Goal: Task Accomplishment & Management: Use online tool/utility

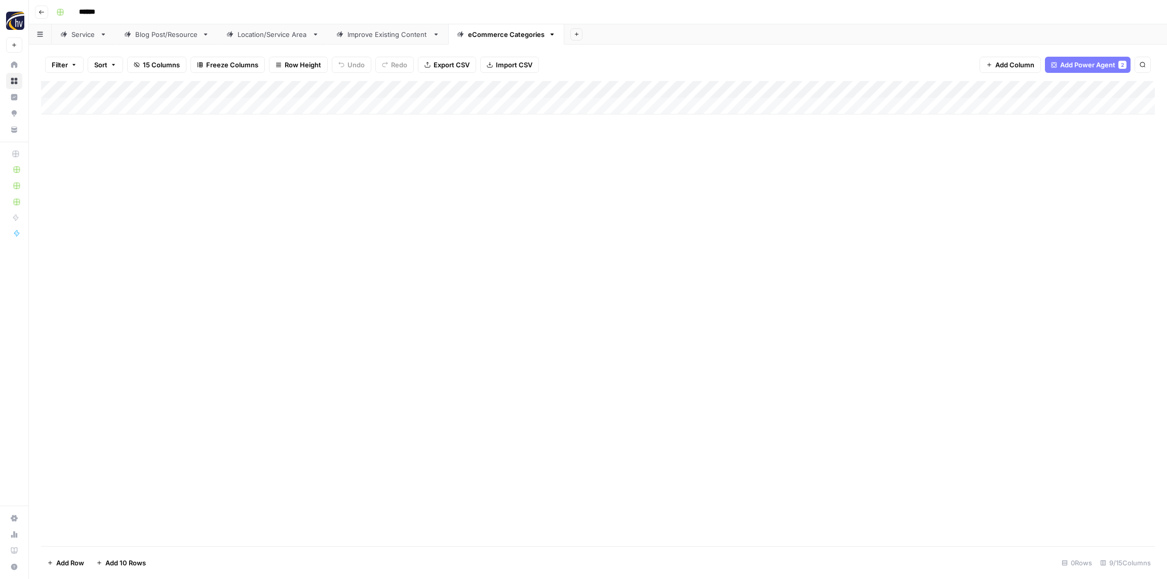
drag, startPoint x: 362, startPoint y: 207, endPoint x: 219, endPoint y: 124, distance: 165.4
click at [362, 207] on div "Add Column" at bounding box center [598, 313] width 1114 height 465
click at [48, 10] on header "Go back ******" at bounding box center [598, 12] width 1138 height 24
click at [44, 10] on icon "button" at bounding box center [41, 12] width 6 height 6
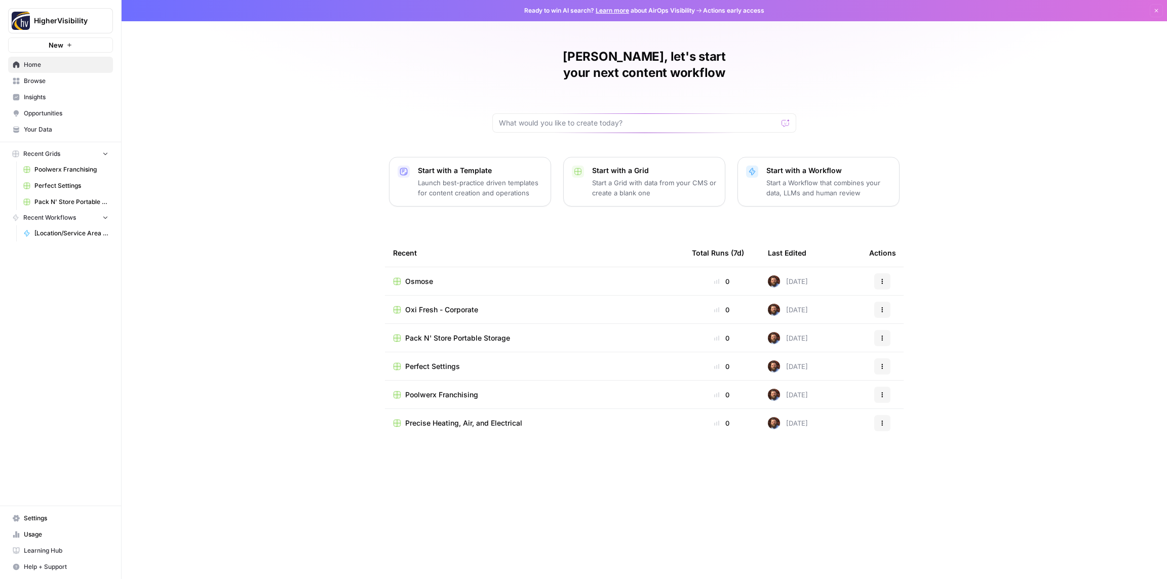
click at [38, 83] on span "Browse" at bounding box center [66, 80] width 85 height 9
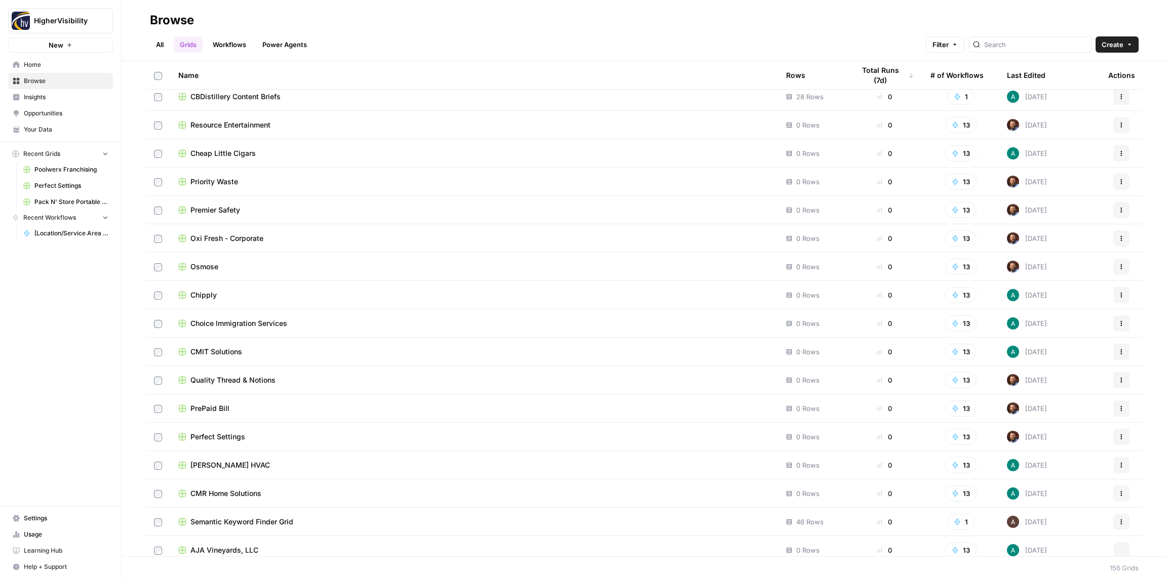
scroll to position [3957, 0]
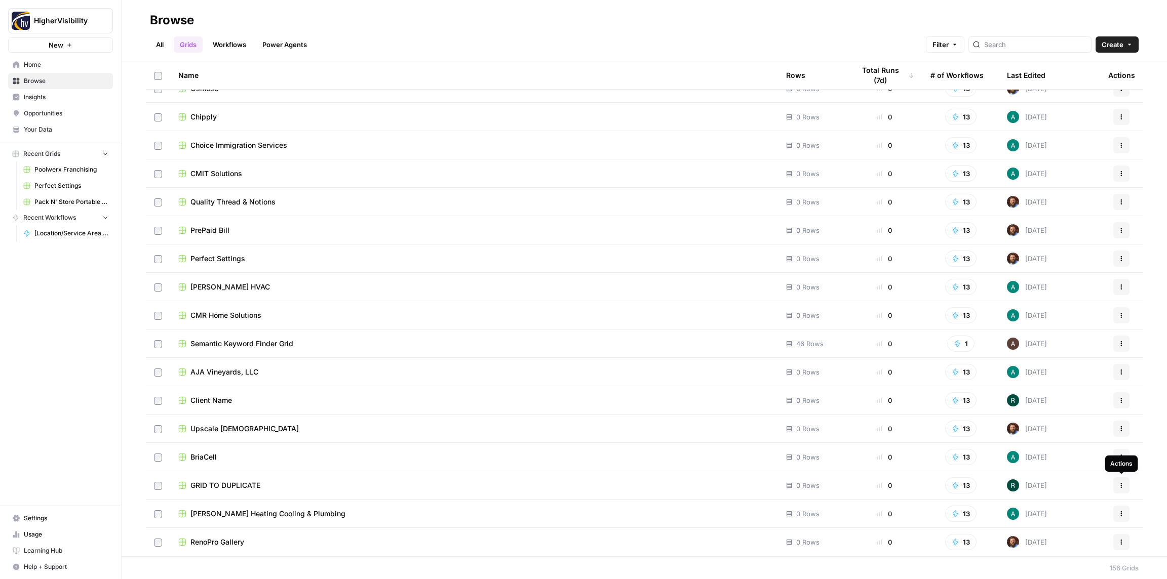
click at [1120, 489] on button "Actions" at bounding box center [1121, 486] width 16 height 16
click at [1043, 403] on span "Duplicate" at bounding box center [1076, 402] width 81 height 10
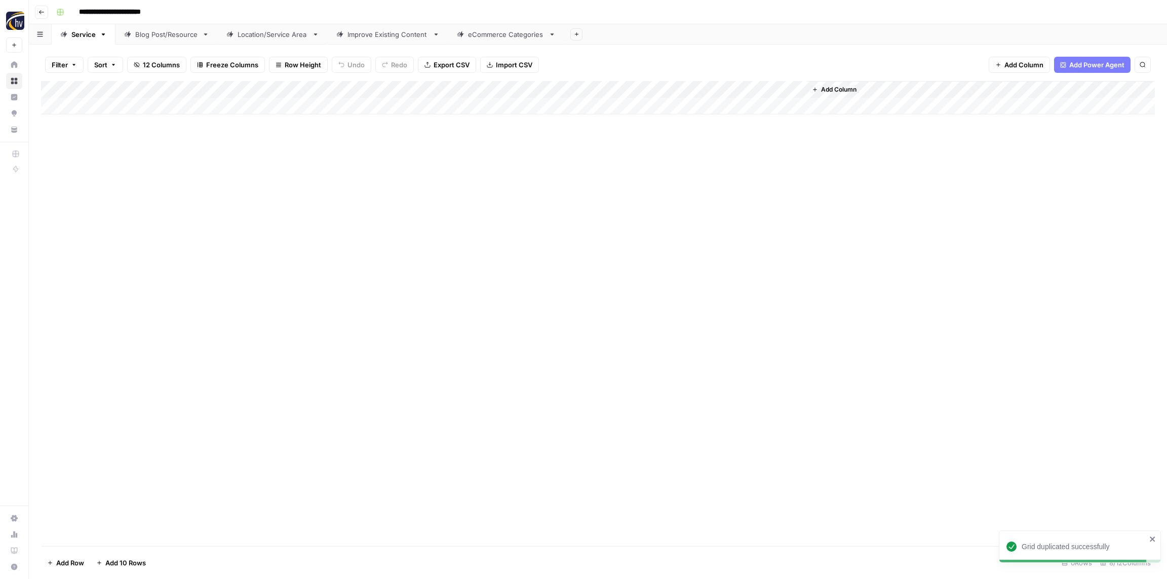
click at [140, 12] on input "**********" at bounding box center [126, 12] width 104 height 16
paste input
type input "**********"
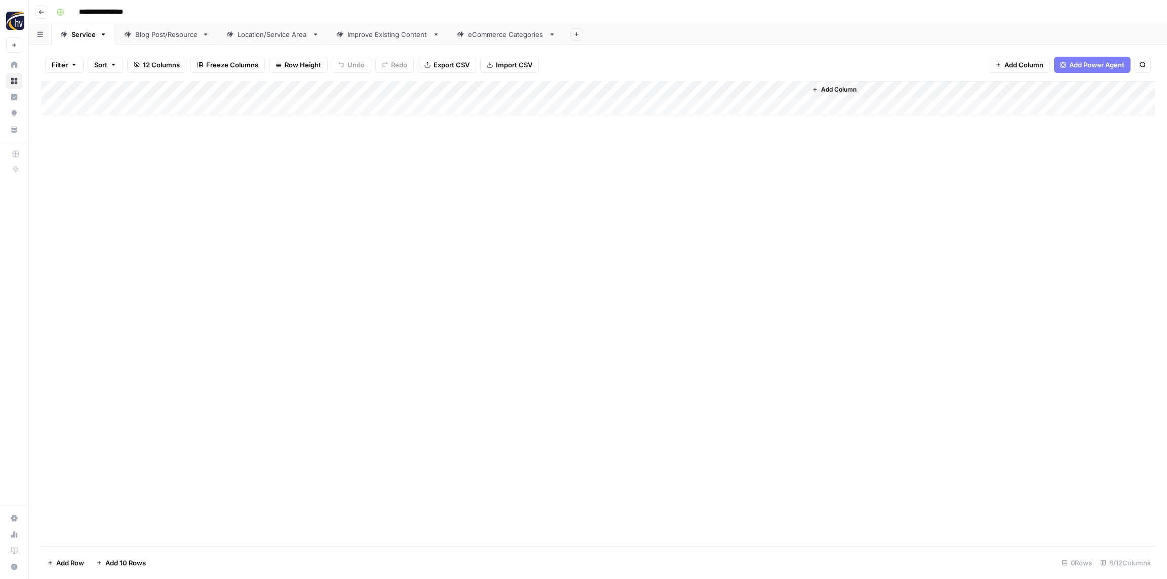
click at [172, 11] on div "**********" at bounding box center [604, 12] width 1104 height 16
click at [279, 210] on div "Add Column" at bounding box center [598, 313] width 1114 height 465
click at [209, 89] on div "Add Column" at bounding box center [598, 97] width 1114 height 33
click at [209, 175] on span "Configure Inputs" at bounding box center [231, 175] width 89 height 10
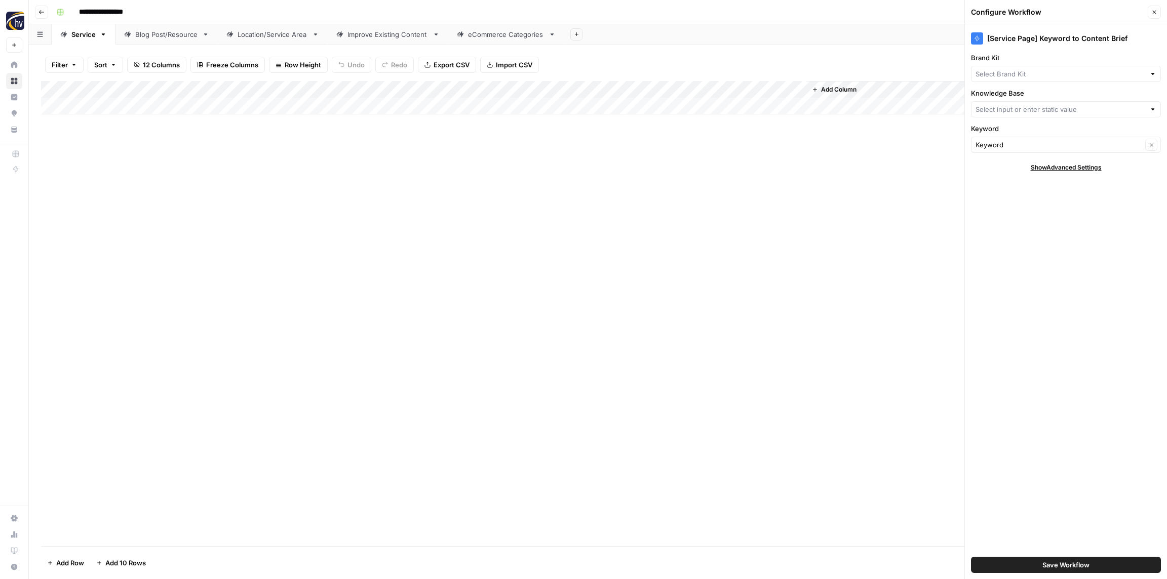
type input "HigherVisibility Sitemap"
type input "HigherVisibility"
click at [1018, 70] on input "Brand Kit" at bounding box center [1058, 74] width 167 height 10
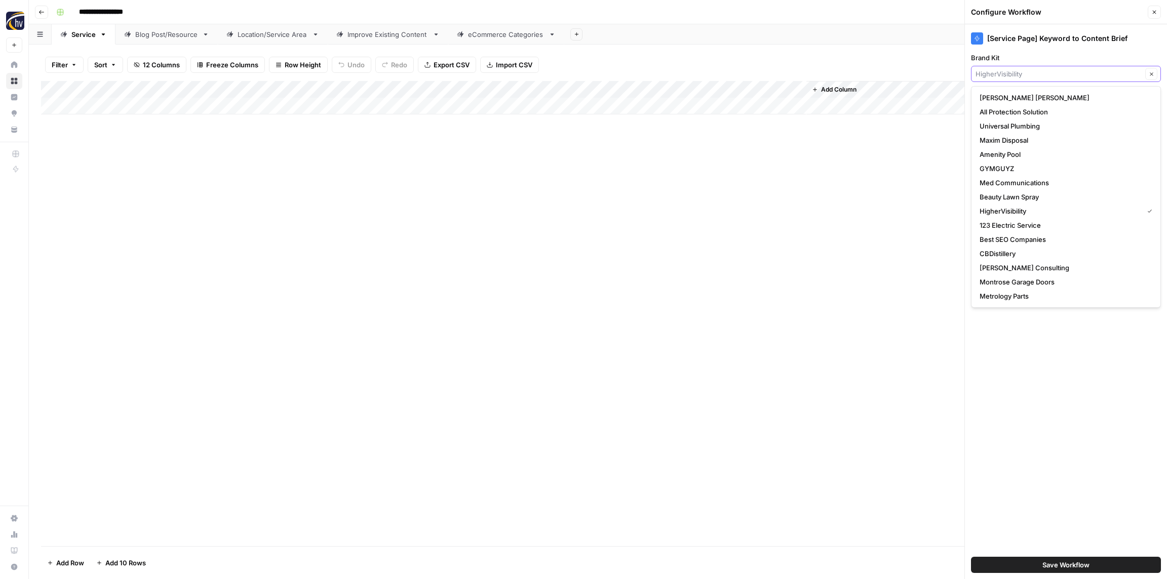
paste input "OneSource Roofing"
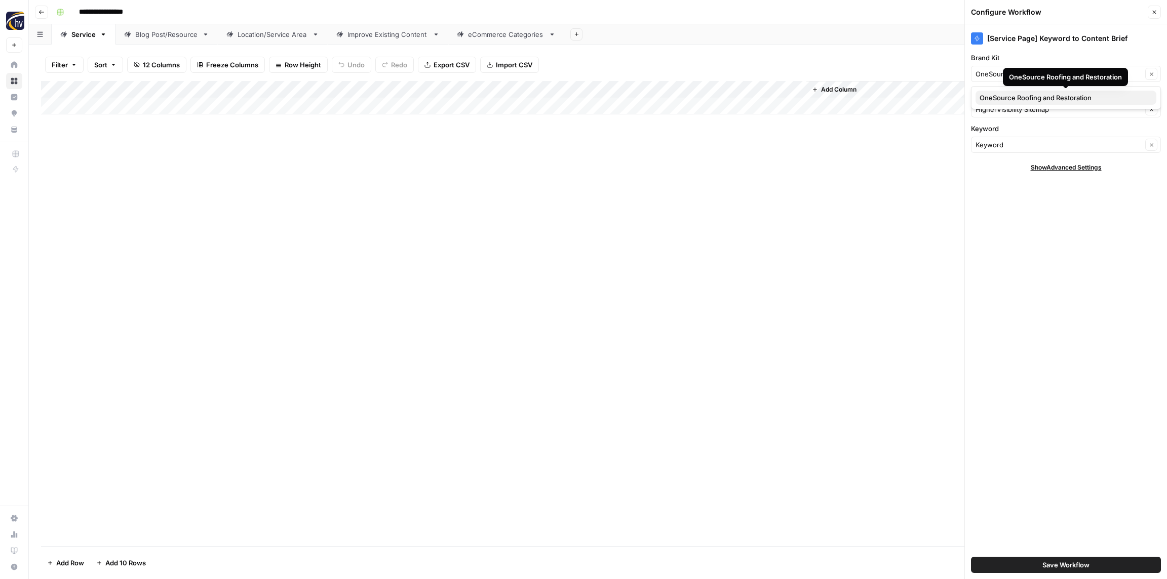
click at [1024, 100] on span "OneSource Roofing and Restoration" at bounding box center [1063, 98] width 169 height 10
type input "OneSource Roofing and Restoration"
click at [1006, 107] on input "Knowledge Base" at bounding box center [1058, 109] width 167 height 10
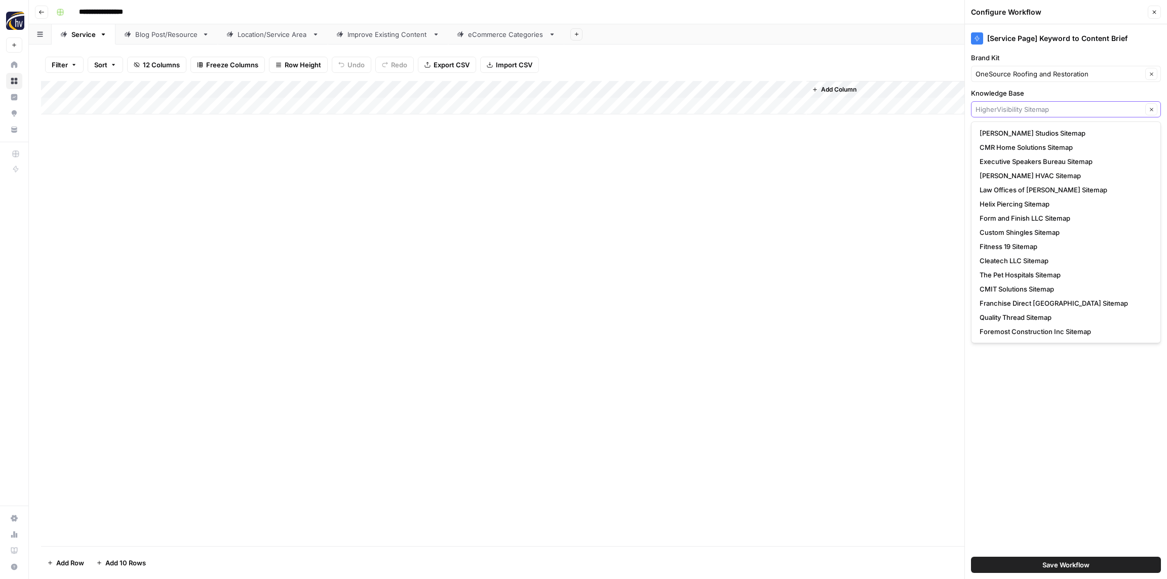
paste input "OneSource Roofing"
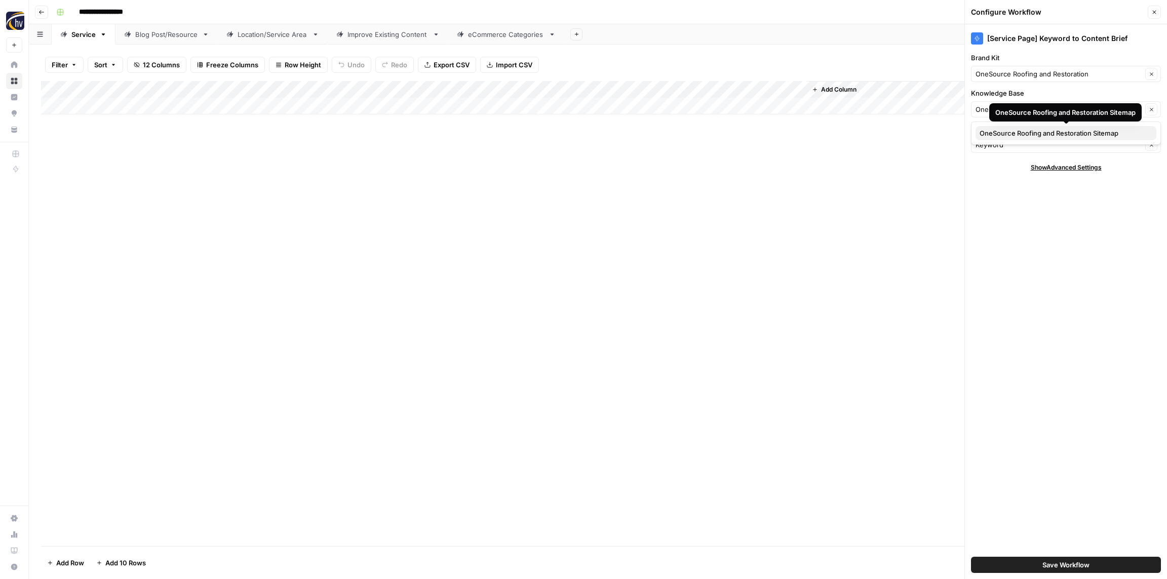
click at [1009, 134] on span "OneSource Roofing and Restoration Sitemap" at bounding box center [1063, 133] width 169 height 10
type input "OneSource Roofing and Restoration Sitemap"
click at [118, 11] on input "**********" at bounding box center [112, 12] width 76 height 16
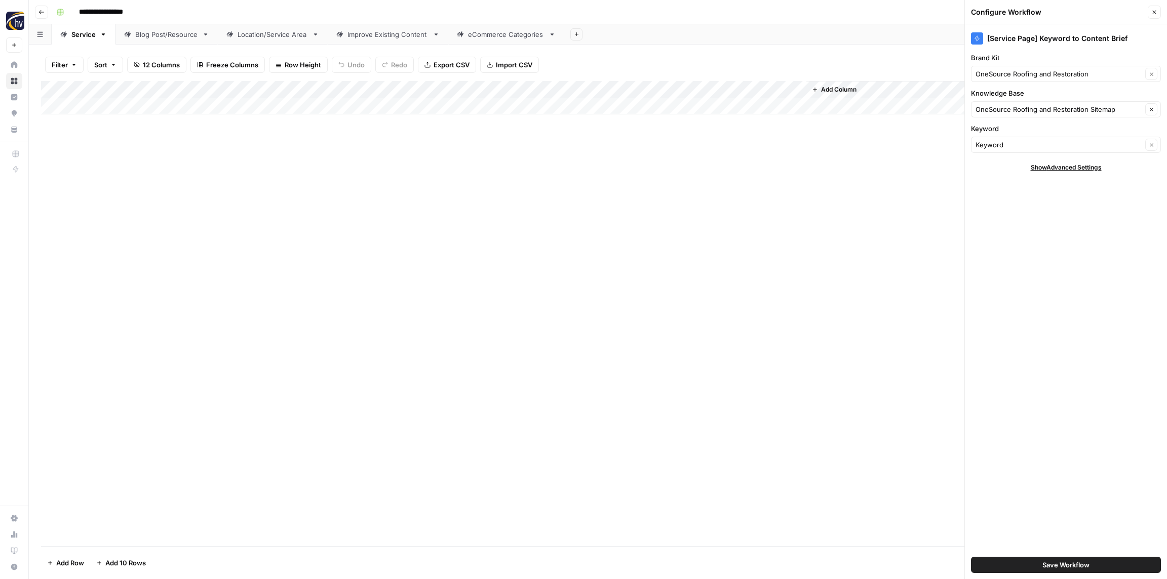
click at [118, 11] on input "**********" at bounding box center [112, 12] width 76 height 16
paste input "**********"
type input "**********"
drag, startPoint x: 173, startPoint y: 169, endPoint x: 178, endPoint y: 167, distance: 5.8
click at [173, 169] on div "Add Column" at bounding box center [598, 313] width 1114 height 465
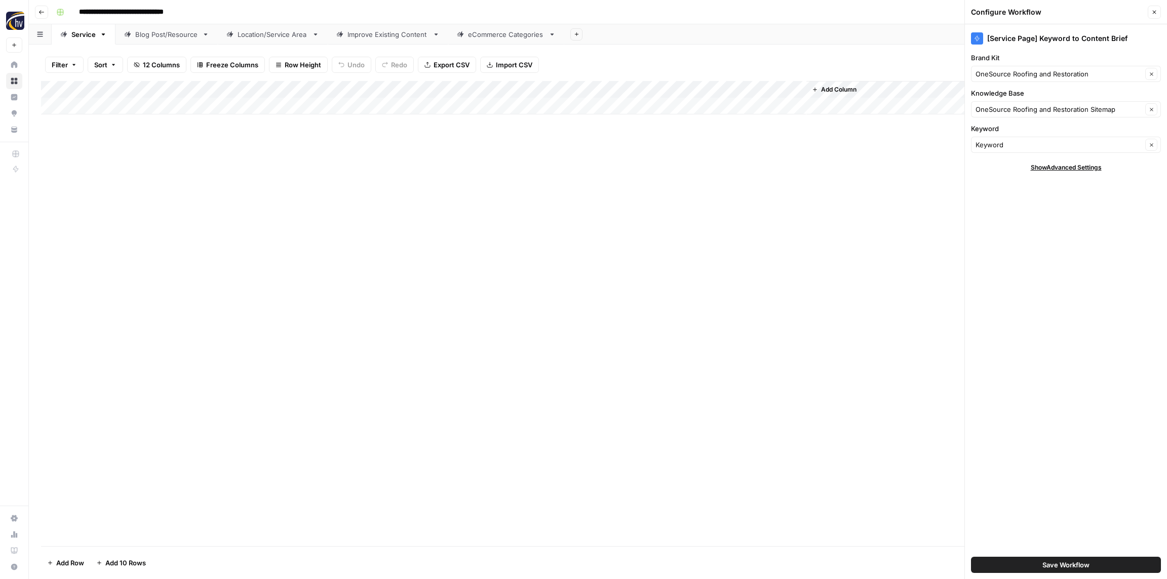
click at [1081, 564] on span "Save Workflow" at bounding box center [1065, 565] width 47 height 10
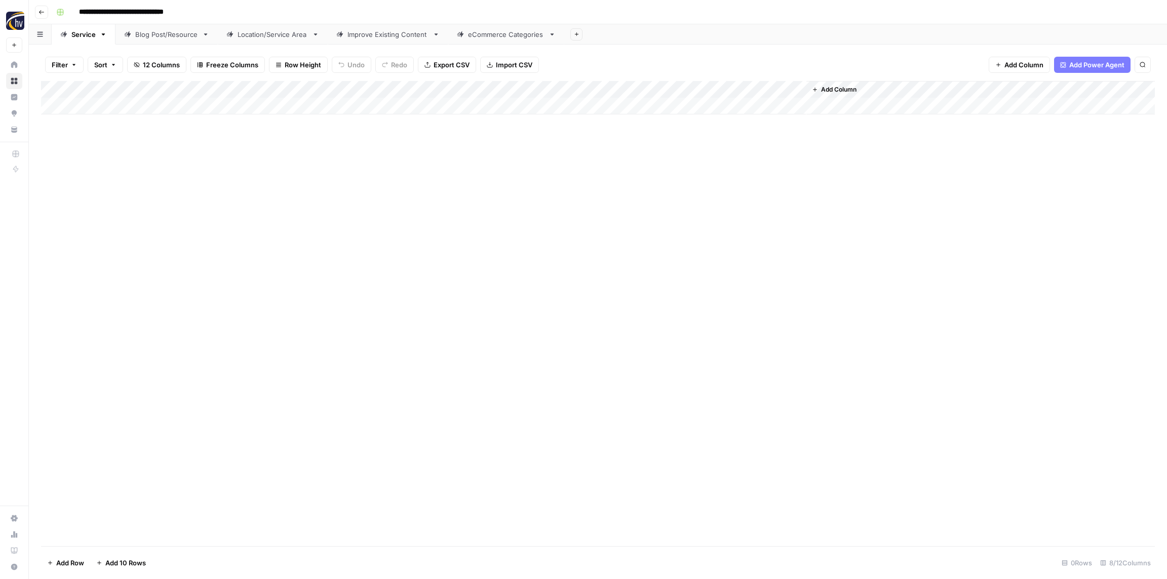
click at [662, 90] on div "Add Column" at bounding box center [598, 97] width 1114 height 33
click at [677, 178] on span "Configure Inputs" at bounding box center [687, 175] width 89 height 10
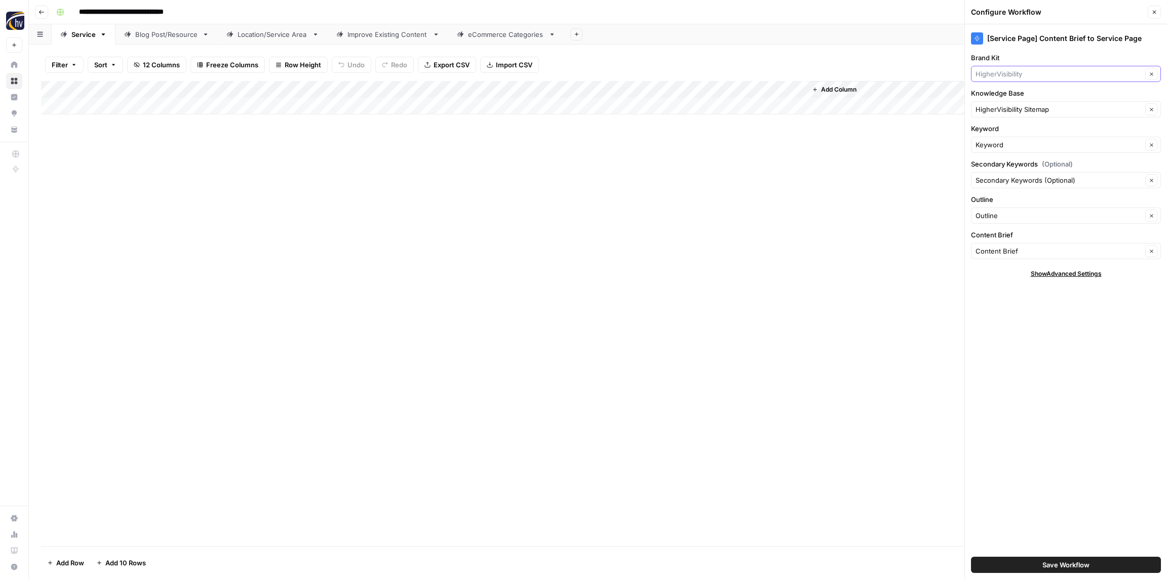
click at [1024, 73] on input "Brand Kit" at bounding box center [1058, 74] width 167 height 10
paste input "OneSource Roofing and Restoration"
type input "OneSource Roofing and Restoration"
click at [1021, 98] on span "OneSource Roofing and Restoration" at bounding box center [1063, 98] width 169 height 10
click at [1018, 107] on input "Knowledge Base" at bounding box center [1058, 109] width 167 height 10
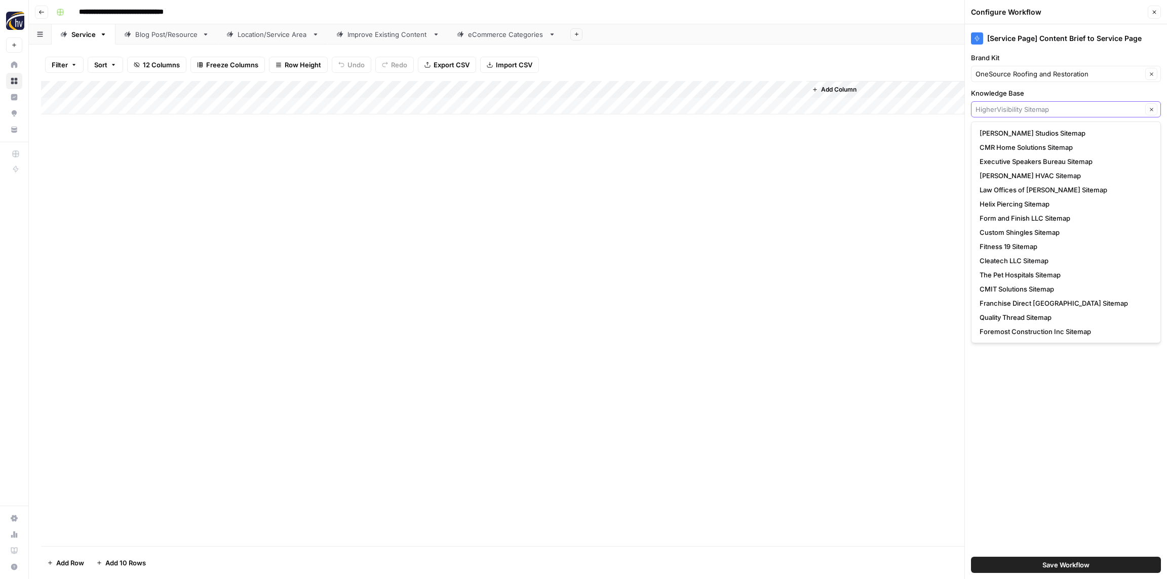
paste input "OneSource Roofing and Restoration"
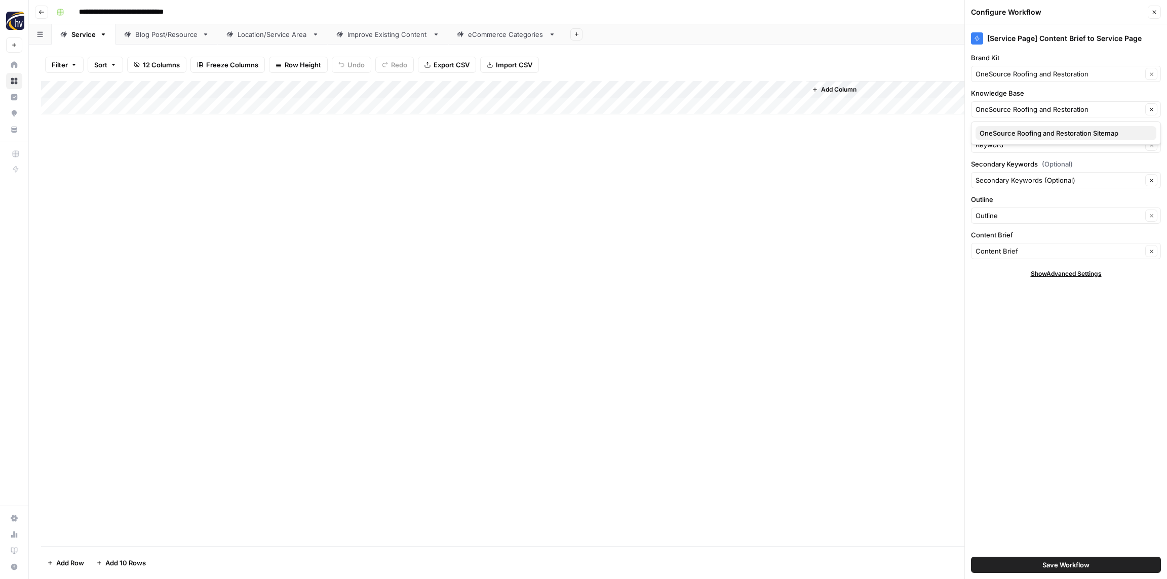
click at [1014, 128] on span "OneSource Roofing and Restoration Sitemap" at bounding box center [1063, 133] width 169 height 10
type input "OneSource Roofing and Restoration Sitemap"
click at [1072, 565] on span "Save Workflow" at bounding box center [1065, 565] width 47 height 10
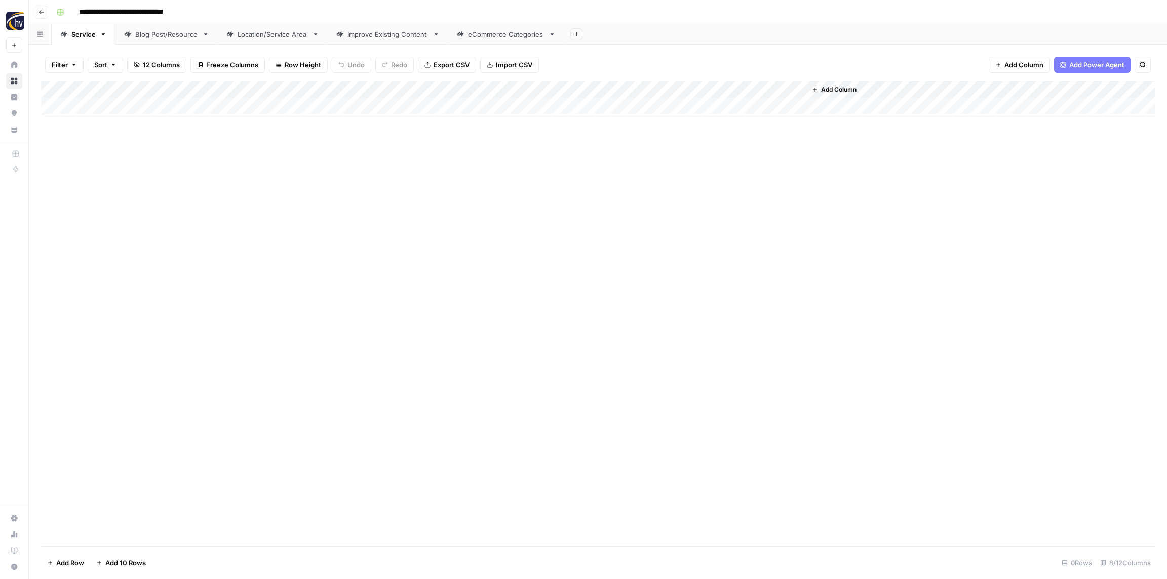
click at [163, 39] on div "Blog Post/Resource" at bounding box center [166, 34] width 63 height 10
click at [198, 85] on div "Add Column" at bounding box center [598, 97] width 1114 height 33
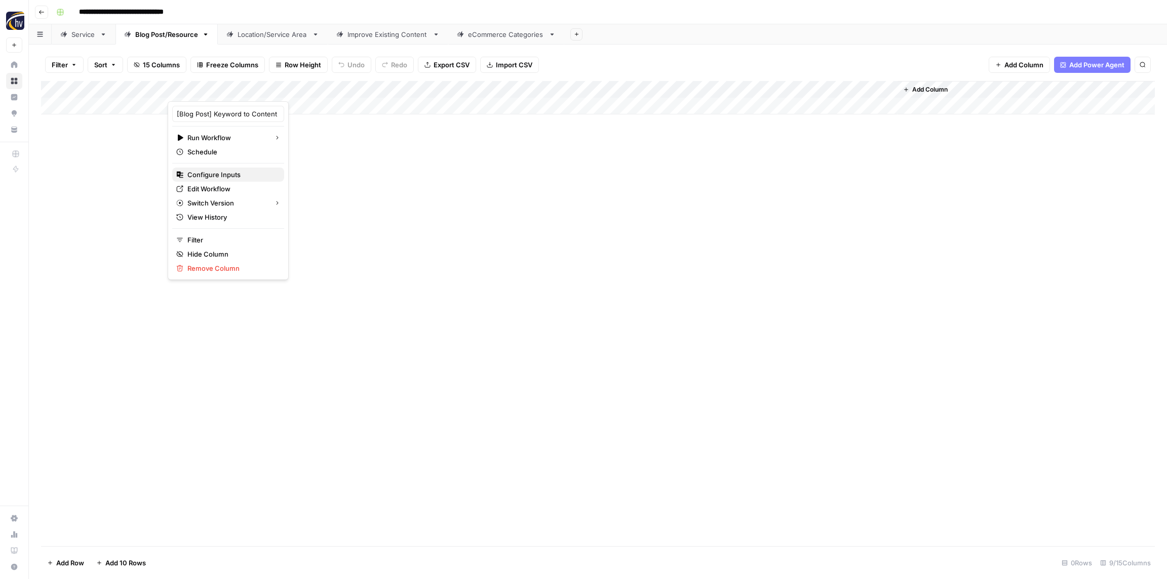
click at [216, 177] on span "Configure Inputs" at bounding box center [231, 175] width 89 height 10
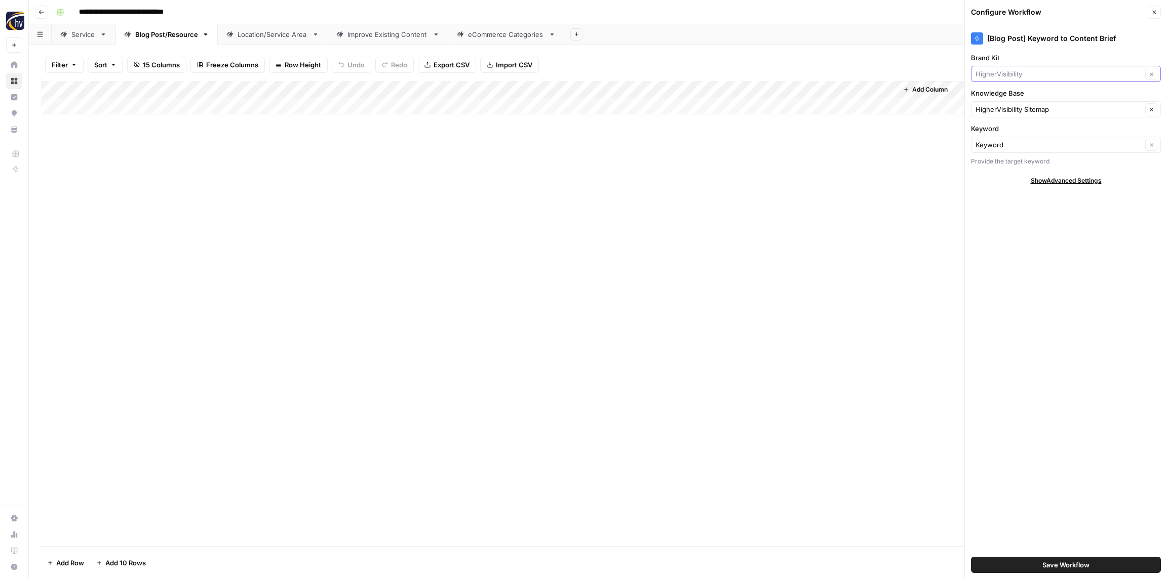
click at [1040, 72] on input "Brand Kit" at bounding box center [1058, 74] width 167 height 10
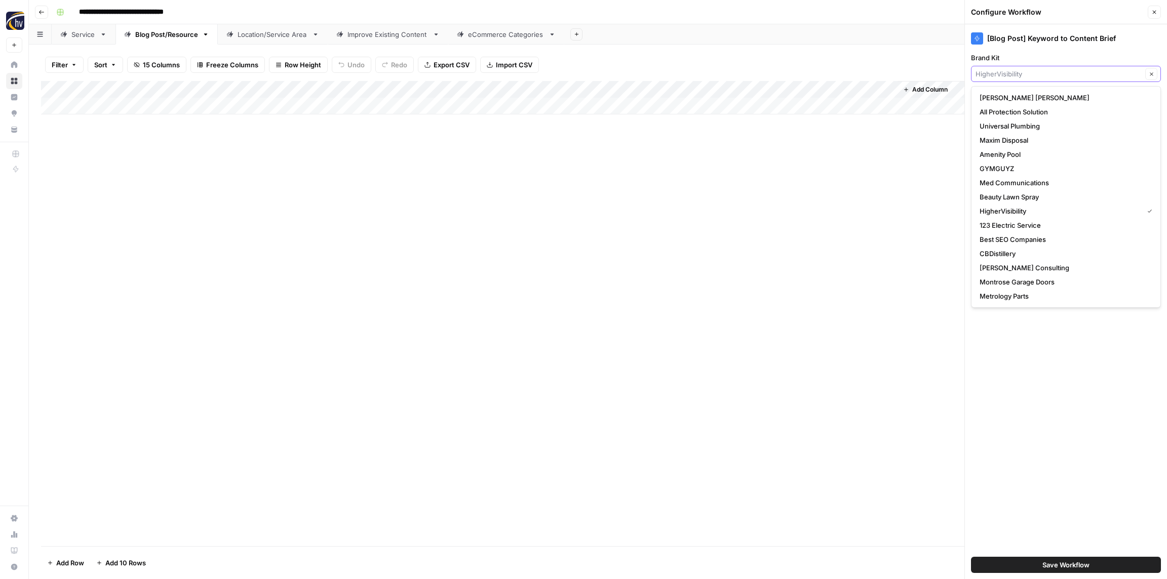
paste input "OneSource Roofing and Restoration"
type input "OneSource Roofing and Restoration"
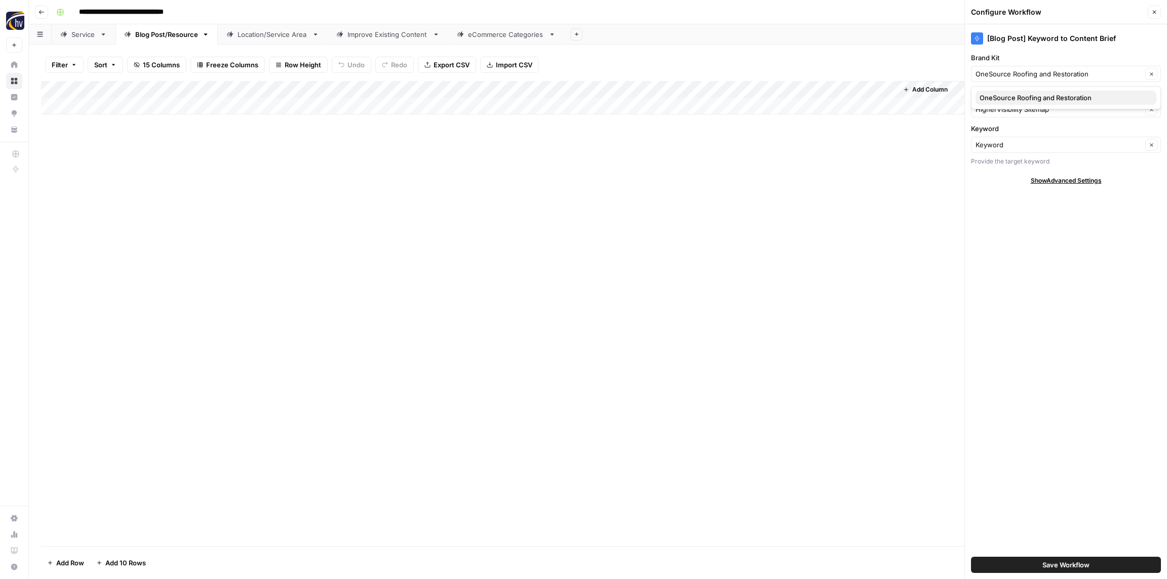
click at [1032, 93] on span "OneSource Roofing and Restoration" at bounding box center [1063, 98] width 169 height 10
click at [1031, 108] on input "Knowledge Base" at bounding box center [1058, 109] width 167 height 10
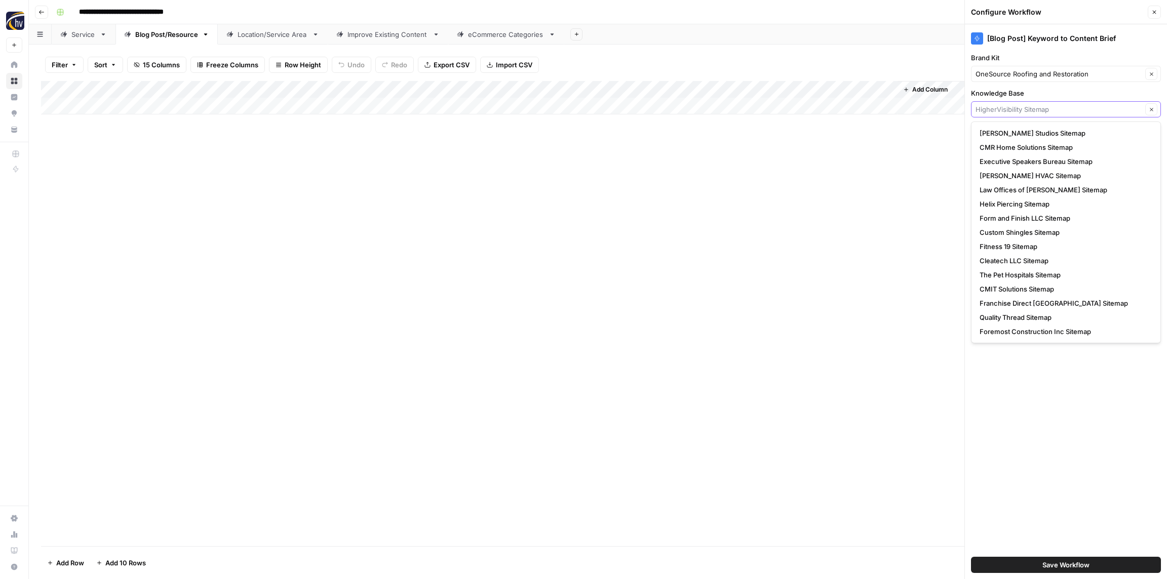
paste input "OneSource Roofing and Restoration"
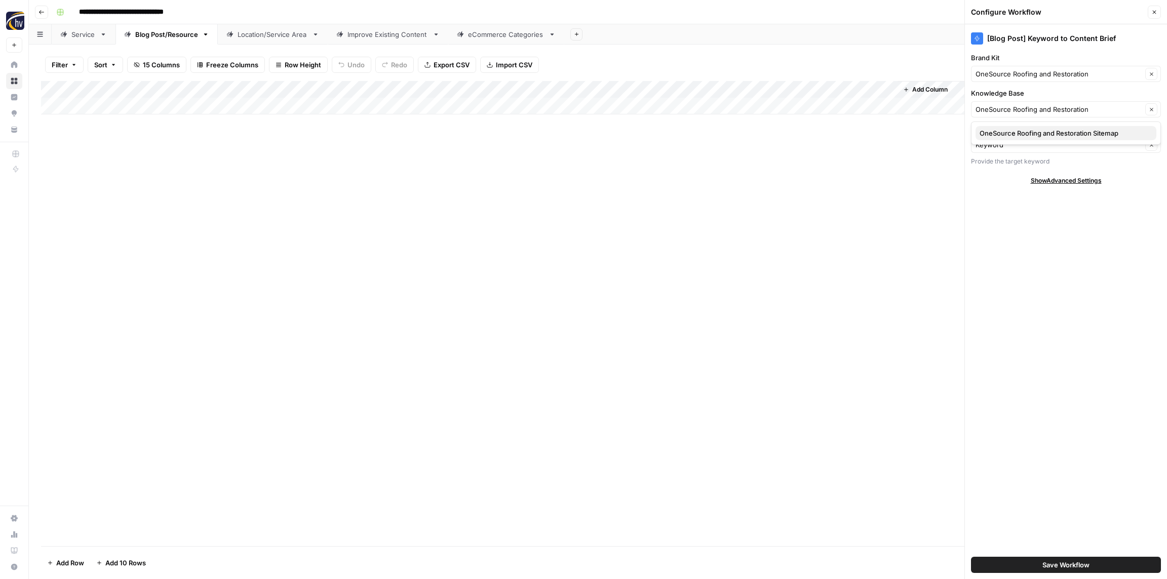
click at [1031, 130] on span "OneSource Roofing and Restoration Sitemap" at bounding box center [1063, 133] width 169 height 10
type input "OneSource Roofing and Restoration Sitemap"
click at [1071, 571] on button "Save Workflow" at bounding box center [1066, 565] width 190 height 16
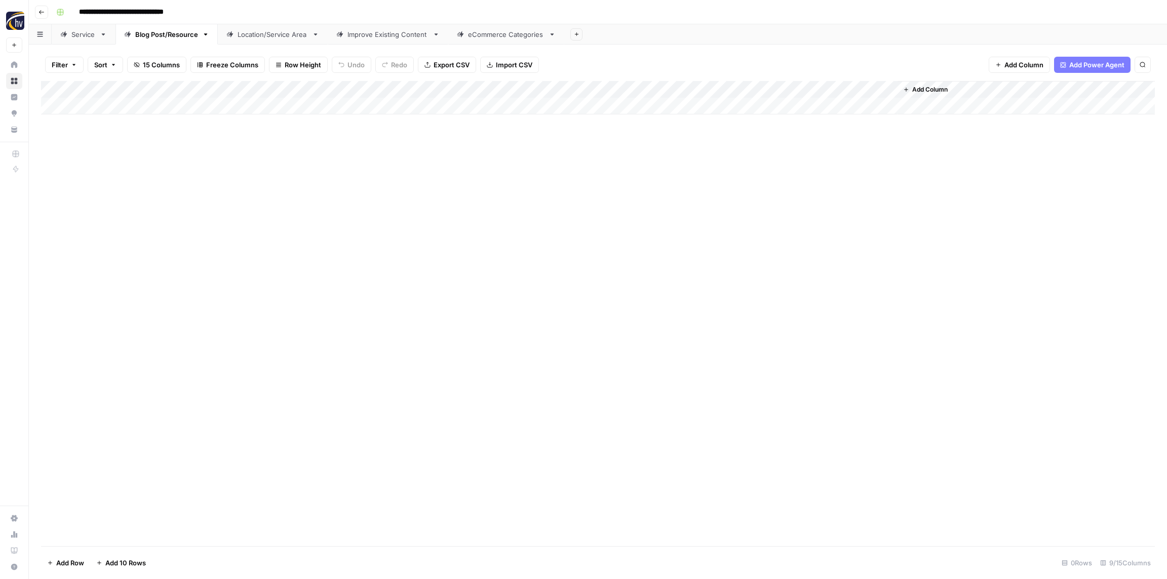
click at [763, 91] on div "Add Column" at bounding box center [598, 97] width 1114 height 33
click at [767, 171] on span "Configure Inputs" at bounding box center [778, 175] width 89 height 10
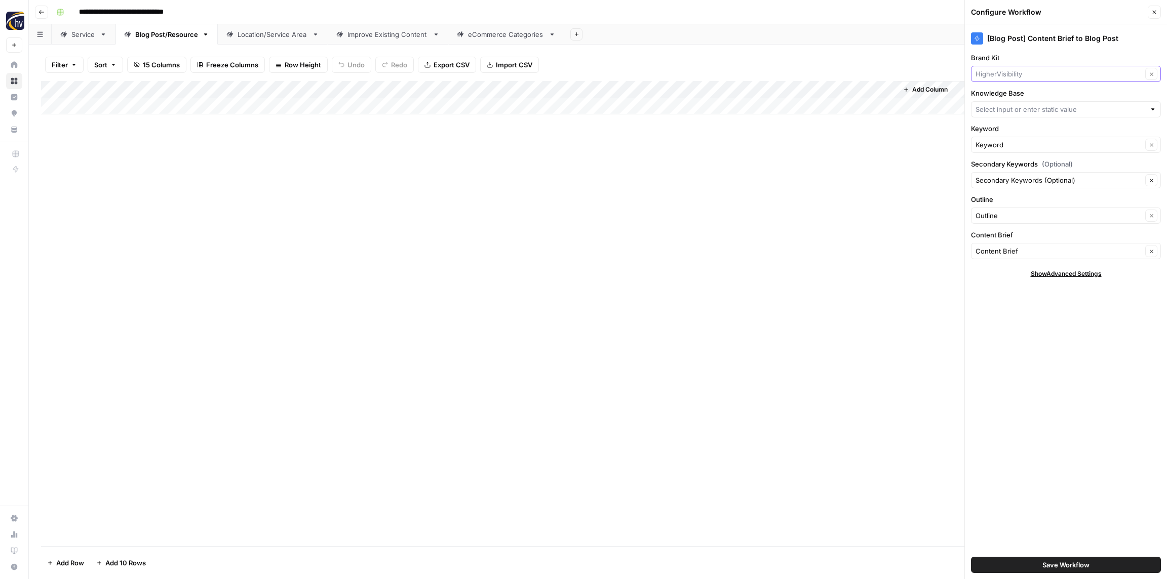
click at [1022, 74] on input "Brand Kit" at bounding box center [1058, 74] width 167 height 10
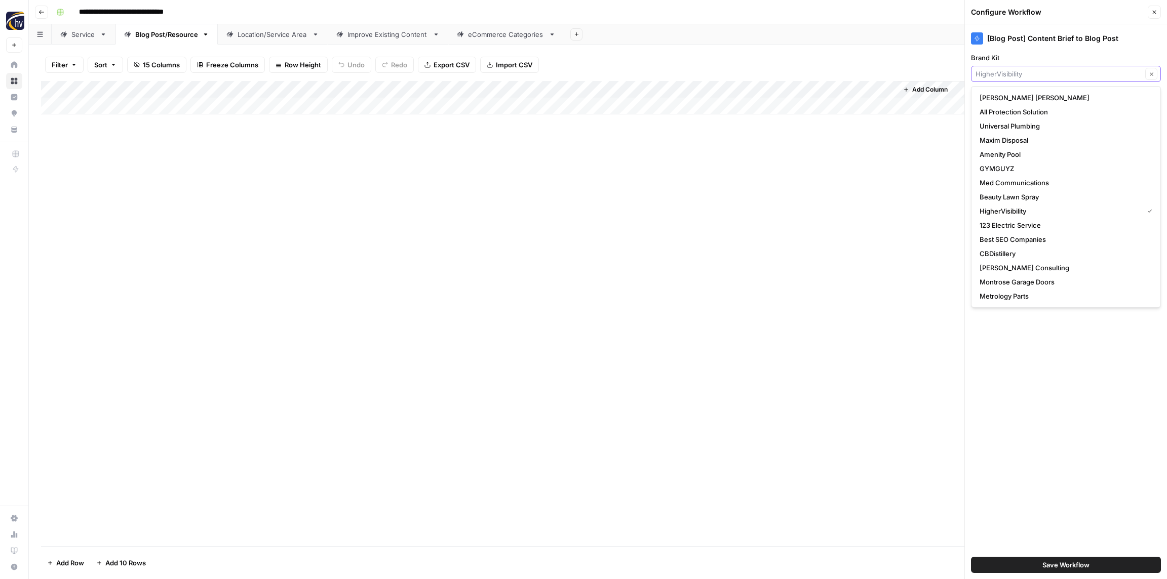
paste input "OneSource Roofing and Restoration"
type input "OneSource Roofing and Restoration"
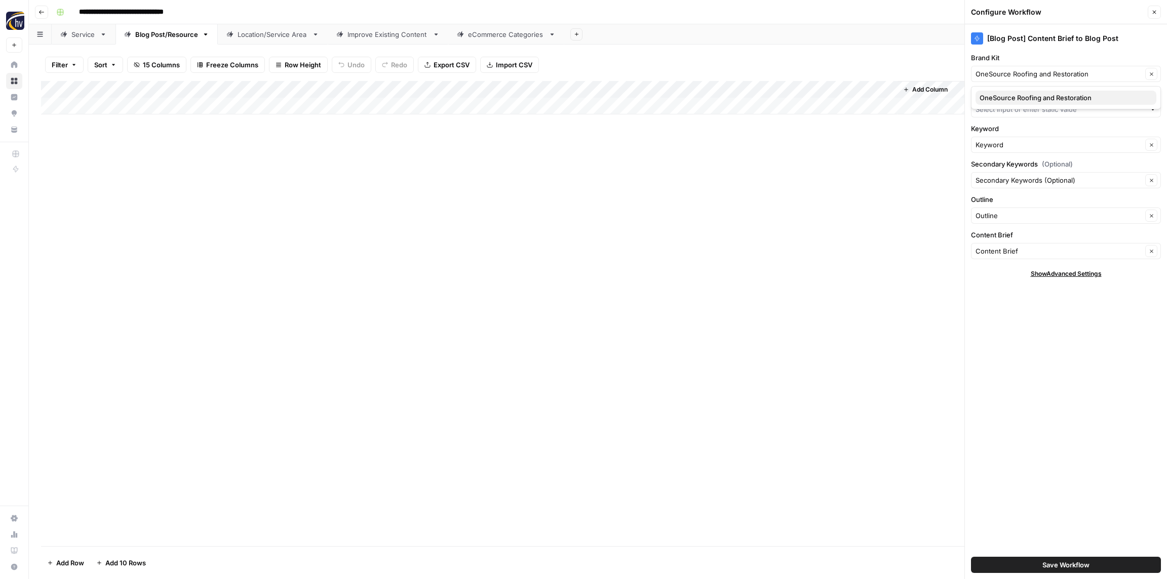
click at [1022, 97] on span "OneSource Roofing and Restoration" at bounding box center [1063, 98] width 169 height 10
click at [1021, 106] on input "Knowledge Base" at bounding box center [1060, 109] width 170 height 10
paste input "OneSource Roofing and Restoration"
click at [1016, 130] on span "OneSource Roofing and Restoration Sitemap" at bounding box center [1063, 133] width 169 height 10
type input "OneSource Roofing and Restoration Sitemap"
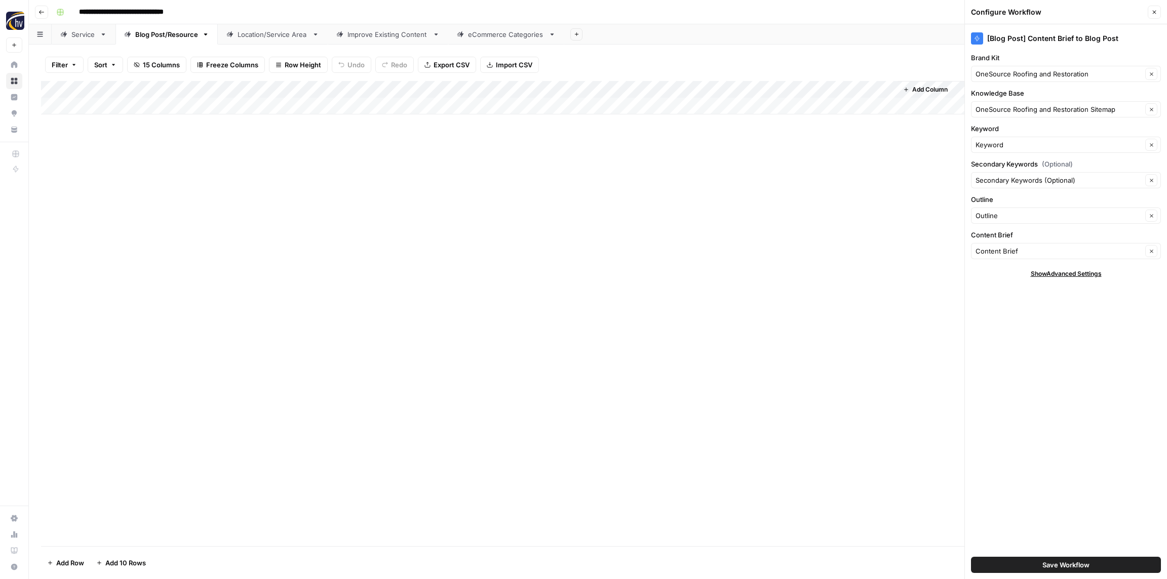
click at [1058, 572] on button "Save Workflow" at bounding box center [1066, 565] width 190 height 16
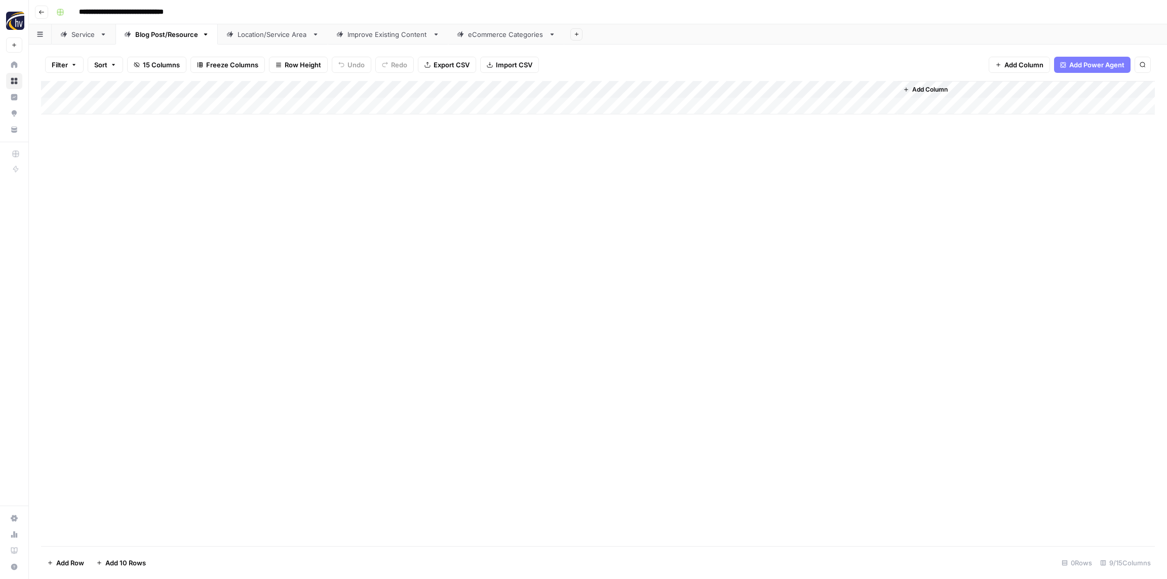
click at [259, 37] on div "Location/Service Area" at bounding box center [272, 34] width 70 height 10
click at [379, 92] on div "Add Column" at bounding box center [598, 97] width 1114 height 33
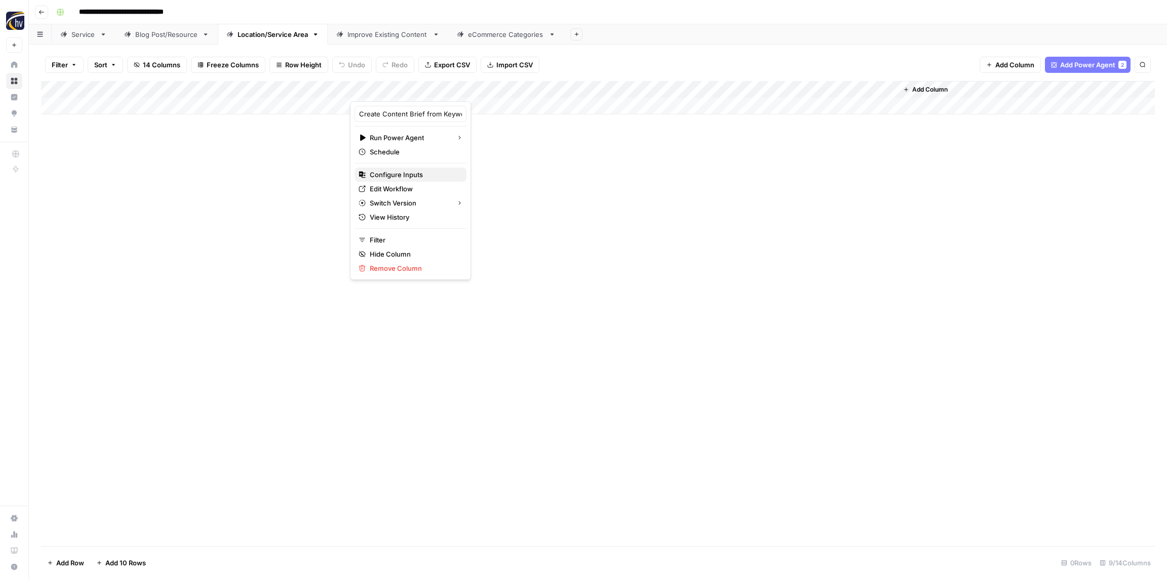
click at [403, 173] on span "Configure Inputs" at bounding box center [414, 175] width 89 height 10
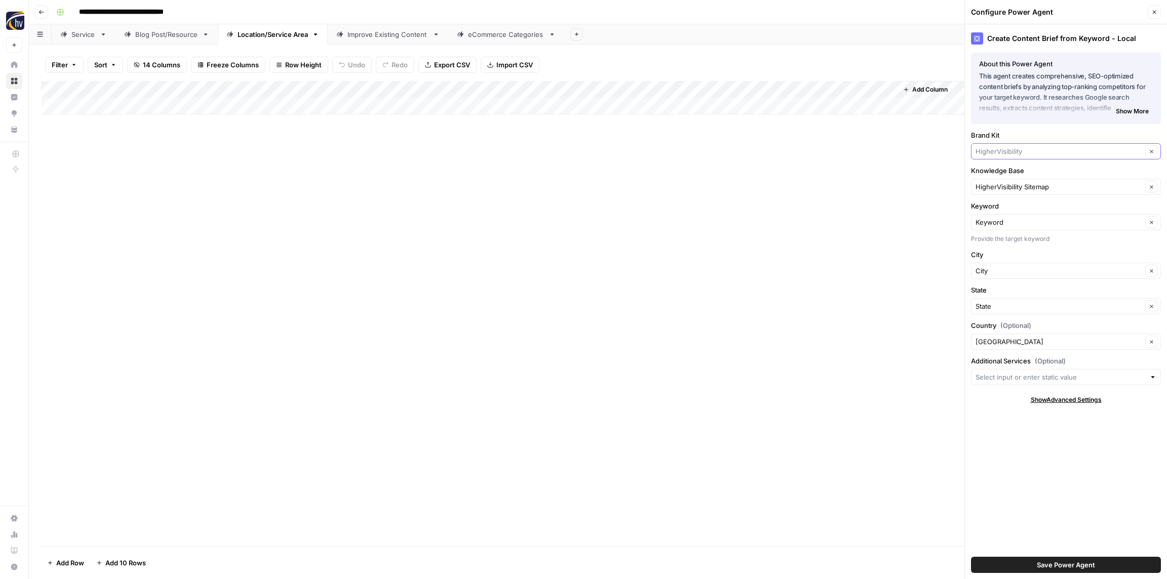
click at [1012, 153] on input "Brand Kit" at bounding box center [1058, 151] width 167 height 10
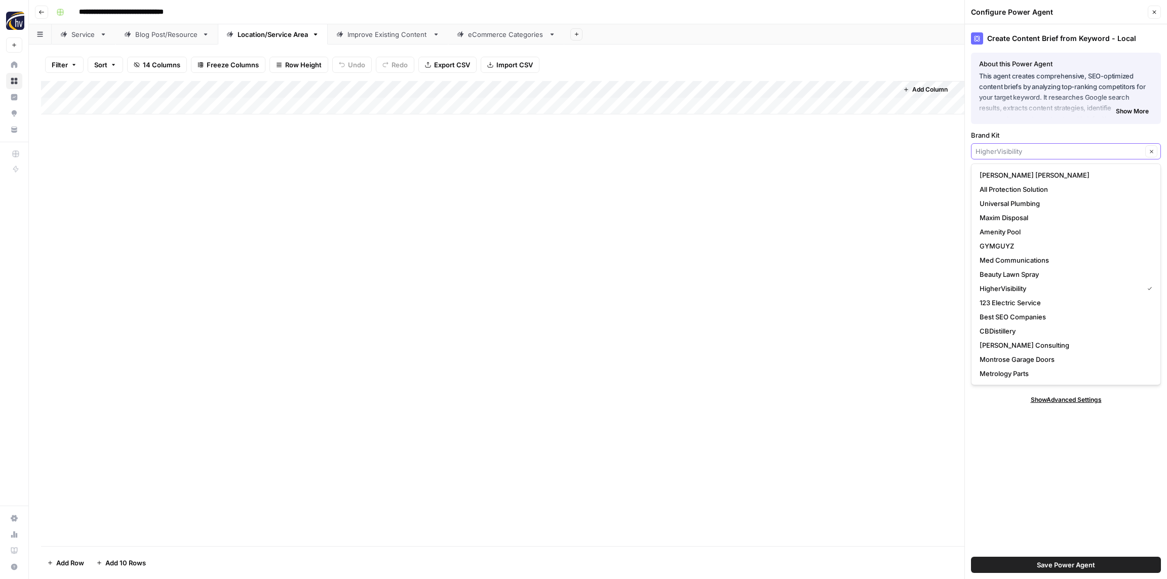
click at [1012, 153] on input "Brand Kit" at bounding box center [1058, 151] width 167 height 10
paste input "OneSource Roofing and Restoration"
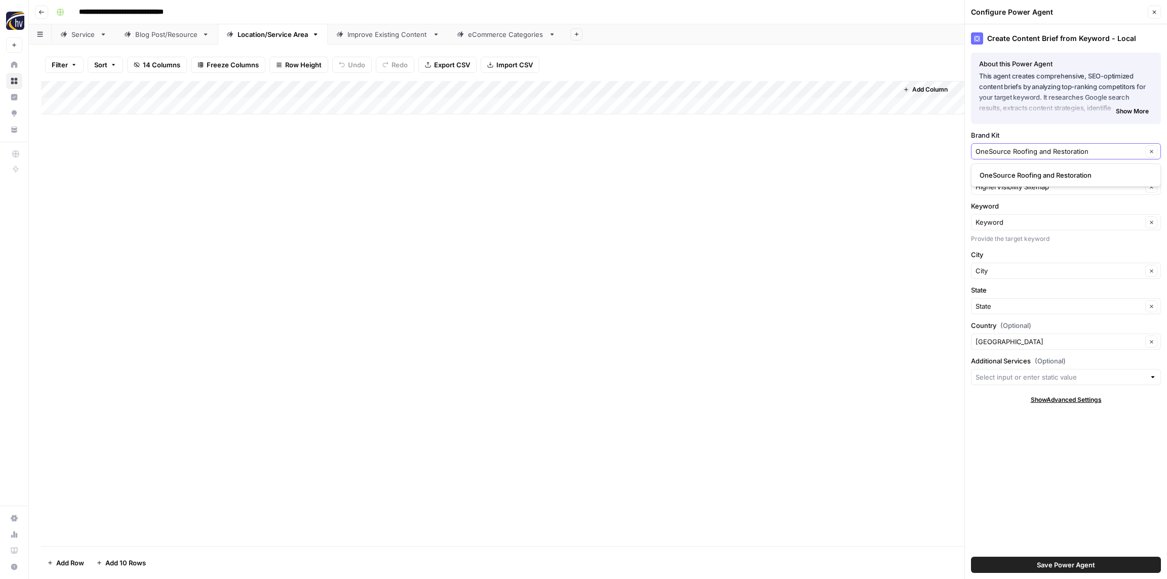
type input "OneSource Roofing and Restoration"
click at [1012, 174] on span "OneSource Roofing and Restoration" at bounding box center [1063, 175] width 169 height 10
click at [1000, 189] on input "Knowledge Base" at bounding box center [1058, 187] width 167 height 10
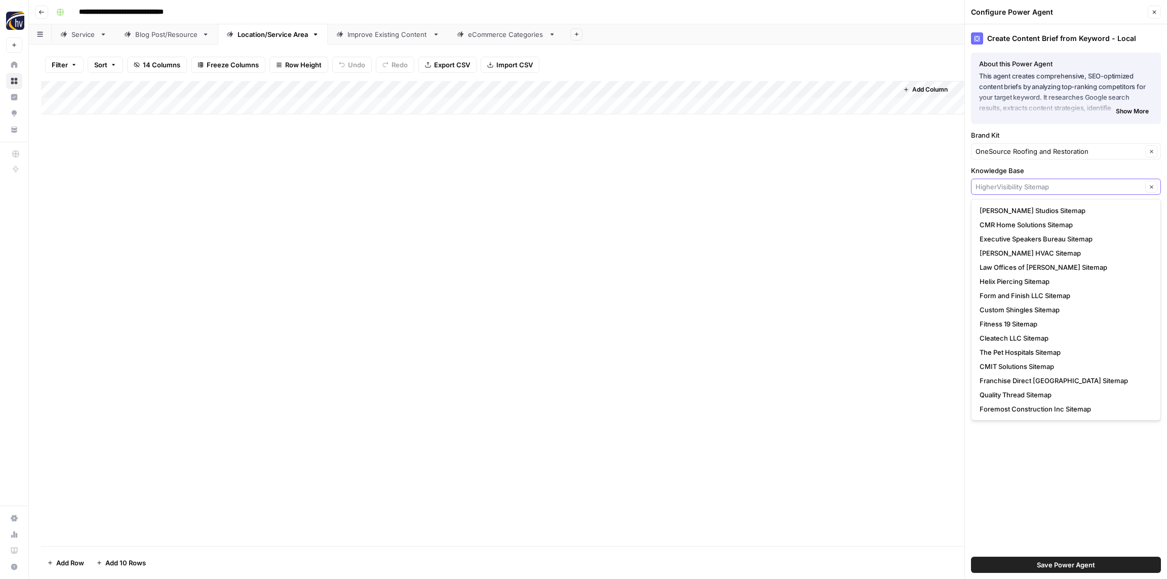
paste input "OneSource Roofing and Restoration"
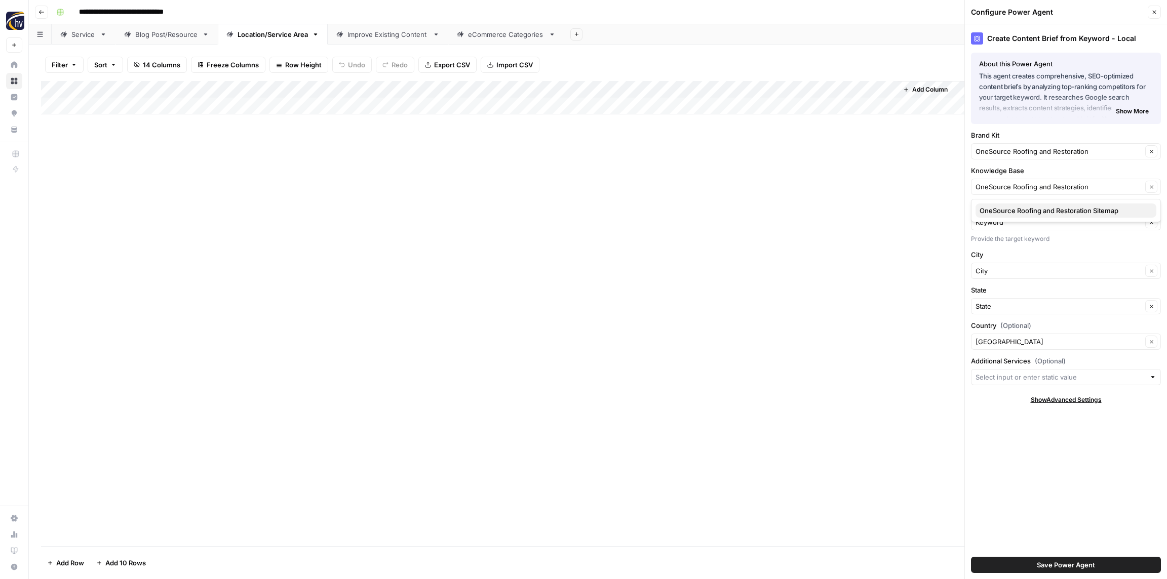
click at [999, 204] on button "OneSource Roofing and Restoration Sitemap" at bounding box center [1065, 211] width 181 height 14
type input "OneSource Roofing and Restoration Sitemap"
click at [1088, 564] on span "Save Power Agent" at bounding box center [1066, 565] width 58 height 10
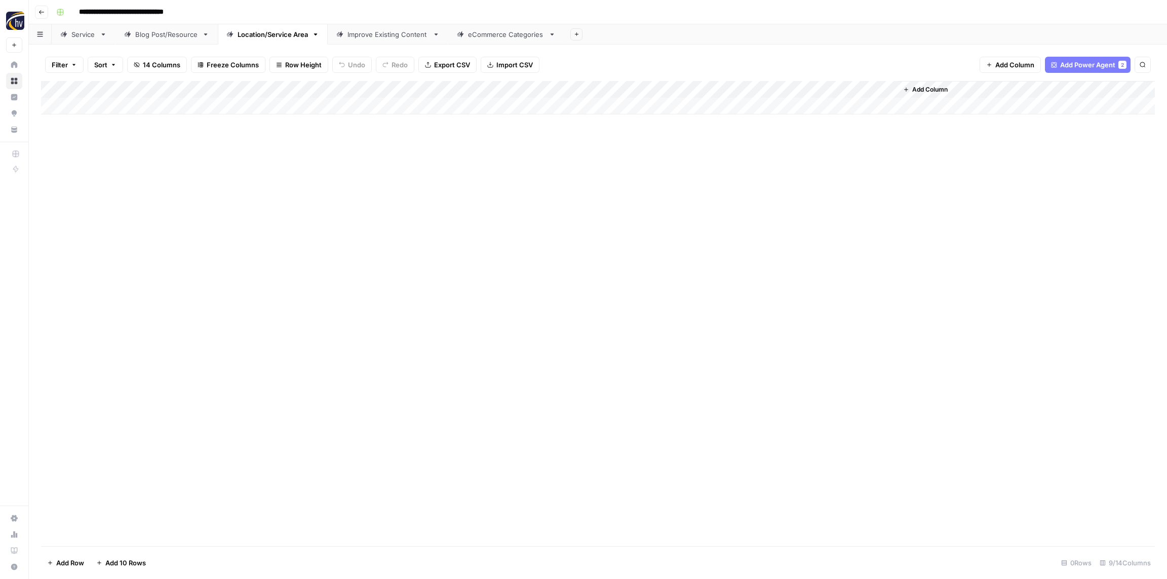
click at [401, 89] on div "Add Column" at bounding box center [598, 97] width 1114 height 33
click at [400, 174] on span "Configure Inputs" at bounding box center [414, 175] width 89 height 10
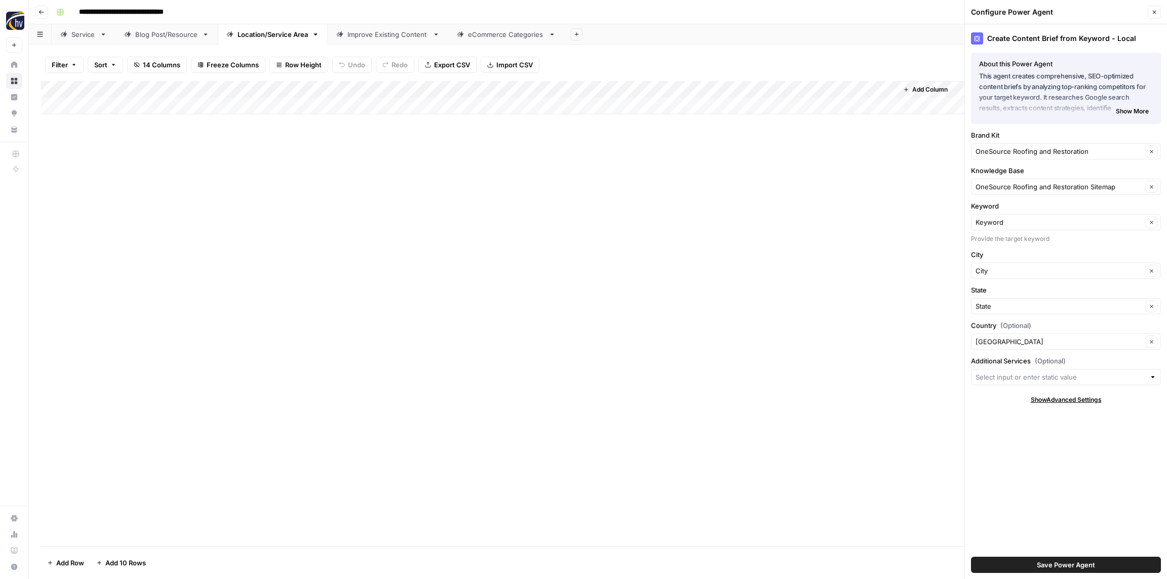
click at [1152, 13] on icon "button" at bounding box center [1154, 12] width 6 height 6
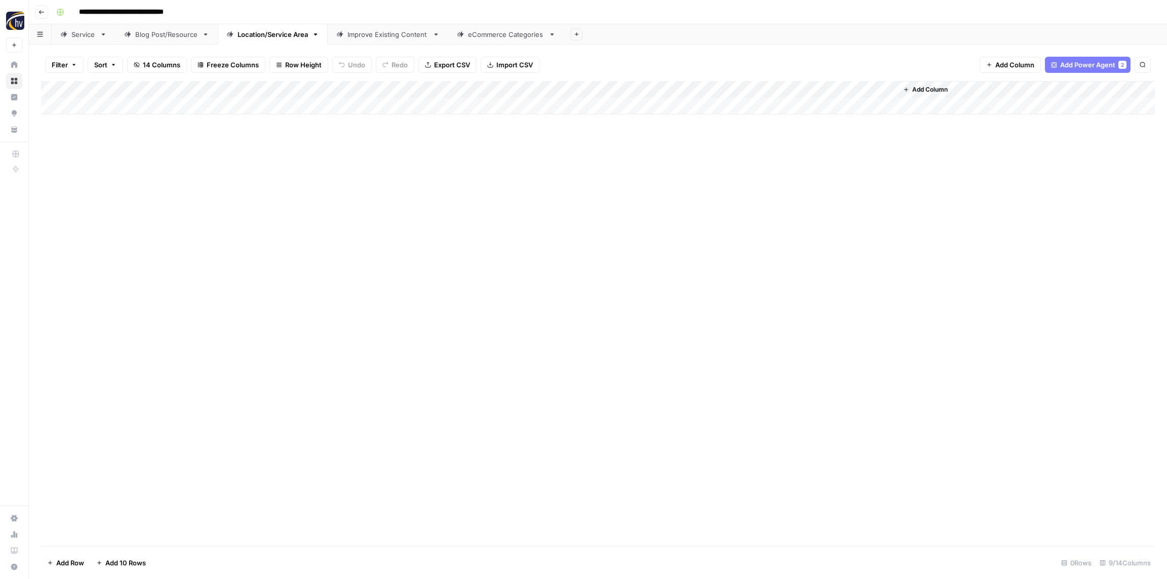
click at [752, 91] on div "Add Column" at bounding box center [598, 97] width 1114 height 33
click at [752, 177] on span "Configure Inputs" at bounding box center [778, 175] width 89 height 10
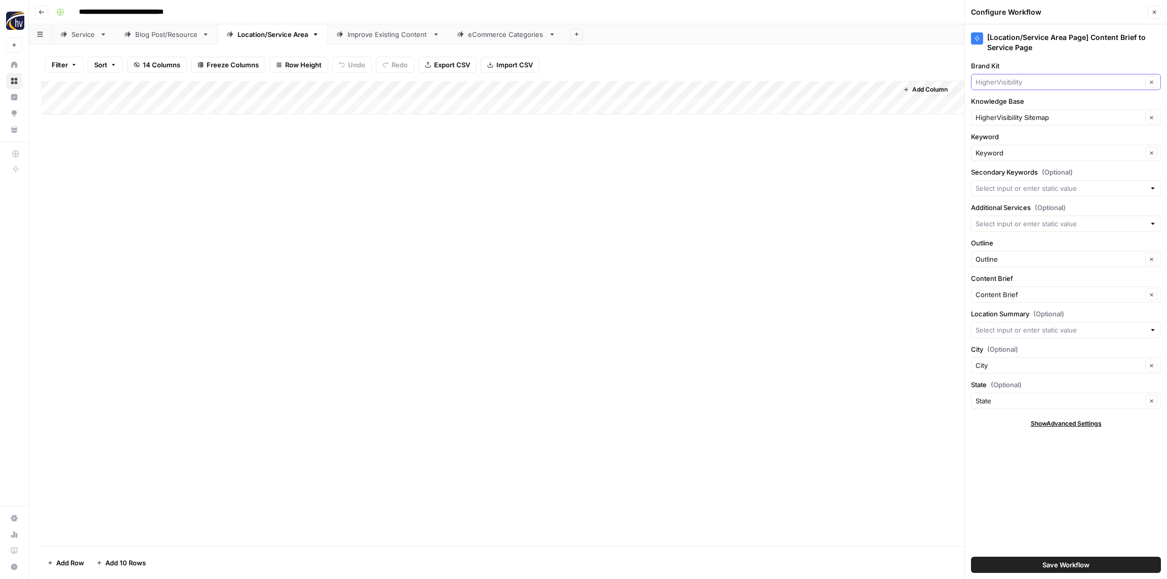
click at [1005, 78] on input "Brand Kit" at bounding box center [1058, 82] width 167 height 10
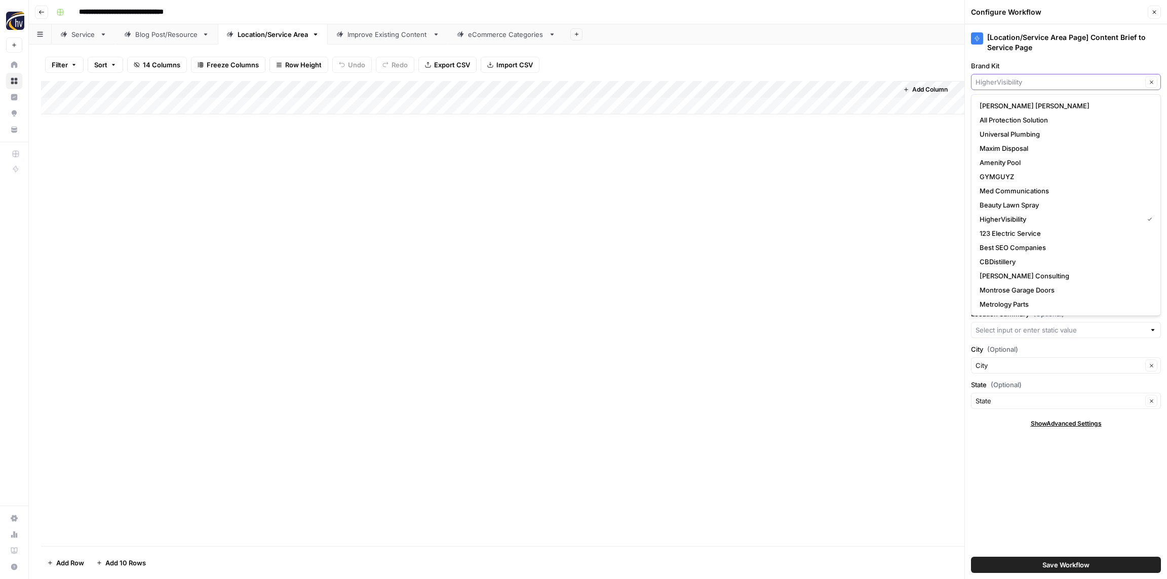
paste input "OneSource Roofing and Restoration"
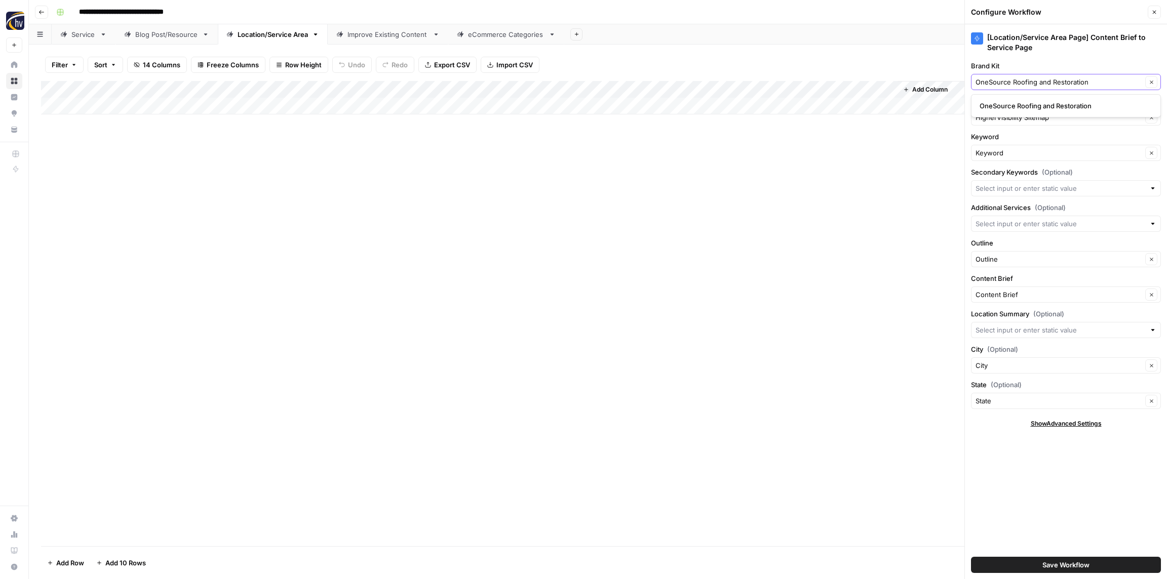
type input "OneSource Roofing and Restoration"
click at [1013, 105] on span "OneSource Roofing and Restoration" at bounding box center [1063, 106] width 169 height 10
click at [1010, 121] on input "Knowledge Base" at bounding box center [1058, 117] width 167 height 10
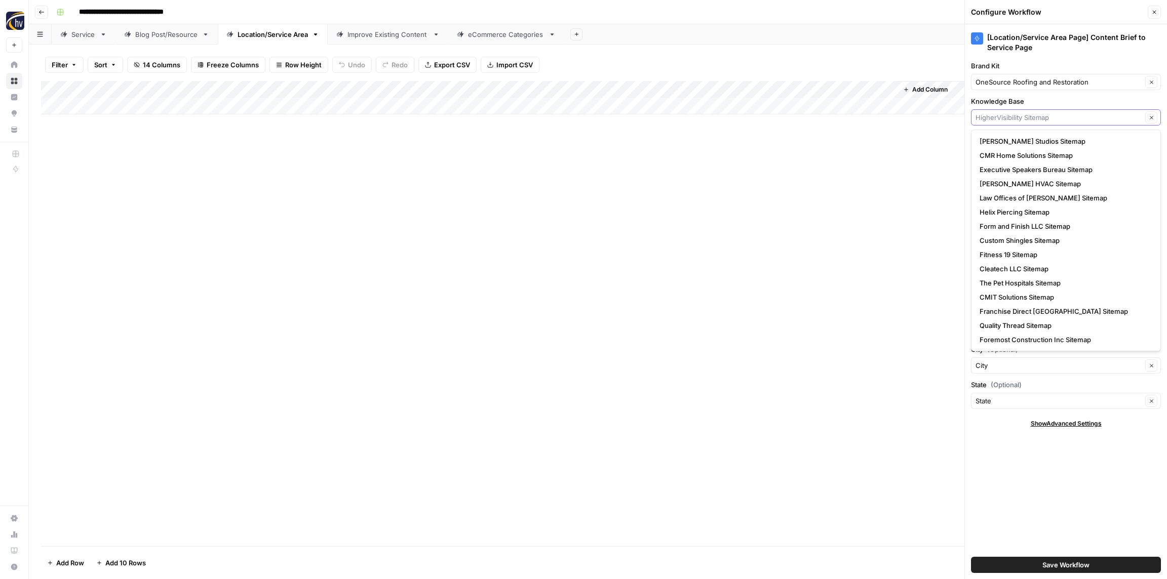
paste input "OneSource Roofing and Restoration"
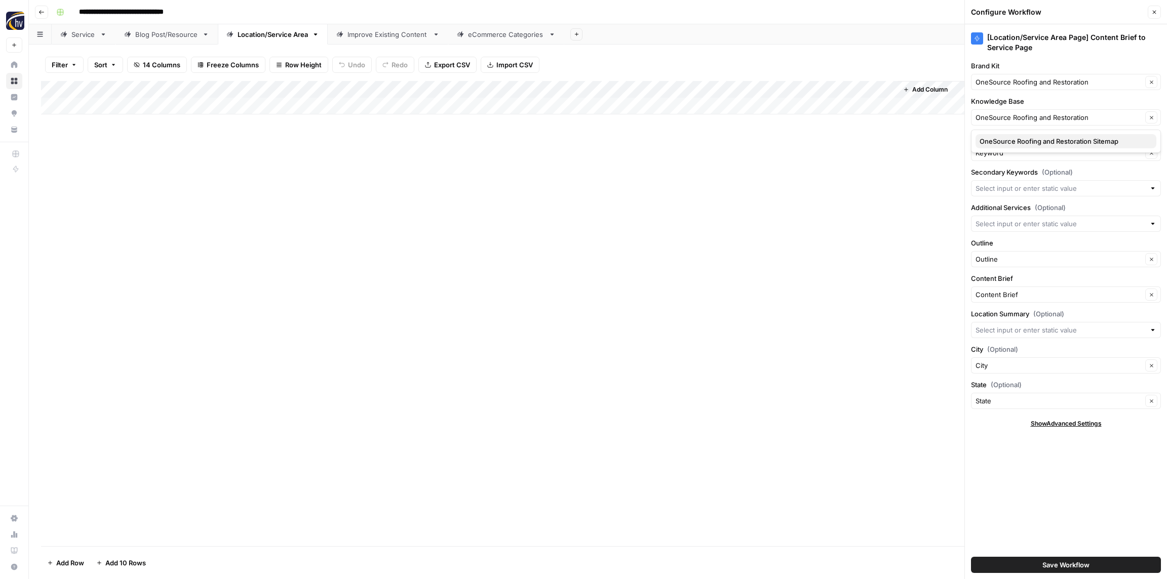
click at [1010, 139] on span "OneSource Roofing and Restoration Sitemap" at bounding box center [1063, 141] width 169 height 10
type input "OneSource Roofing and Restoration Sitemap"
click at [1091, 557] on div "Save Workflow" at bounding box center [1066, 565] width 190 height 28
click at [1099, 563] on button "Save Workflow" at bounding box center [1066, 565] width 190 height 16
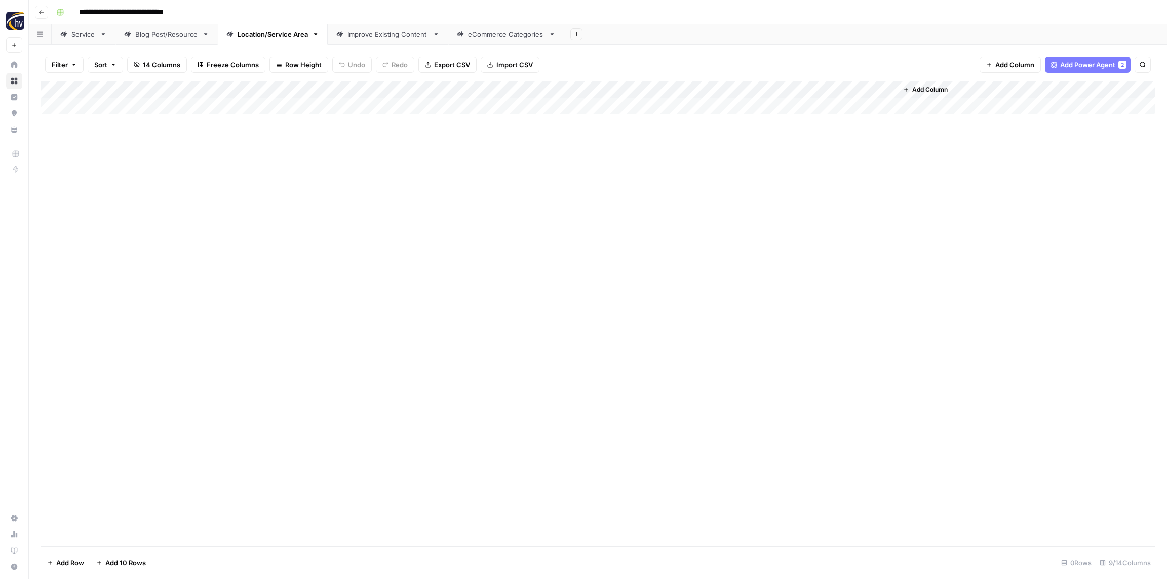
click at [375, 34] on div "Improve Existing Content" at bounding box center [387, 34] width 81 height 10
click at [902, 85] on div "Add Column" at bounding box center [598, 97] width 1114 height 33
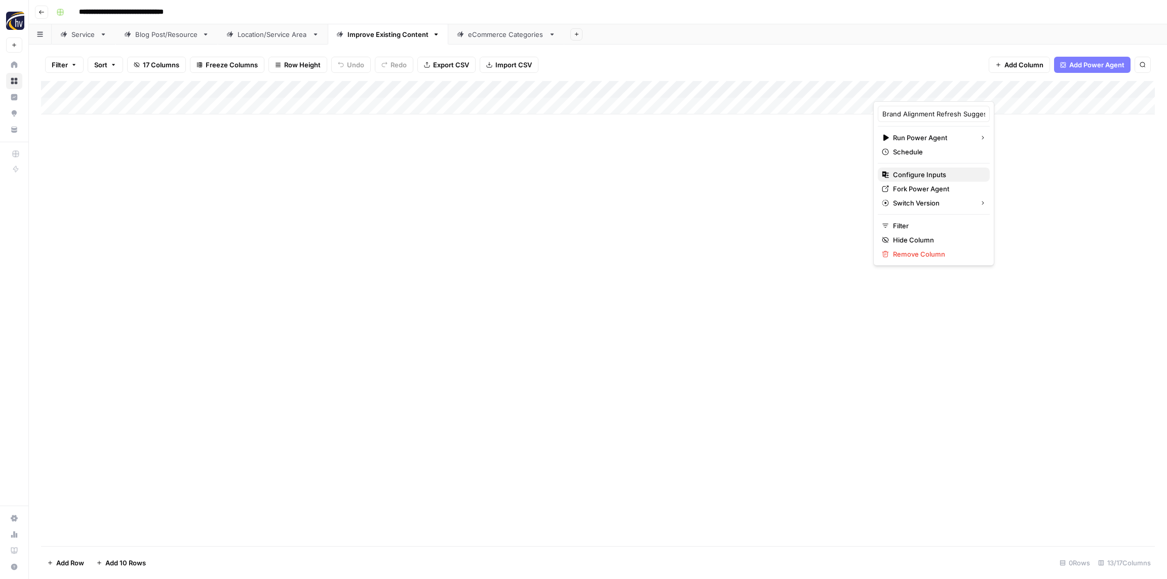
click at [907, 175] on span "Configure Inputs" at bounding box center [937, 175] width 89 height 10
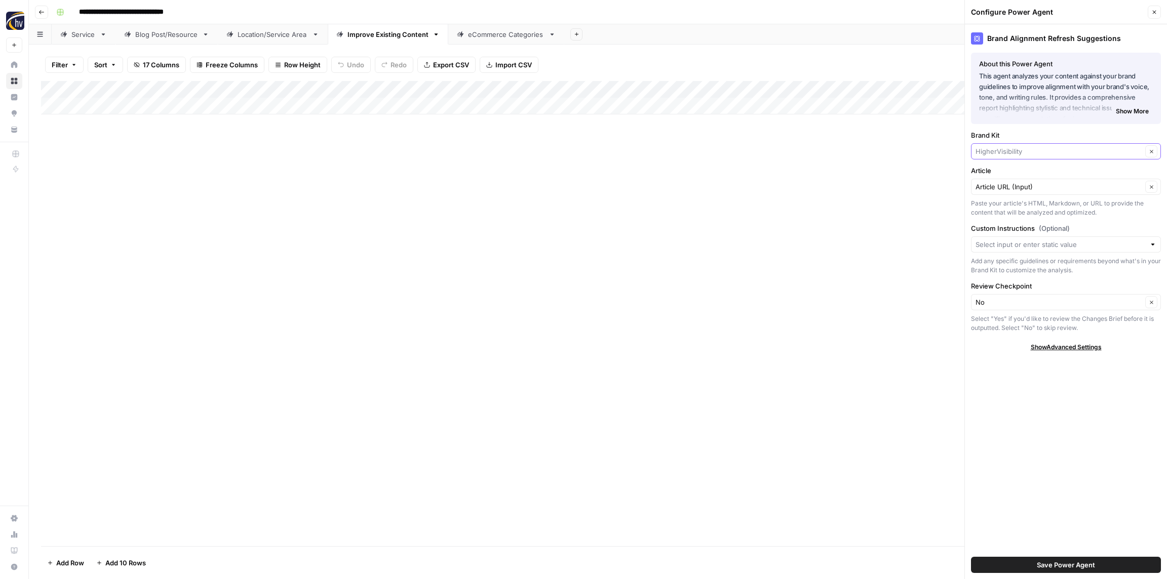
click at [1020, 152] on input "Brand Kit" at bounding box center [1058, 151] width 167 height 10
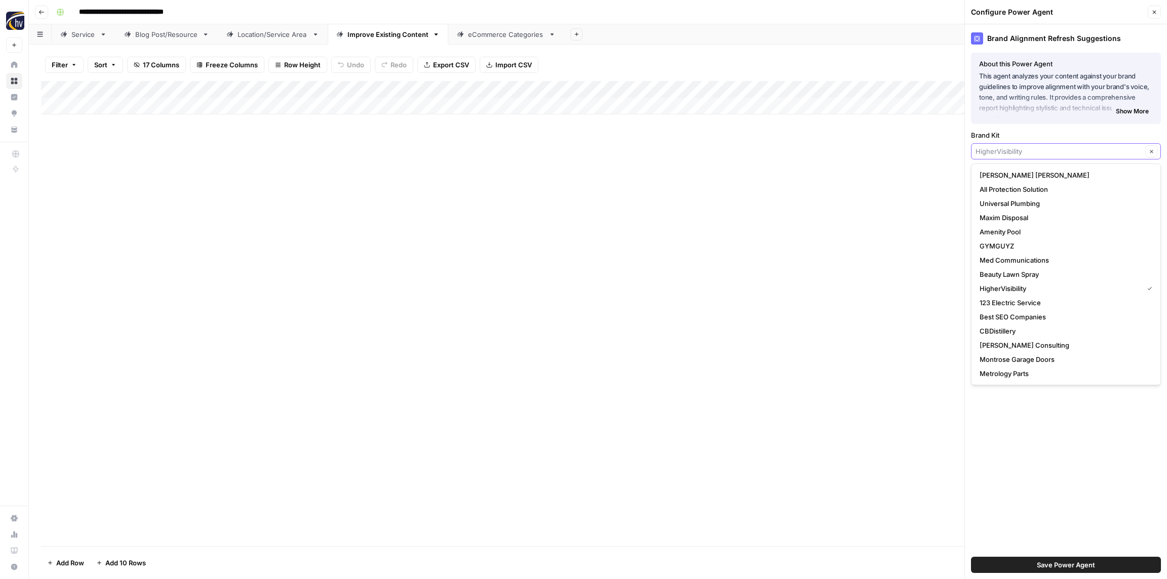
paste input "OneSource Roofing and Restoration"
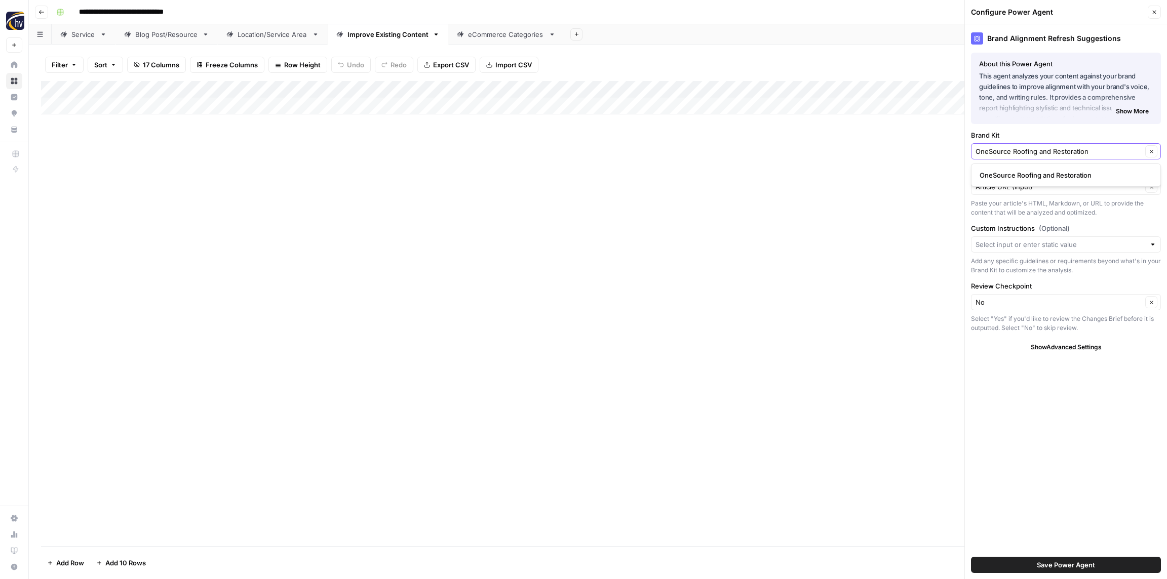
type input "OneSource Roofing and Restoration"
click at [1015, 175] on span "OneSource Roofing and Restoration" at bounding box center [1063, 175] width 169 height 10
click at [1044, 565] on span "Save Power Agent" at bounding box center [1066, 565] width 58 height 10
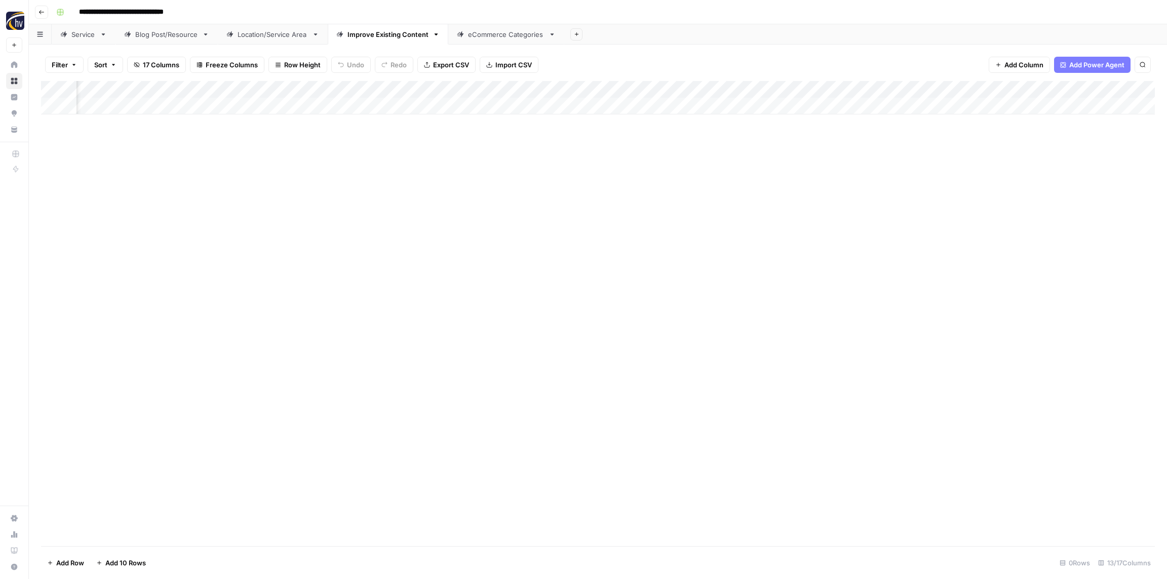
scroll to position [0, 411]
click at [812, 89] on div "Add Column" at bounding box center [598, 97] width 1114 height 33
click at [771, 170] on span "Configure Inputs" at bounding box center [784, 175] width 89 height 10
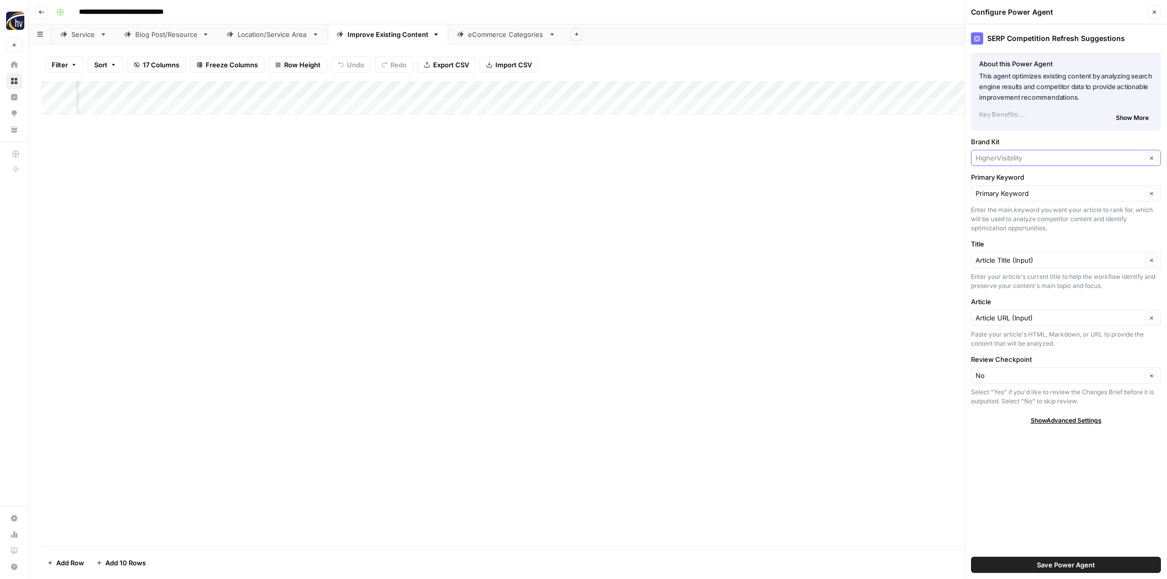
click at [1006, 157] on input "Brand Kit" at bounding box center [1058, 158] width 167 height 10
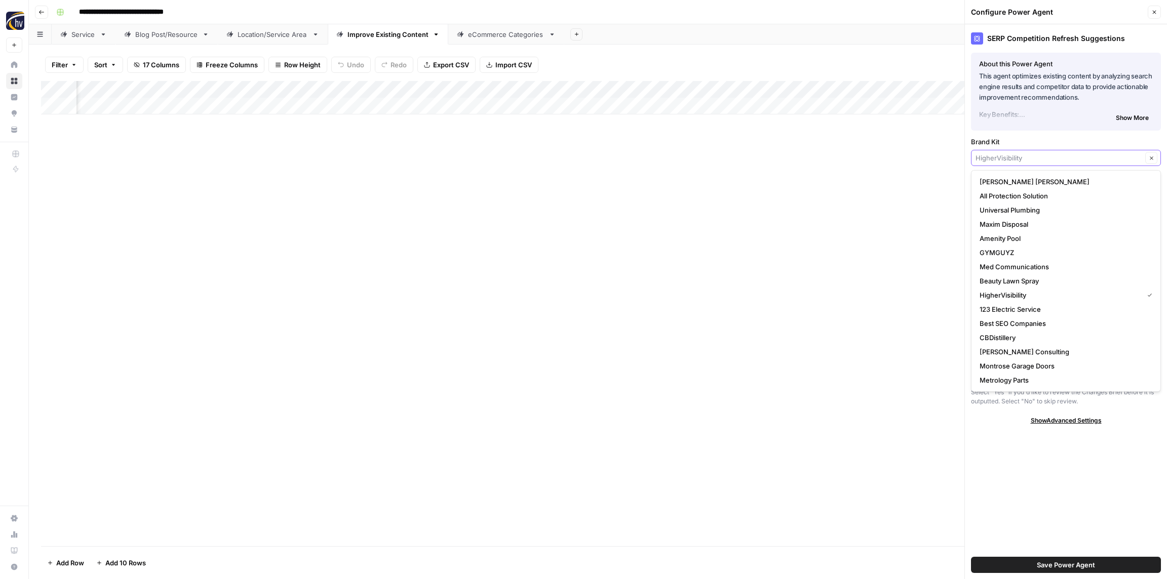
paste input "OneSource Roofing and Restoration"
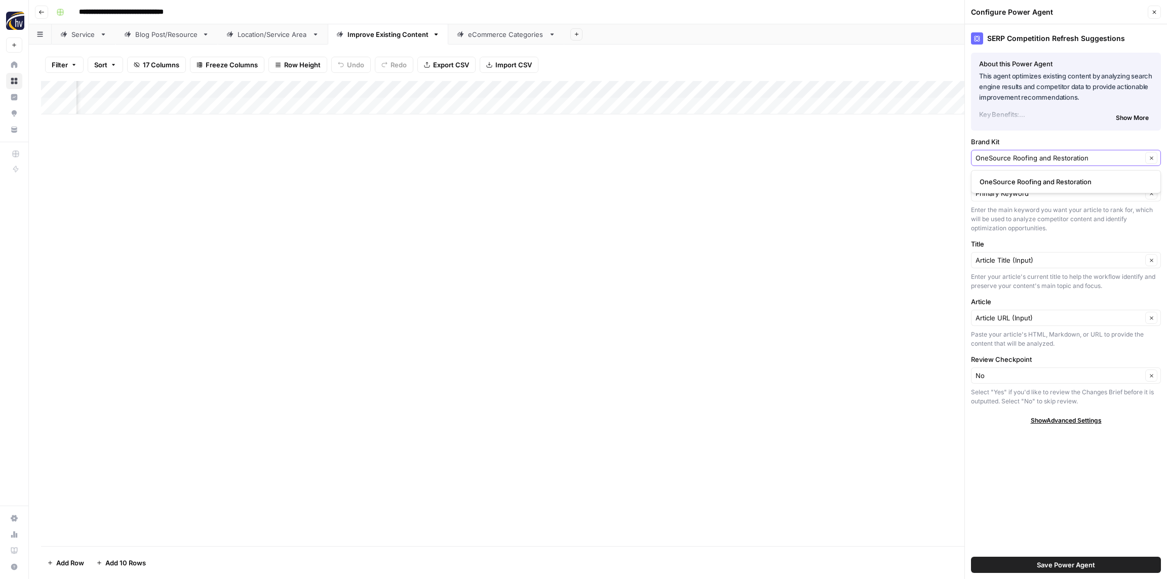
type input "OneSource Roofing and Restoration"
click at [1008, 182] on span "OneSource Roofing and Restoration" at bounding box center [1063, 182] width 169 height 10
click at [1055, 567] on span "Save Power Agent" at bounding box center [1066, 565] width 58 height 10
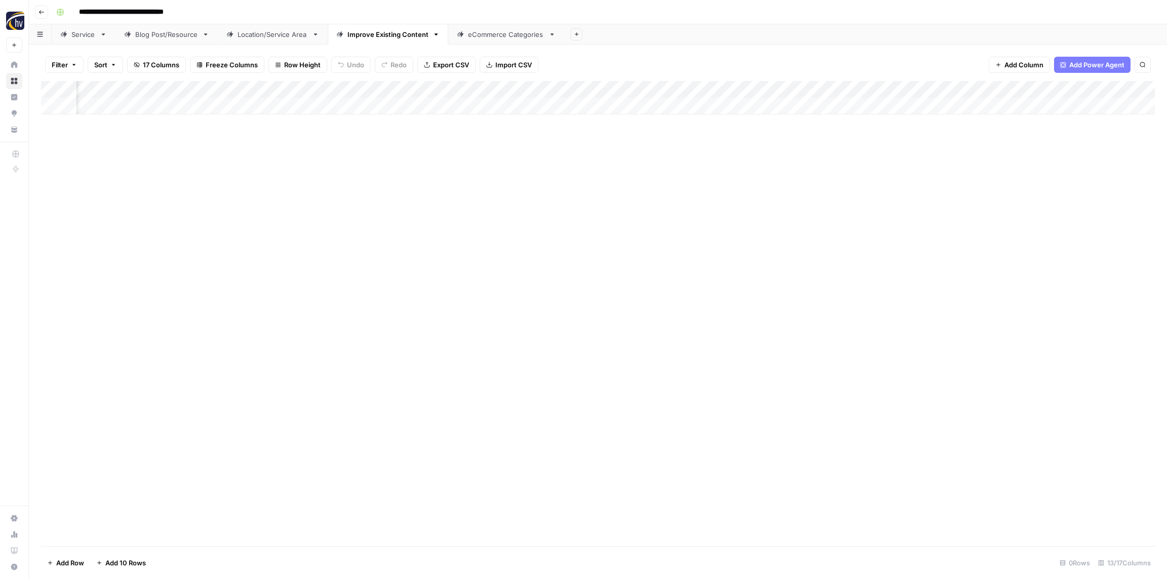
click at [1031, 86] on div "Add Column" at bounding box center [598, 97] width 1114 height 33
click at [1016, 174] on span "Configure Inputs" at bounding box center [1046, 175] width 89 height 10
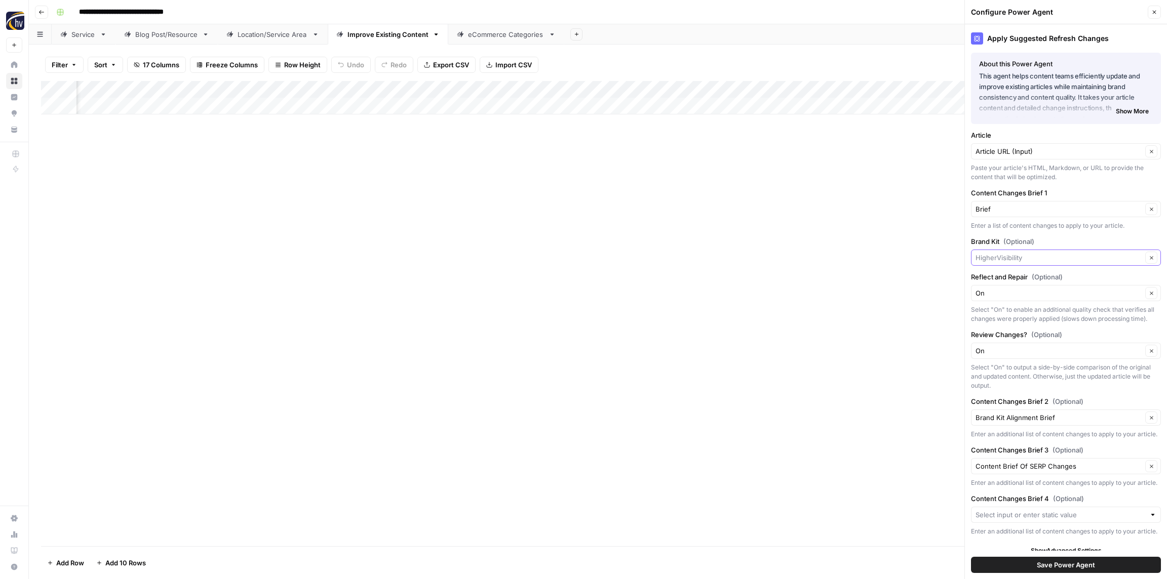
click at [1023, 257] on input "Brand Kit (Optional)" at bounding box center [1058, 258] width 167 height 10
paste input "OneSource Roofing and Restoration"
type input "OneSource Roofing and Restoration"
click at [1020, 276] on span "OneSource Roofing and Restoration" at bounding box center [1063, 281] width 169 height 10
click at [1059, 566] on span "Save Power Agent" at bounding box center [1066, 565] width 58 height 10
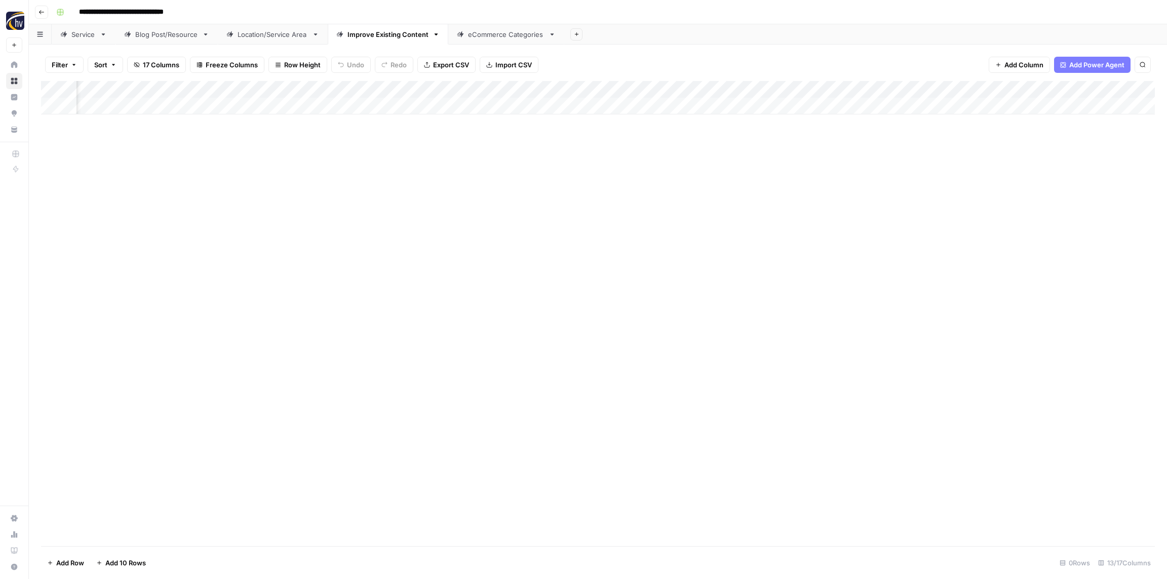
click at [496, 35] on div "eCommerce Categories" at bounding box center [506, 34] width 76 height 10
click at [387, 90] on div "Add Column" at bounding box center [598, 97] width 1114 height 33
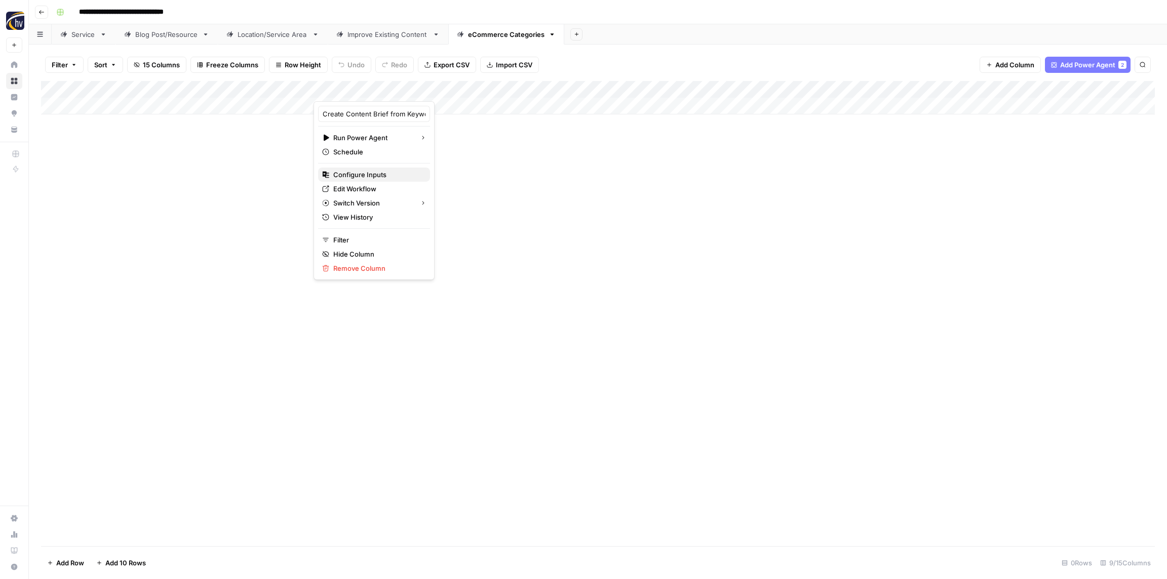
click at [382, 176] on span "Configure Inputs" at bounding box center [377, 175] width 89 height 10
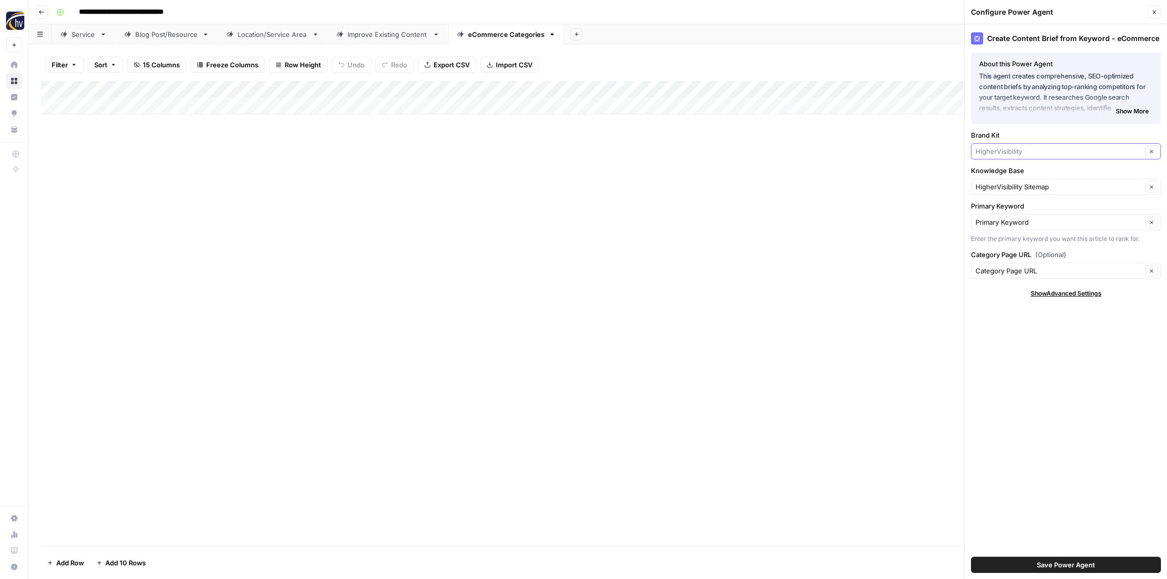
click at [1021, 152] on input "Brand Kit" at bounding box center [1058, 151] width 167 height 10
paste input "OneSource Roofing and Restoration"
type input "OneSource Roofing and Restoration"
click at [1015, 180] on span "OneSource Roofing and Restoration" at bounding box center [1063, 175] width 169 height 10
click at [1013, 183] on input "Knowledge Base" at bounding box center [1058, 187] width 167 height 10
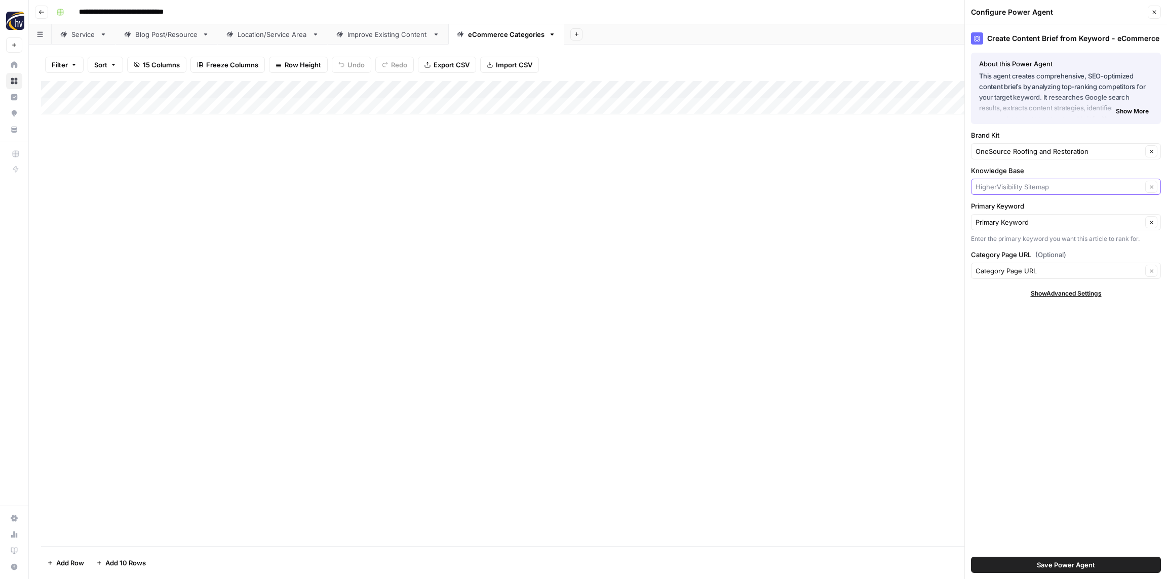
paste input "OneSource Roofing and Restoration"
drag, startPoint x: 1010, startPoint y: 210, endPoint x: 1006, endPoint y: 205, distance: 6.6
click at [1009, 210] on span "OneSource Roofing and Restoration Sitemap" at bounding box center [1063, 211] width 169 height 10
type input "OneSource Roofing and Restoration Sitemap"
click at [1066, 564] on span "Save Power Agent" at bounding box center [1066, 565] width 58 height 10
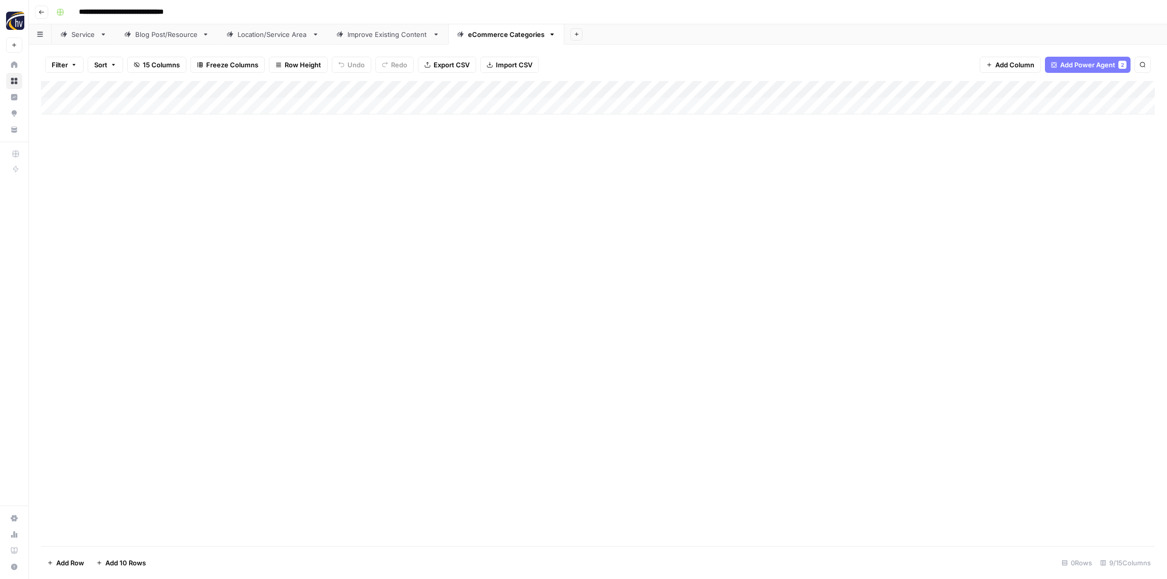
click at [964, 87] on div "Add Column" at bounding box center [598, 97] width 1114 height 33
click at [933, 179] on span "Configure Inputs" at bounding box center [944, 175] width 89 height 10
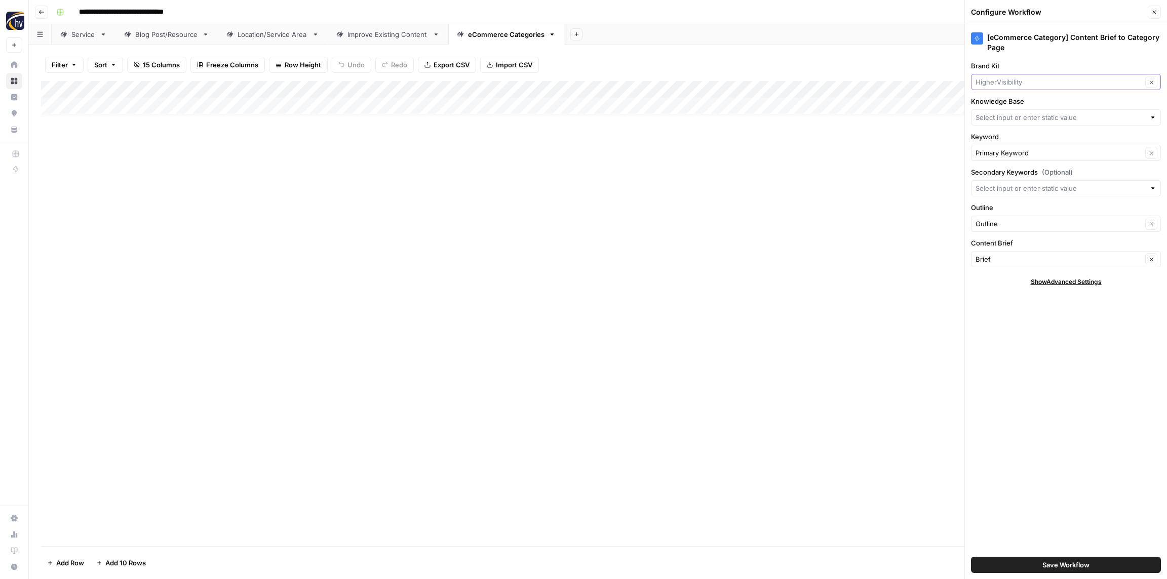
drag, startPoint x: 1019, startPoint y: 81, endPoint x: 1019, endPoint y: 89, distance: 8.1
click at [1019, 81] on input "Brand Kit" at bounding box center [1058, 82] width 167 height 10
paste input "OneSource Roofing and Restoration"
type input "OneSource Roofing and Restoration"
click at [1015, 107] on span "OneSource Roofing and Restoration" at bounding box center [1063, 106] width 169 height 10
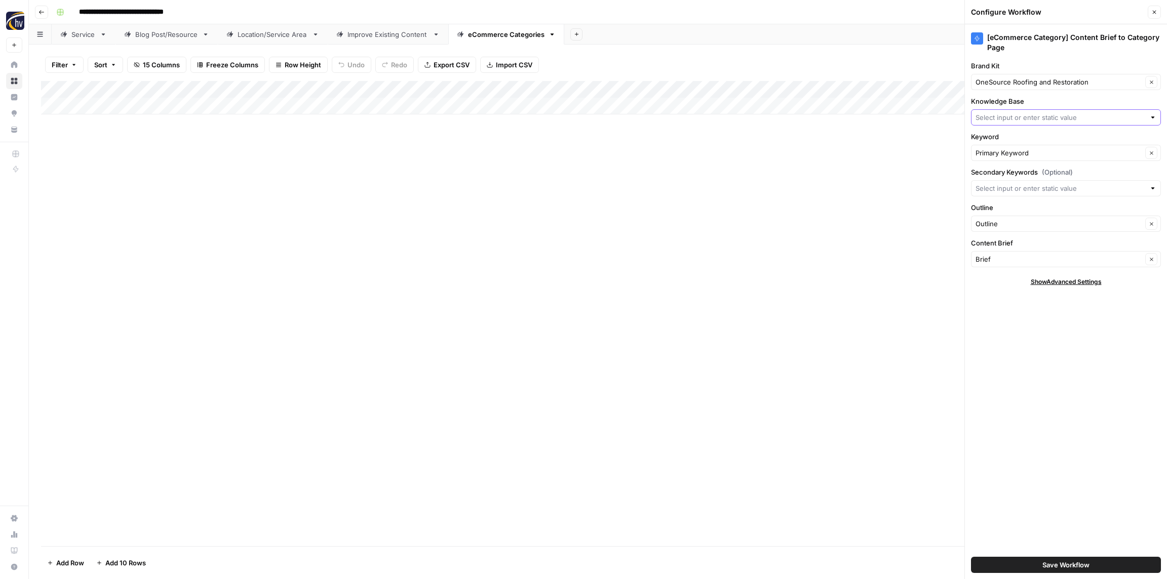
click at [1010, 119] on input "Knowledge Base" at bounding box center [1060, 117] width 170 height 10
paste input "OneSource Roofing and Restoration"
click at [1013, 139] on span "OneSource Roofing and Restoration Sitemap" at bounding box center [1063, 141] width 169 height 10
type input "OneSource Roofing and Restoration Sitemap"
click at [1064, 565] on span "Save Workflow" at bounding box center [1065, 565] width 47 height 10
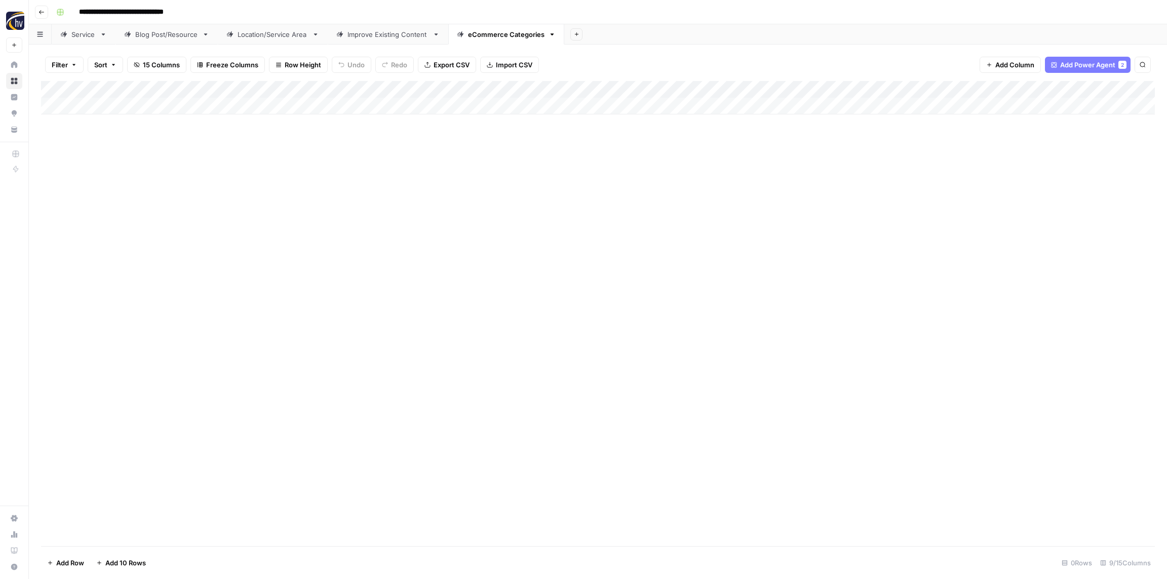
click at [45, 13] on button "Go back" at bounding box center [41, 12] width 13 height 13
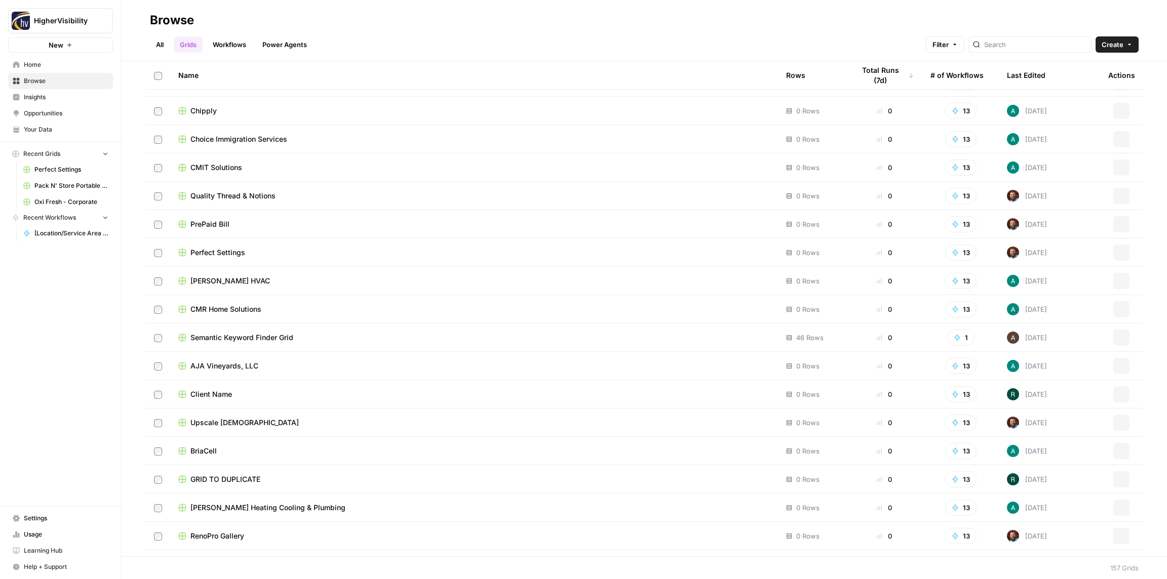
scroll to position [3985, 0]
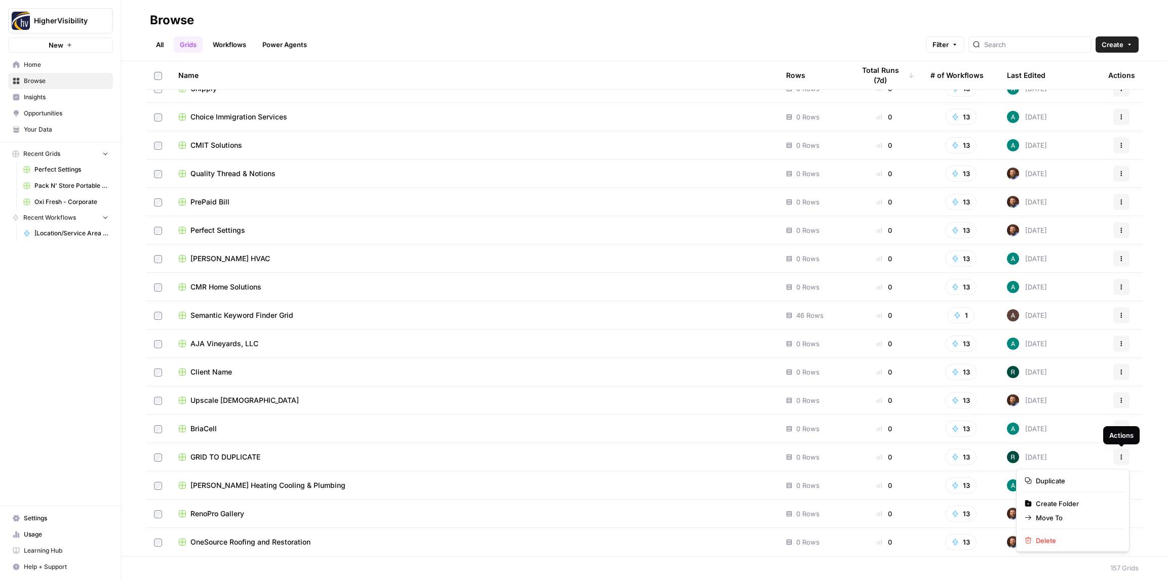
click at [1127, 457] on button "Actions" at bounding box center [1121, 457] width 16 height 16
click at [1103, 486] on button "Duplicate" at bounding box center [1072, 481] width 104 height 14
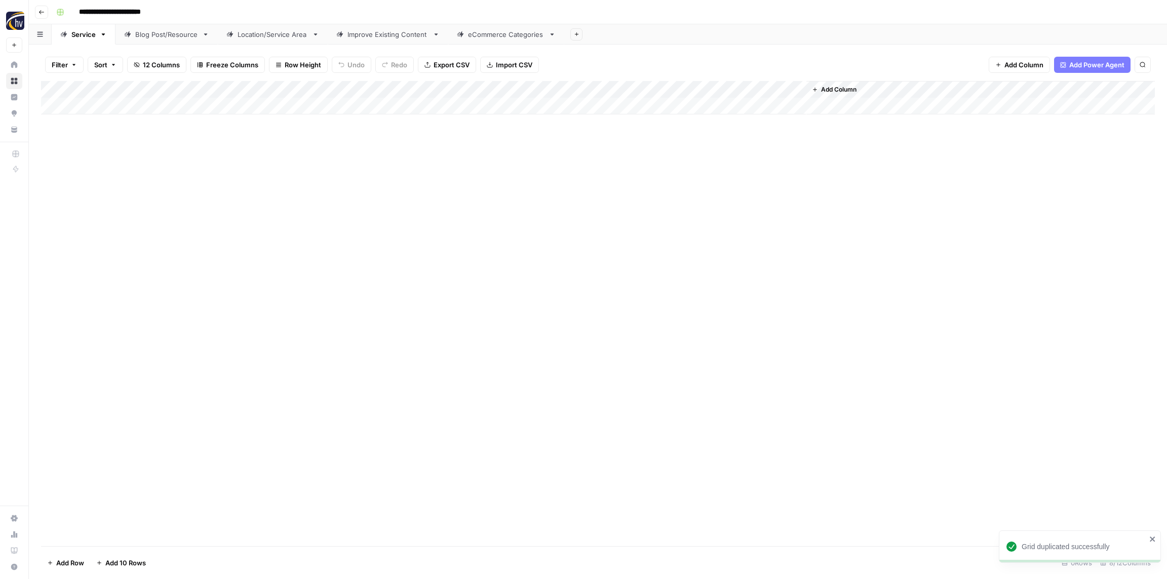
click at [123, 12] on input "**********" at bounding box center [126, 12] width 104 height 16
paste input "*****"
type input "**********"
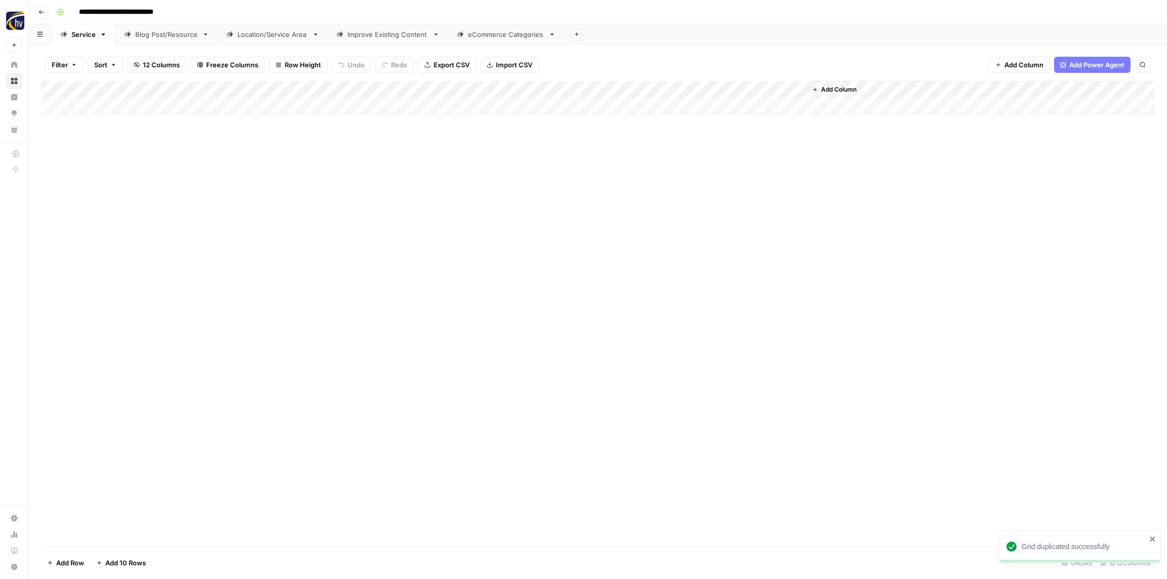
click at [207, 13] on div "**********" at bounding box center [604, 12] width 1104 height 16
click at [209, 88] on div "Add Column" at bounding box center [598, 97] width 1114 height 33
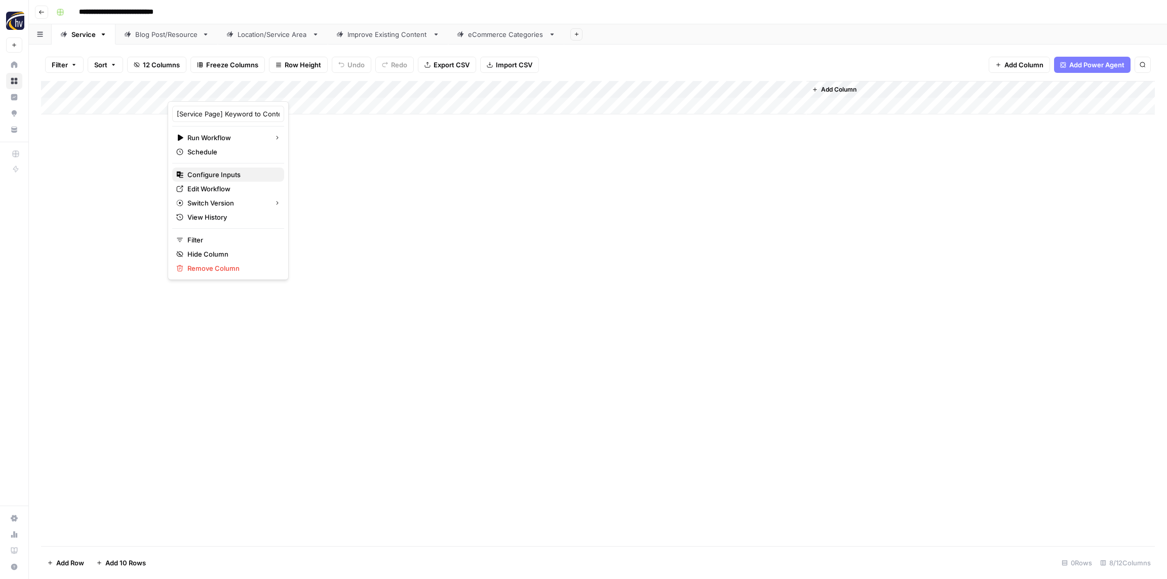
click at [210, 179] on span "Configure Inputs" at bounding box center [231, 175] width 89 height 10
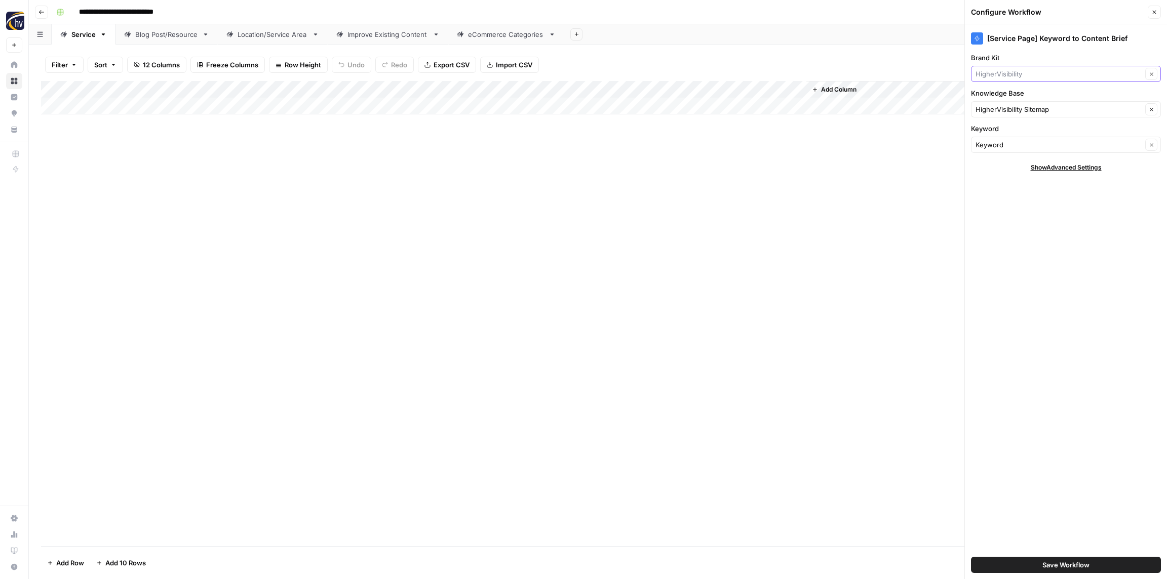
click at [1038, 72] on input "Brand Kit" at bounding box center [1058, 74] width 167 height 10
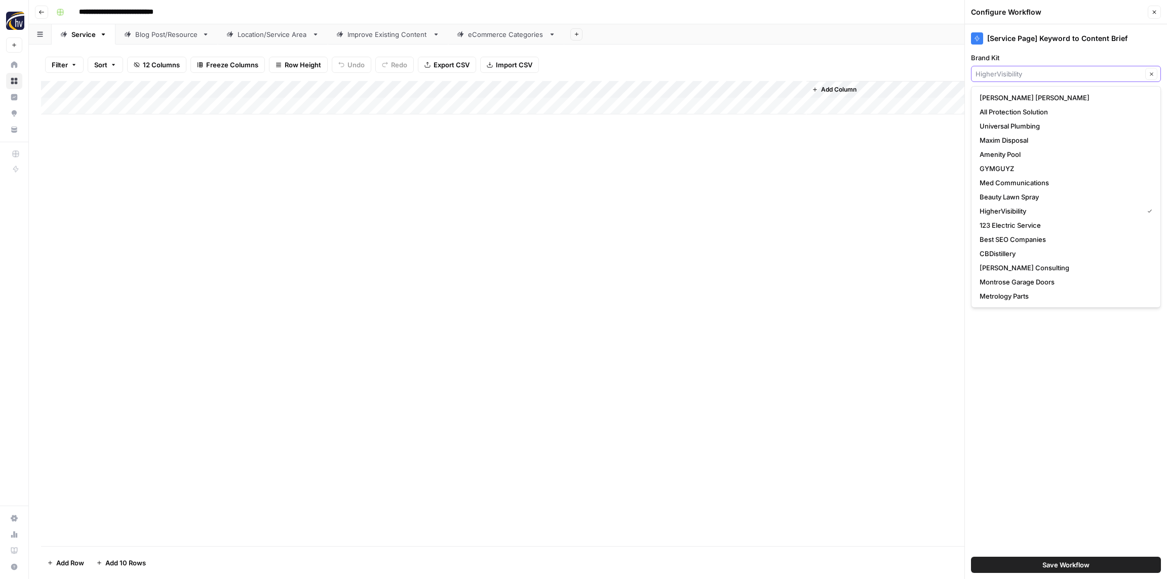
paste input "One Tribe Foundation (22kill)"
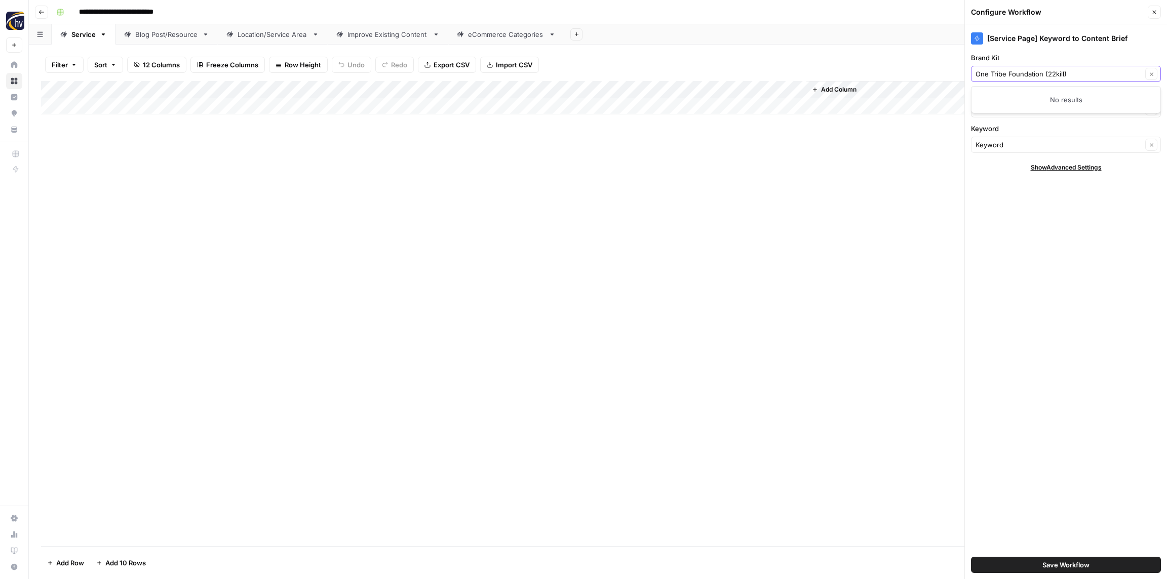
drag, startPoint x: 1073, startPoint y: 74, endPoint x: 1045, endPoint y: 74, distance: 28.4
click at [1045, 74] on input "One Tribe Foundation (22kill)" at bounding box center [1058, 74] width 167 height 10
type input "One Tribe Foundation"
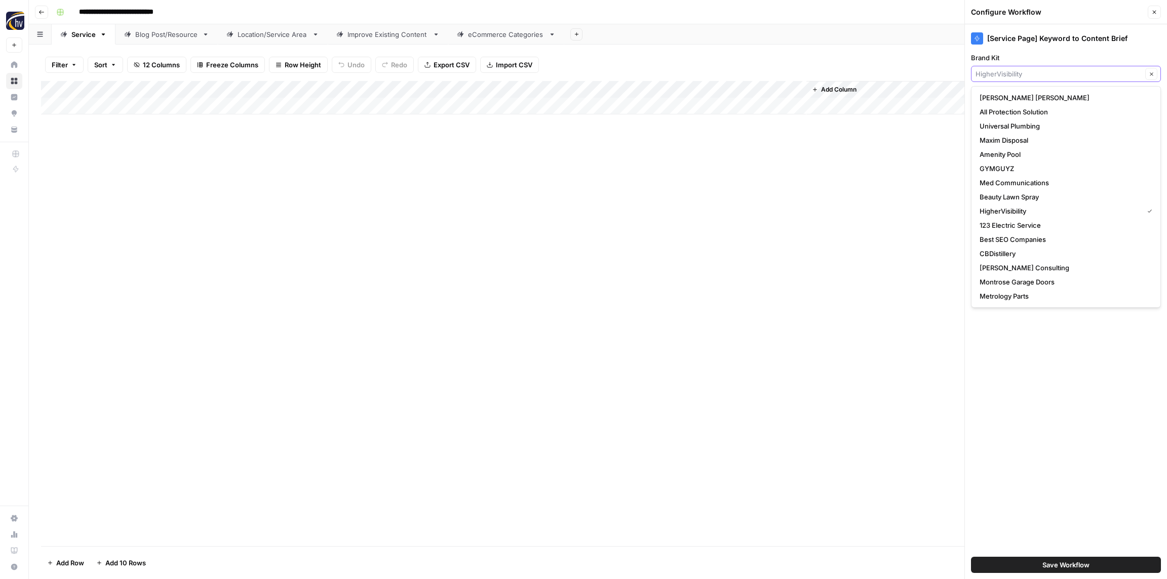
drag, startPoint x: 1052, startPoint y: 73, endPoint x: 959, endPoint y: 72, distance: 93.2
click at [959, 72] on div "**********" at bounding box center [598, 289] width 1138 height 579
type input "HigherVisibility"
click at [125, 8] on input "**********" at bounding box center [128, 12] width 108 height 16
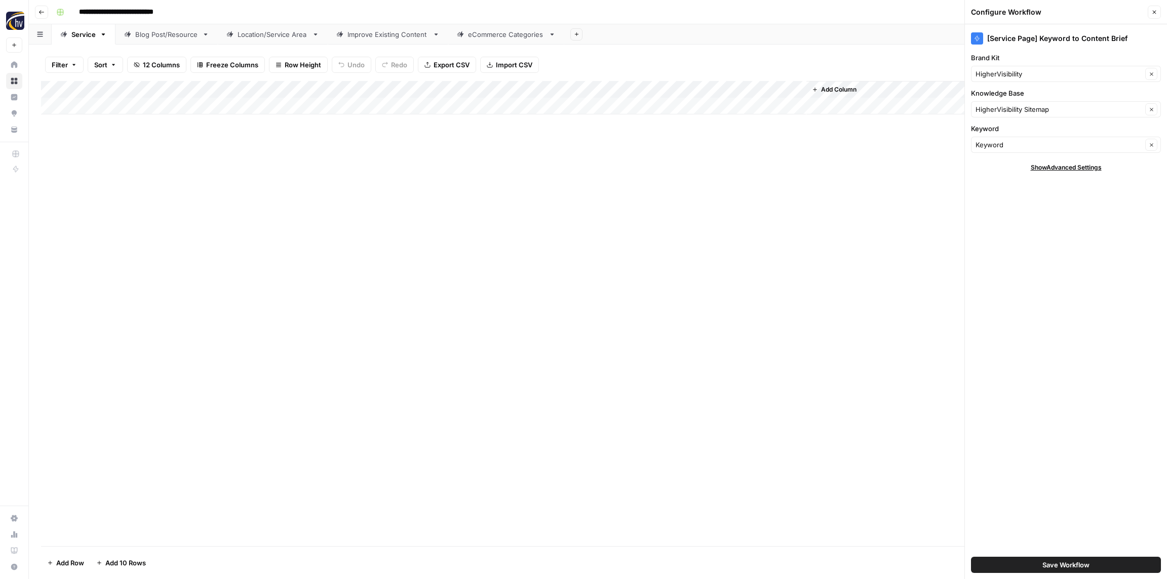
click at [125, 8] on input "**********" at bounding box center [128, 12] width 108 height 16
click at [113, 10] on input "**********" at bounding box center [128, 12] width 108 height 16
click at [112, 11] on input "**********" at bounding box center [128, 12] width 108 height 16
drag, startPoint x: 112, startPoint y: 11, endPoint x: 77, endPoint y: 11, distance: 35.4
click at [77, 11] on input "**********" at bounding box center [128, 12] width 108 height 16
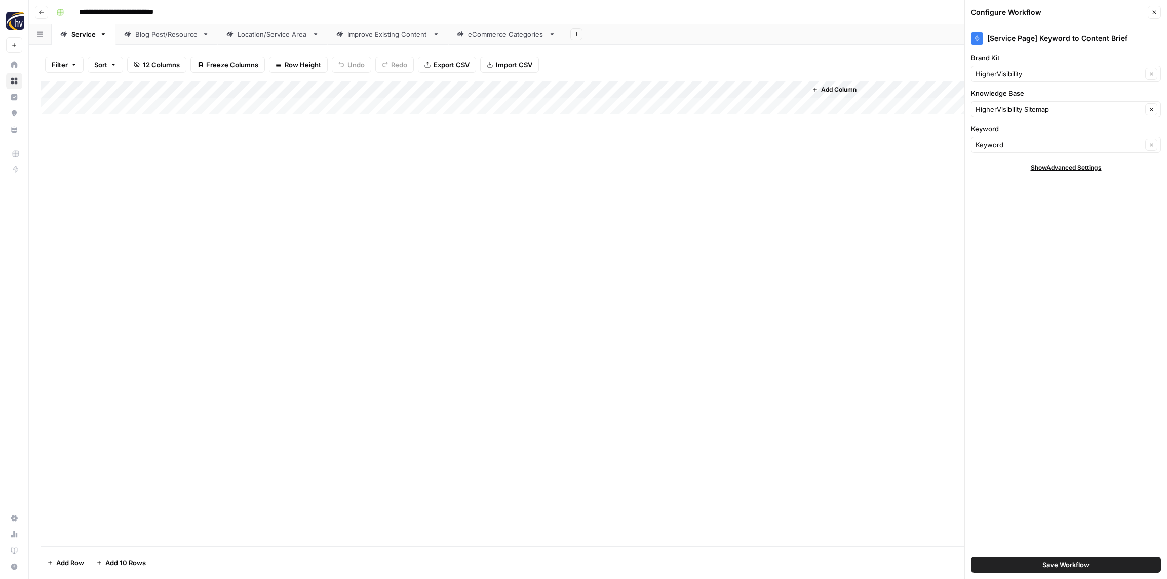
click at [270, 203] on div "Add Column" at bounding box center [598, 313] width 1114 height 465
click at [1015, 75] on input "Brand Kit" at bounding box center [1058, 74] width 167 height 10
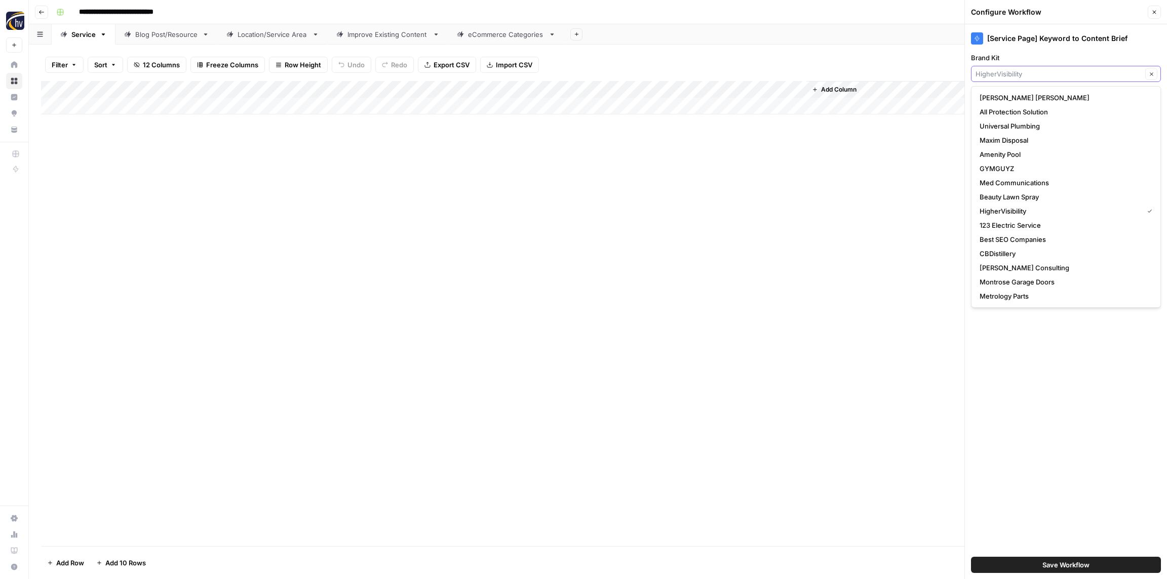
paste input "One Tribe"
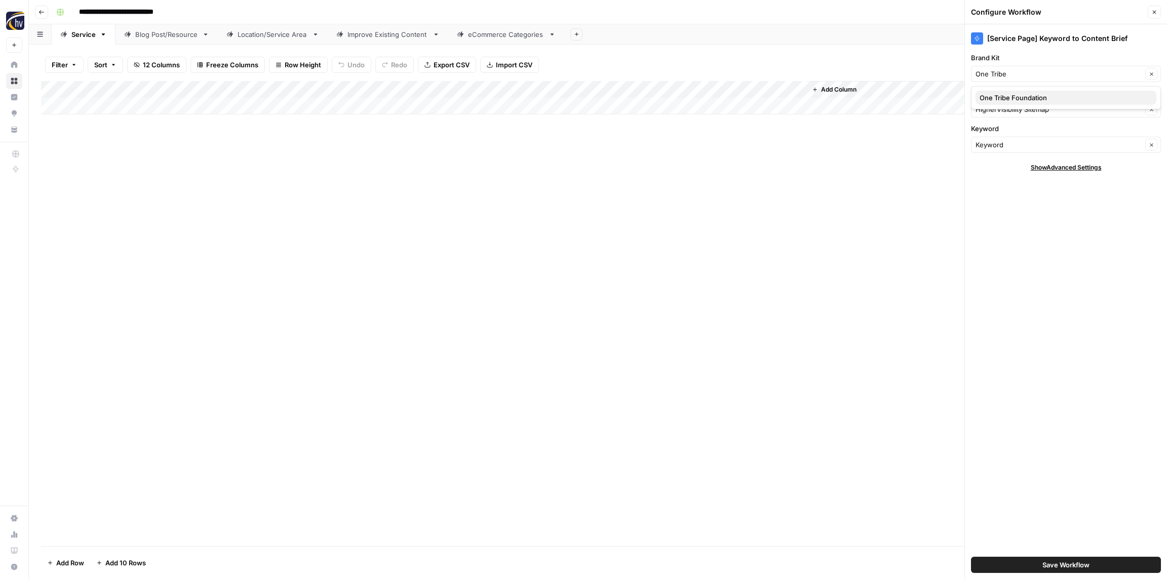
click at [1015, 95] on span "One Tribe Foundation" at bounding box center [1063, 98] width 169 height 10
type input "One Tribe Foundation"
click at [1010, 107] on input "Knowledge Base" at bounding box center [1058, 109] width 167 height 10
paste input "One Tribe"
click at [1008, 133] on span "One Tribe Foundation (22kill) Sitemap" at bounding box center [1063, 133] width 169 height 10
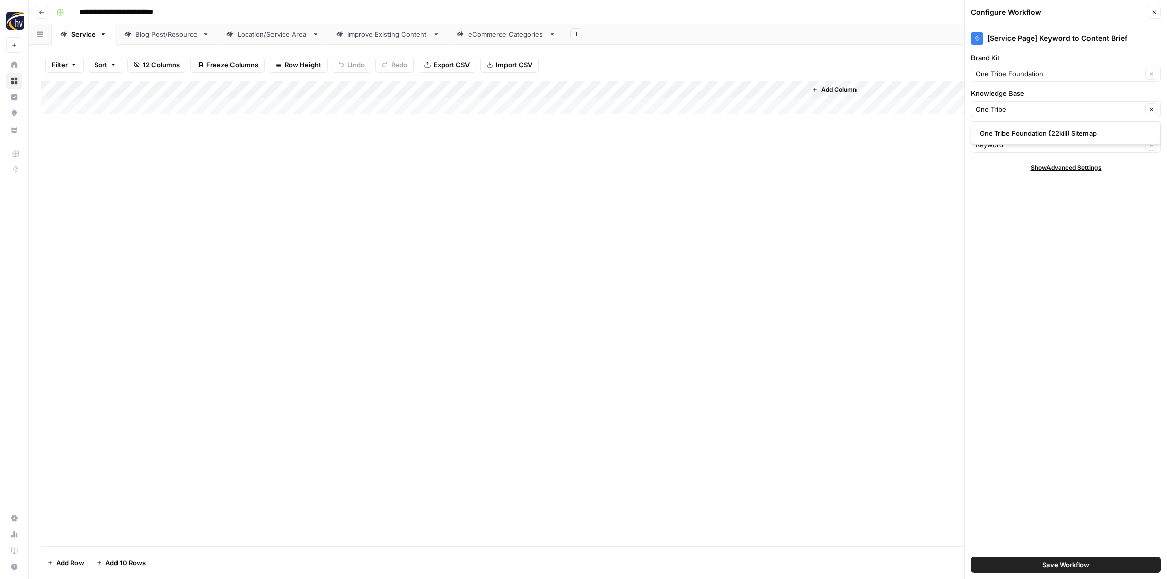
type input "One Tribe Foundation (22kill) Sitemap"
drag, startPoint x: 1062, startPoint y: 564, endPoint x: 1073, endPoint y: 559, distance: 11.8
click at [1062, 564] on span "Save Workflow" at bounding box center [1065, 565] width 47 height 10
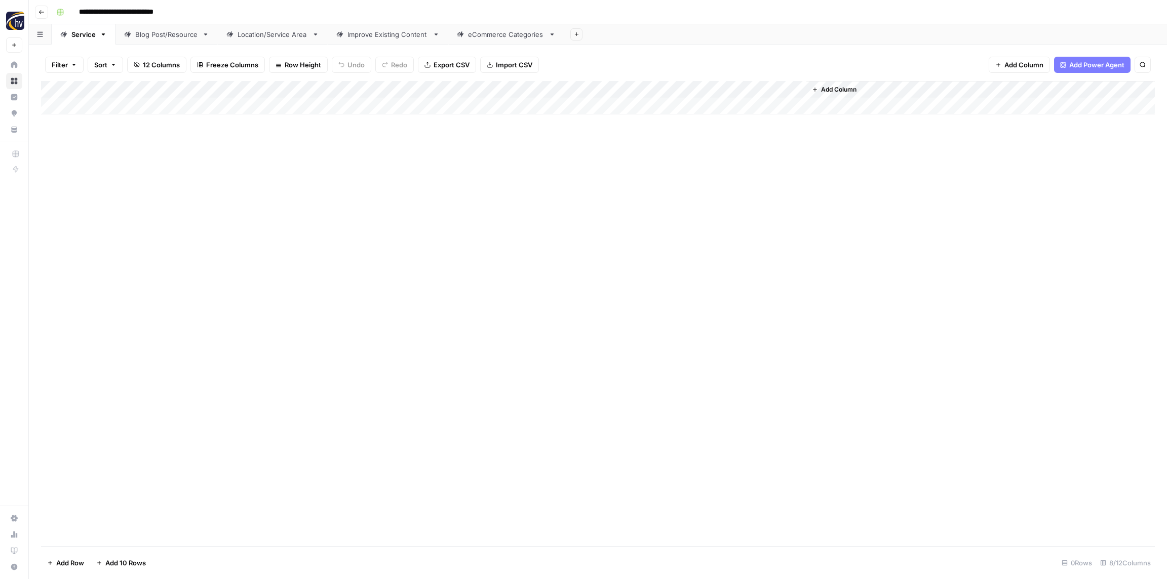
drag, startPoint x: 329, startPoint y: 239, endPoint x: 395, endPoint y: 218, distance: 69.5
click at [329, 239] on div "Add Column" at bounding box center [598, 313] width 1114 height 465
click at [661, 92] on div "Add Column" at bounding box center [598, 97] width 1114 height 33
drag, startPoint x: 669, startPoint y: 176, endPoint x: 674, endPoint y: 176, distance: 5.1
click at [669, 176] on span "Configure Inputs" at bounding box center [687, 175] width 89 height 10
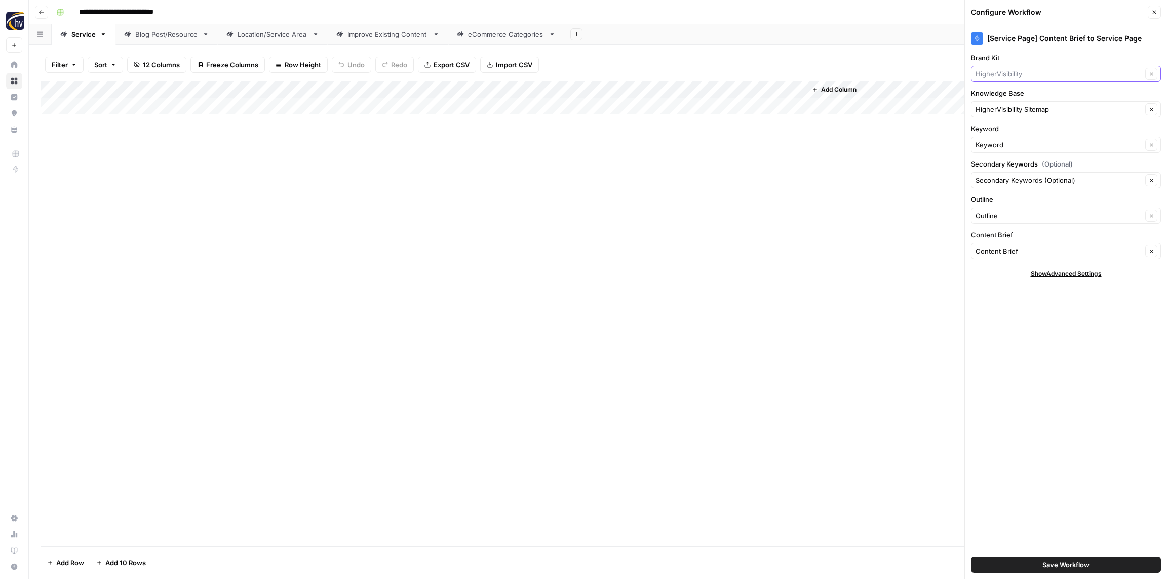
click at [1003, 73] on input "Brand Kit" at bounding box center [1058, 74] width 167 height 10
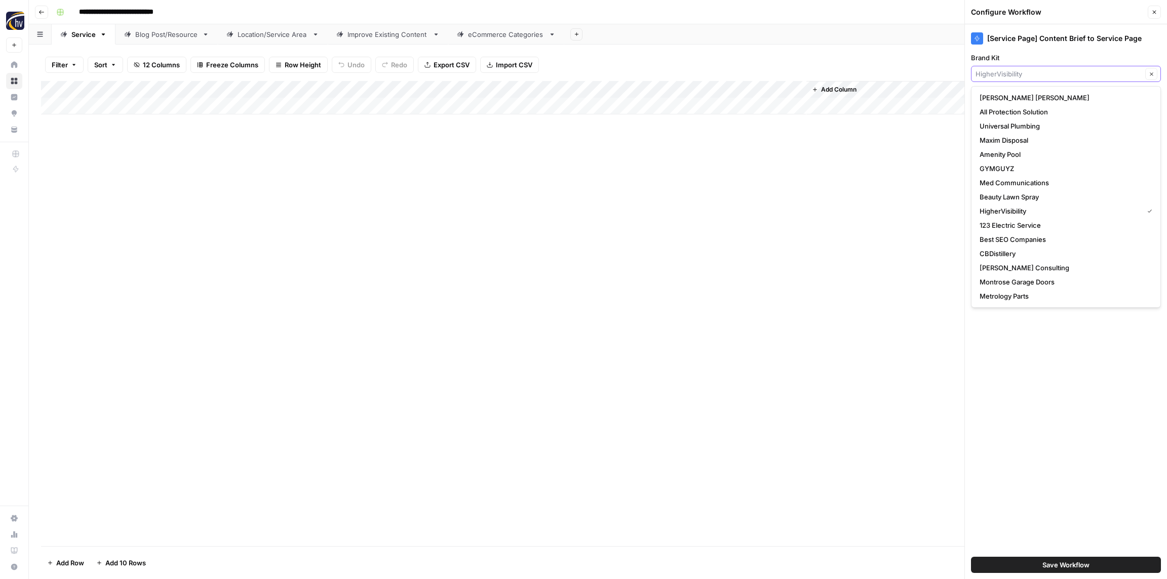
paste input "One Tribe"
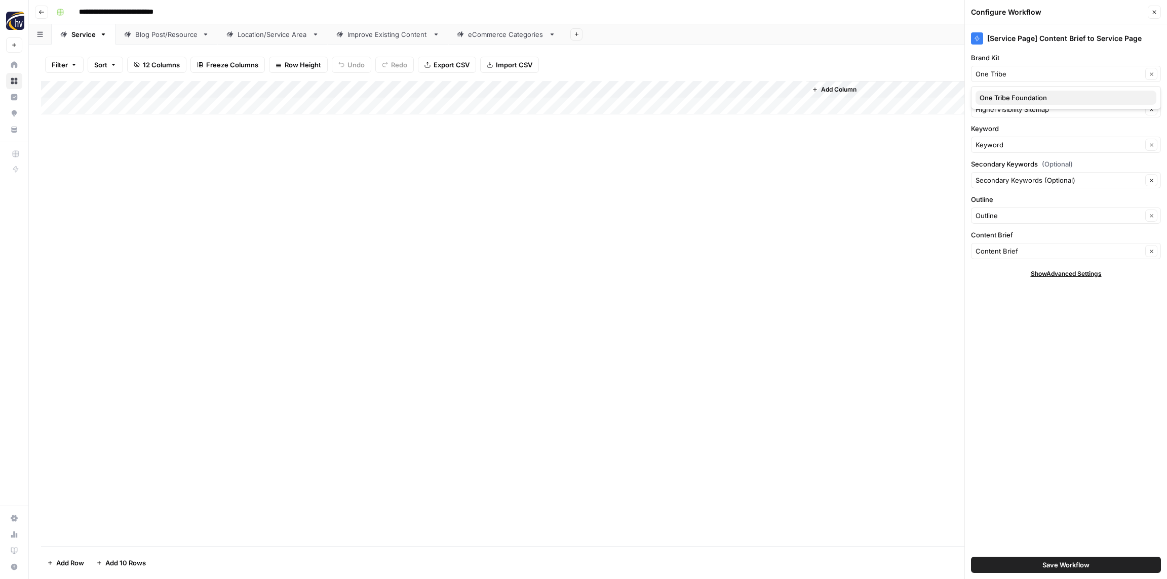
click at [1010, 94] on span "One Tribe Foundation" at bounding box center [1063, 98] width 169 height 10
type input "One Tribe Foundation"
click at [1008, 110] on input "Knowledge Base" at bounding box center [1058, 109] width 167 height 10
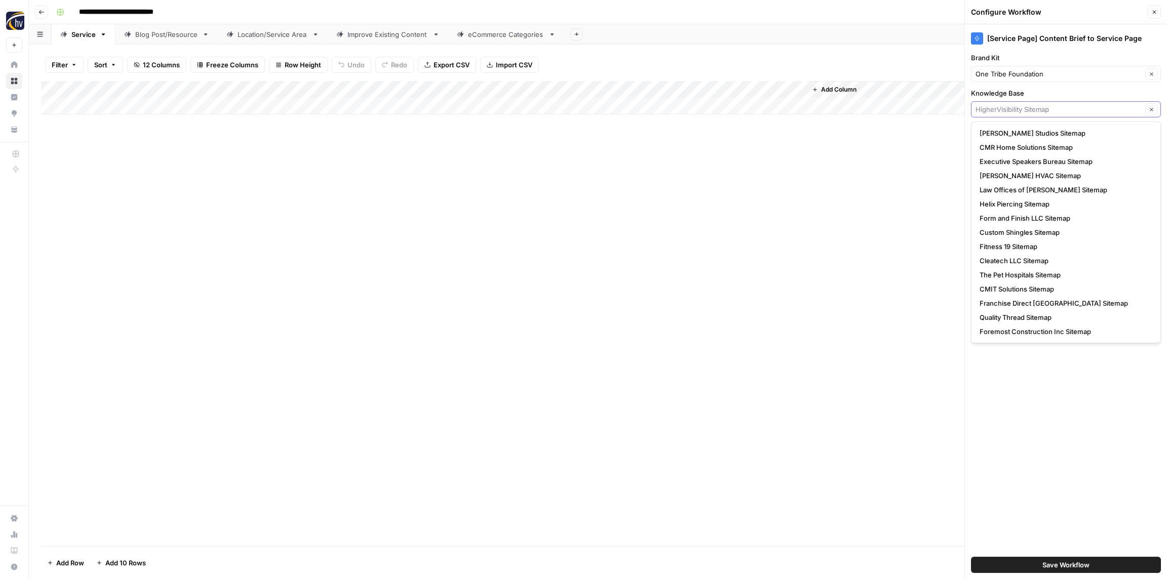
paste input "One Tribe"
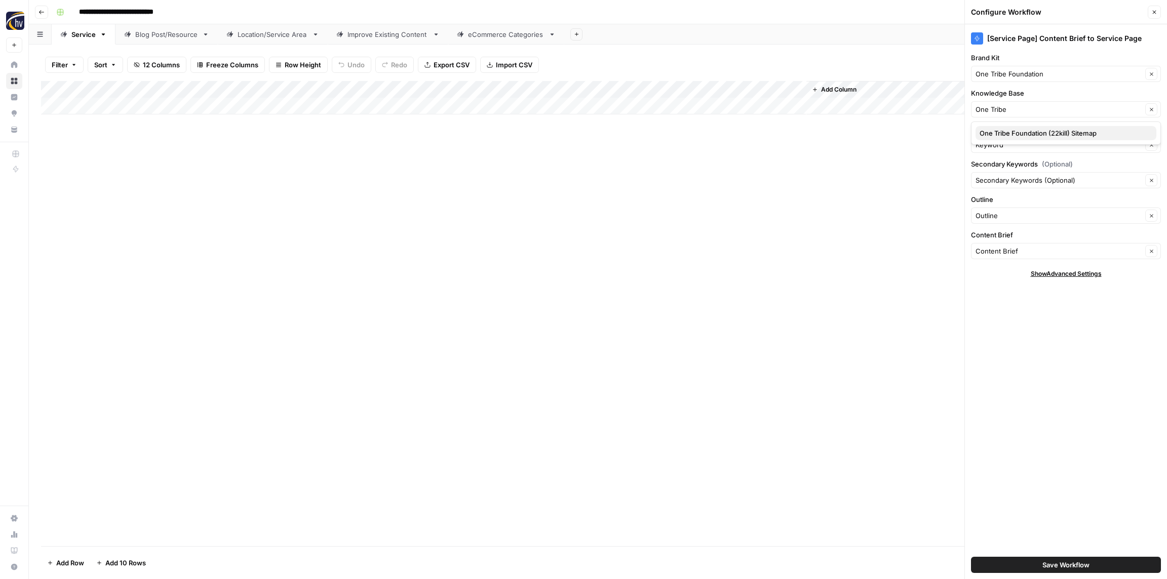
click at [1016, 136] on span "One Tribe Foundation (22kill) Sitemap" at bounding box center [1063, 133] width 169 height 10
type input "One Tribe Foundation (22kill) Sitemap"
click at [1075, 565] on span "Save Workflow" at bounding box center [1065, 565] width 47 height 10
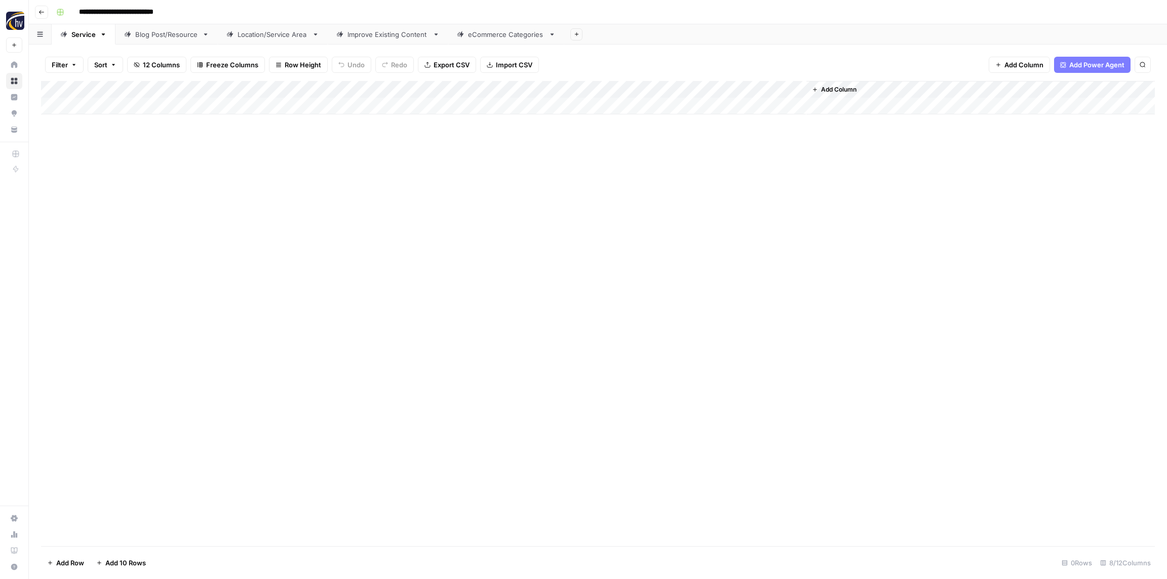
click at [155, 37] on div "Blog Post/Resource" at bounding box center [166, 34] width 63 height 10
click at [200, 91] on div "Add Column" at bounding box center [598, 97] width 1114 height 33
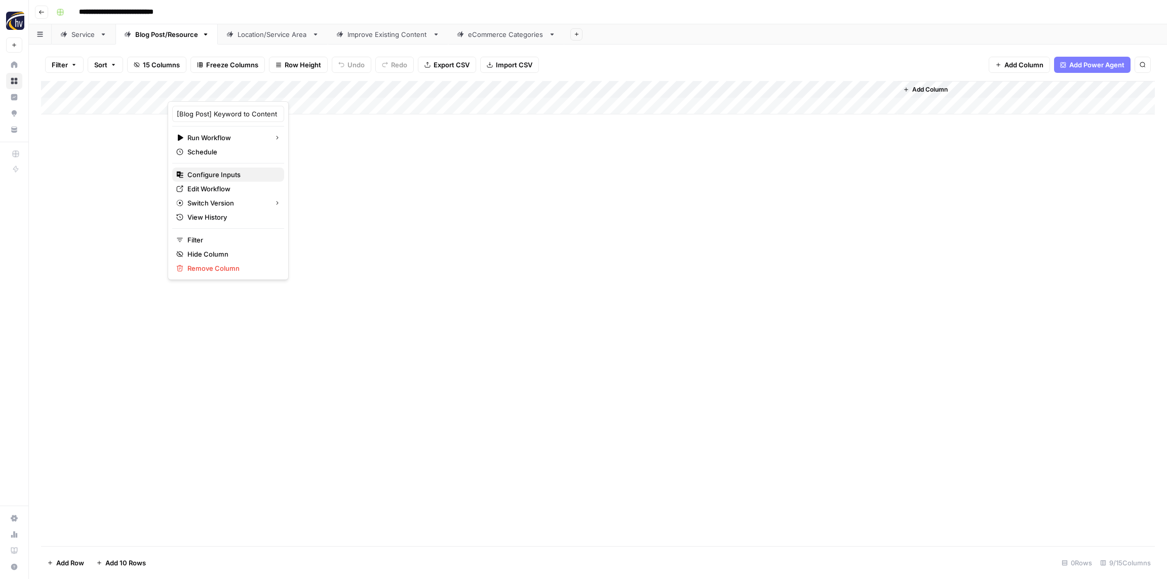
click at [221, 172] on span "Configure Inputs" at bounding box center [231, 175] width 89 height 10
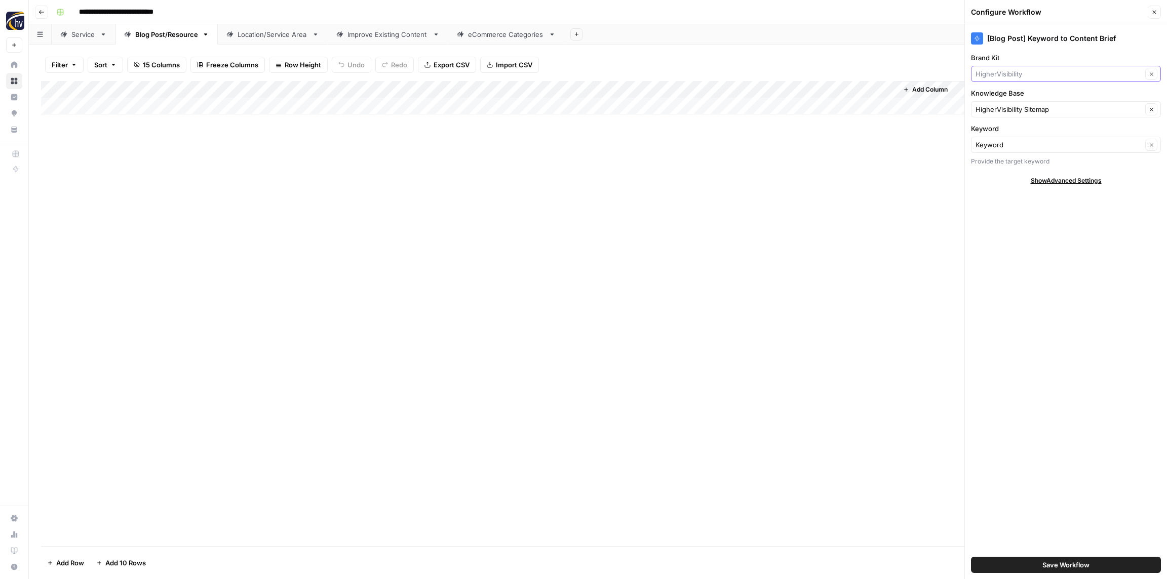
click at [1039, 73] on input "Brand Kit" at bounding box center [1058, 74] width 167 height 10
paste input "One Tribe"
click at [1031, 92] on button "One Tribe Foundation" at bounding box center [1065, 98] width 181 height 14
type input "One Tribe Foundation"
click at [1025, 105] on input "Knowledge Base" at bounding box center [1058, 109] width 167 height 10
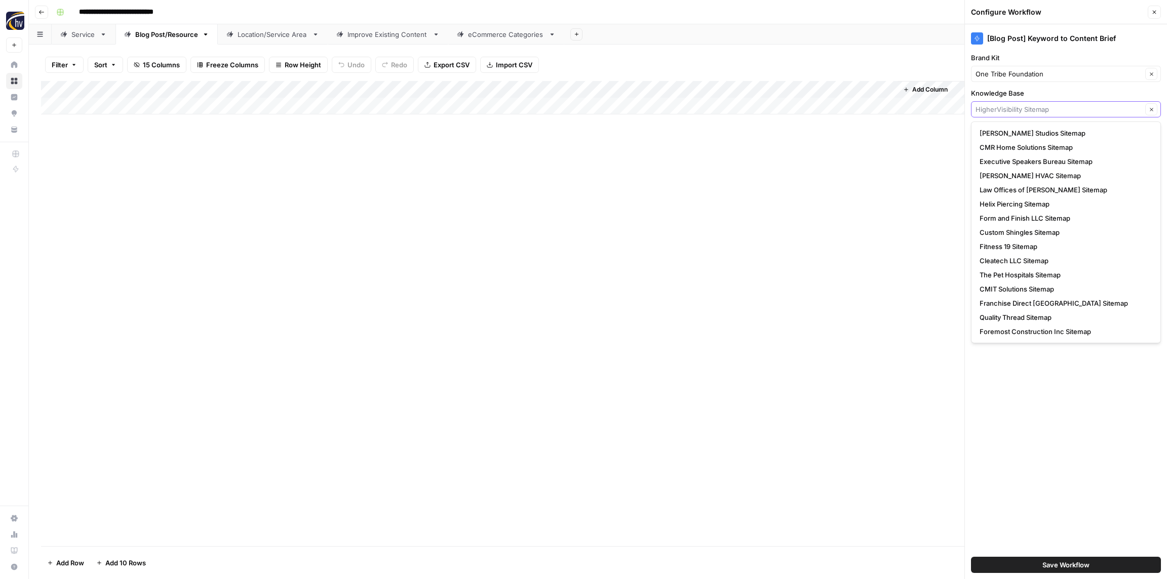
paste input "One Tribe"
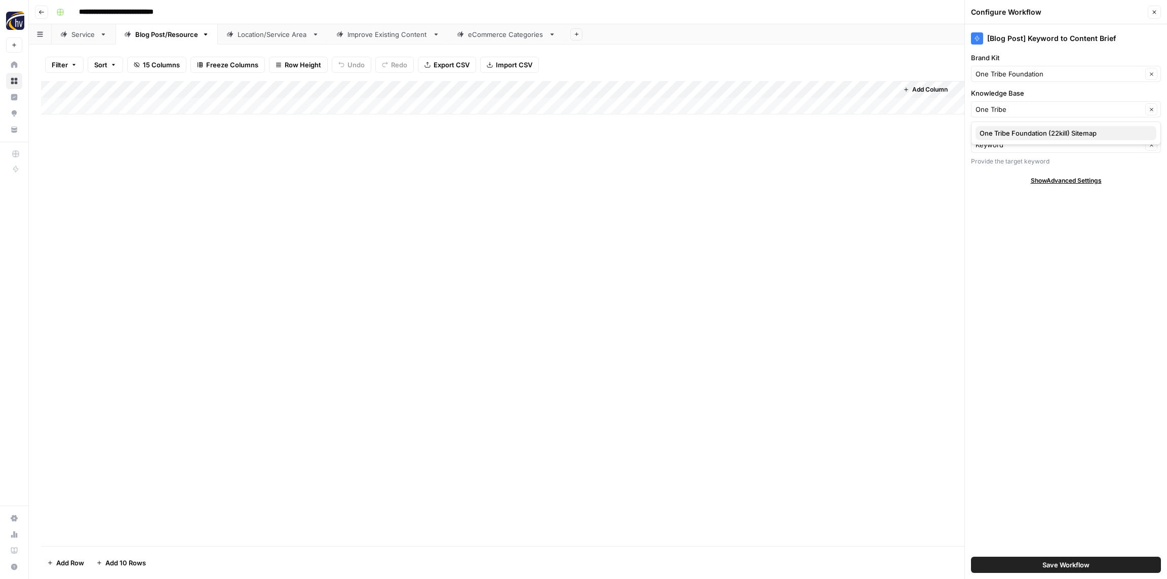
click at [1018, 135] on span "One Tribe Foundation (22kill) Sitemap" at bounding box center [1063, 133] width 169 height 10
type input "One Tribe Foundation (22kill) Sitemap"
click at [1064, 568] on span "Save Workflow" at bounding box center [1065, 565] width 47 height 10
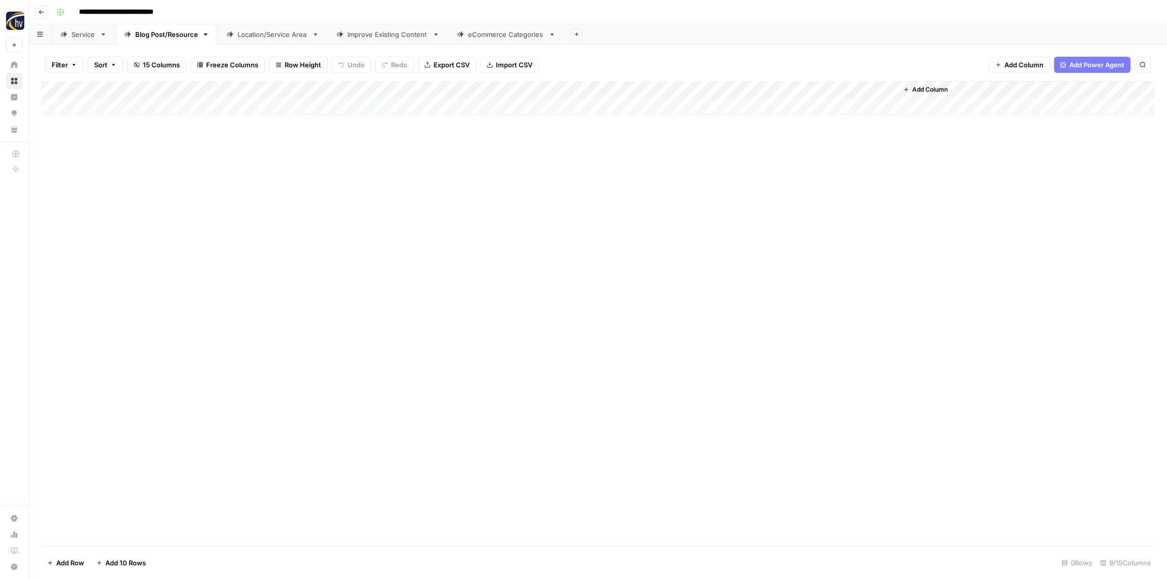
click at [765, 92] on div "Add Column" at bounding box center [598, 97] width 1114 height 33
click at [762, 171] on span "Configure Inputs" at bounding box center [778, 175] width 89 height 10
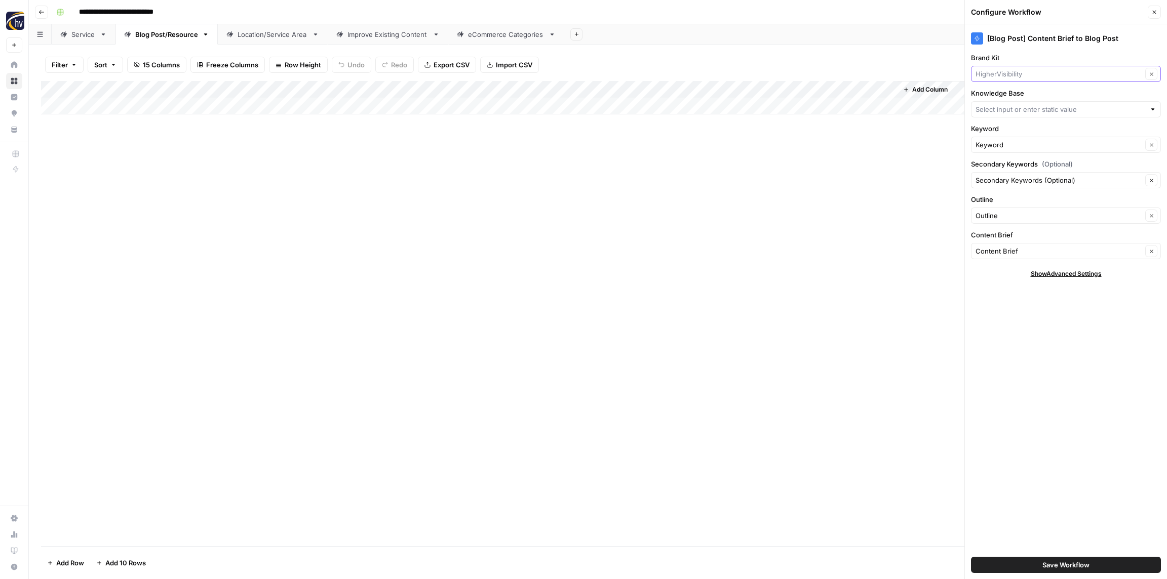
click at [1062, 73] on input "Brand Kit" at bounding box center [1058, 74] width 167 height 10
paste input "One Tribe"
click at [1030, 101] on span "One Tribe Foundation" at bounding box center [1063, 98] width 169 height 10
type input "One Tribe Foundation"
click at [1026, 112] on input "Knowledge Base" at bounding box center [1060, 109] width 170 height 10
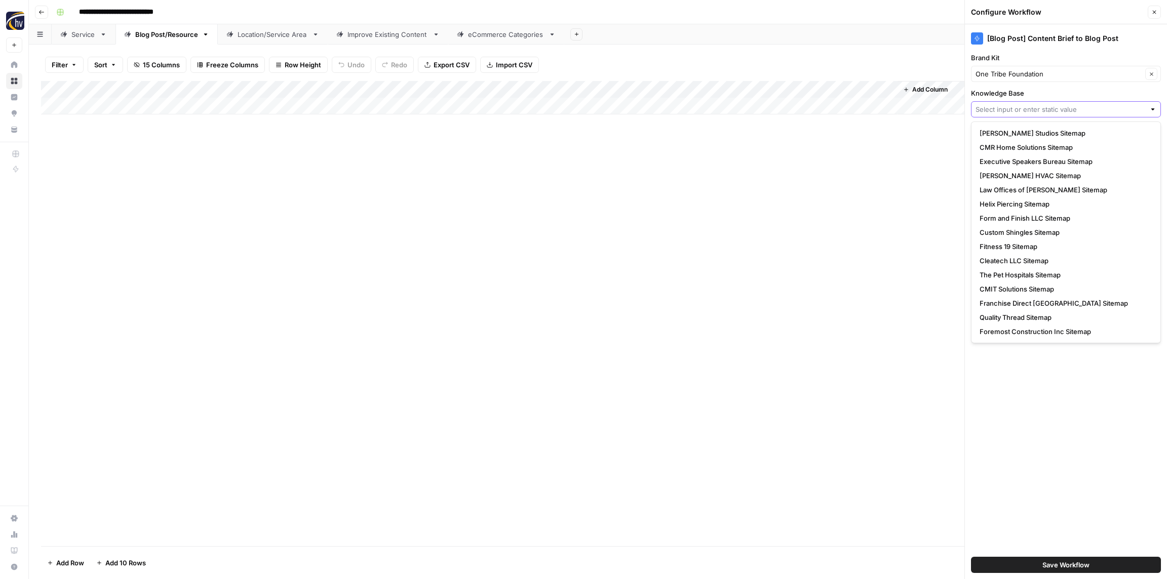
paste input "One Tribe"
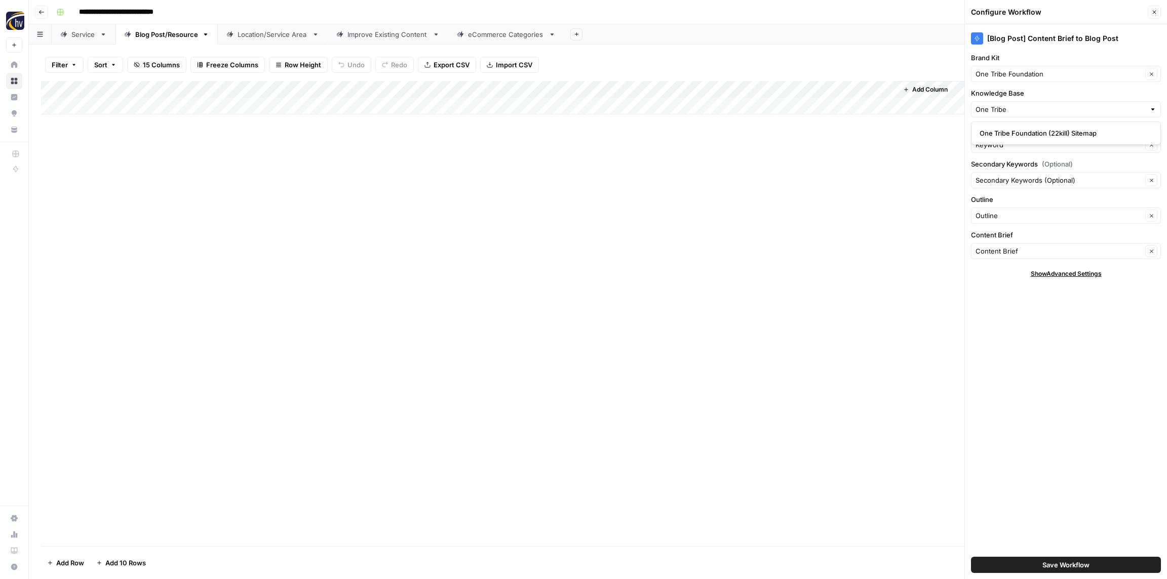
click at [1018, 130] on span "One Tribe Foundation (22kill) Sitemap" at bounding box center [1063, 133] width 169 height 10
type input "One Tribe Foundation (22kill) Sitemap"
click at [1045, 565] on span "Save Workflow" at bounding box center [1065, 565] width 47 height 10
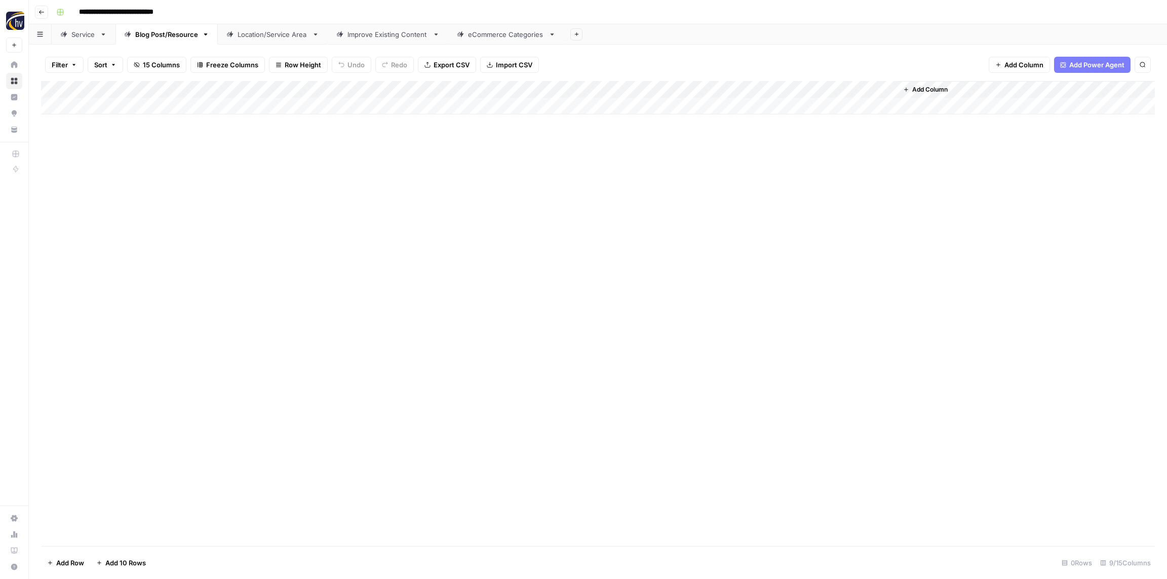
click at [263, 31] on div "Location/Service Area" at bounding box center [272, 34] width 70 height 10
click at [405, 91] on div "Add Column" at bounding box center [598, 97] width 1114 height 33
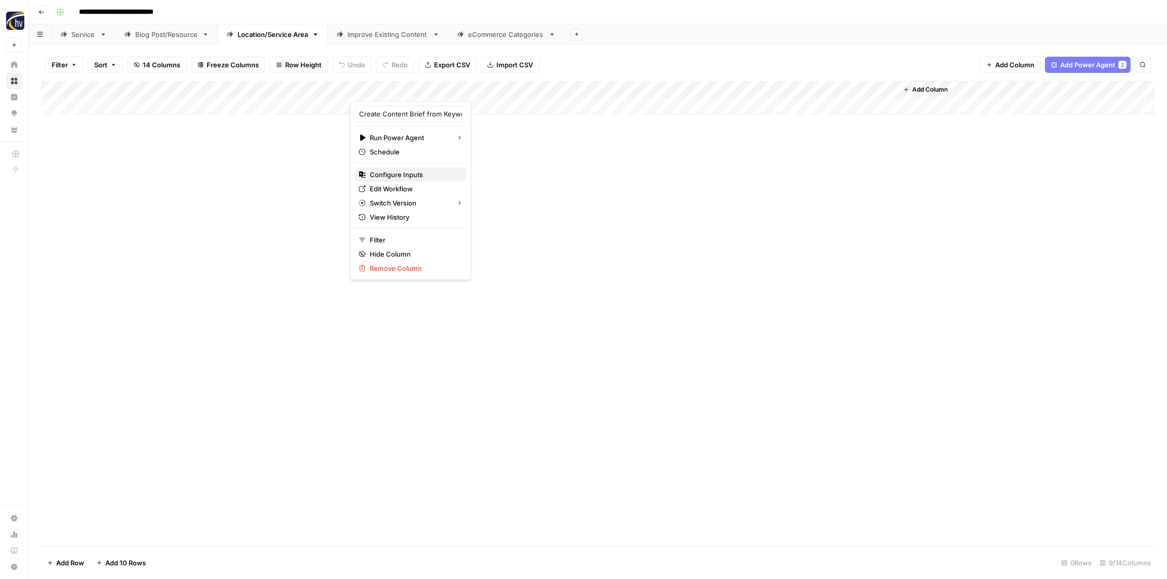
click at [394, 177] on span "Configure Inputs" at bounding box center [414, 175] width 89 height 10
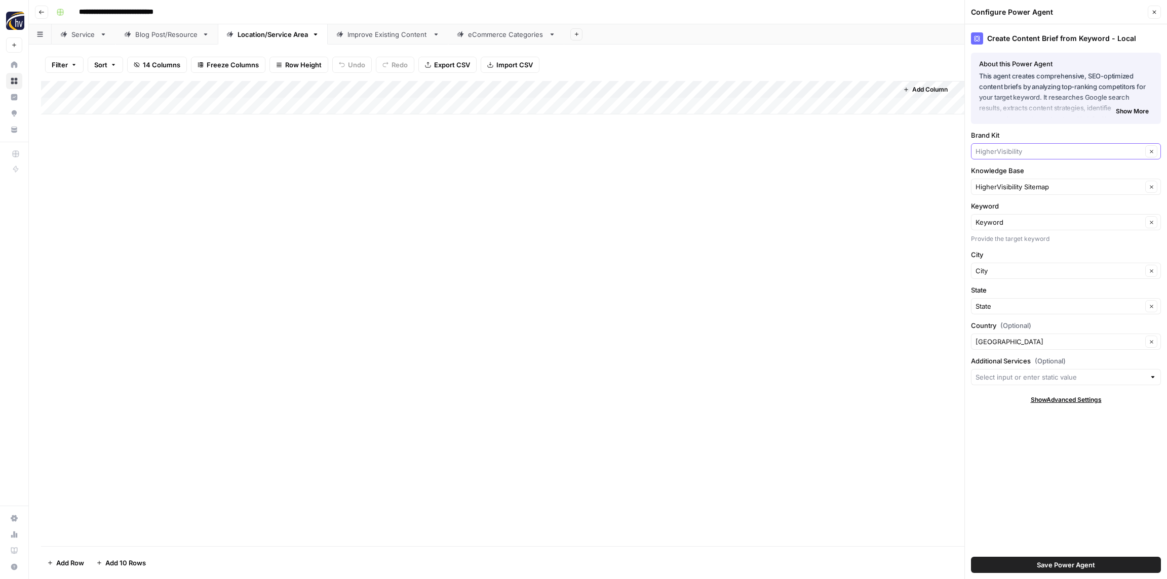
click at [1020, 147] on input "Brand Kit" at bounding box center [1058, 151] width 167 height 10
paste input "One Tribe"
click at [1014, 175] on span "One Tribe Foundation" at bounding box center [1063, 175] width 169 height 10
type input "One Tribe Foundation"
click at [1013, 185] on input "Knowledge Base" at bounding box center [1058, 187] width 167 height 10
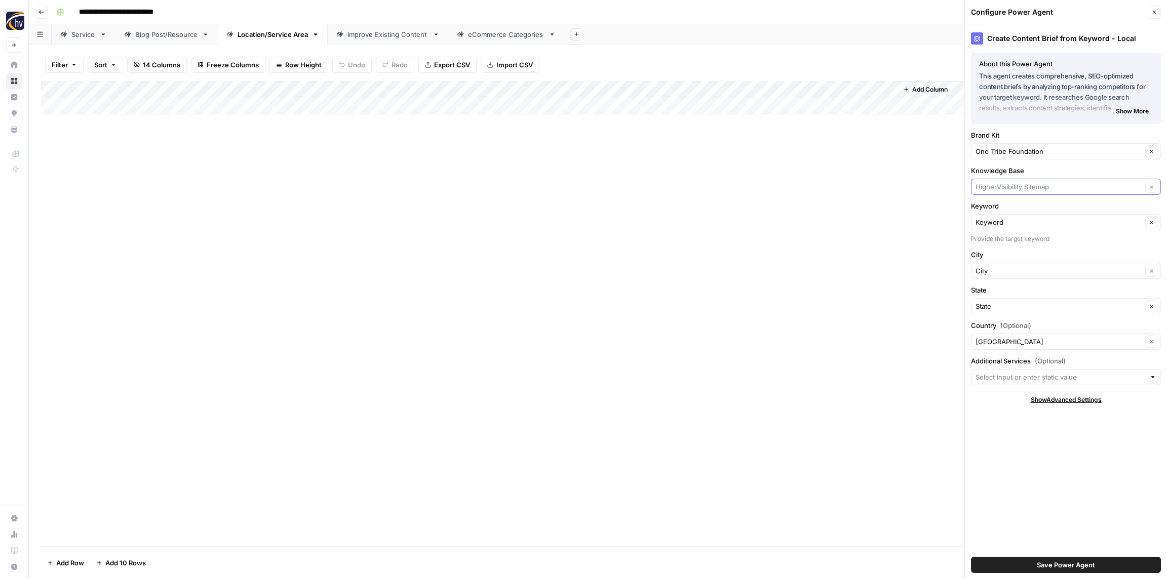
paste input "One Tribe"
click at [1013, 208] on span "One Tribe Foundation (22kill) Sitemap" at bounding box center [1063, 211] width 169 height 10
type input "One Tribe Foundation (22kill) Sitemap"
click at [1067, 564] on span "Save Power Agent" at bounding box center [1066, 565] width 58 height 10
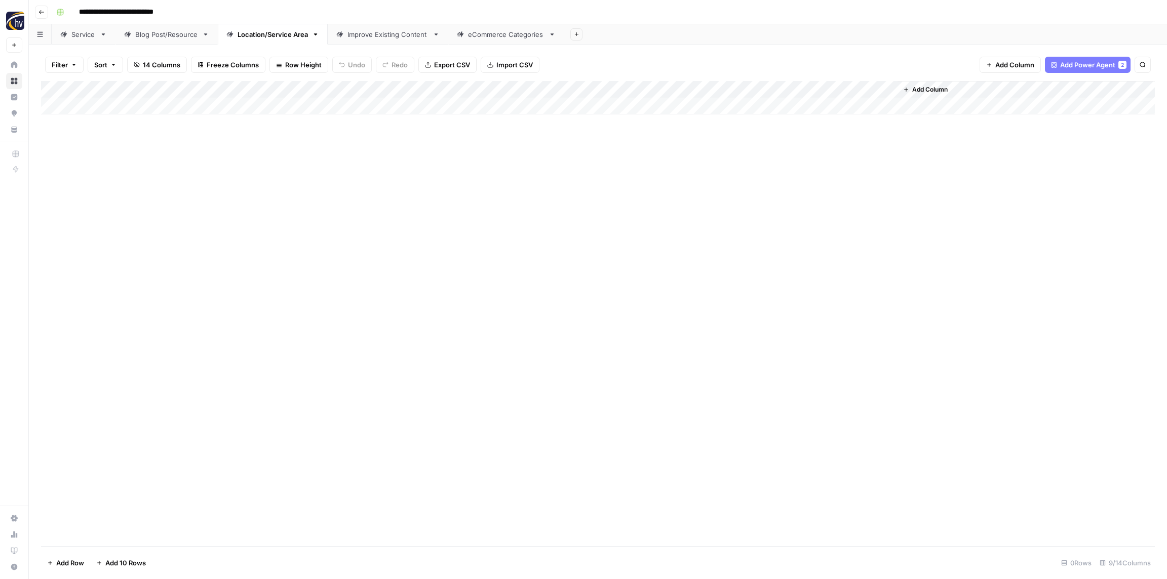
click at [750, 87] on div "Add Column" at bounding box center [598, 97] width 1114 height 33
click at [761, 176] on span "Configure Inputs" at bounding box center [778, 175] width 89 height 10
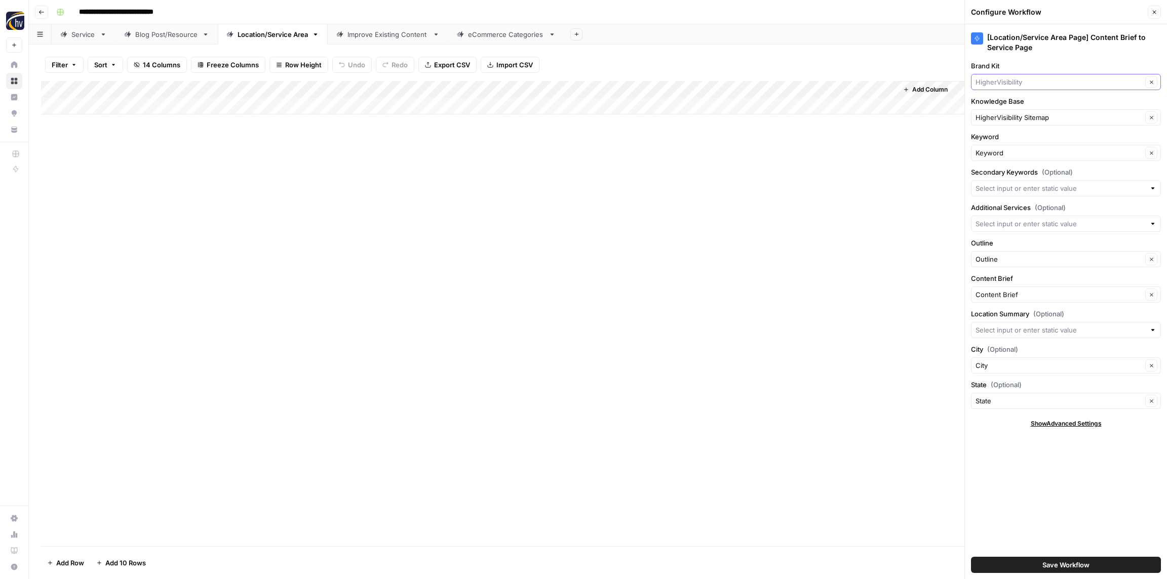
click at [1015, 81] on input "Brand Kit" at bounding box center [1058, 82] width 167 height 10
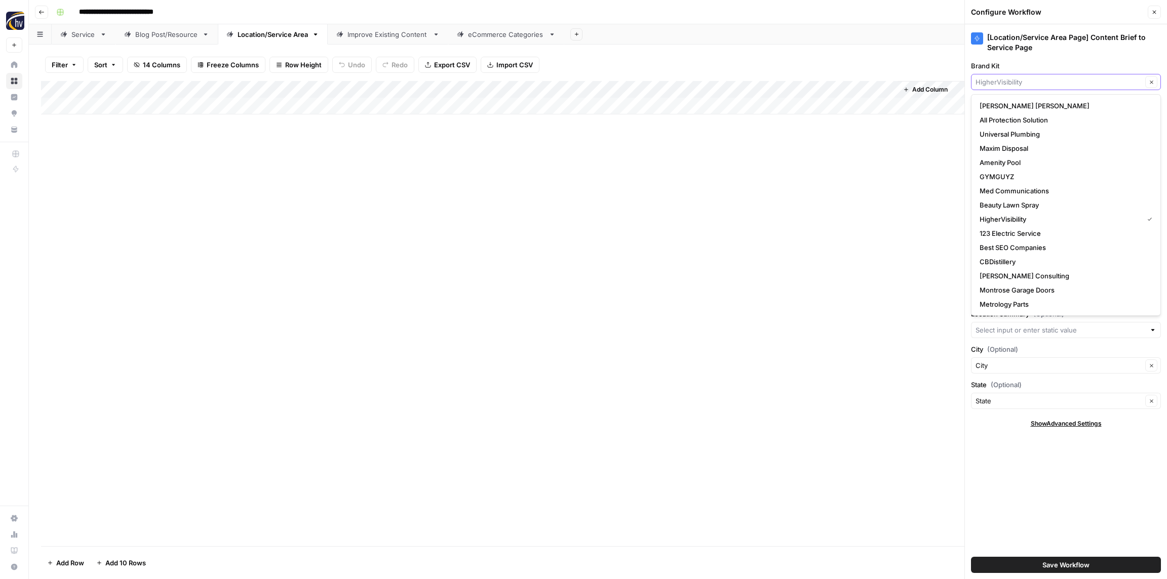
paste input "One Tribe"
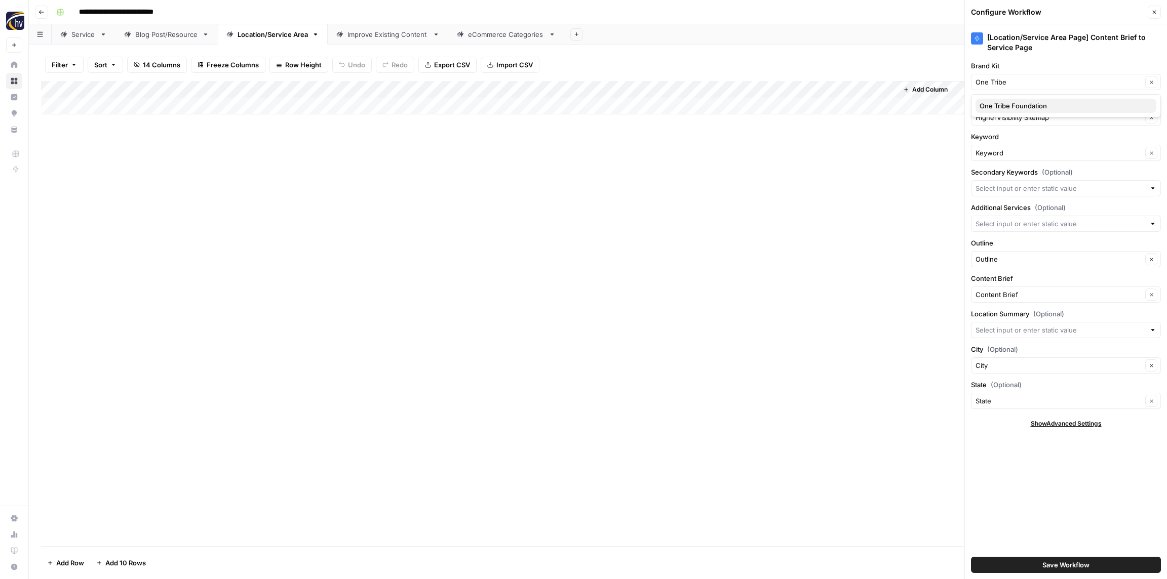
click at [1013, 104] on span "One Tribe Foundation" at bounding box center [1063, 106] width 169 height 10
type input "One Tribe Foundation"
click at [1013, 117] on input "Knowledge Base" at bounding box center [1058, 117] width 167 height 10
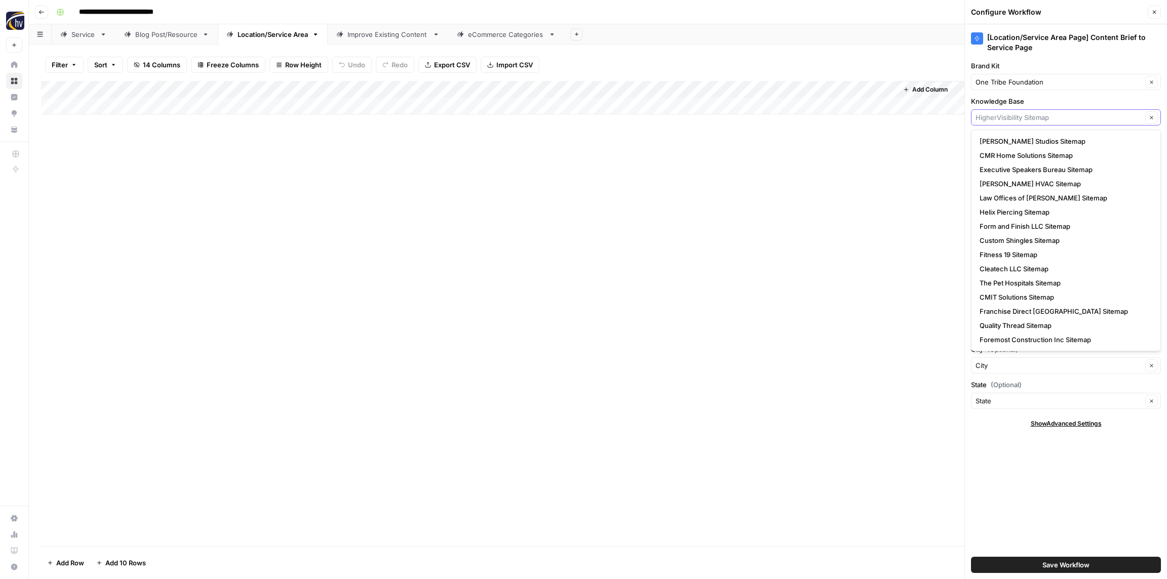
paste input "One Tribe"
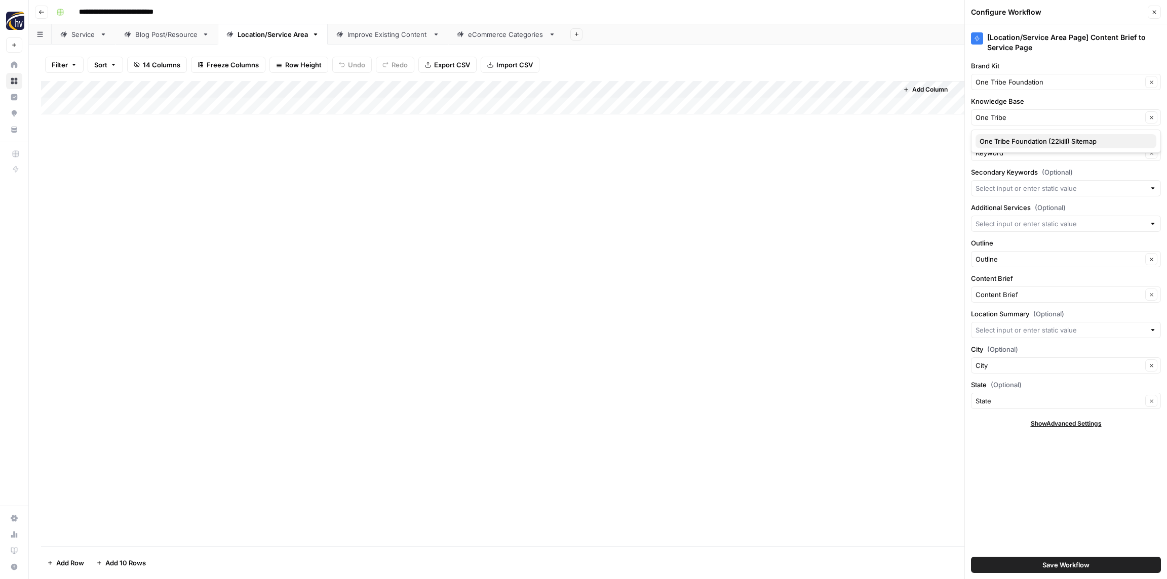
click at [1026, 145] on span "One Tribe Foundation (22kill) Sitemap" at bounding box center [1063, 141] width 169 height 10
type input "One Tribe Foundation (22kill) Sitemap"
click at [1083, 565] on span "Save Workflow" at bounding box center [1065, 565] width 47 height 10
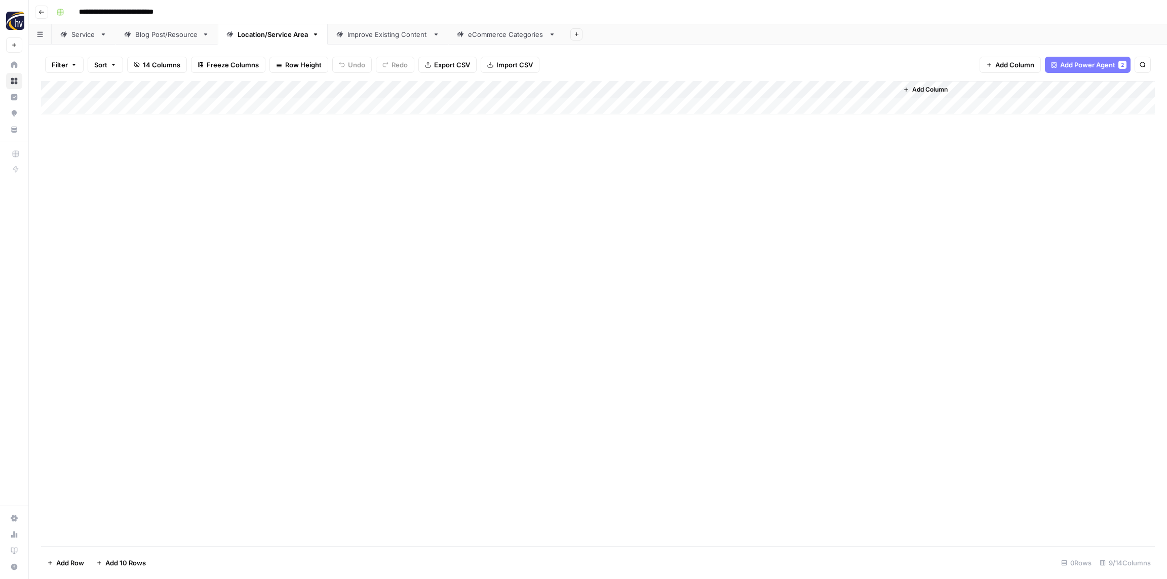
click at [379, 35] on div "Improve Existing Content" at bounding box center [387, 34] width 81 height 10
click at [298, 91] on div "Add Column" at bounding box center [598, 97] width 1114 height 33
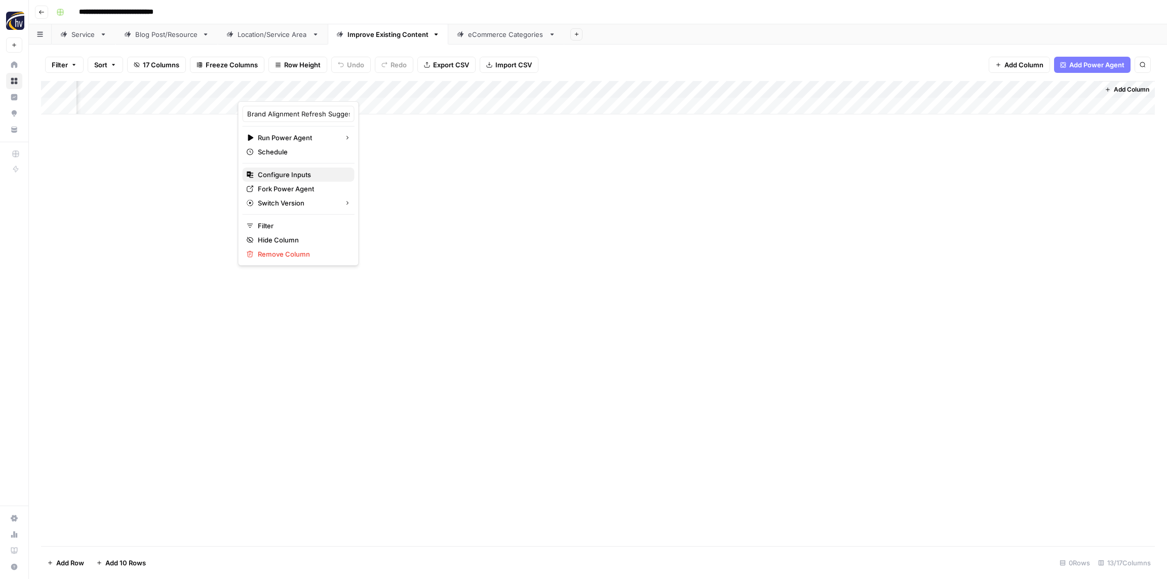
click at [304, 175] on span "Configure Inputs" at bounding box center [302, 175] width 89 height 10
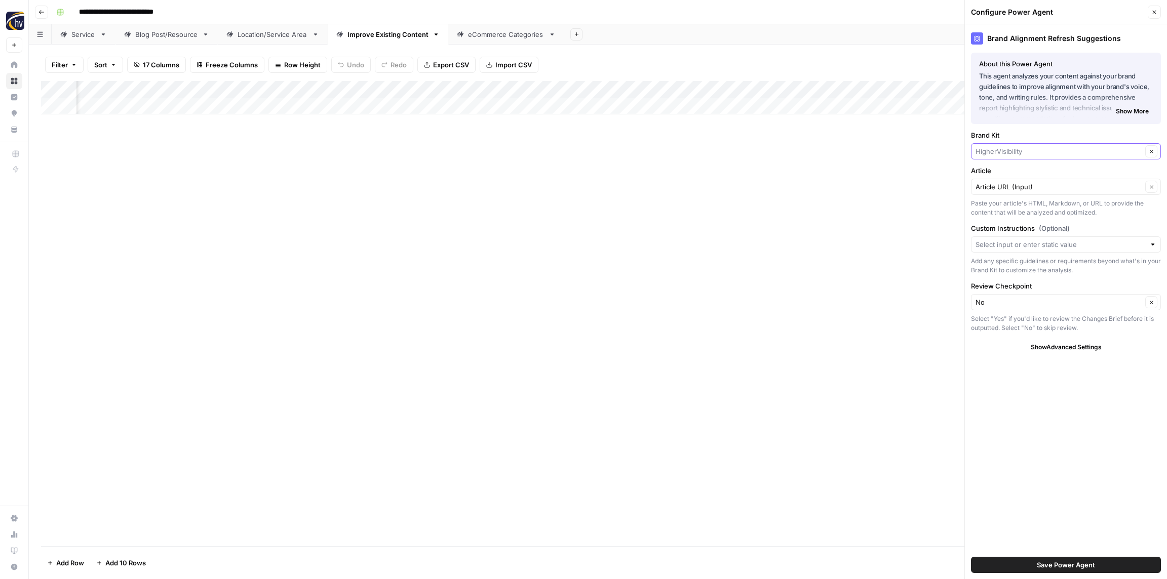
click at [1049, 151] on input "Brand Kit" at bounding box center [1058, 151] width 167 height 10
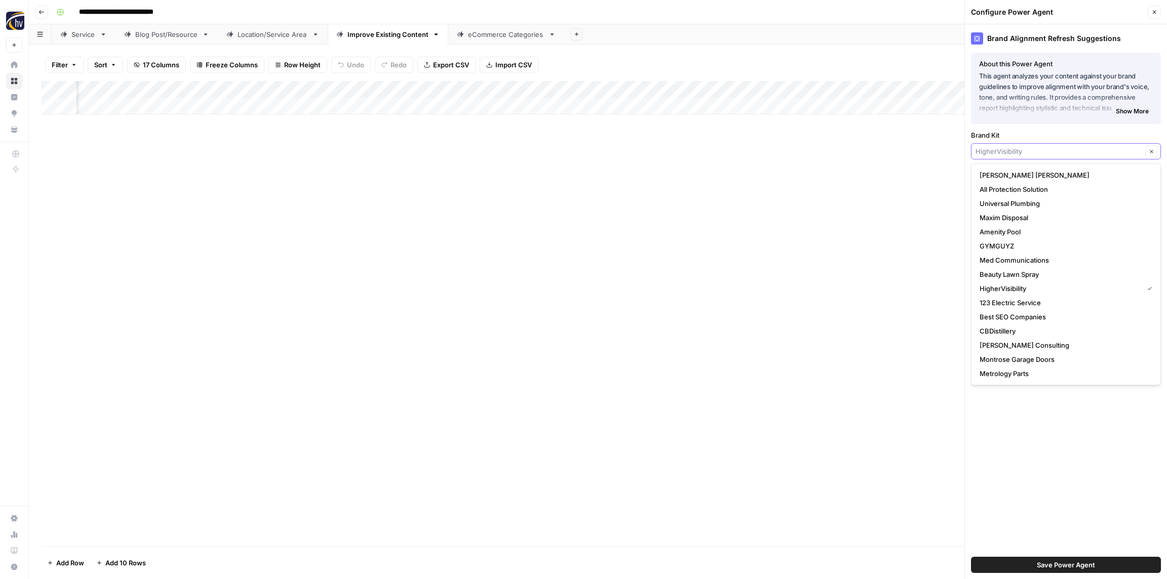
paste input "One Tribe"
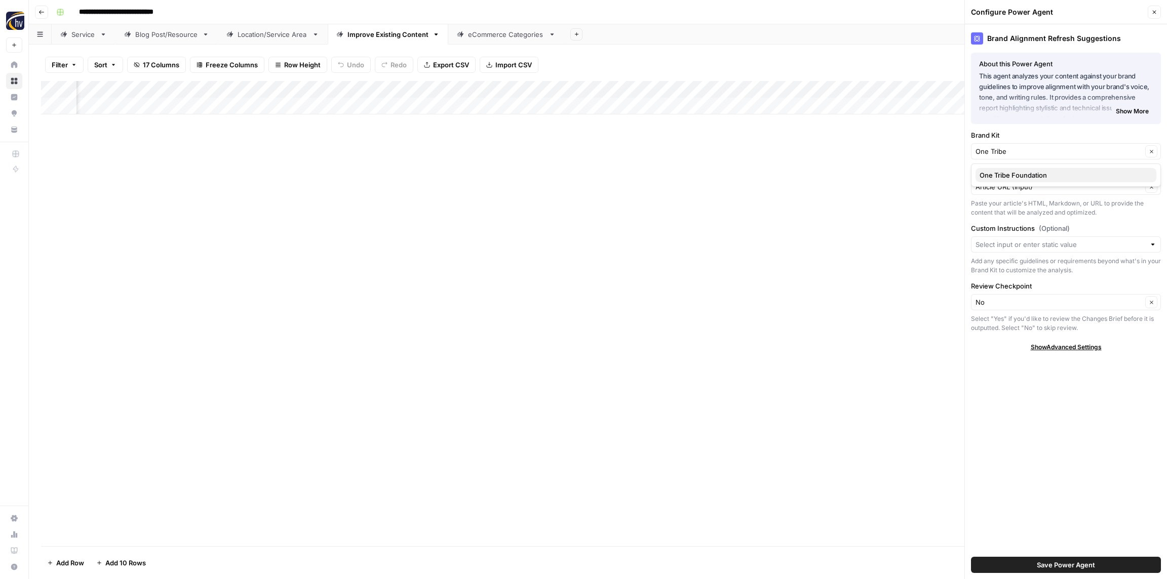
click at [1037, 173] on span "One Tribe Foundation" at bounding box center [1063, 175] width 169 height 10
type input "One Tribe Foundation"
click at [1094, 565] on button "Save Power Agent" at bounding box center [1066, 565] width 190 height 16
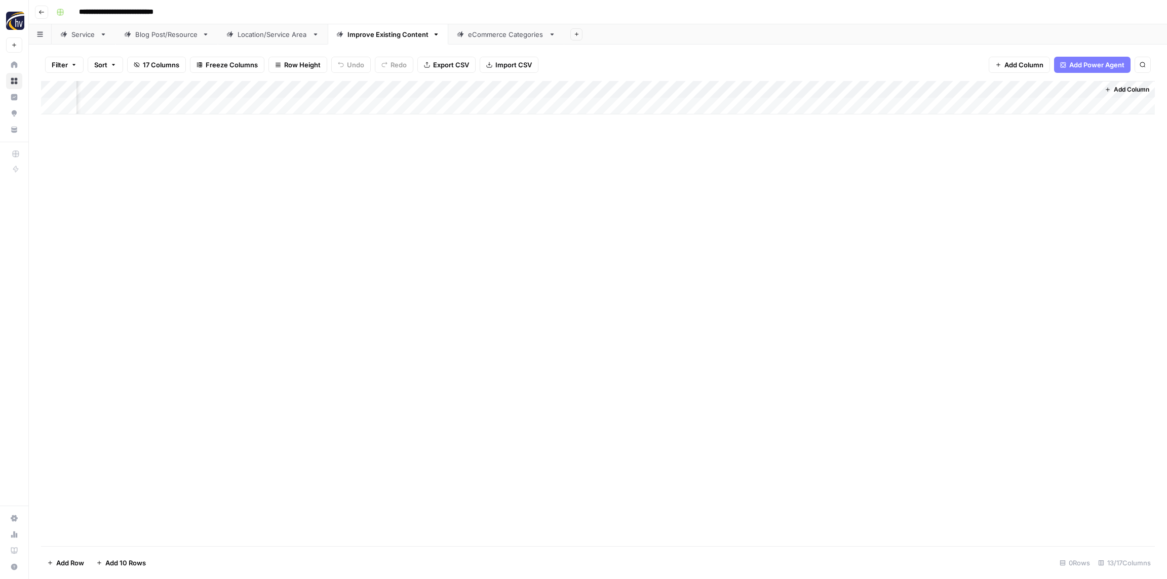
click at [560, 88] on div "Add Column" at bounding box center [598, 97] width 1114 height 33
click at [563, 173] on span "Configure Inputs" at bounding box center [559, 175] width 89 height 10
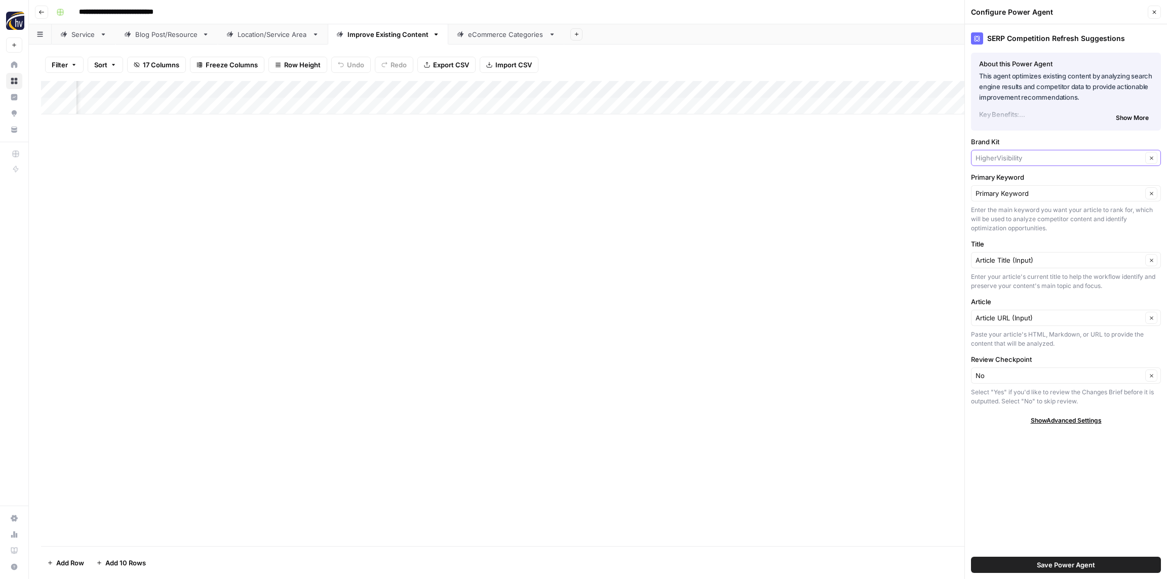
click at [1021, 155] on input "Brand Kit" at bounding box center [1058, 158] width 167 height 10
paste input "One Tribe"
click at [1019, 182] on span "One Tribe Foundation" at bounding box center [1063, 182] width 169 height 10
type input "One Tribe Foundation"
click at [1066, 571] on button "Save Power Agent" at bounding box center [1066, 565] width 190 height 16
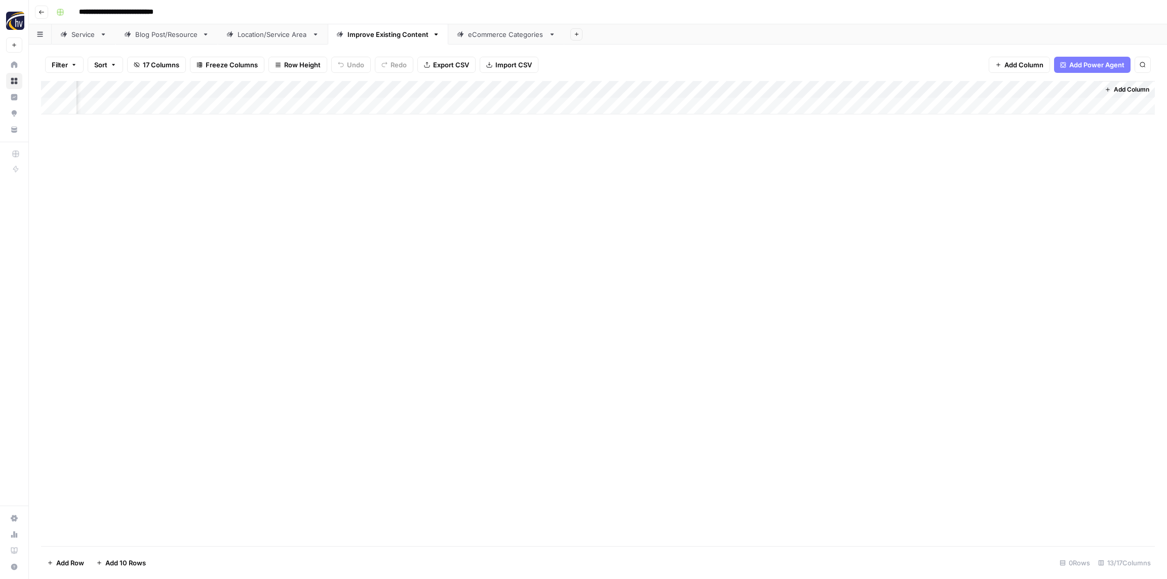
click at [825, 91] on div "Add Column" at bounding box center [598, 97] width 1114 height 33
click at [802, 176] on span "Configure Inputs" at bounding box center [822, 175] width 89 height 10
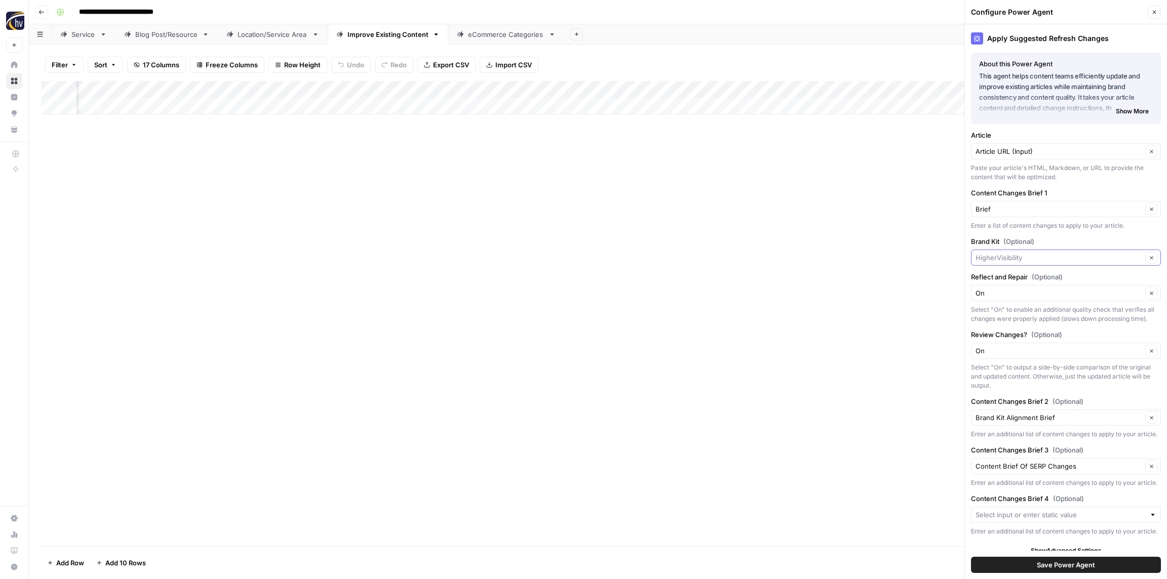
click at [1014, 259] on input "Brand Kit (Optional)" at bounding box center [1058, 258] width 167 height 10
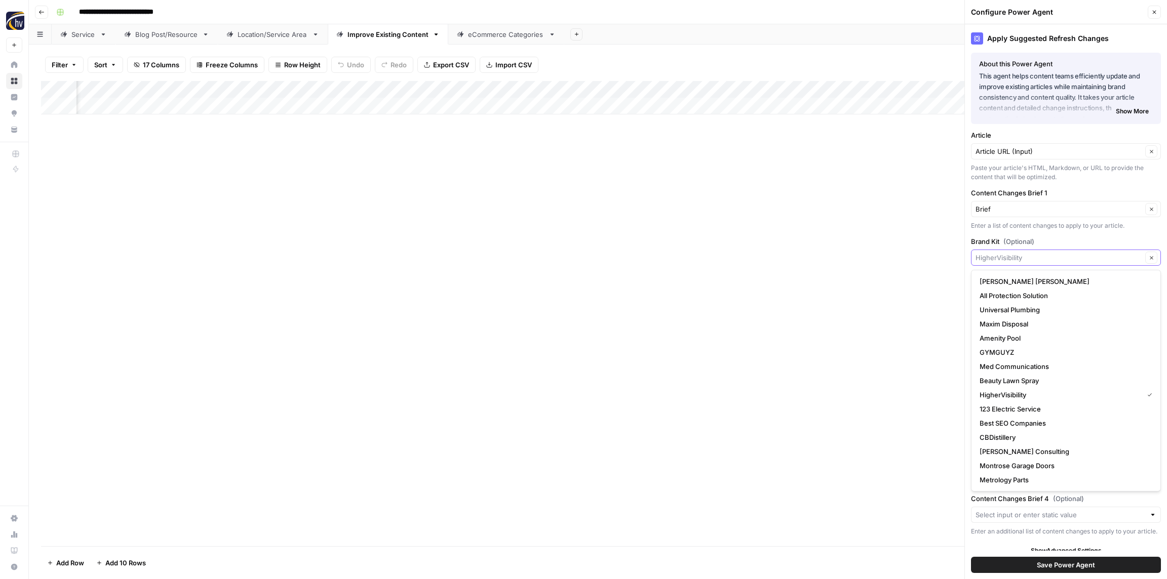
paste input "One Tribe"
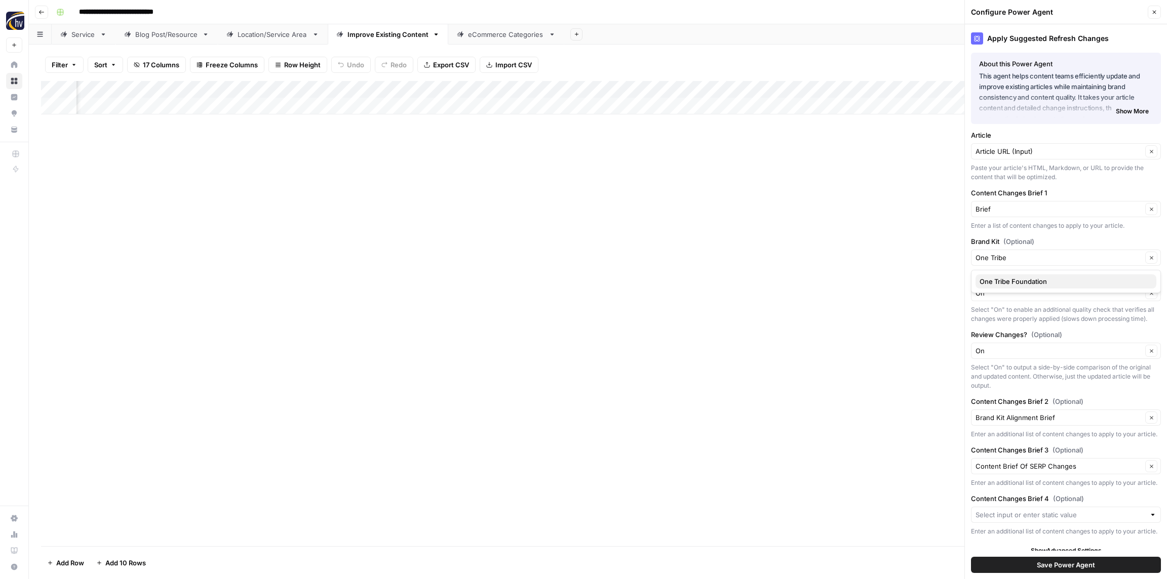
click at [1011, 281] on span "One Tribe Foundation" at bounding box center [1063, 281] width 169 height 10
type input "One Tribe Foundation"
click at [1053, 563] on span "Save Power Agent" at bounding box center [1066, 565] width 58 height 10
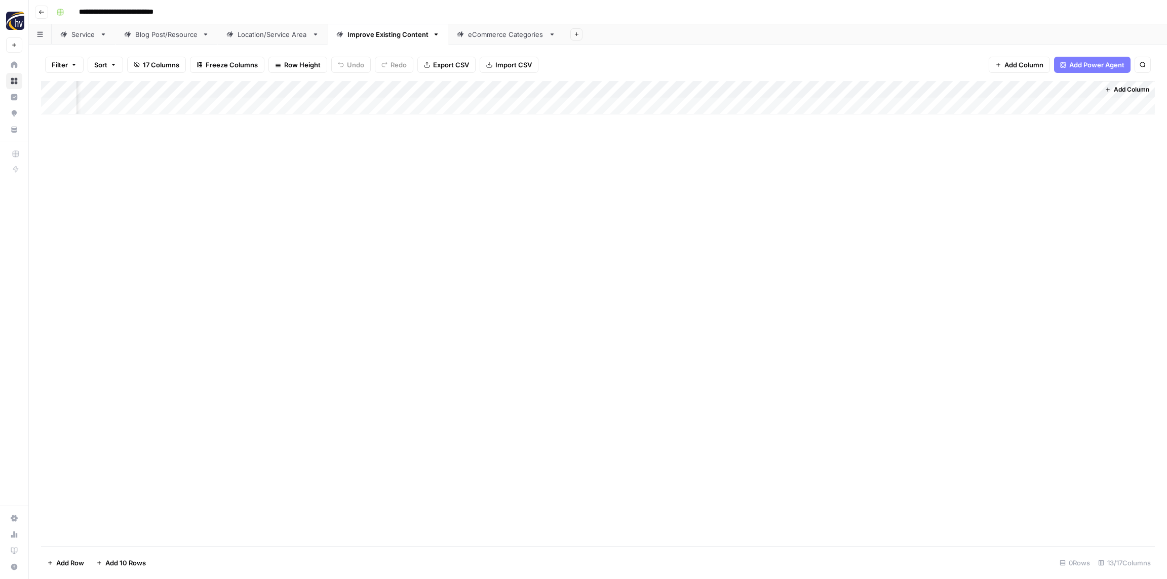
click at [592, 230] on div "Add Column" at bounding box center [598, 313] width 1114 height 465
click at [489, 31] on div "eCommerce Categories" at bounding box center [506, 34] width 76 height 10
click at [356, 84] on div "Add Column" at bounding box center [598, 97] width 1114 height 33
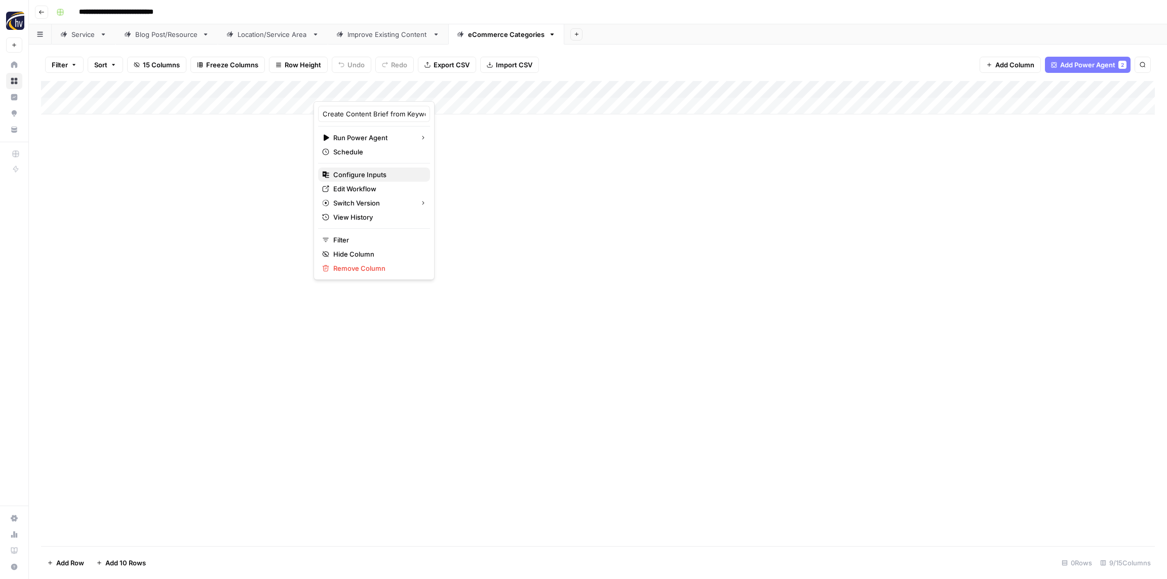
click at [380, 173] on span "Configure Inputs" at bounding box center [377, 175] width 89 height 10
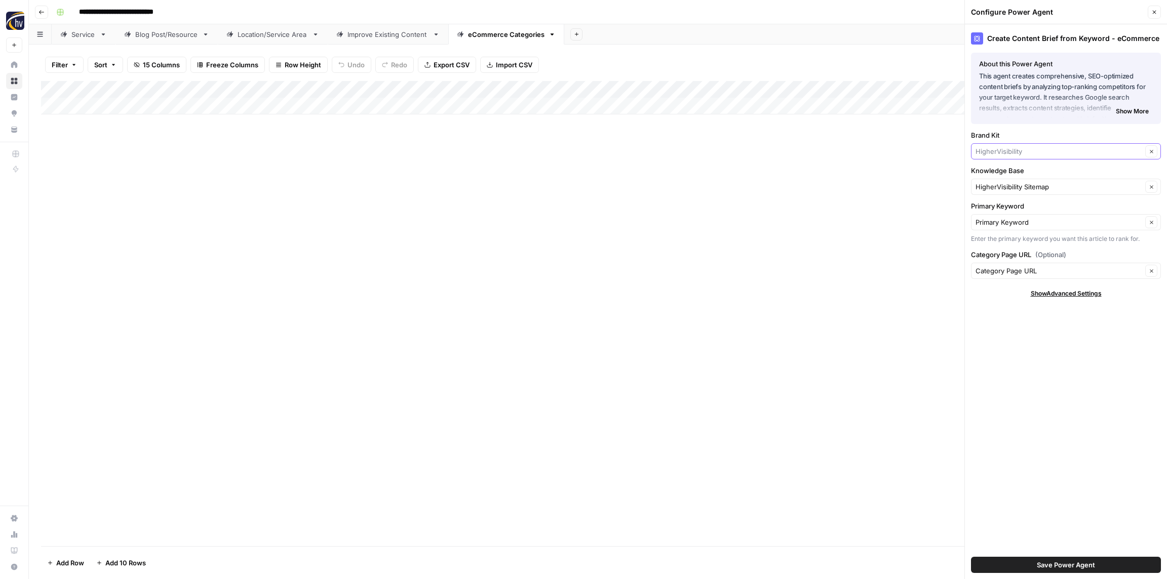
click at [1014, 149] on input "Brand Kit" at bounding box center [1058, 151] width 167 height 10
paste input "One Tribe"
click at [1009, 174] on span "One Tribe Foundation" at bounding box center [1063, 175] width 169 height 10
type input "One Tribe Foundation"
drag, startPoint x: 1011, startPoint y: 183, endPoint x: 1007, endPoint y: 179, distance: 6.4
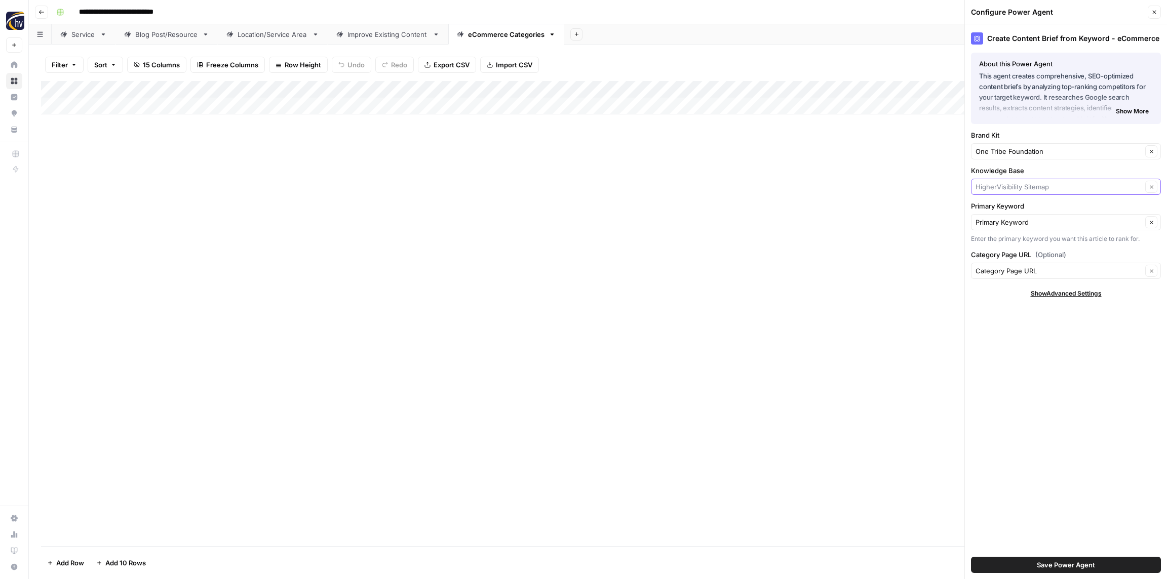
click at [1011, 183] on input "Knowledge Base" at bounding box center [1058, 187] width 167 height 10
paste input "One Tribe"
click at [1015, 212] on span "One Tribe Foundation (22kill) Sitemap" at bounding box center [1063, 211] width 169 height 10
type input "One Tribe Foundation (22kill) Sitemap"
click at [1057, 561] on span "Save Power Agent" at bounding box center [1066, 565] width 58 height 10
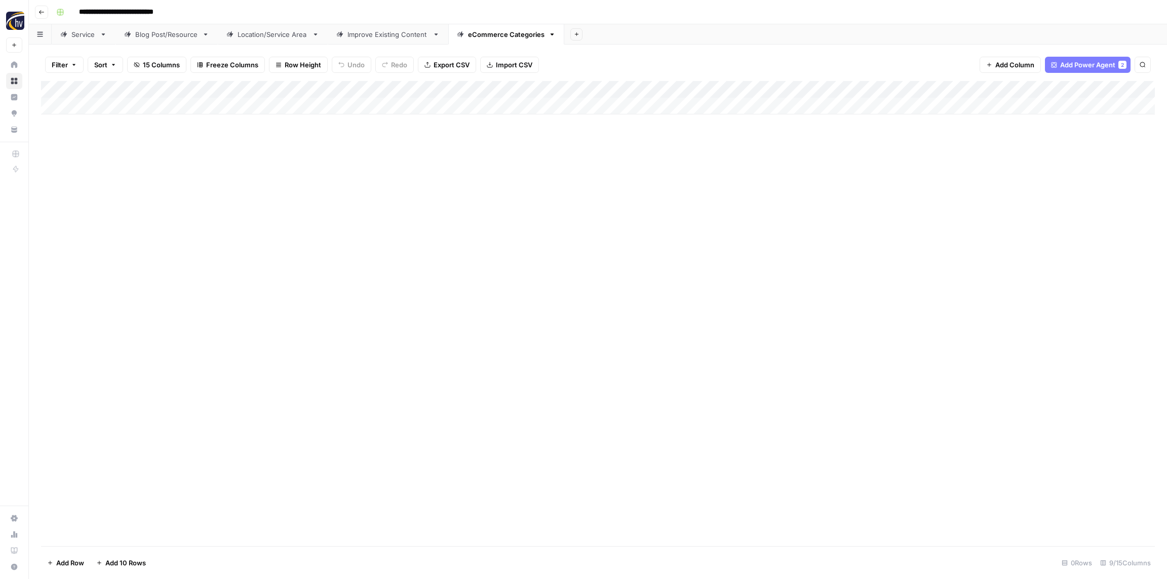
click at [939, 88] on div "Add Column" at bounding box center [598, 97] width 1114 height 33
click at [920, 177] on span "Configure Inputs" at bounding box center [944, 175] width 89 height 10
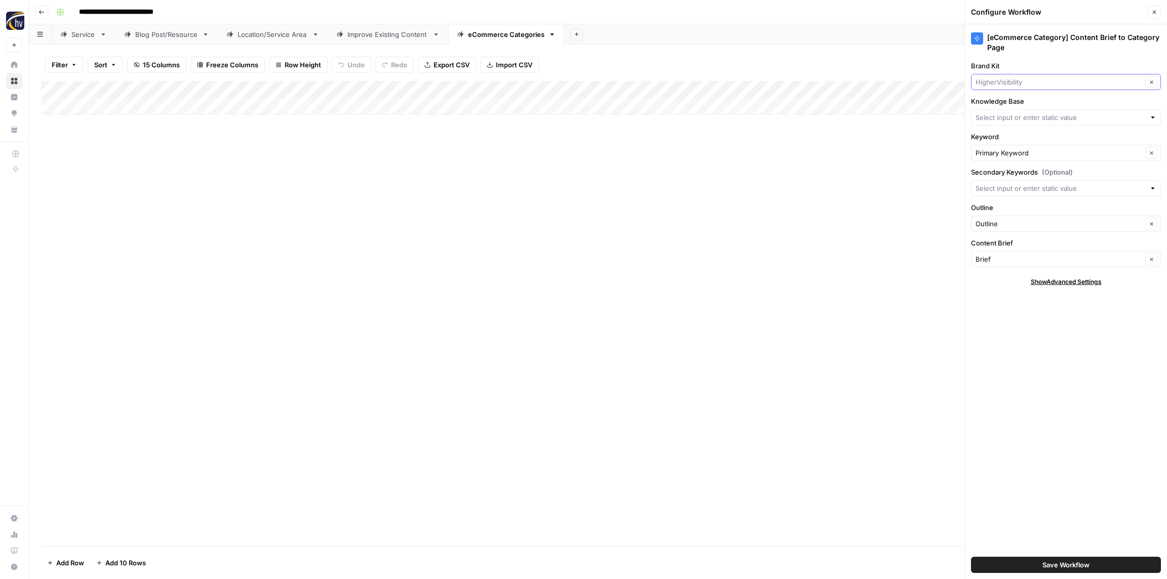
click at [1027, 77] on input "Brand Kit" at bounding box center [1058, 82] width 167 height 10
paste input "One Tribe"
click at [1013, 105] on span "One Tribe Foundation" at bounding box center [1063, 106] width 169 height 10
type input "One Tribe Foundation"
click at [1010, 120] on input "Knowledge Base" at bounding box center [1060, 117] width 170 height 10
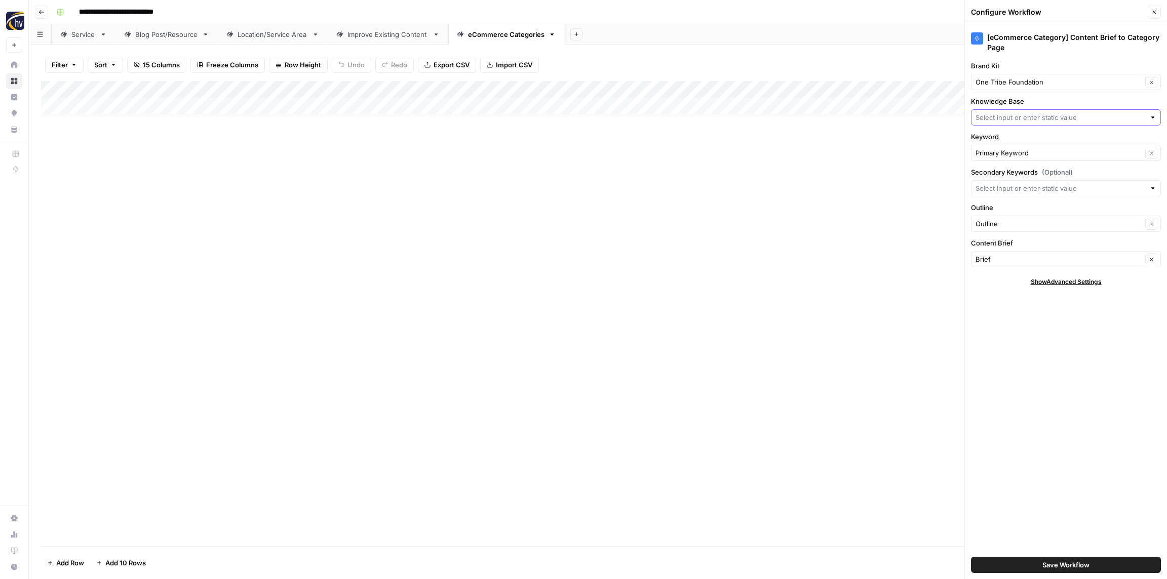
paste input "One Tribe"
click at [1009, 138] on span "One Tribe Foundation (22kill) Sitemap" at bounding box center [1063, 141] width 169 height 10
type input "One Tribe Foundation (22kill) Sitemap"
click at [884, 210] on div "Add Column" at bounding box center [598, 313] width 1114 height 465
drag, startPoint x: 1082, startPoint y: 566, endPoint x: 1062, endPoint y: 540, distance: 31.8
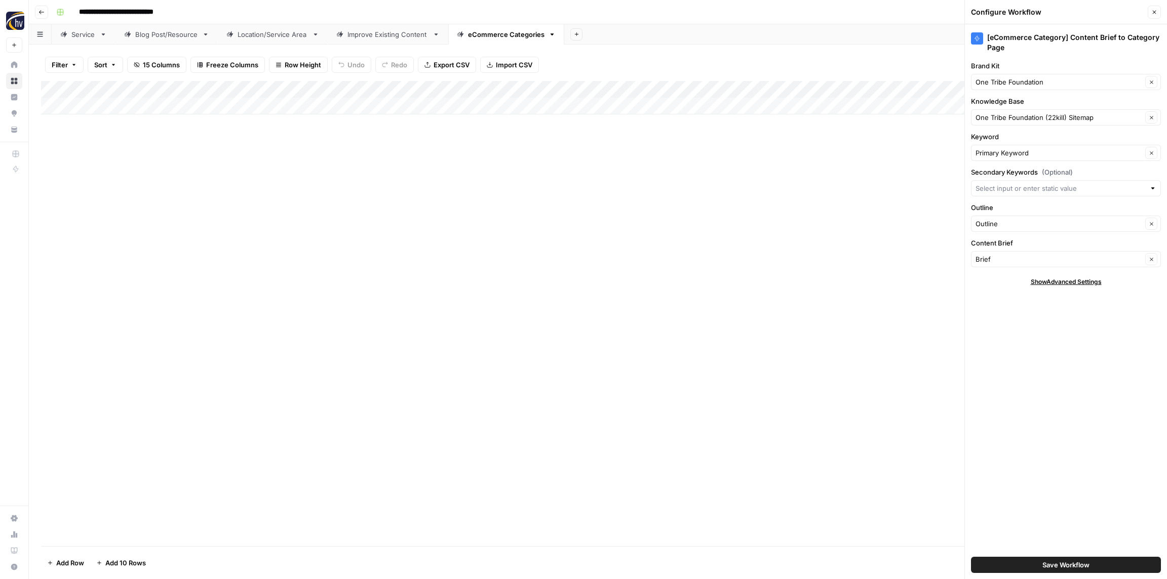
click at [1082, 566] on span "Save Workflow" at bounding box center [1065, 565] width 47 height 10
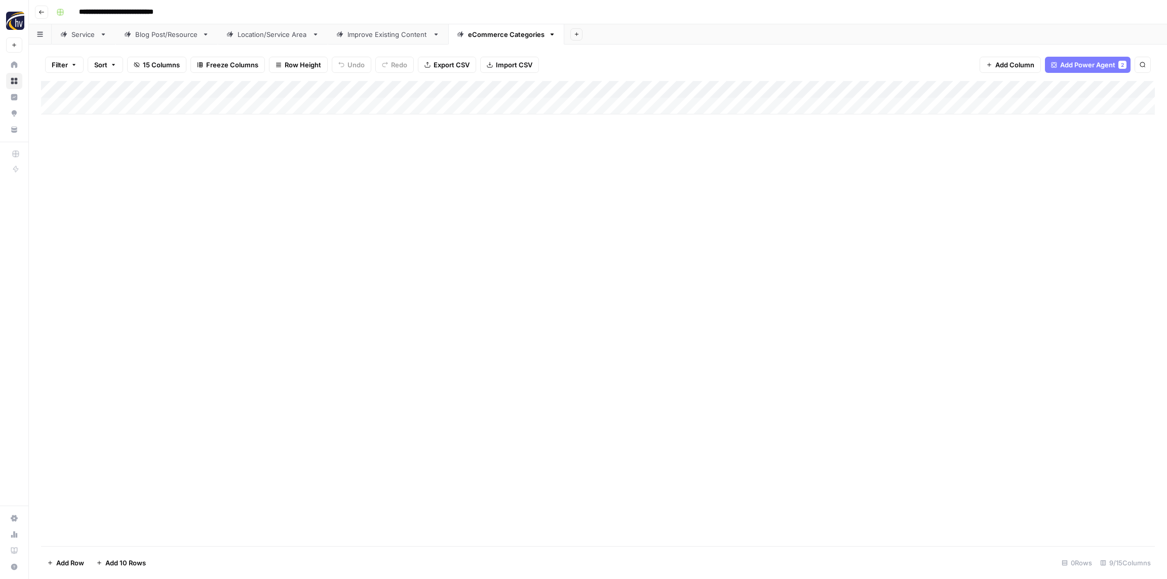
click at [784, 288] on div "Add Column" at bounding box center [598, 313] width 1114 height 465
click at [45, 11] on button "Go back" at bounding box center [41, 12] width 13 height 13
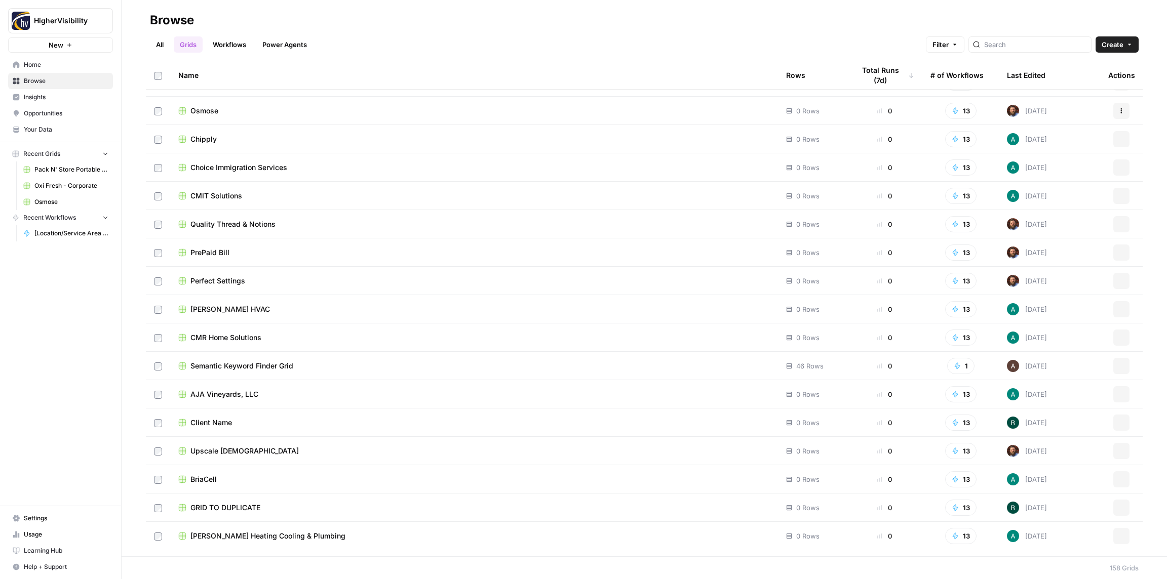
scroll to position [4014, 0]
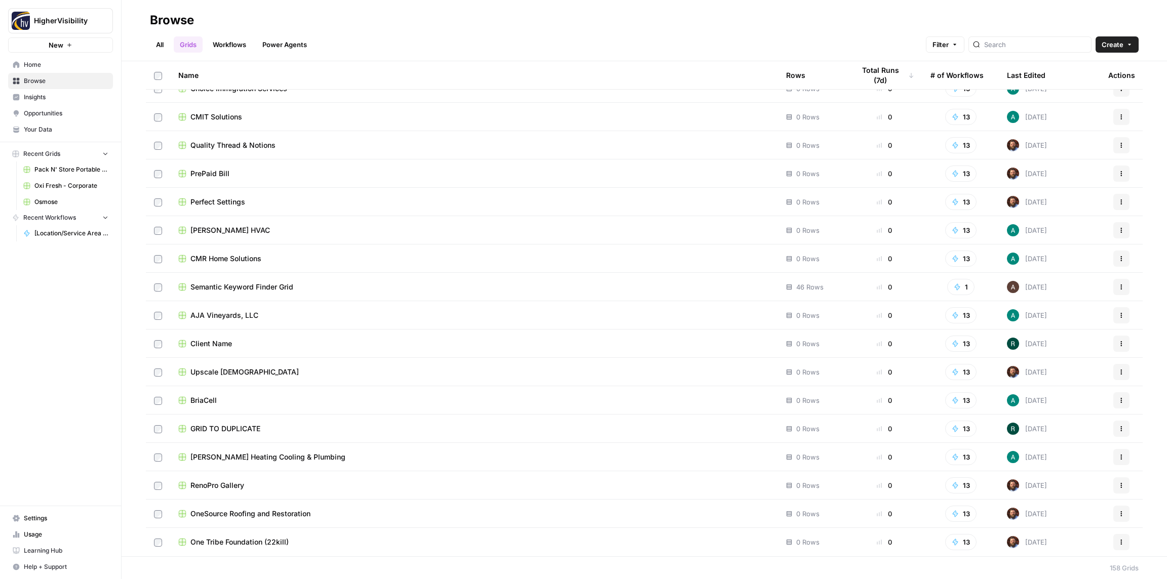
click at [1129, 426] on div "Actions" at bounding box center [1121, 429] width 26 height 16
click at [1125, 430] on button "Actions" at bounding box center [1121, 429] width 16 height 16
click at [1066, 455] on span "Duplicate" at bounding box center [1076, 453] width 81 height 10
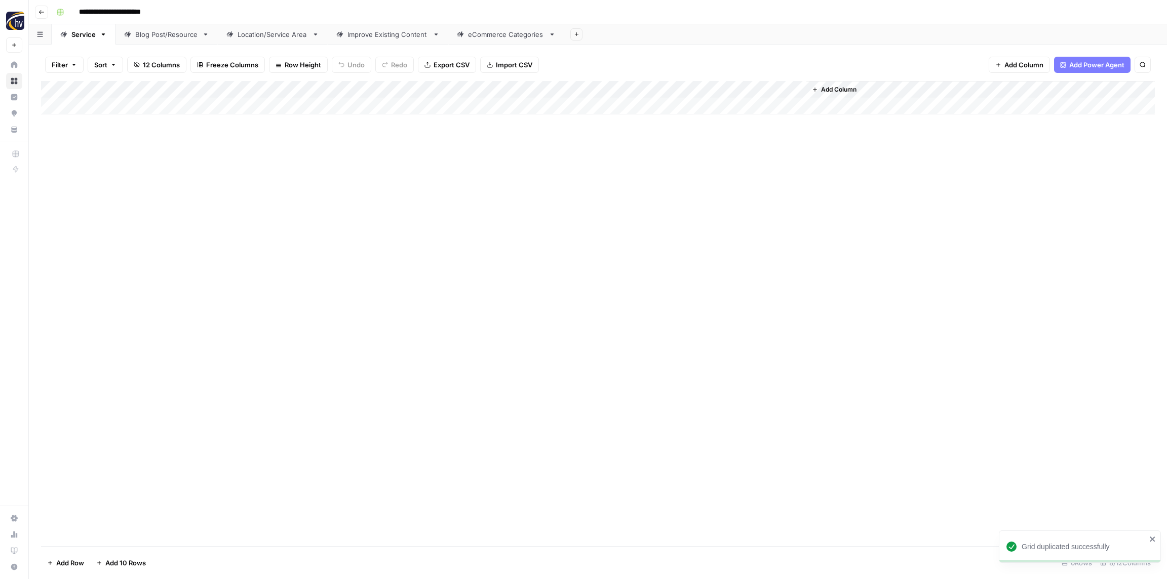
click at [141, 12] on input "**********" at bounding box center [126, 12] width 104 height 16
paste input "*****"
type input "**********"
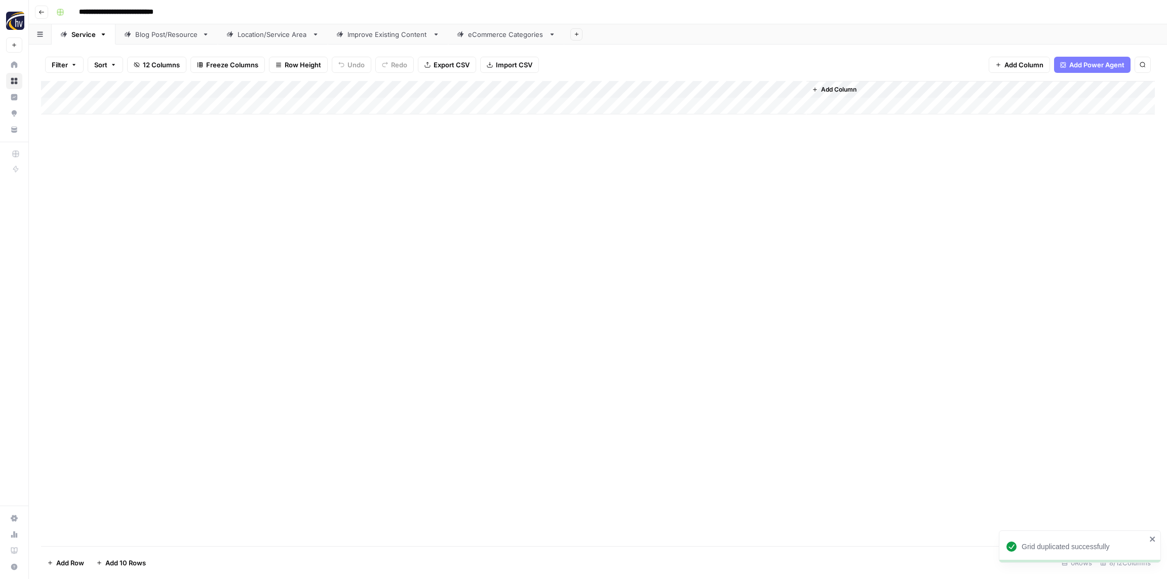
click at [206, 12] on div "**********" at bounding box center [604, 12] width 1104 height 16
click at [208, 89] on div "Add Column" at bounding box center [598, 97] width 1114 height 33
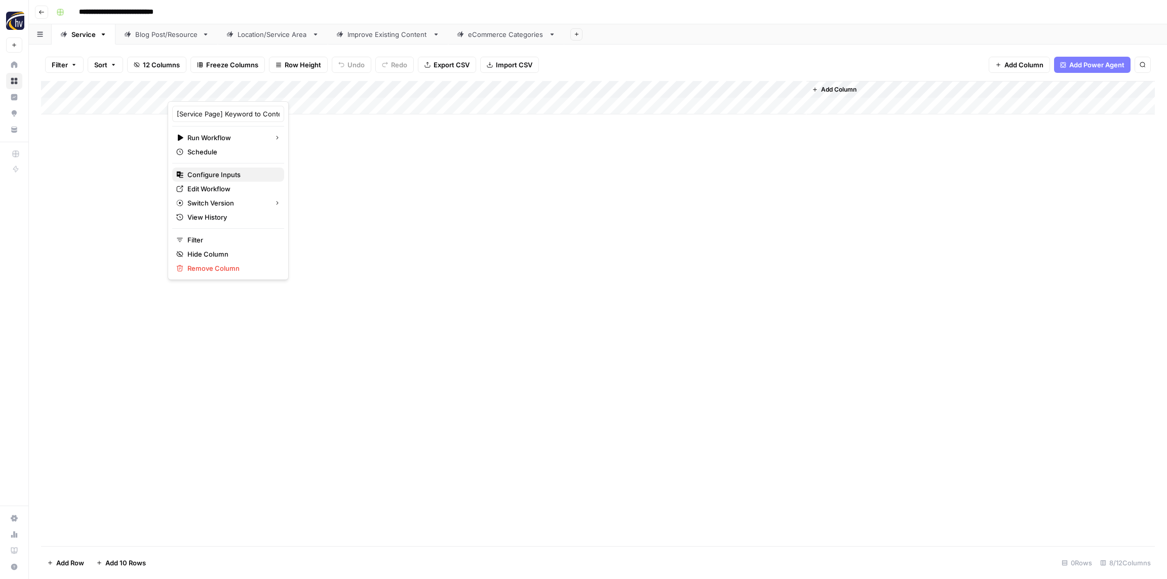
click at [212, 174] on span "Configure Inputs" at bounding box center [231, 175] width 89 height 10
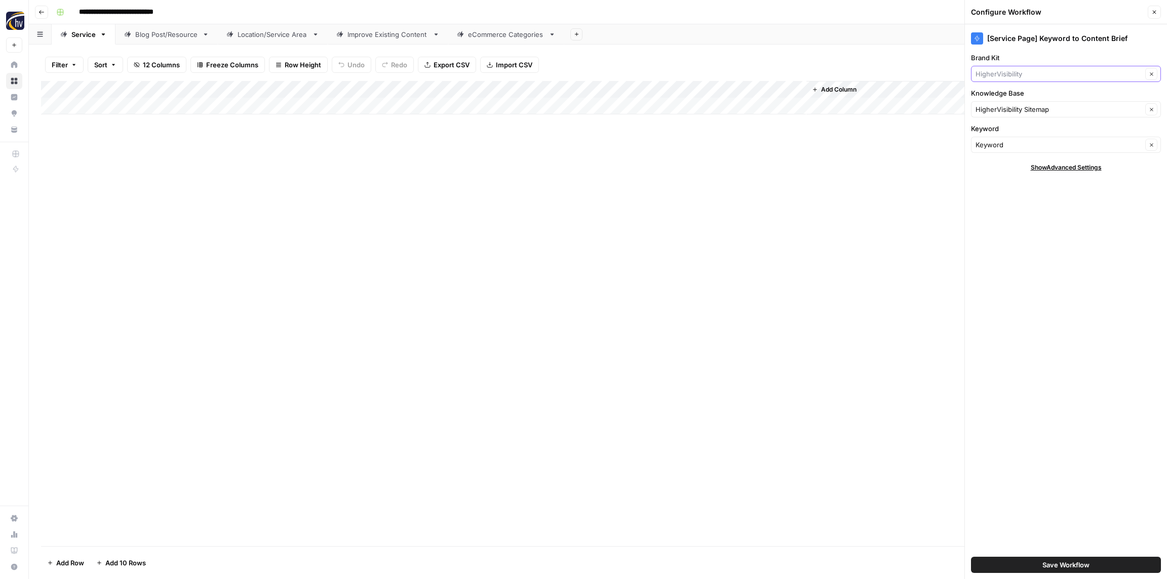
click at [1025, 73] on input "Brand Kit" at bounding box center [1058, 74] width 167 height 10
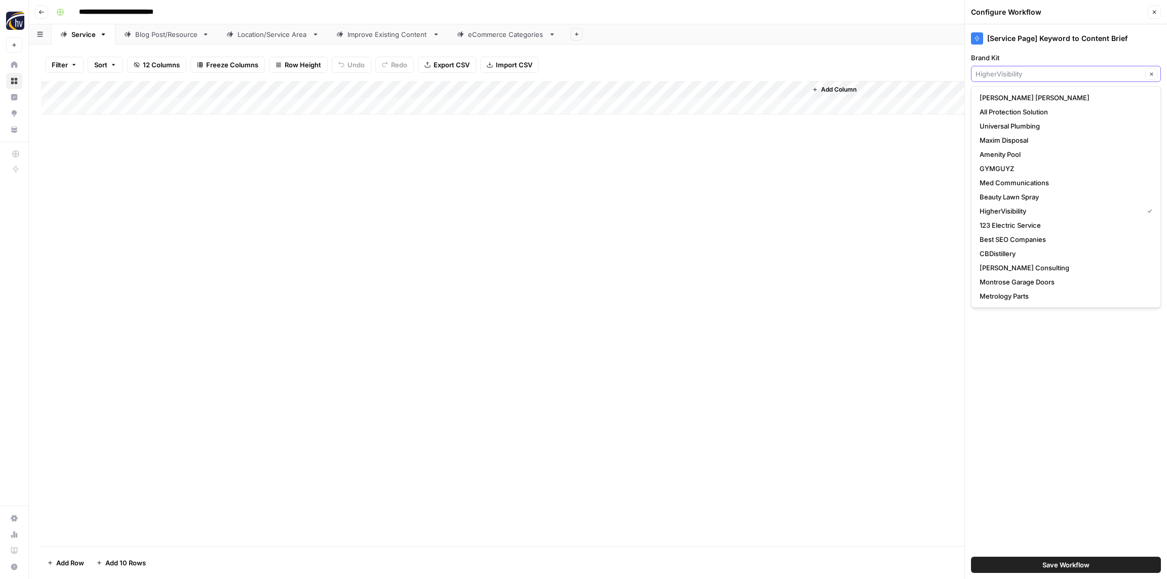
paste input "Omnilyft - The Furniture Mart"
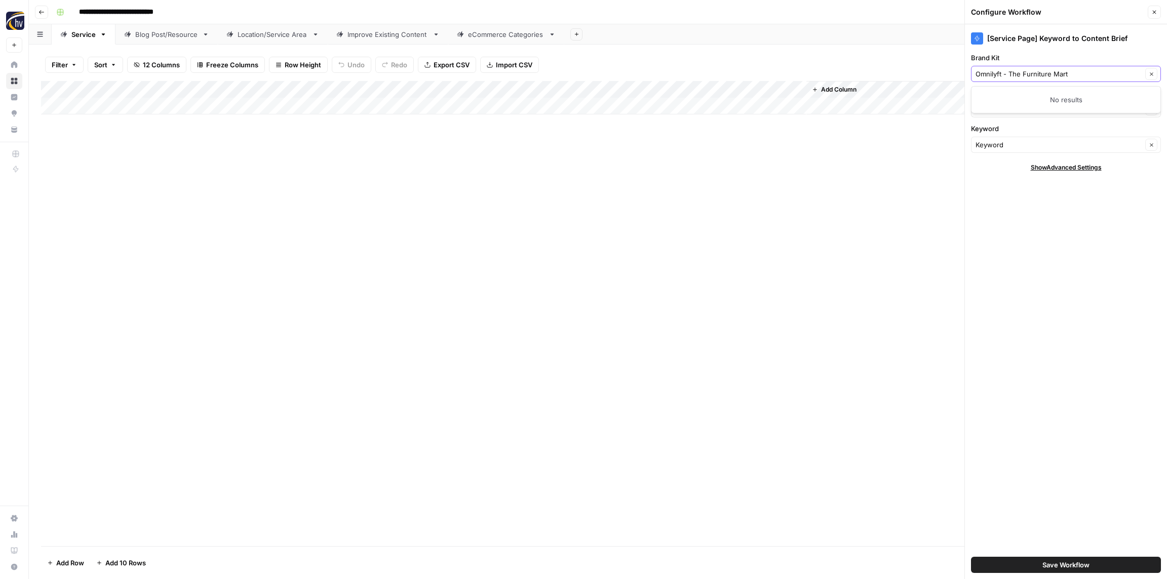
drag, startPoint x: 1009, startPoint y: 73, endPoint x: 964, endPoint y: 73, distance: 45.1
click at [963, 73] on div "**********" at bounding box center [598, 289] width 1138 height 579
type input "The Furniture Mart"
click at [1022, 73] on input "Brand Kit" at bounding box center [1058, 74] width 167 height 10
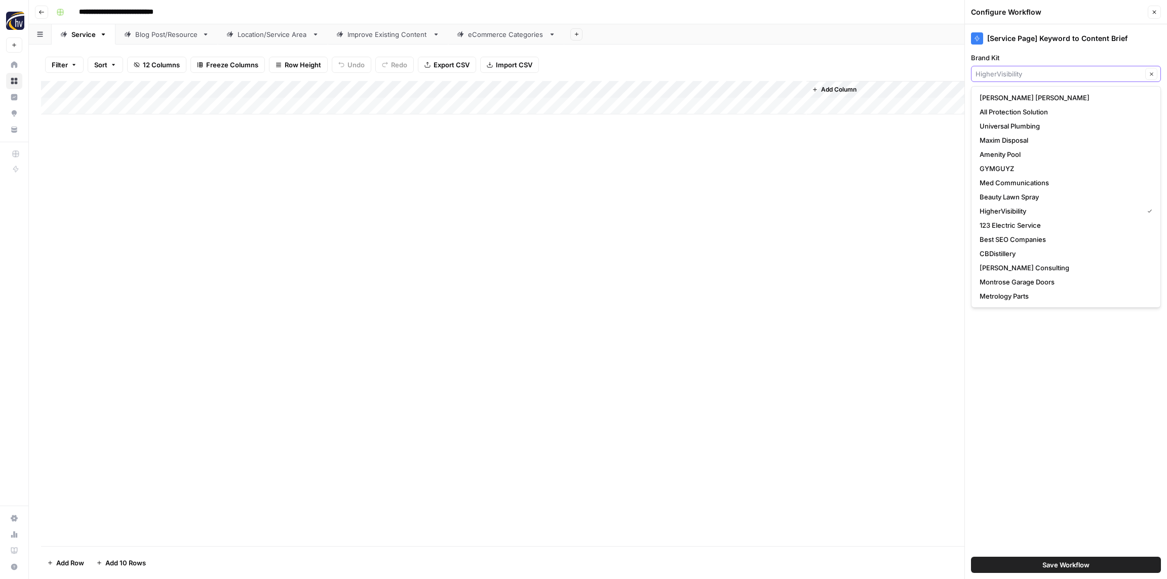
click at [1022, 73] on input "Brand Kit" at bounding box center [1058, 74] width 167 height 10
type input "HigherVisibility"
click at [124, 5] on input "**********" at bounding box center [128, 12] width 109 height 16
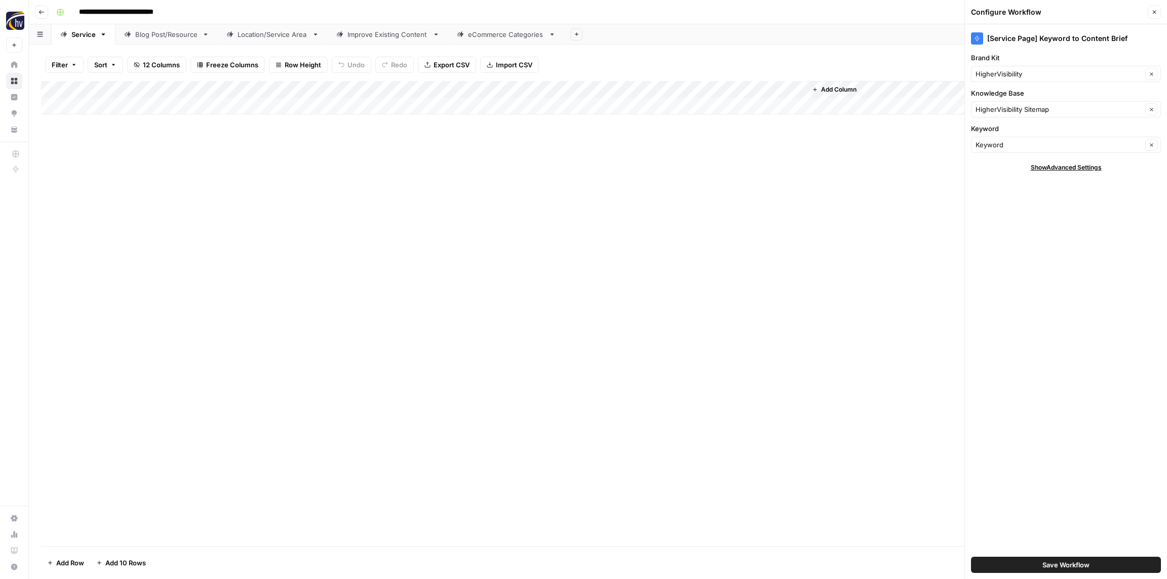
click at [124, 5] on input "**********" at bounding box center [128, 12] width 109 height 16
drag, startPoint x: 117, startPoint y: 9, endPoint x: 184, endPoint y: 10, distance: 67.3
click at [184, 10] on div "**********" at bounding box center [604, 12] width 1104 height 16
drag, startPoint x: 339, startPoint y: 234, endPoint x: 328, endPoint y: 220, distance: 17.6
click at [339, 234] on div "Add Column" at bounding box center [598, 313] width 1114 height 465
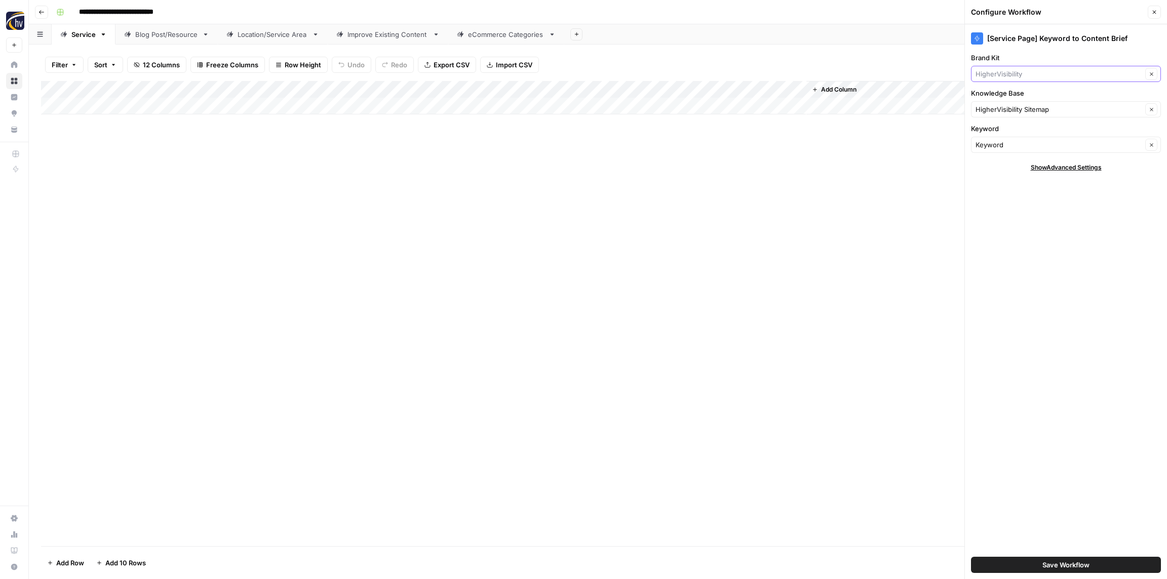
click at [1023, 74] on input "Brand Kit" at bounding box center [1058, 74] width 167 height 10
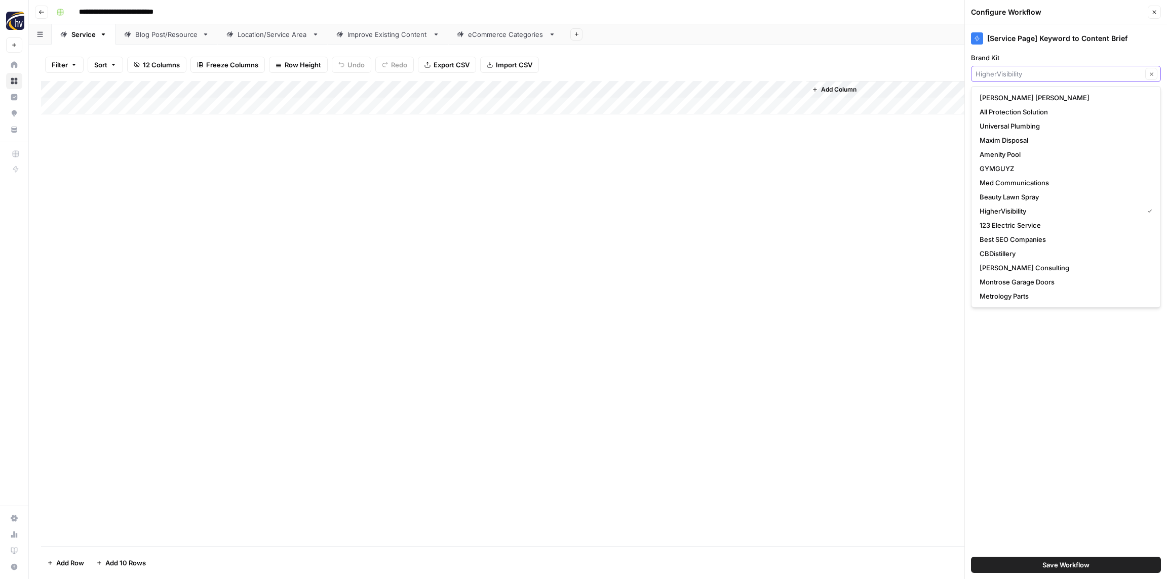
paste input "The Furniture Mart"
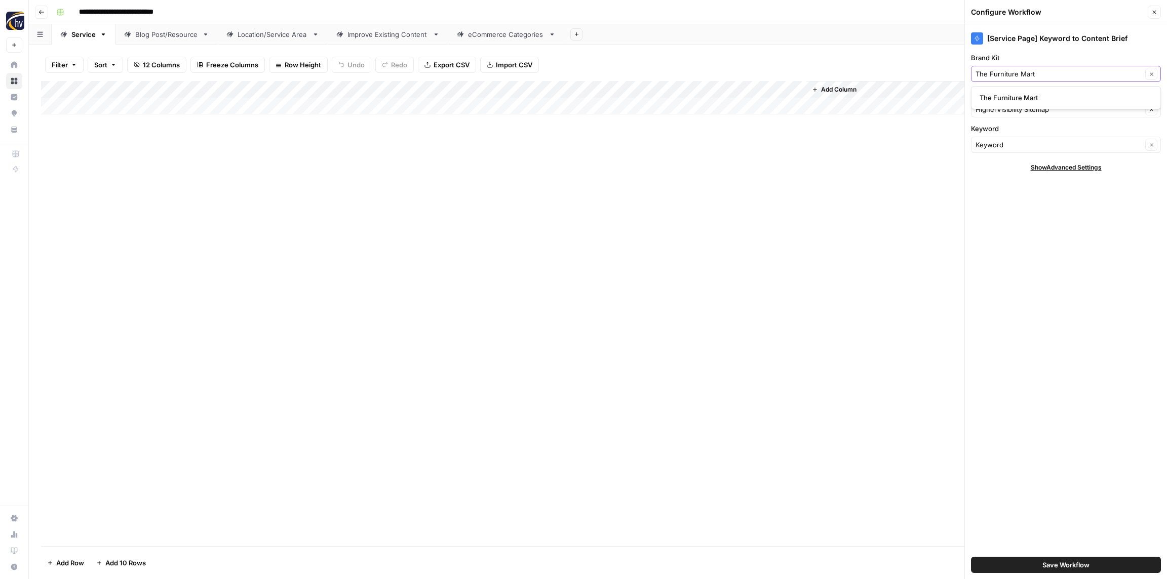
type input "The Furniture Mart"
click at [1010, 96] on span "The Furniture Mart" at bounding box center [1063, 98] width 169 height 10
click at [1006, 104] on input "Knowledge Base" at bounding box center [1058, 109] width 167 height 10
paste input "The Furniture Mart"
click at [1002, 130] on span "Omnilyft - The Furniture Mart Sitemap" at bounding box center [1063, 133] width 169 height 10
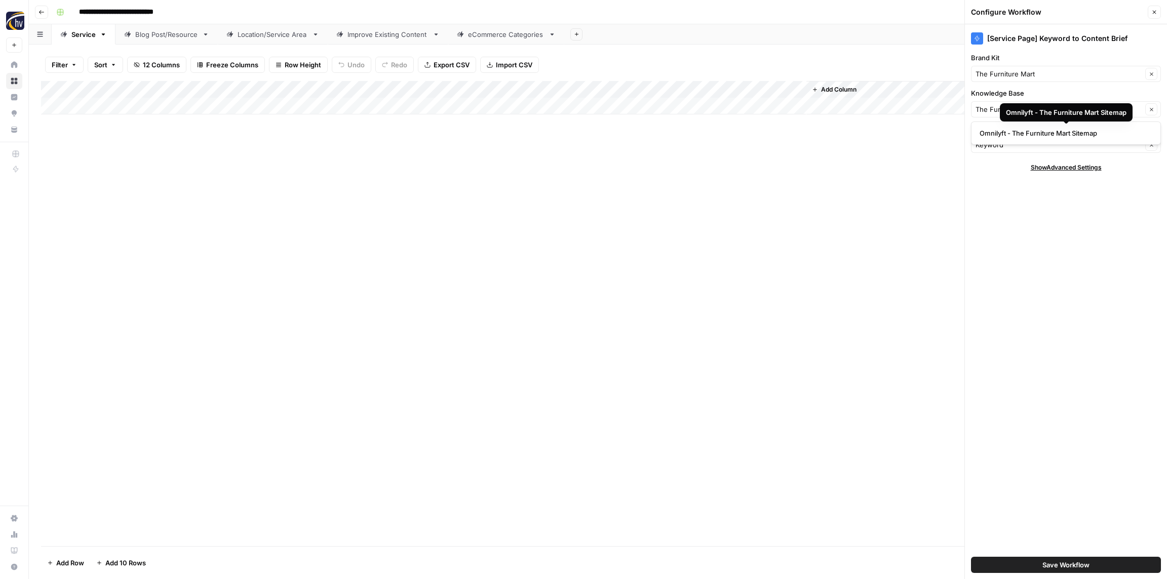
type input "Omnilyft - The Furniture Mart Sitemap"
click at [1068, 567] on span "Save Workflow" at bounding box center [1065, 565] width 47 height 10
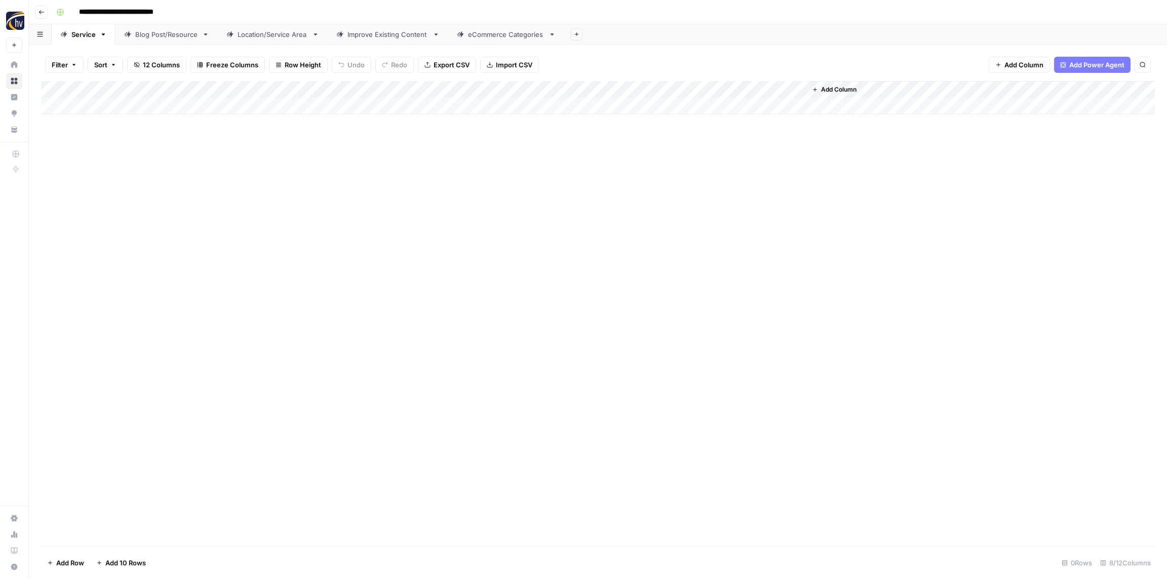
click at [654, 90] on div "Add Column" at bounding box center [598, 97] width 1114 height 33
click at [663, 175] on span "Configure Inputs" at bounding box center [687, 175] width 89 height 10
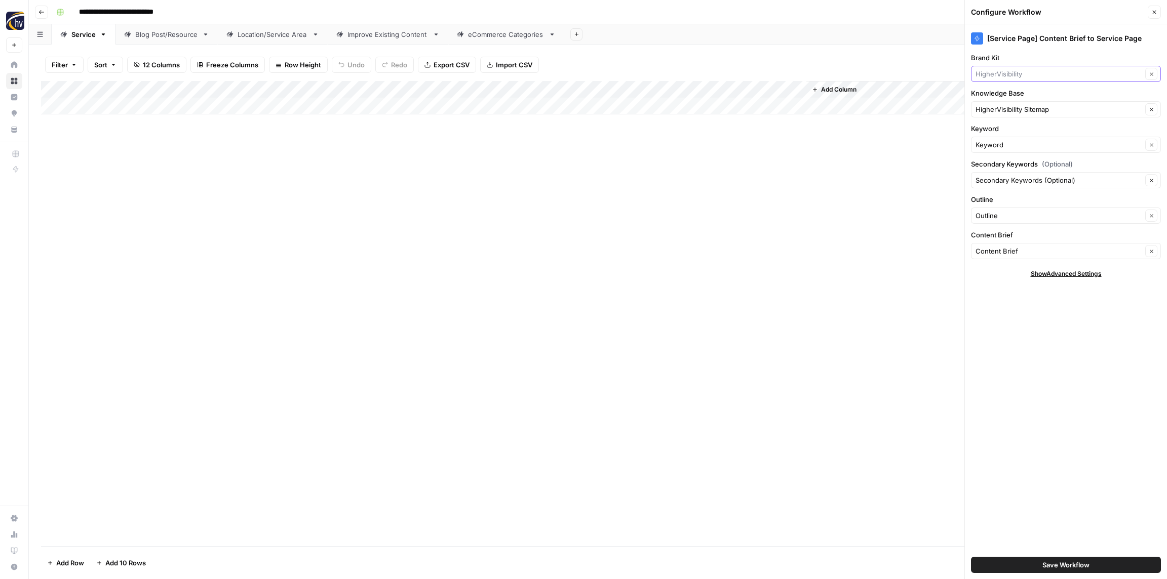
click at [1022, 72] on input "Brand Kit" at bounding box center [1058, 74] width 167 height 10
paste input "The Furniture Mart"
type input "The Furniture Mart"
click at [1019, 98] on span "The Furniture Mart" at bounding box center [1063, 98] width 169 height 10
click at [1016, 107] on input "Knowledge Base" at bounding box center [1058, 109] width 167 height 10
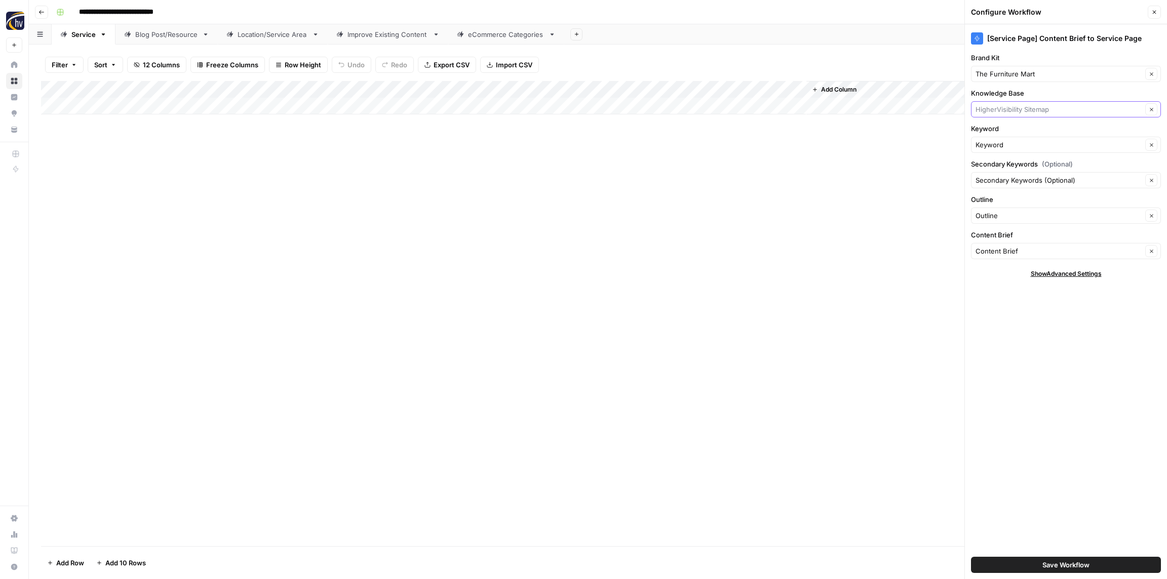
paste input "The Furniture Mart"
click at [1011, 134] on span "Omnilyft - The Furniture Mart Sitemap" at bounding box center [1063, 133] width 169 height 10
type input "Omnilyft - The Furniture Mart Sitemap"
click at [1059, 564] on span "Save Workflow" at bounding box center [1065, 565] width 47 height 10
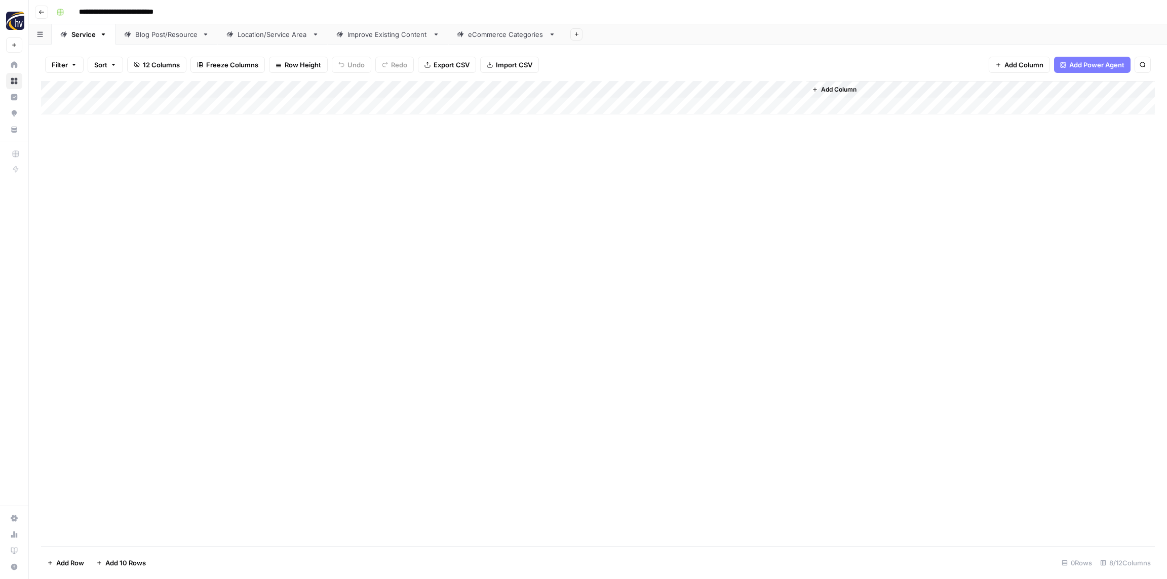
click at [157, 35] on div "Blog Post/Resource" at bounding box center [166, 34] width 63 height 10
click at [201, 90] on div "Add Column" at bounding box center [598, 97] width 1114 height 33
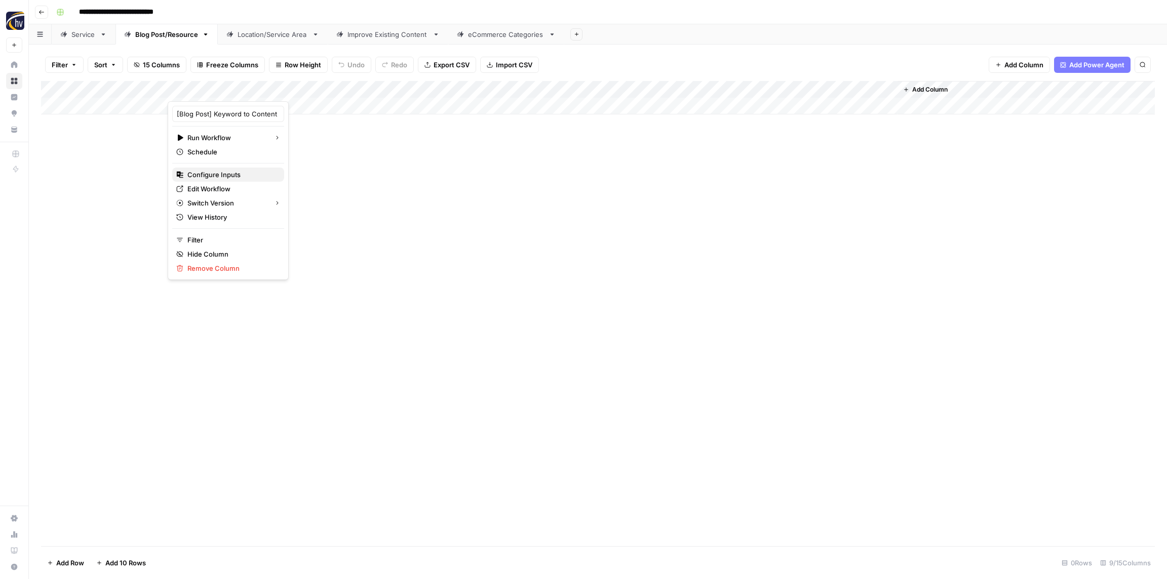
click at [211, 172] on span "Configure Inputs" at bounding box center [231, 175] width 89 height 10
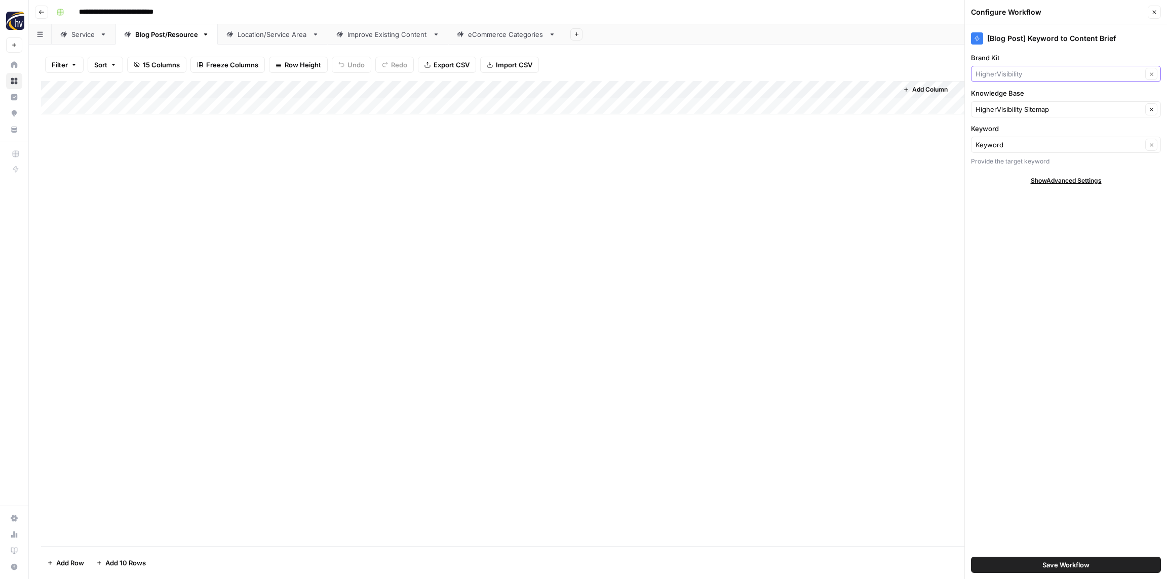
click at [1006, 69] on input "Brand Kit" at bounding box center [1058, 74] width 167 height 10
paste input "The Furniture Mart"
type input "The Furniture Mart"
click at [1011, 96] on span "The Furniture Mart" at bounding box center [1063, 98] width 169 height 10
click at [1008, 108] on input "Knowledge Base" at bounding box center [1058, 109] width 167 height 10
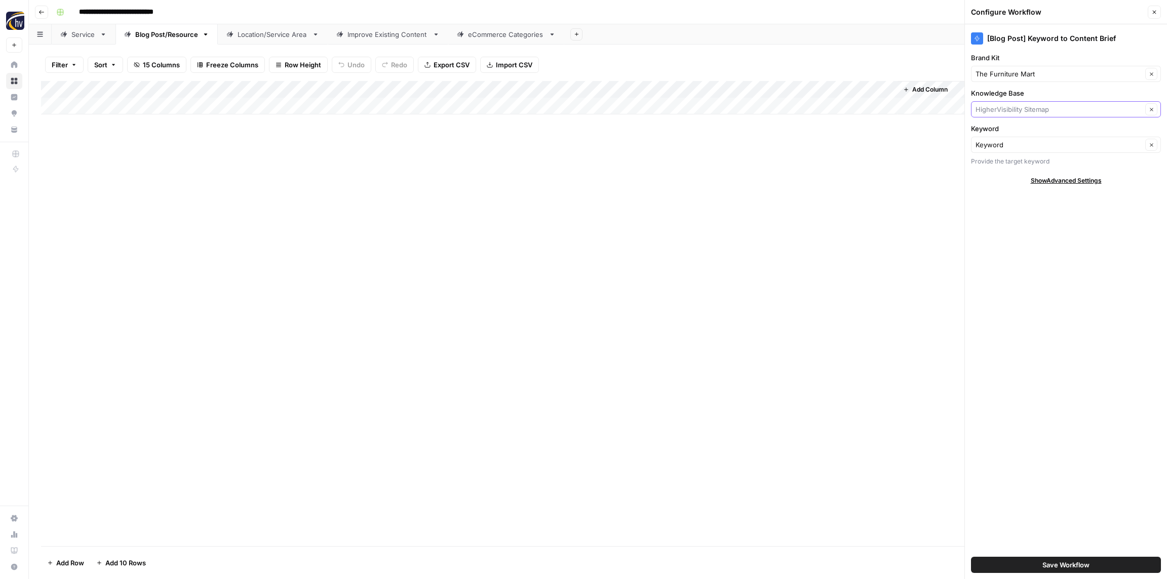
paste input "The Furniture Mart"
click at [1008, 136] on span "Omnilyft - The Furniture Mart Sitemap" at bounding box center [1063, 133] width 169 height 10
type input "Omnilyft - The Furniture Mart Sitemap"
click at [1100, 563] on button "Save Workflow" at bounding box center [1066, 565] width 190 height 16
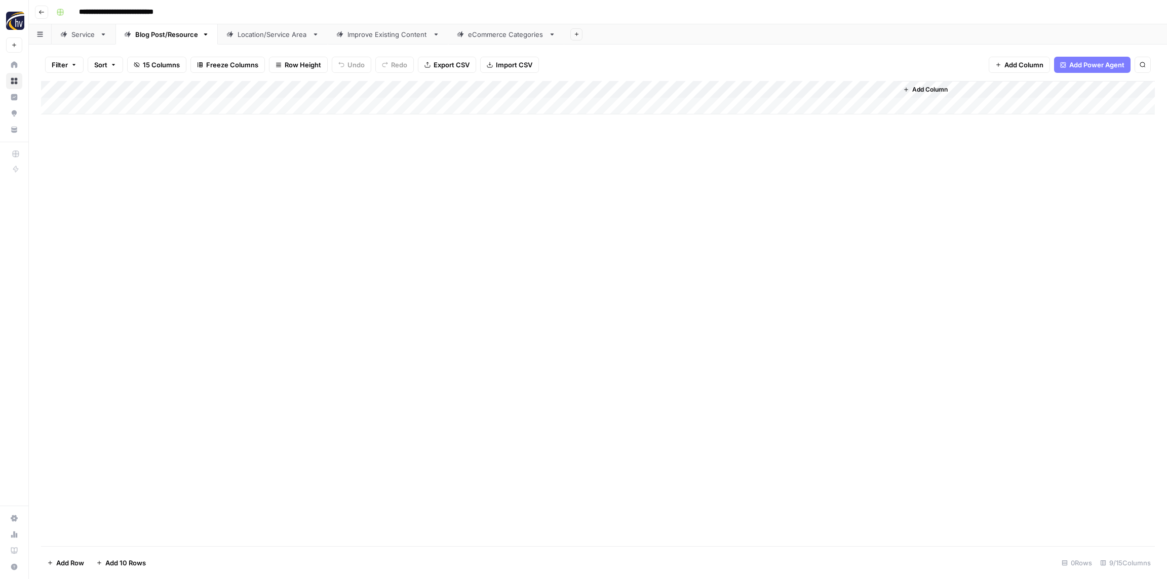
click at [757, 84] on div "Add Column" at bounding box center [598, 97] width 1114 height 33
click at [759, 169] on button "Configure Inputs" at bounding box center [775, 175] width 112 height 14
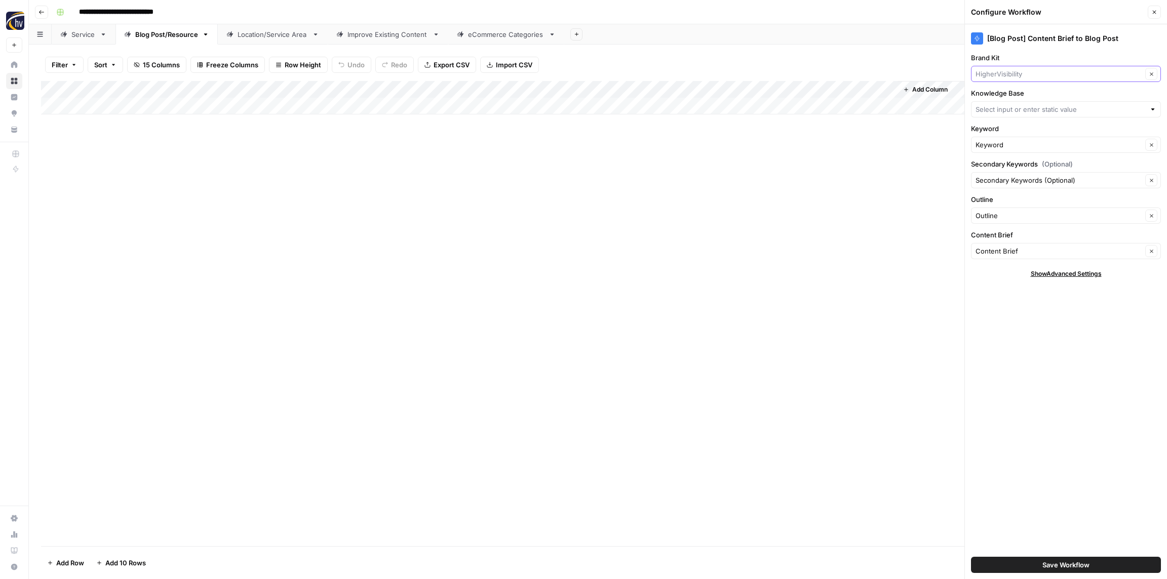
click at [1014, 74] on input "Brand Kit" at bounding box center [1058, 74] width 167 height 10
paste input "The Furniture Mart"
type input "The Furniture Mart"
click at [1009, 97] on span "The Furniture Mart" at bounding box center [1063, 98] width 169 height 10
click at [1010, 112] on input "Knowledge Base" at bounding box center [1060, 109] width 170 height 10
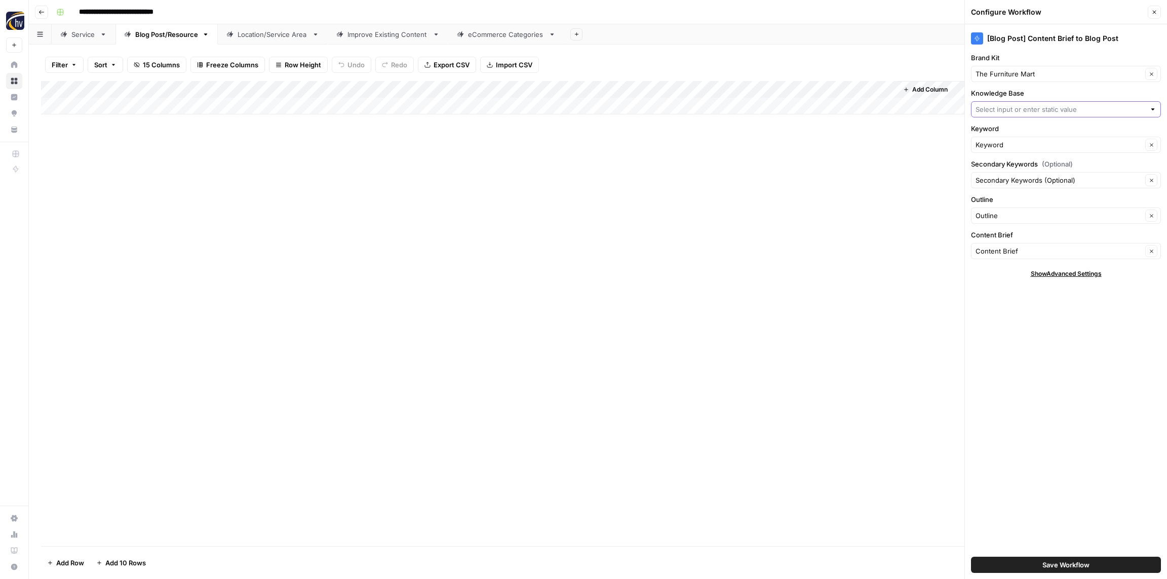
paste input "The Furniture Mart"
click at [1006, 133] on span "Omnilyft - The Furniture Mart Sitemap" at bounding box center [1063, 133] width 169 height 10
type input "Omnilyft - The Furniture Mart Sitemap"
click at [1061, 567] on span "Save Workflow" at bounding box center [1065, 565] width 47 height 10
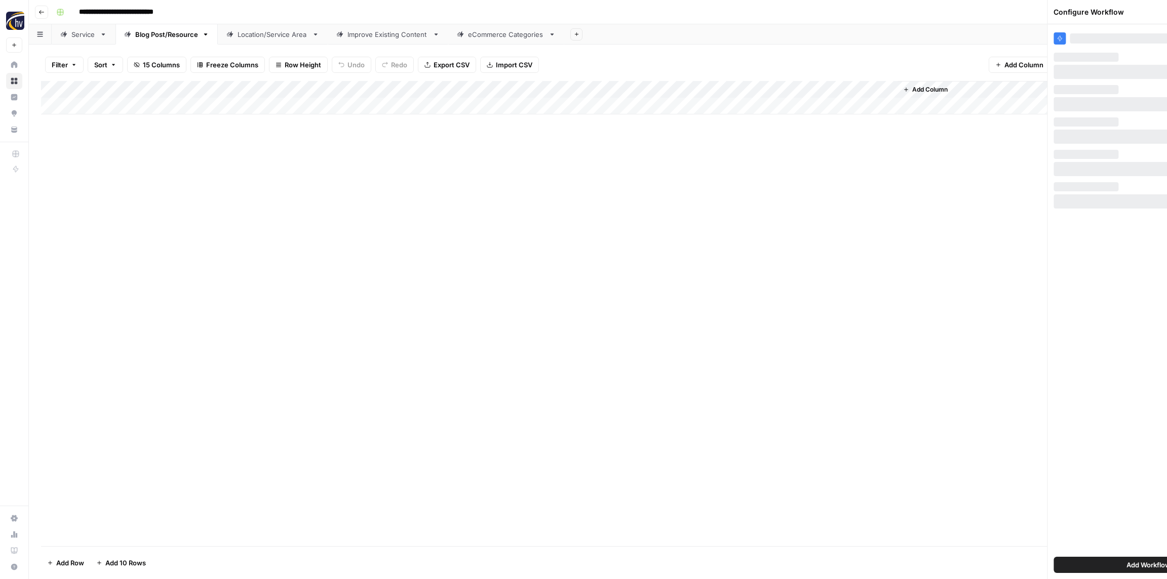
click at [1060, 566] on div "0 Rows" at bounding box center [1076, 563] width 38 height 16
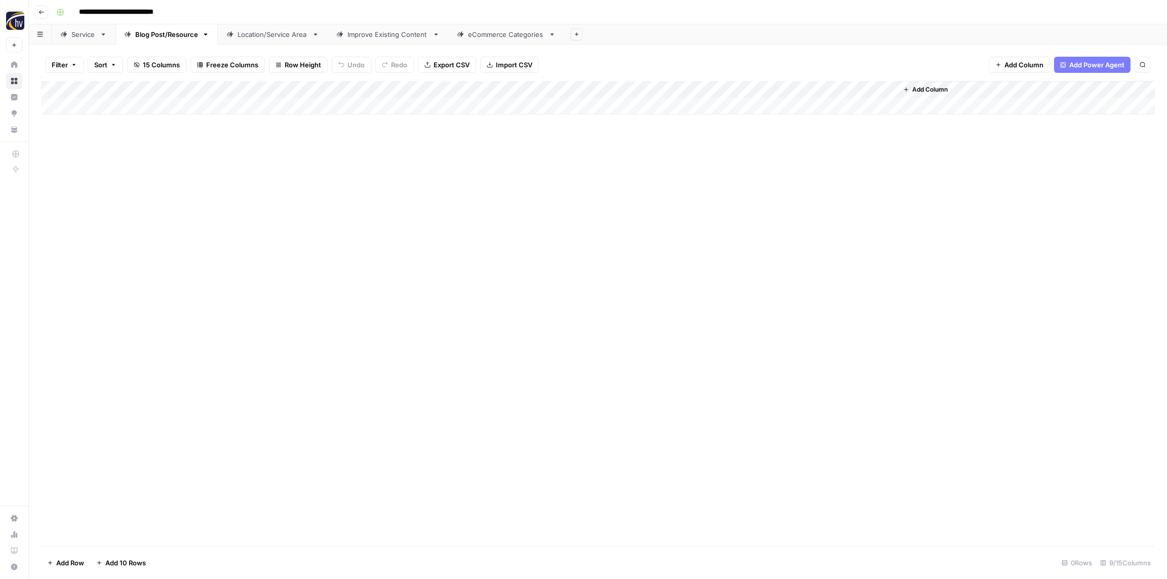
click at [253, 31] on div "Location/Service Area" at bounding box center [272, 34] width 70 height 10
click at [400, 90] on div "Add Column" at bounding box center [598, 97] width 1114 height 33
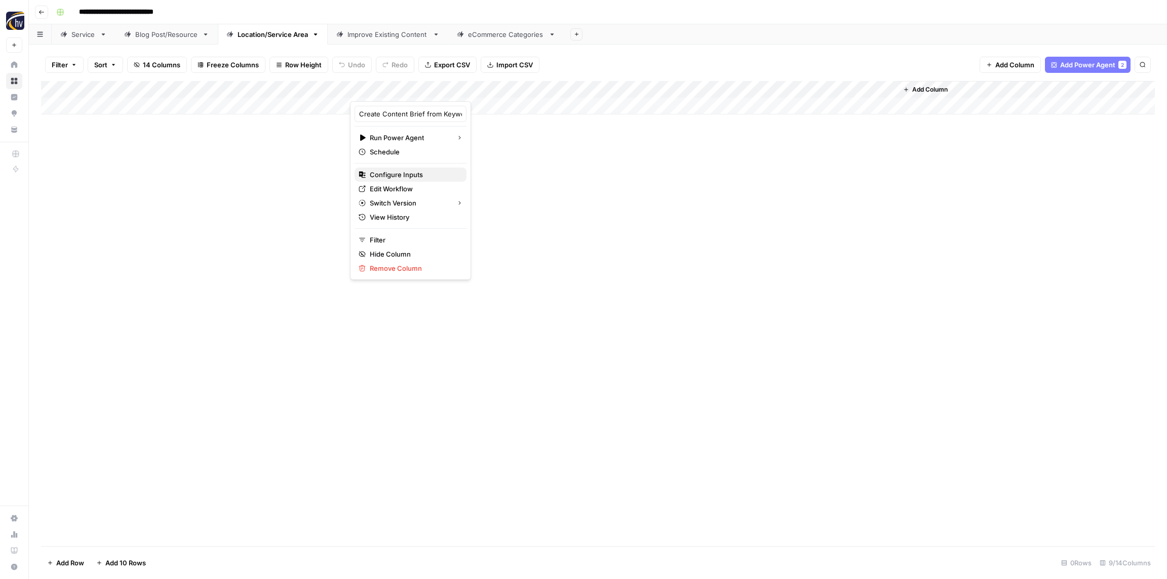
click at [409, 168] on button "Configure Inputs" at bounding box center [410, 175] width 112 height 14
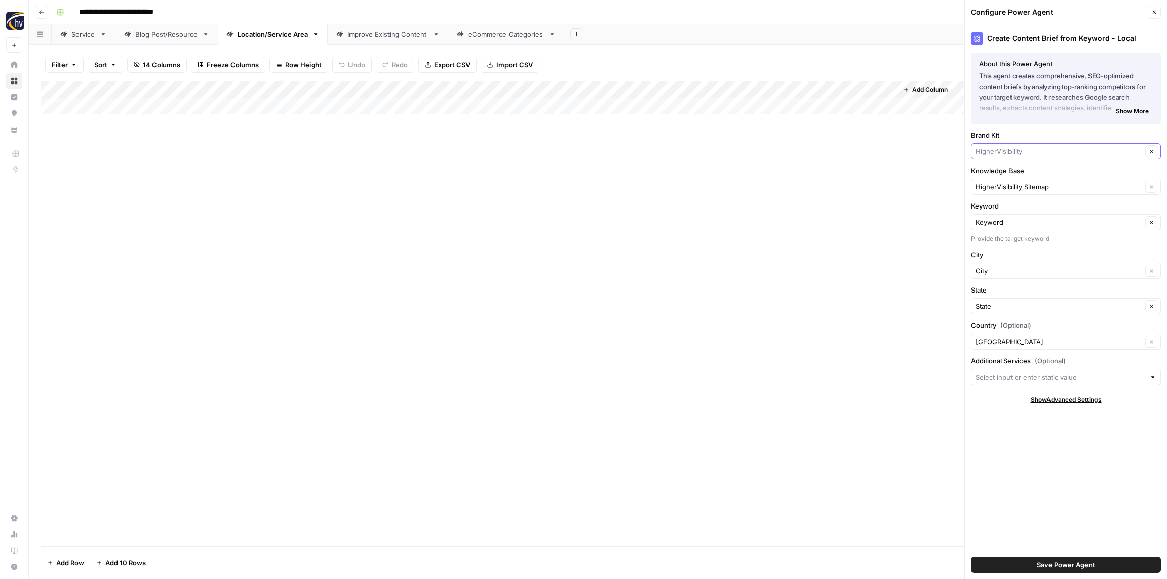
click at [1055, 149] on input "Brand Kit" at bounding box center [1058, 151] width 167 height 10
paste input "The Furniture Mart"
type input "The Furniture Mart"
click at [1044, 180] on span "The Furniture Mart" at bounding box center [1063, 175] width 169 height 10
click at [1028, 185] on input "Knowledge Base" at bounding box center [1058, 187] width 167 height 10
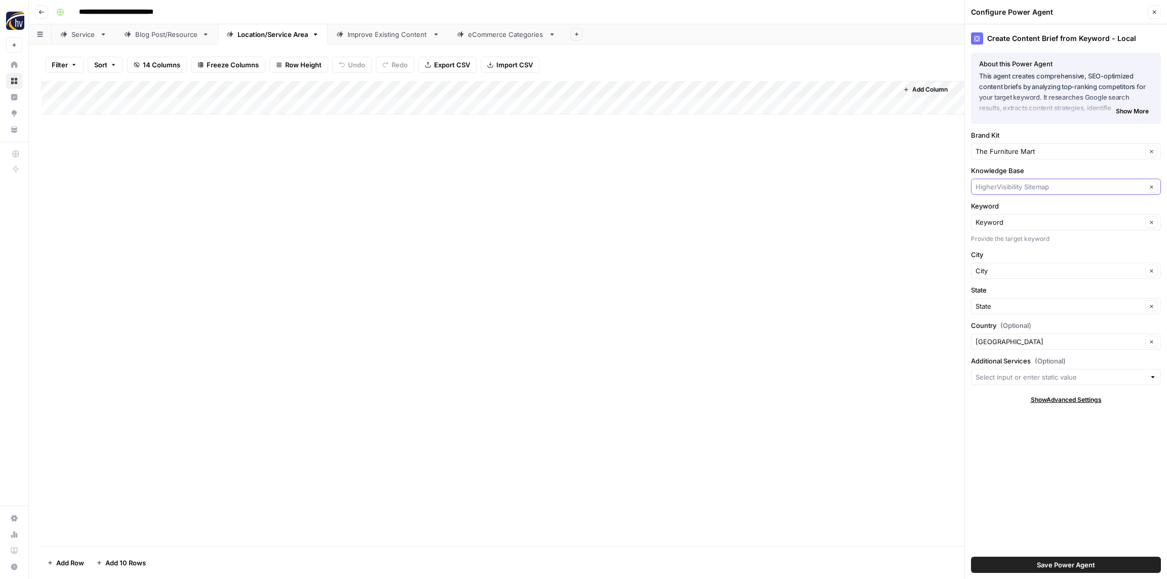
paste input "The Furniture Mart"
click at [1020, 204] on button "Omnilyft - The Furniture Mart Sitemap" at bounding box center [1065, 211] width 181 height 14
type input "Omnilyft - The Furniture Mart Sitemap"
click at [1041, 562] on span "Save Power Agent" at bounding box center [1066, 565] width 58 height 10
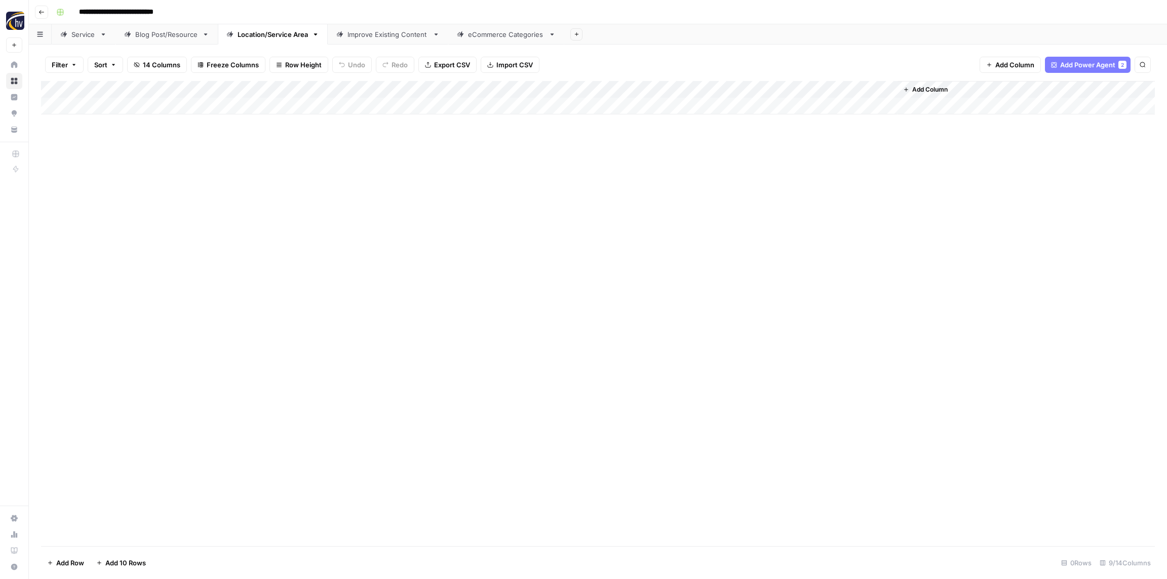
click at [762, 88] on div "Add Column" at bounding box center [598, 97] width 1114 height 33
click at [767, 178] on span "Configure Inputs" at bounding box center [778, 175] width 89 height 10
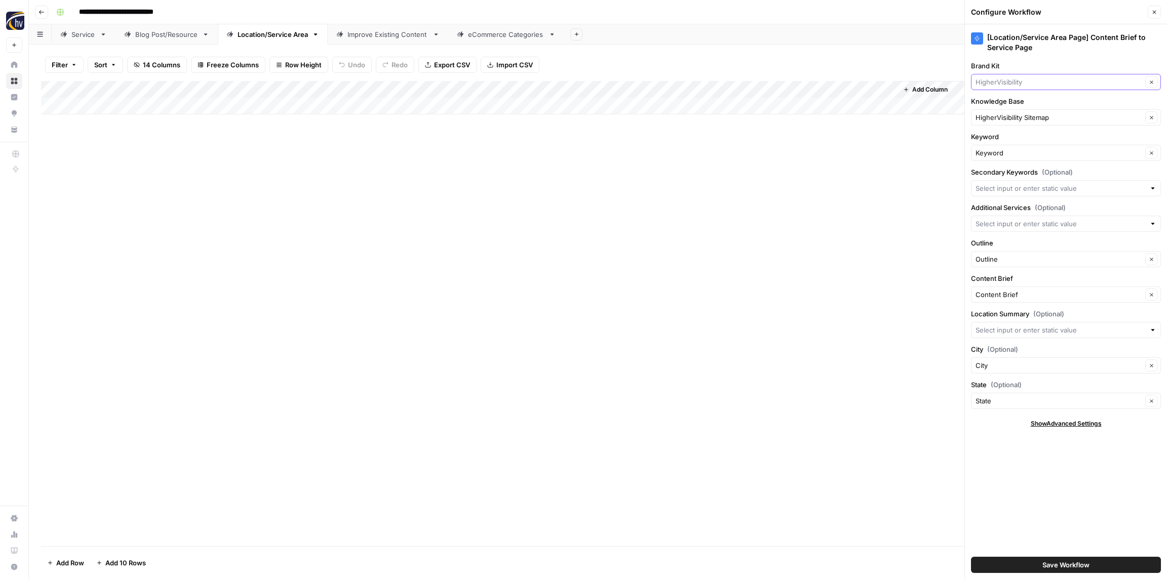
click at [1025, 84] on input "Brand Kit" at bounding box center [1058, 82] width 167 height 10
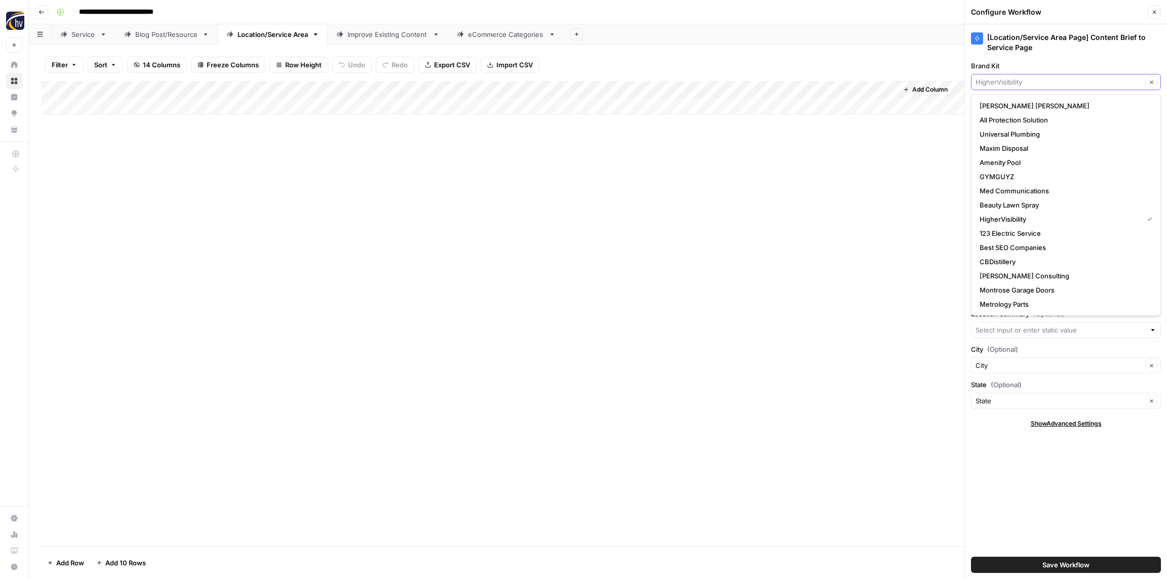
paste input "The Furniture Mart"
type input "The Furniture Mart"
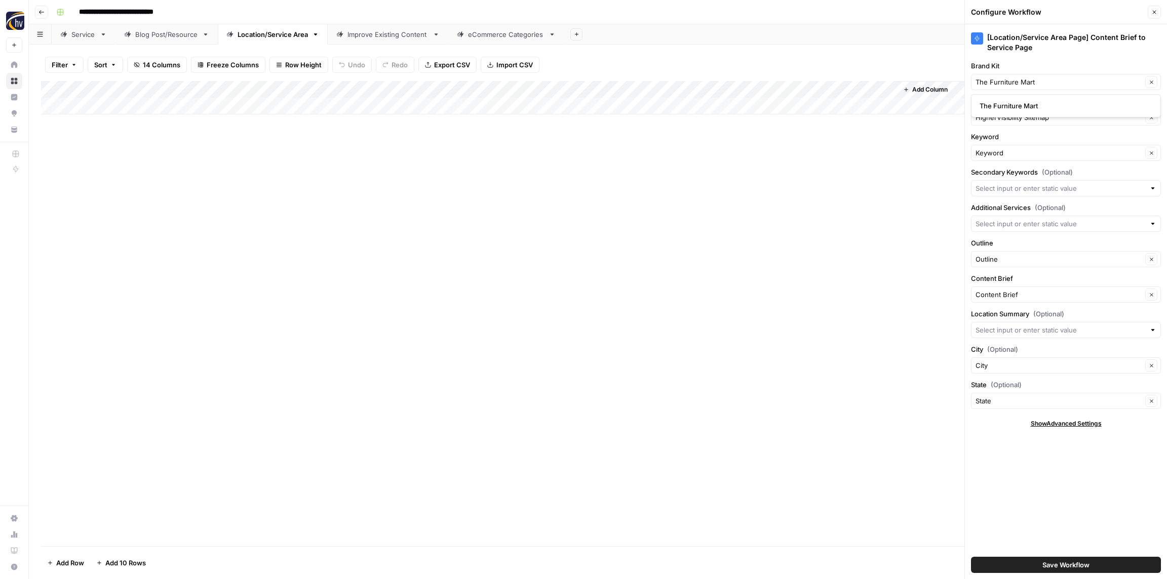
click at [1023, 106] on span "The Furniture Mart" at bounding box center [1063, 106] width 169 height 10
click at [1021, 116] on input "Knowledge Base" at bounding box center [1058, 117] width 167 height 10
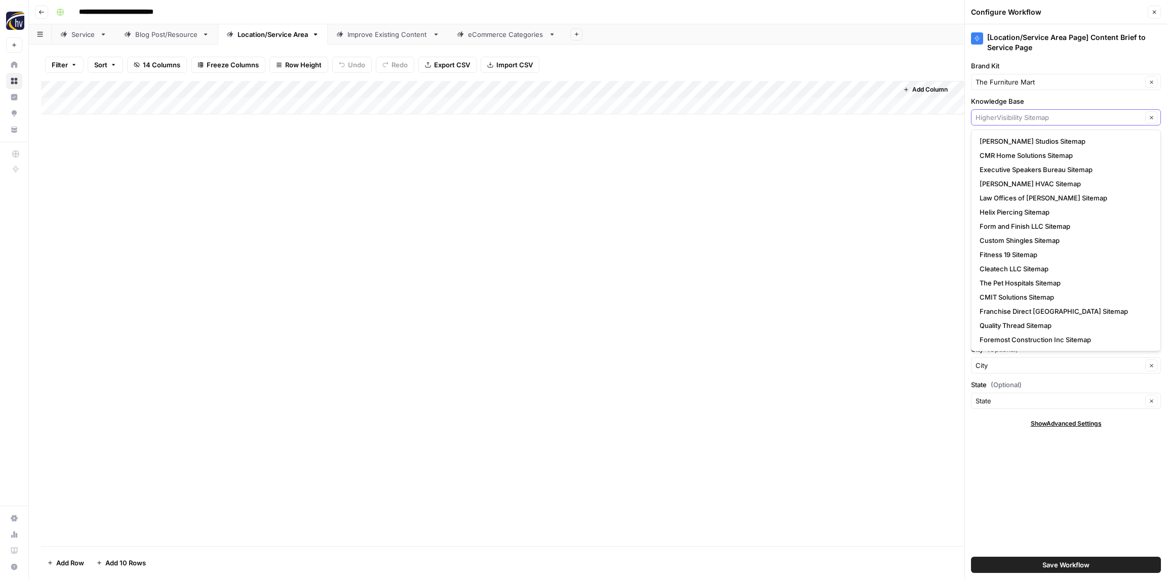
paste input "The Furniture Mart"
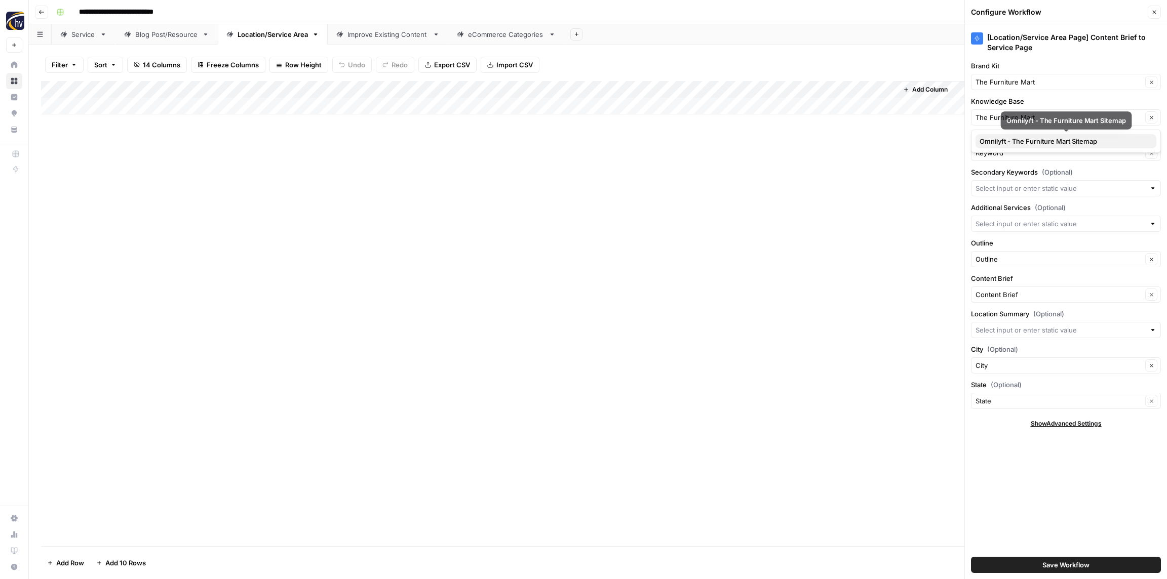
click at [1018, 136] on span "Omnilyft - The Furniture Mart Sitemap" at bounding box center [1063, 141] width 169 height 10
type input "Omnilyft - The Furniture Mart Sitemap"
click at [1062, 567] on span "Save Workflow" at bounding box center [1065, 565] width 47 height 10
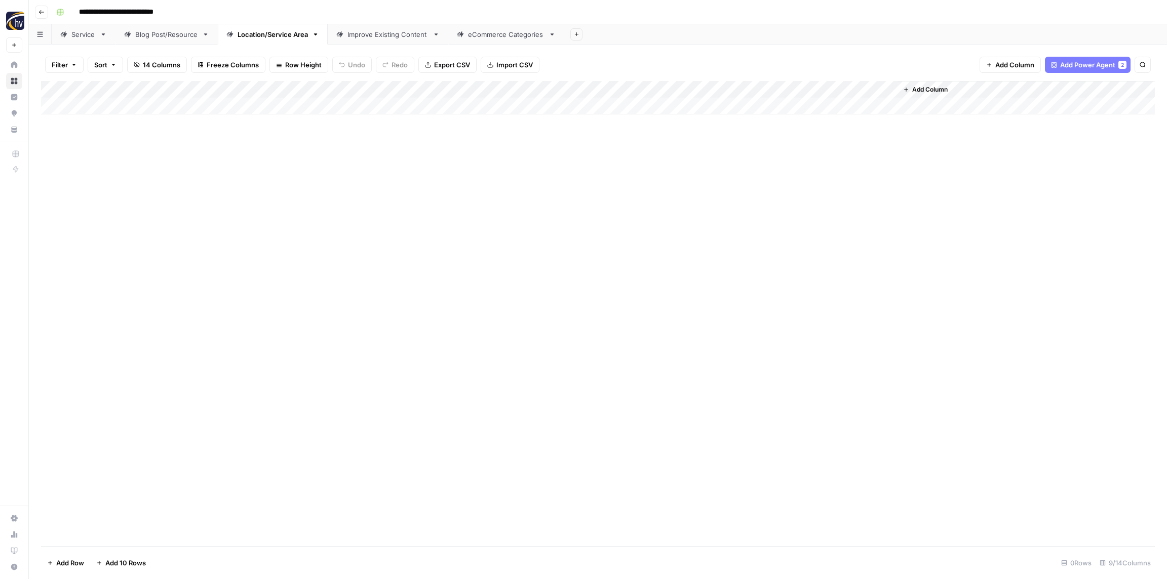
click at [391, 34] on div "Improve Existing Content" at bounding box center [387, 34] width 81 height 10
type input "**********"
click at [325, 90] on div "Add Column" at bounding box center [598, 97] width 1114 height 33
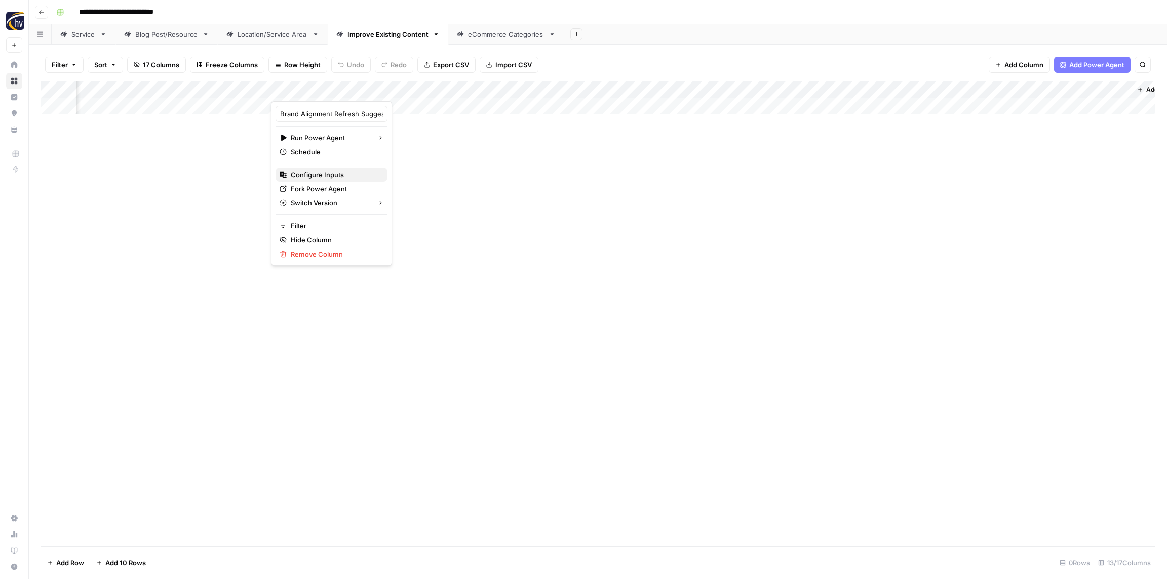
click at [315, 173] on span "Configure Inputs" at bounding box center [335, 175] width 89 height 10
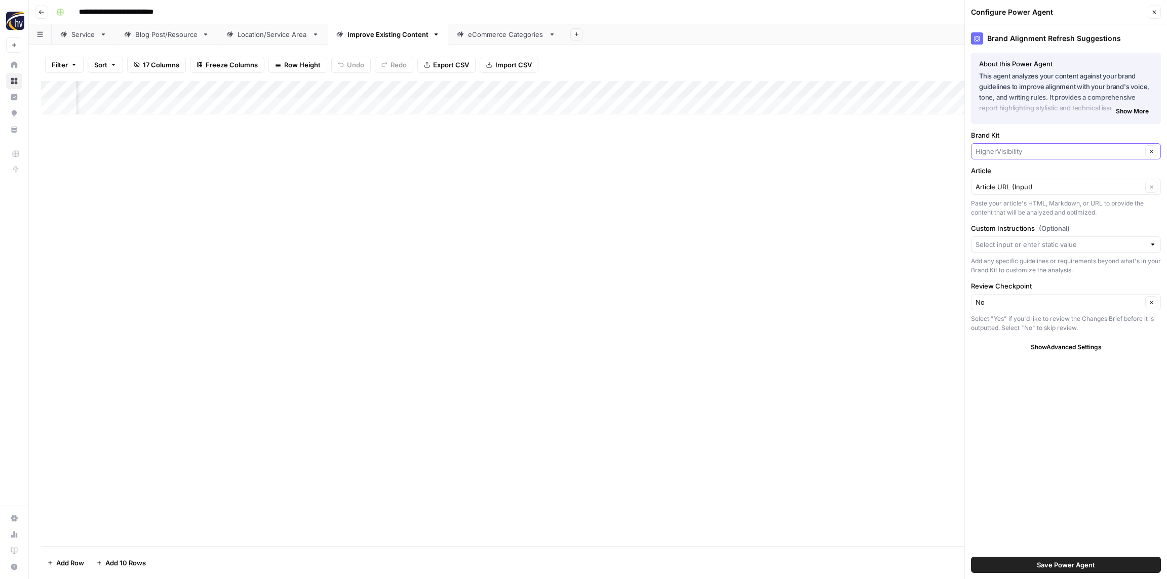
click at [1013, 146] on input "Brand Kit" at bounding box center [1058, 151] width 167 height 10
paste input "The Furniture Mart"
type input "The Furniture Mart"
click at [1010, 171] on span "The Furniture Mart" at bounding box center [1063, 175] width 169 height 10
click at [1072, 564] on span "Save Power Agent" at bounding box center [1066, 565] width 58 height 10
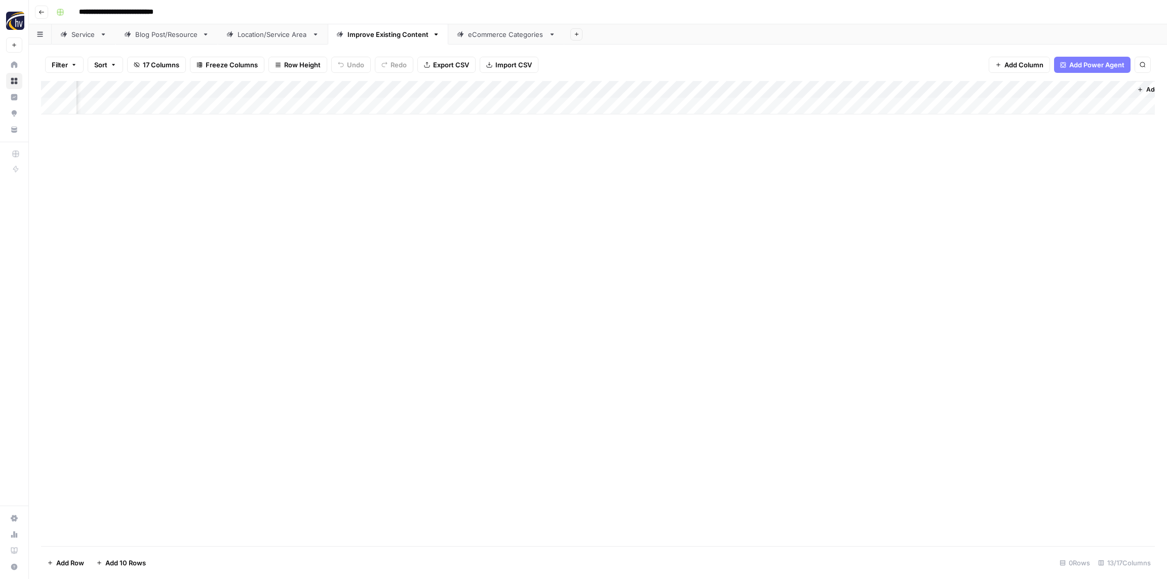
click at [597, 88] on div "Add Column" at bounding box center [598, 97] width 1114 height 33
click at [585, 177] on span "Configure Inputs" at bounding box center [592, 175] width 89 height 10
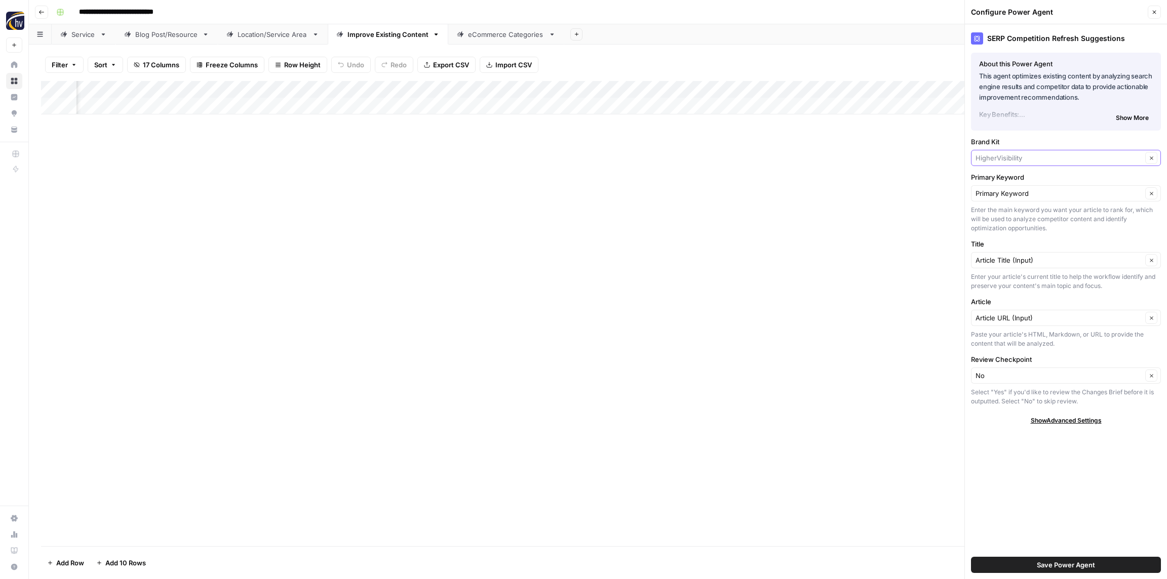
click at [1017, 161] on input "Brand Kit" at bounding box center [1058, 158] width 167 height 10
paste input "The Furniture Mart"
type input "The Furniture Mart"
click at [1013, 178] on span "The Furniture Mart" at bounding box center [1063, 182] width 169 height 10
click at [1053, 564] on span "Save Power Agent" at bounding box center [1066, 565] width 58 height 10
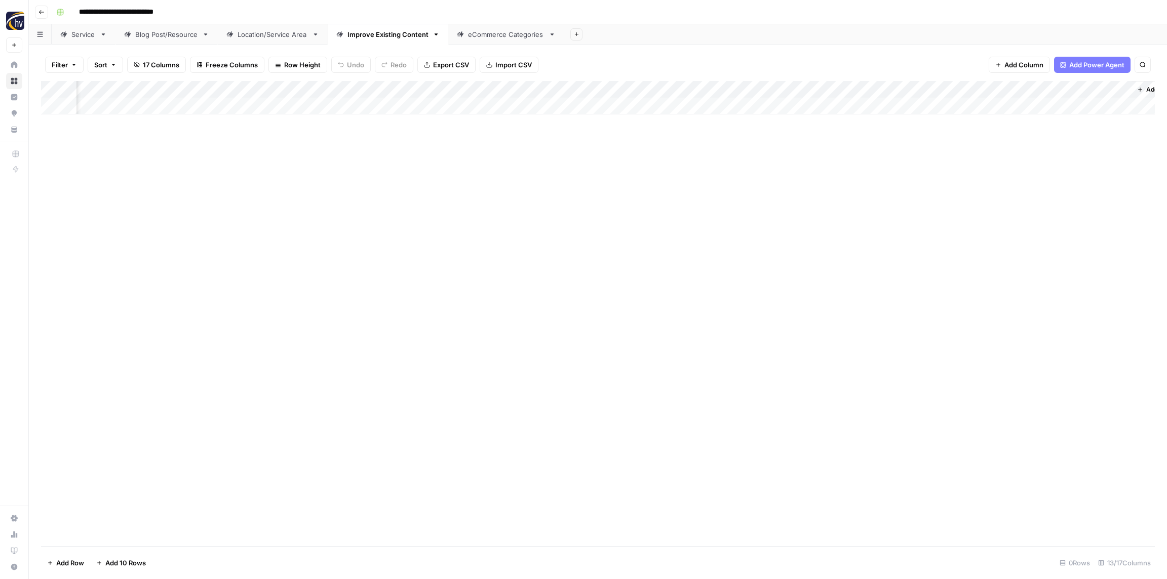
click at [858, 88] on div "Add Column" at bounding box center [598, 97] width 1114 height 33
click at [836, 172] on span "Configure Inputs" at bounding box center [855, 175] width 89 height 10
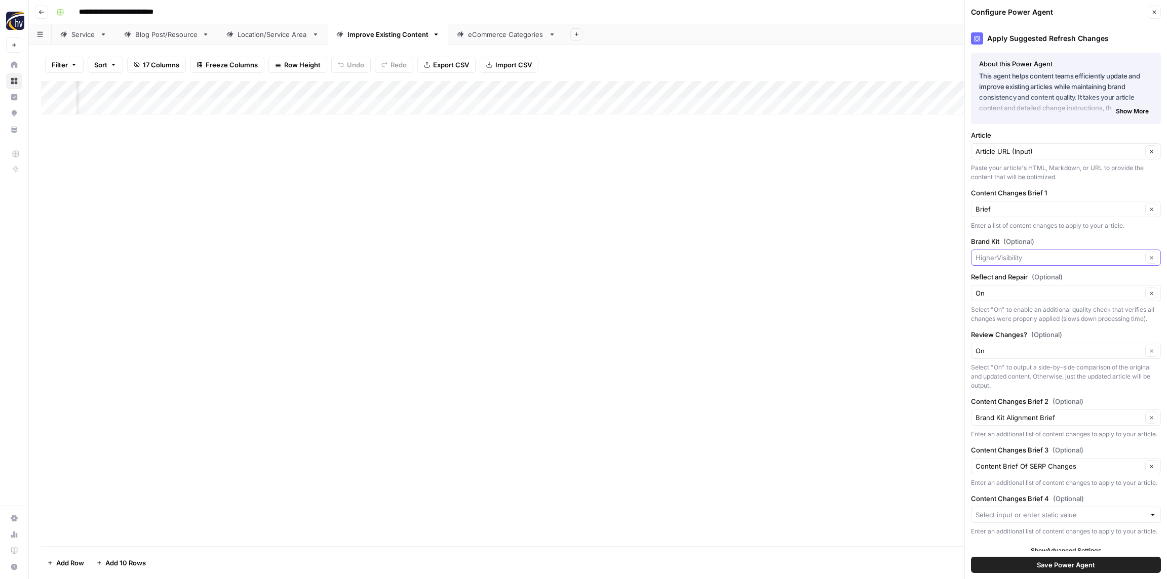
click at [1021, 254] on input "Brand Kit (Optional)" at bounding box center [1058, 258] width 167 height 10
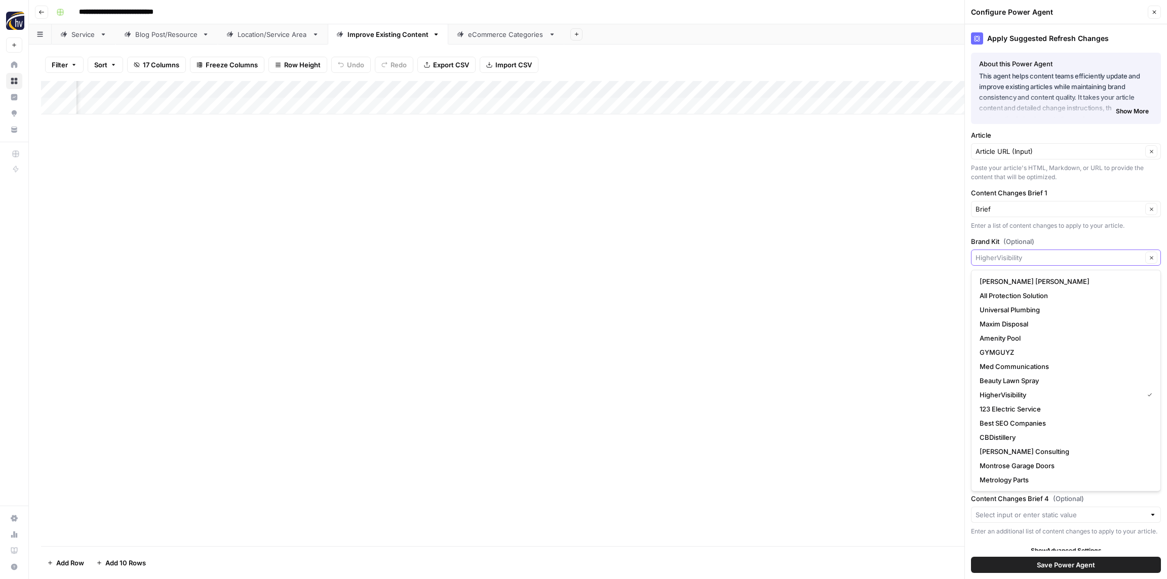
paste input "The Furniture Mart"
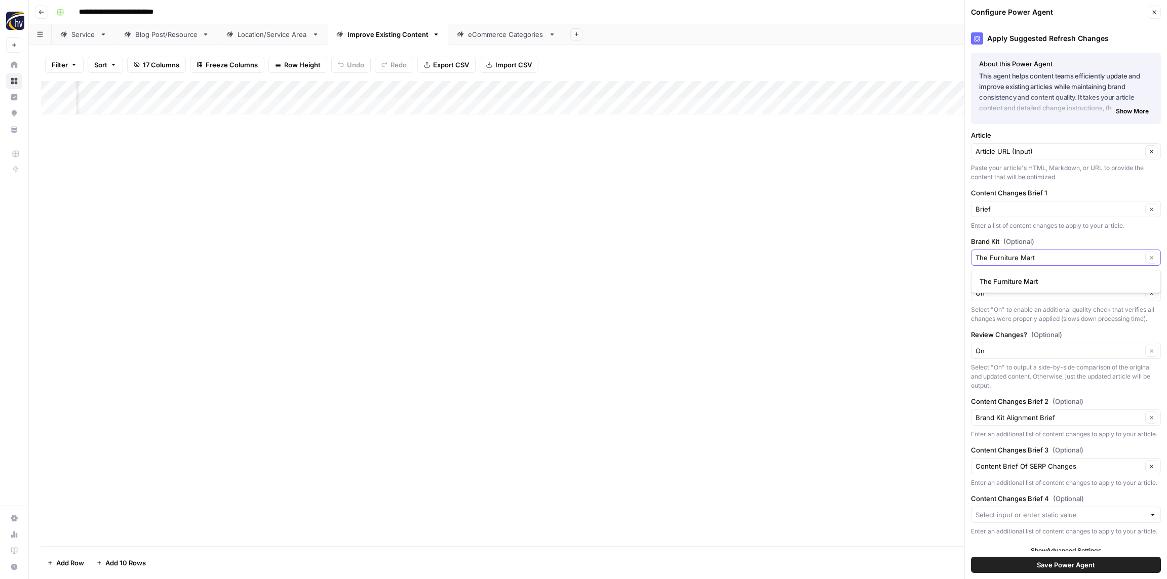
type input "The Furniture Mart"
click at [1019, 280] on span "The Furniture Mart" at bounding box center [1063, 281] width 169 height 10
click at [1062, 565] on span "Save Power Agent" at bounding box center [1066, 565] width 58 height 10
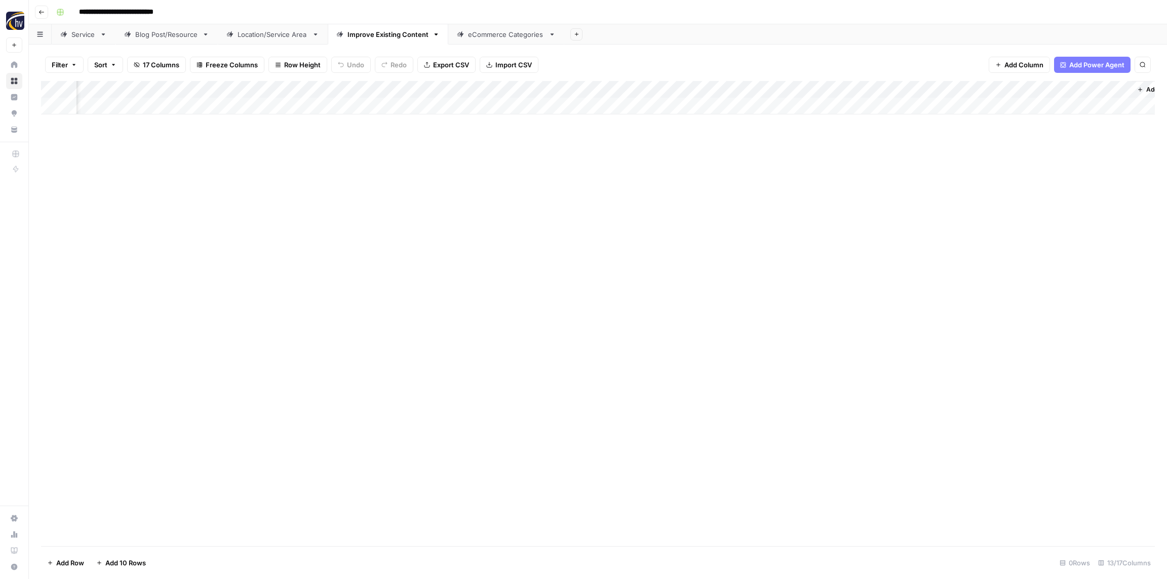
click at [499, 37] on div "eCommerce Categories" at bounding box center [506, 34] width 76 height 10
click at [384, 94] on div "Add Column" at bounding box center [598, 97] width 1114 height 33
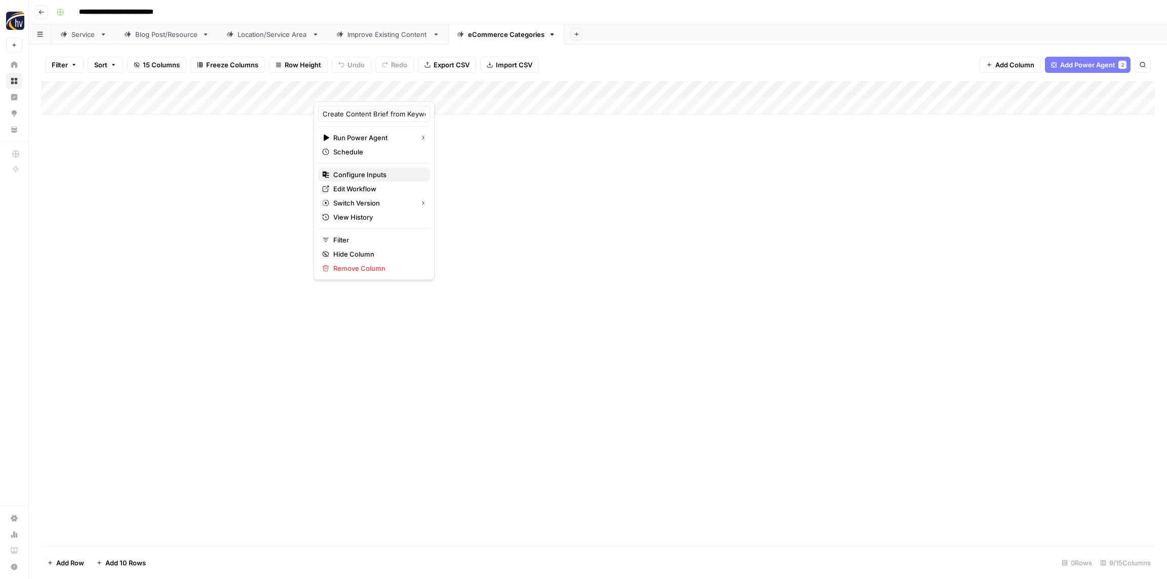
click at [379, 175] on span "Configure Inputs" at bounding box center [377, 175] width 89 height 10
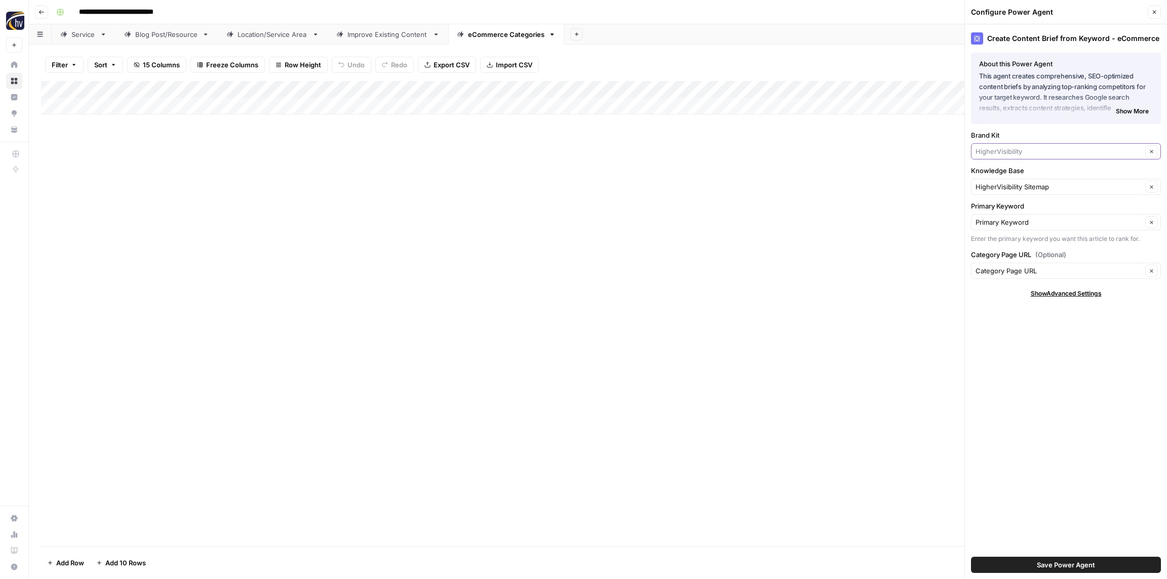
click at [1038, 151] on input "Brand Kit" at bounding box center [1058, 151] width 167 height 10
paste input "The Furniture Mart"
type input "The Furniture Mart"
click at [1026, 175] on span "The Furniture Mart" at bounding box center [1063, 175] width 169 height 10
click at [1029, 182] on input "Knowledge Base" at bounding box center [1058, 187] width 167 height 10
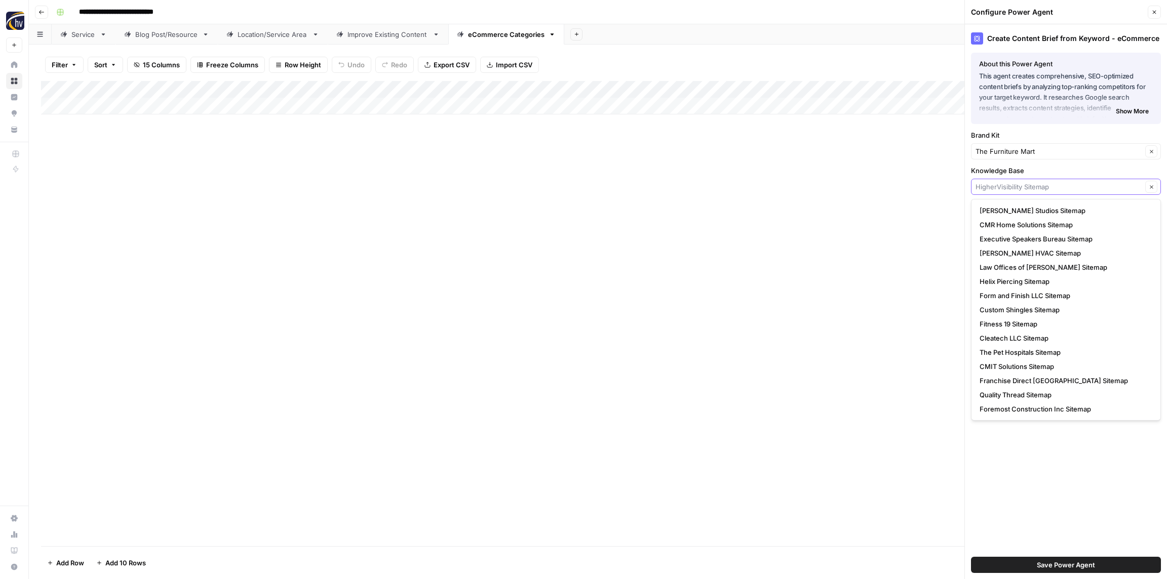
paste input "The Furniture Mart"
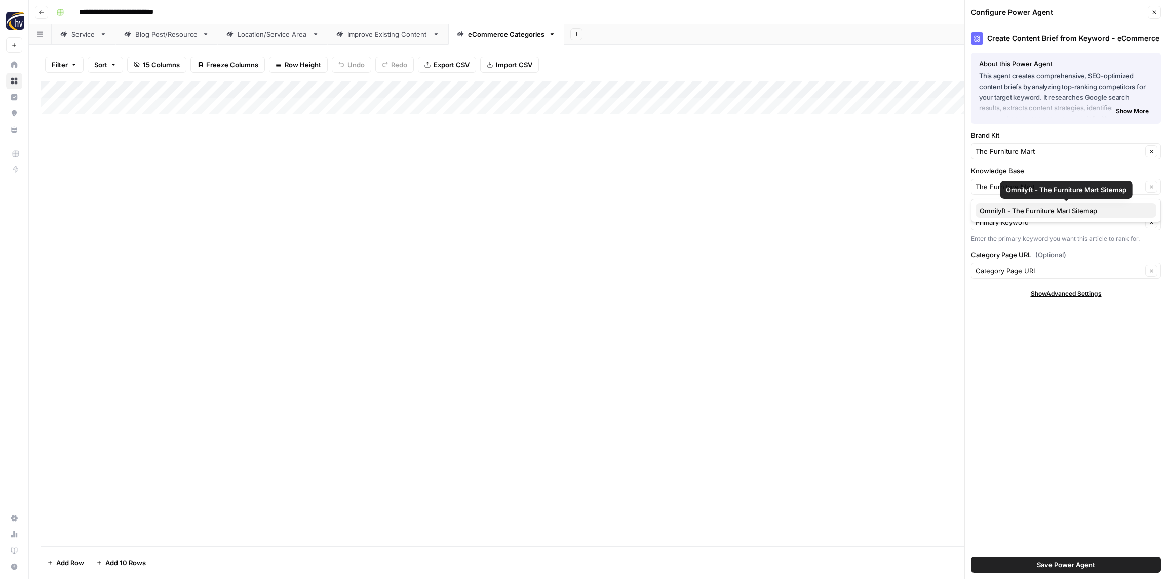
click at [1023, 211] on span "Omnilyft - The Furniture Mart Sitemap" at bounding box center [1063, 211] width 169 height 10
type input "Omnilyft - The Furniture Mart Sitemap"
click at [1085, 570] on span "Save Power Agent" at bounding box center [1066, 565] width 58 height 10
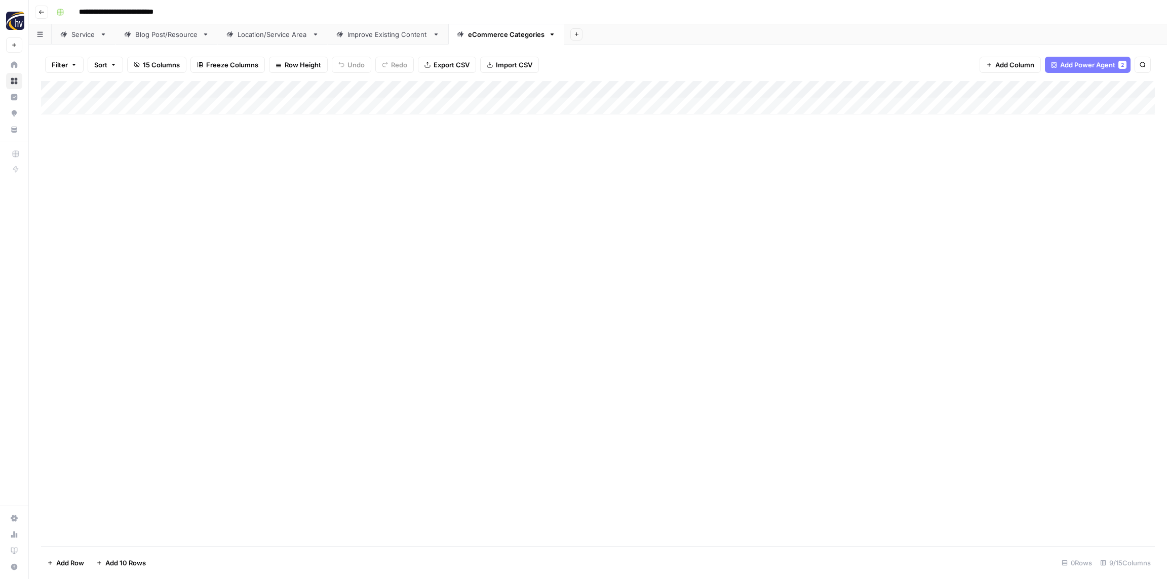
click at [970, 95] on div "Add Column" at bounding box center [598, 97] width 1114 height 33
click at [937, 176] on span "Configure Inputs" at bounding box center [944, 175] width 89 height 10
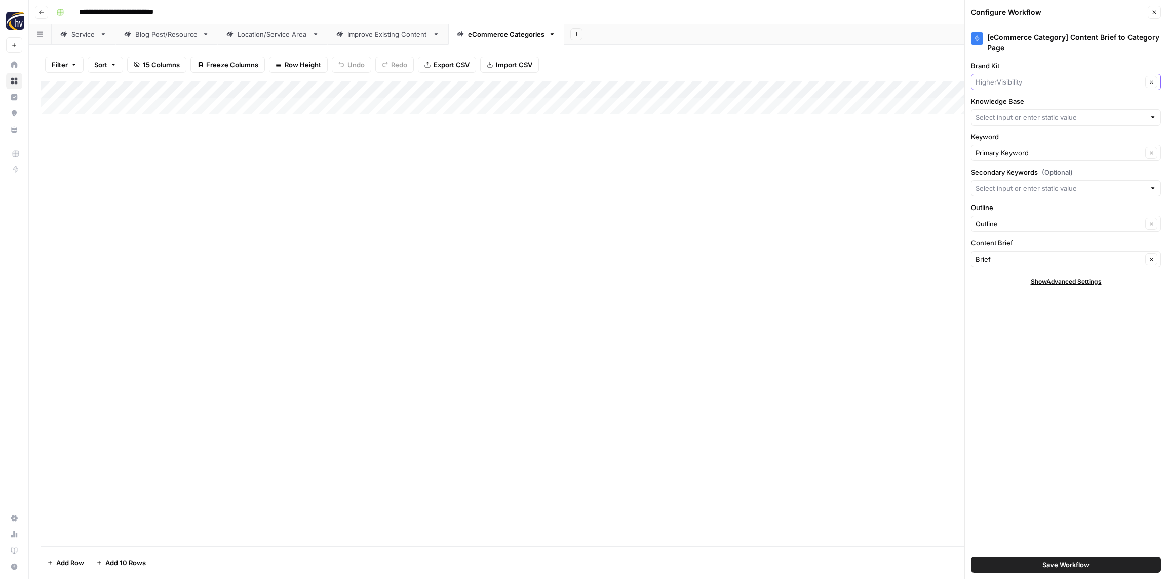
click at [1046, 85] on input "Brand Kit" at bounding box center [1058, 82] width 167 height 10
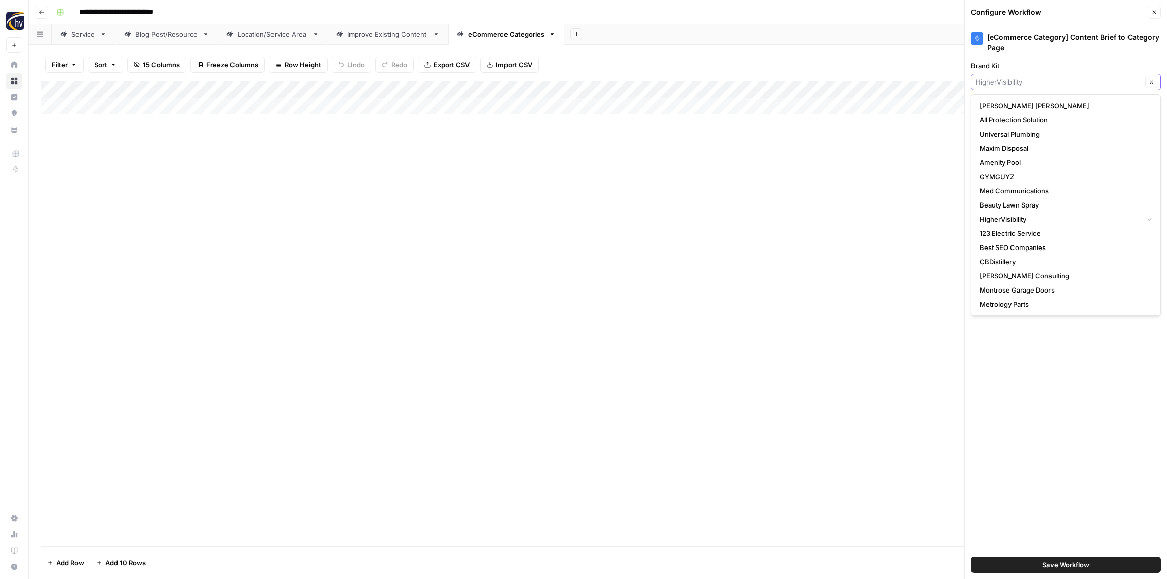
paste input "The Furniture Mart"
type input "The Furniture Mart"
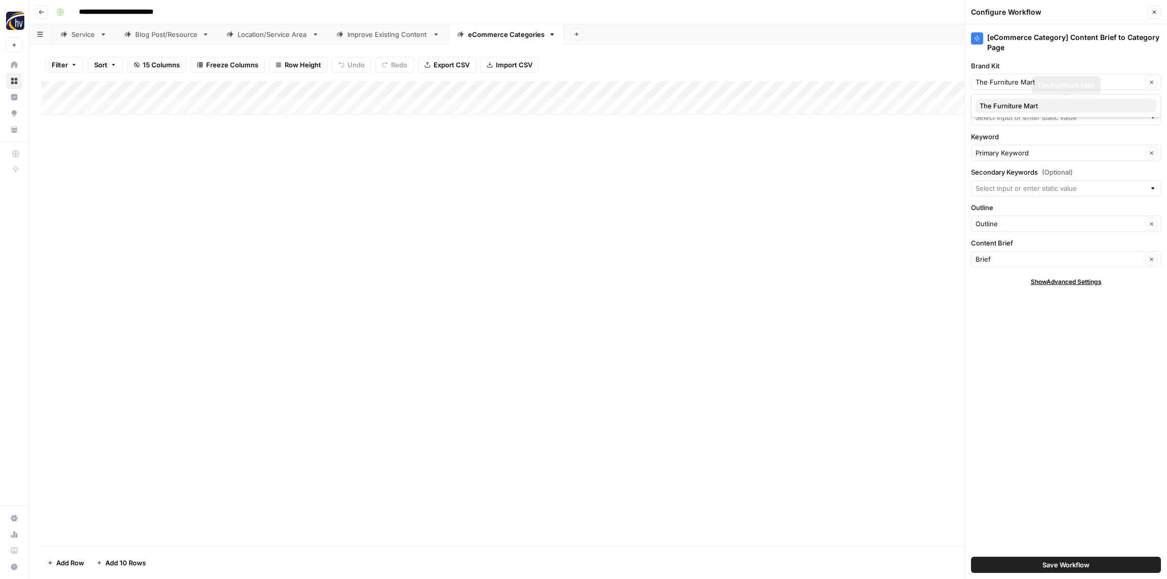
click at [1029, 103] on span "The Furniture Mart" at bounding box center [1063, 106] width 169 height 10
click at [1024, 118] on input "Knowledge Base" at bounding box center [1060, 117] width 170 height 10
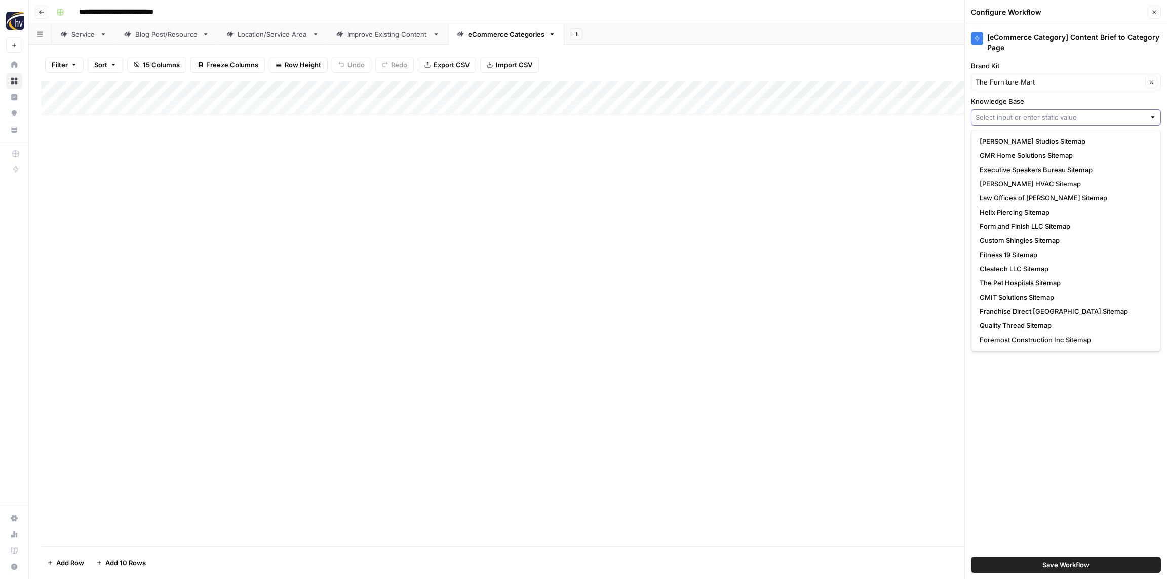
paste input "The Furniture Mart"
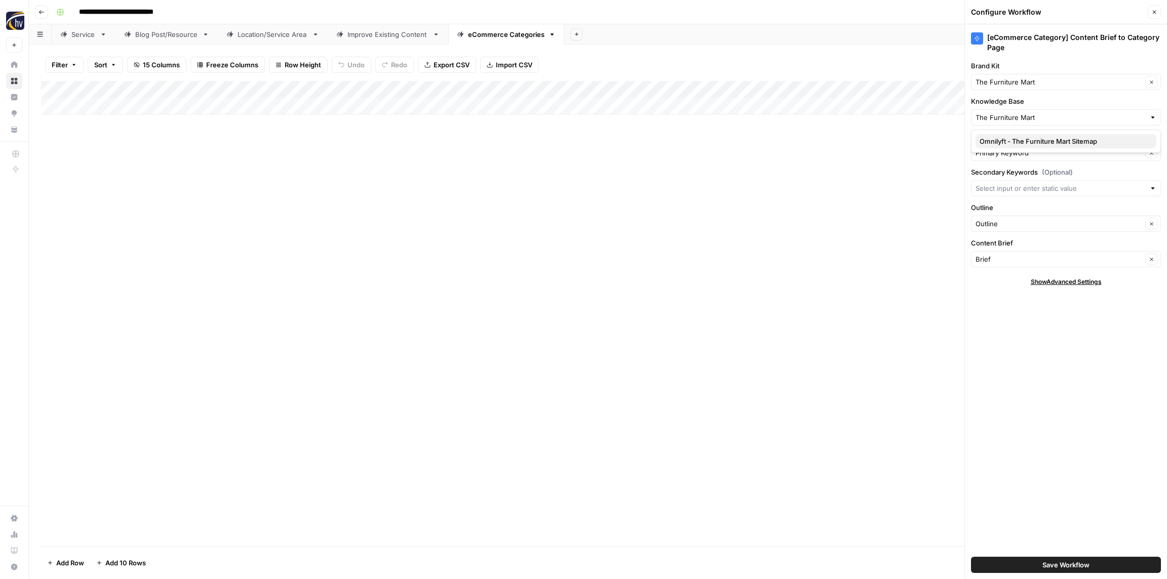
click at [996, 143] on span "Omnilyft - The Furniture Mart Sitemap" at bounding box center [1063, 141] width 169 height 10
type input "Omnilyft - The Furniture Mart Sitemap"
click at [1067, 563] on span "Save Workflow" at bounding box center [1065, 565] width 47 height 10
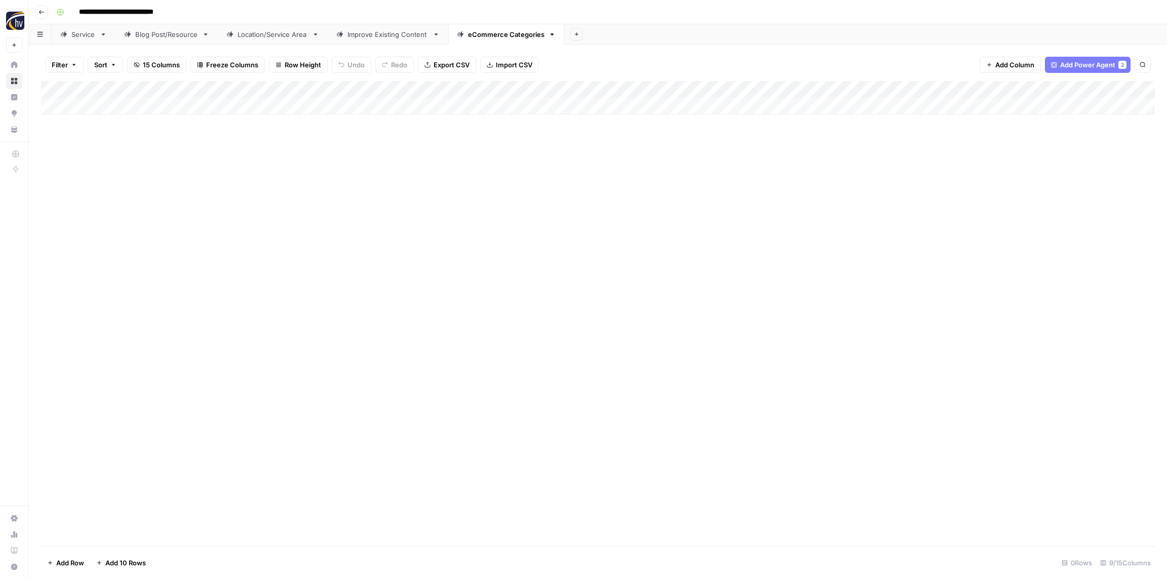
drag, startPoint x: 646, startPoint y: 180, endPoint x: 644, endPoint y: 175, distance: 5.9
click at [645, 179] on div "Add Column" at bounding box center [598, 313] width 1114 height 465
click at [42, 10] on icon "button" at bounding box center [41, 12] width 6 height 6
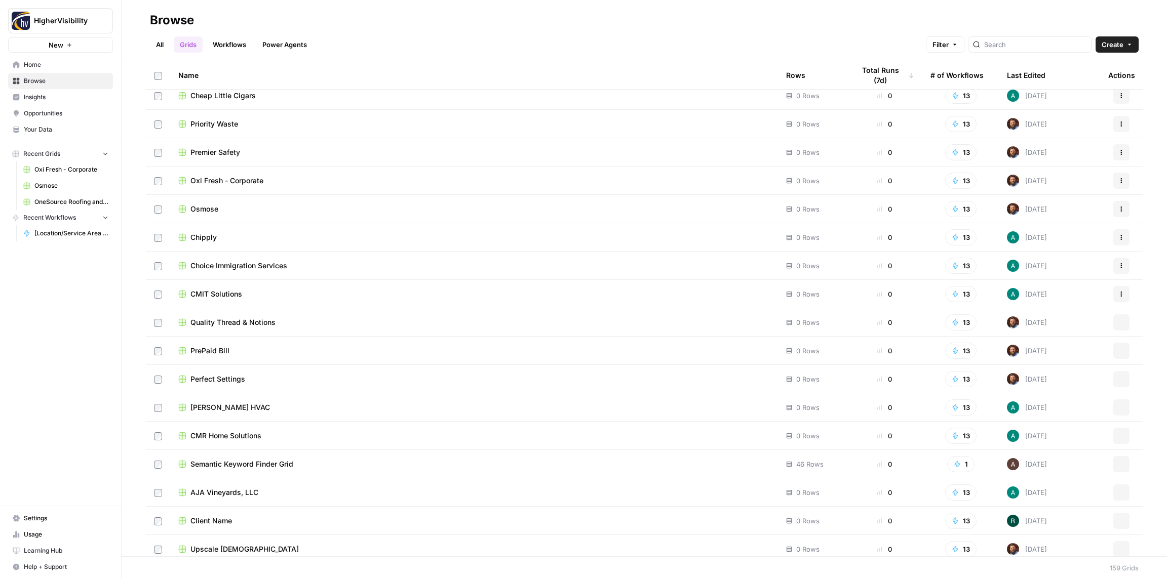
scroll to position [4042, 0]
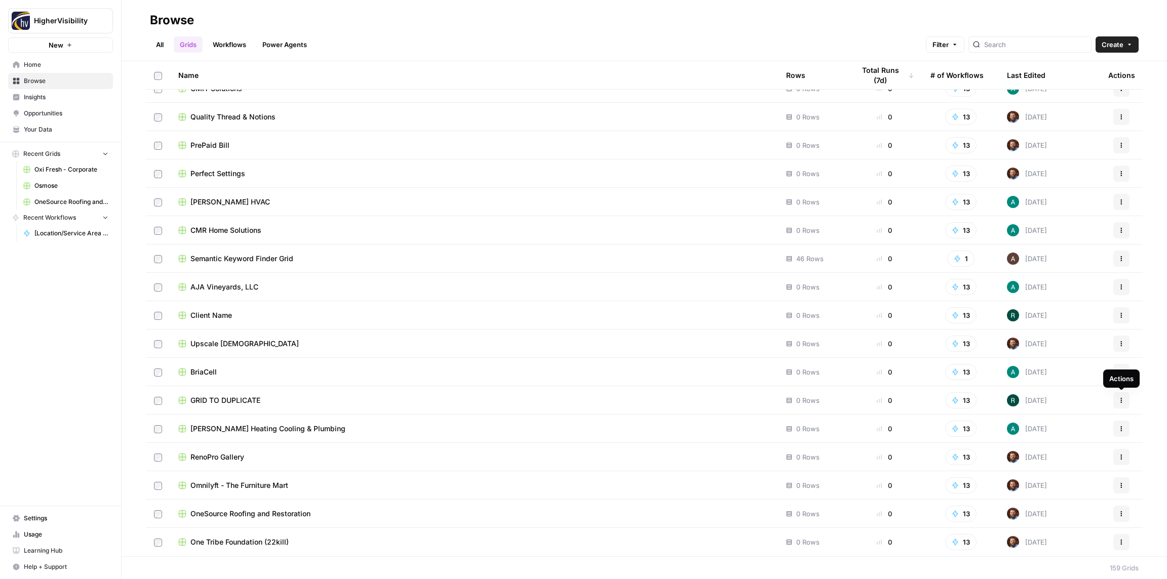
click at [1123, 400] on icon "button" at bounding box center [1121, 401] width 6 height 6
click at [1078, 424] on span "Duplicate" at bounding box center [1076, 424] width 81 height 10
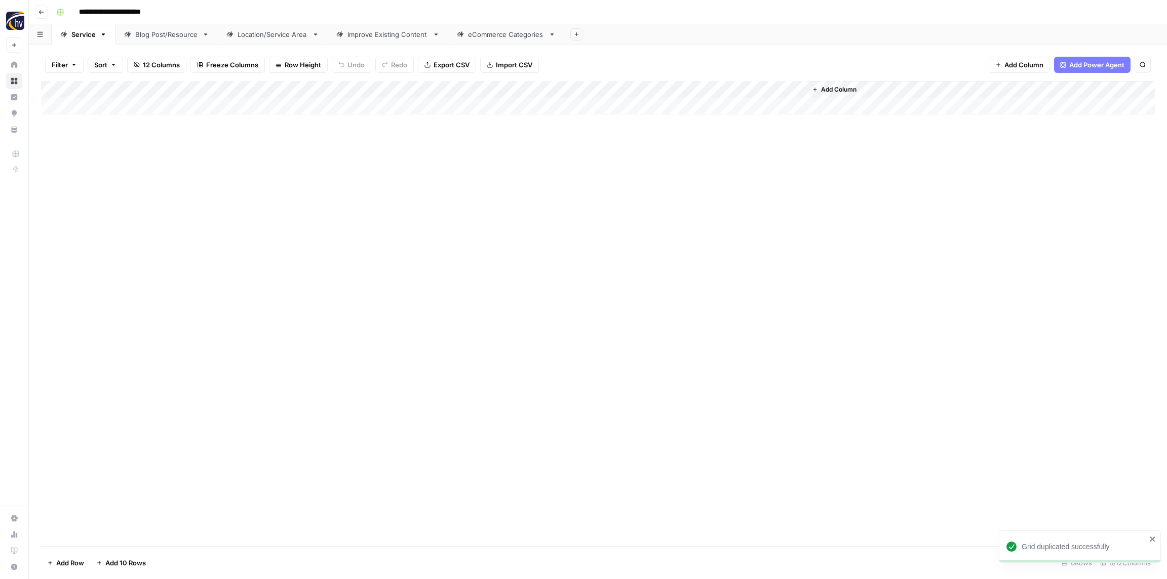
click at [114, 17] on input "**********" at bounding box center [126, 12] width 104 height 16
click at [115, 13] on input "**********" at bounding box center [126, 12] width 104 height 16
click at [115, 14] on input "**********" at bounding box center [126, 12] width 104 height 16
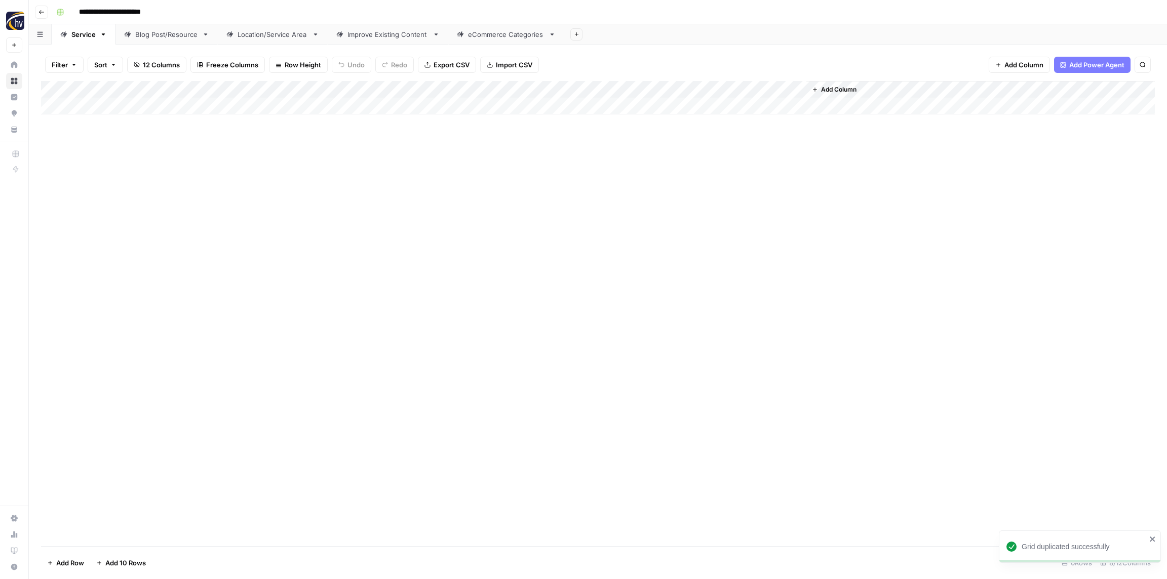
paste input "*******"
drag, startPoint x: 117, startPoint y: 11, endPoint x: 131, endPoint y: 10, distance: 13.7
click at [152, 11] on input "**********" at bounding box center [130, 12] width 112 height 16
drag, startPoint x: 118, startPoint y: 10, endPoint x: 198, endPoint y: 12, distance: 80.5
click at [198, 12] on div "**********" at bounding box center [604, 12] width 1104 height 16
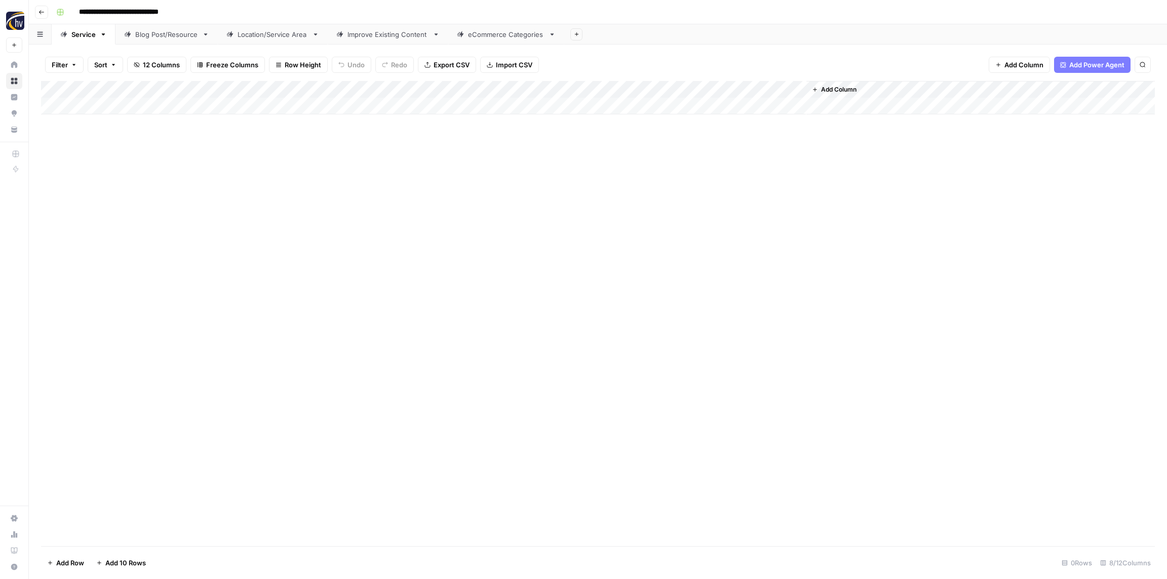
type input "**********"
click at [196, 12] on div "**********" at bounding box center [604, 12] width 1104 height 16
click at [214, 177] on div "Add Column" at bounding box center [598, 313] width 1114 height 465
click at [207, 91] on div "Add Column" at bounding box center [598, 97] width 1114 height 33
click at [212, 174] on span "Configure Inputs" at bounding box center [231, 175] width 89 height 10
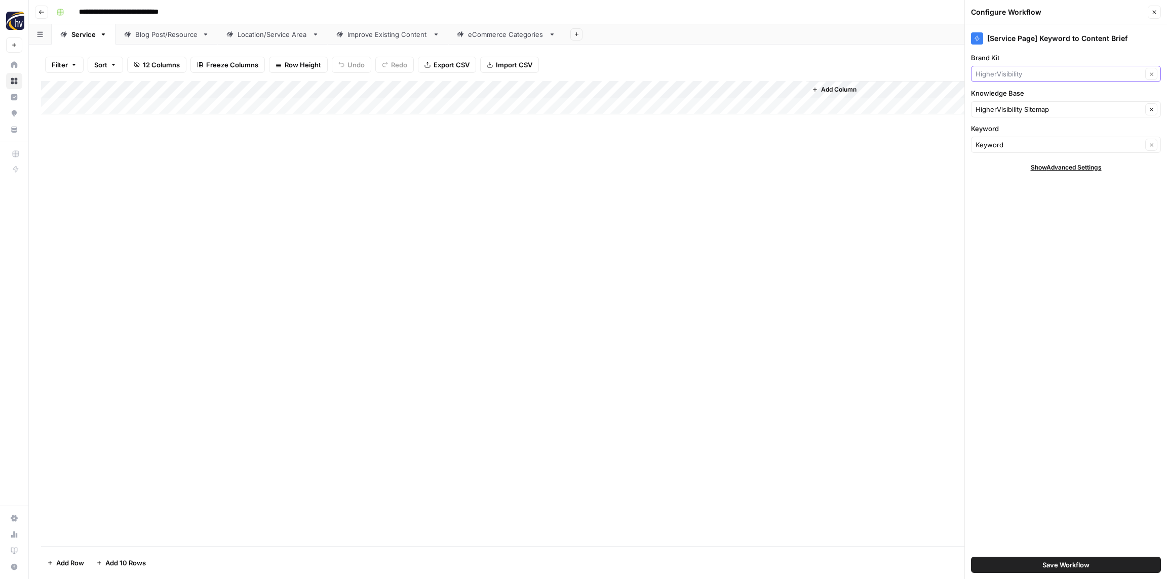
click at [1016, 71] on input "Brand Kit" at bounding box center [1058, 74] width 167 height 10
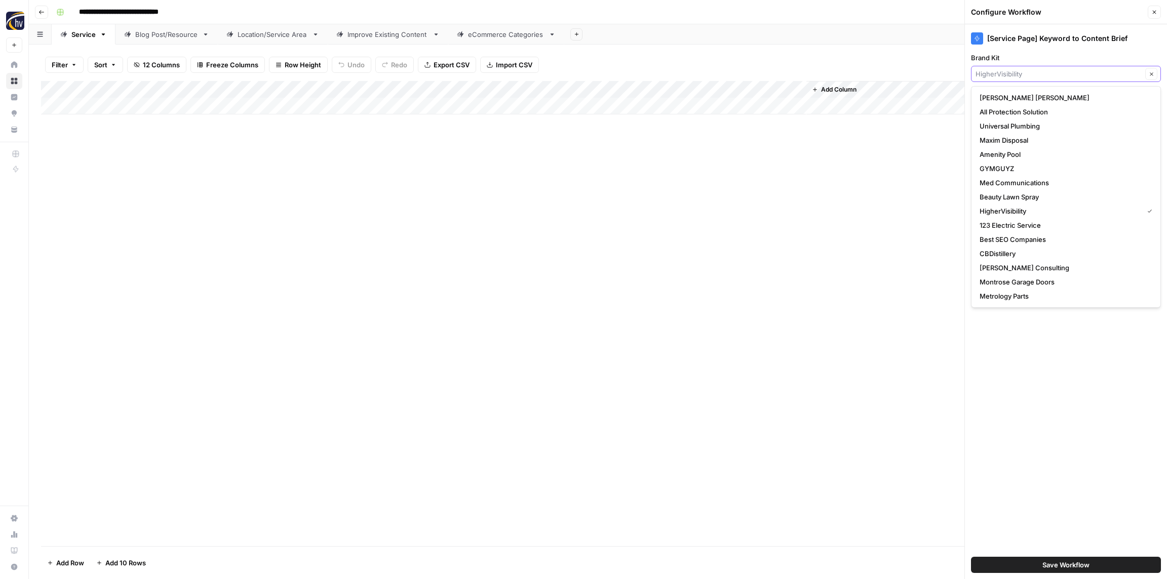
paste input "[PERSON_NAME] Auto Mall"
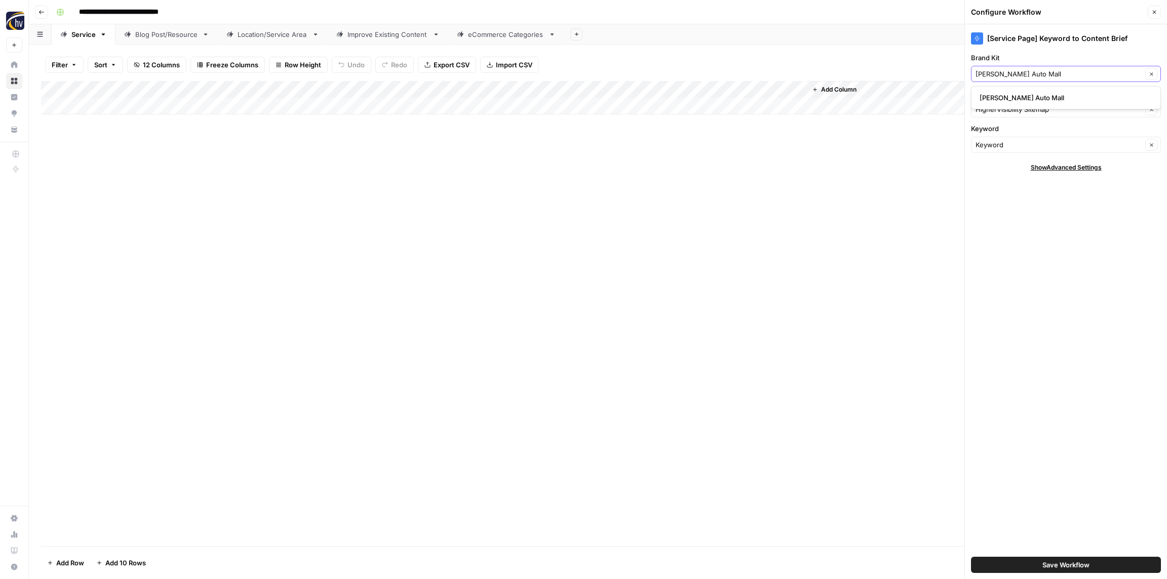
type input "[PERSON_NAME] Auto Mall"
click at [1016, 98] on span "[PERSON_NAME] Auto Mall" at bounding box center [1063, 98] width 169 height 10
click at [1015, 102] on div "HigherVisibility Sitemap Clear" at bounding box center [1066, 109] width 190 height 16
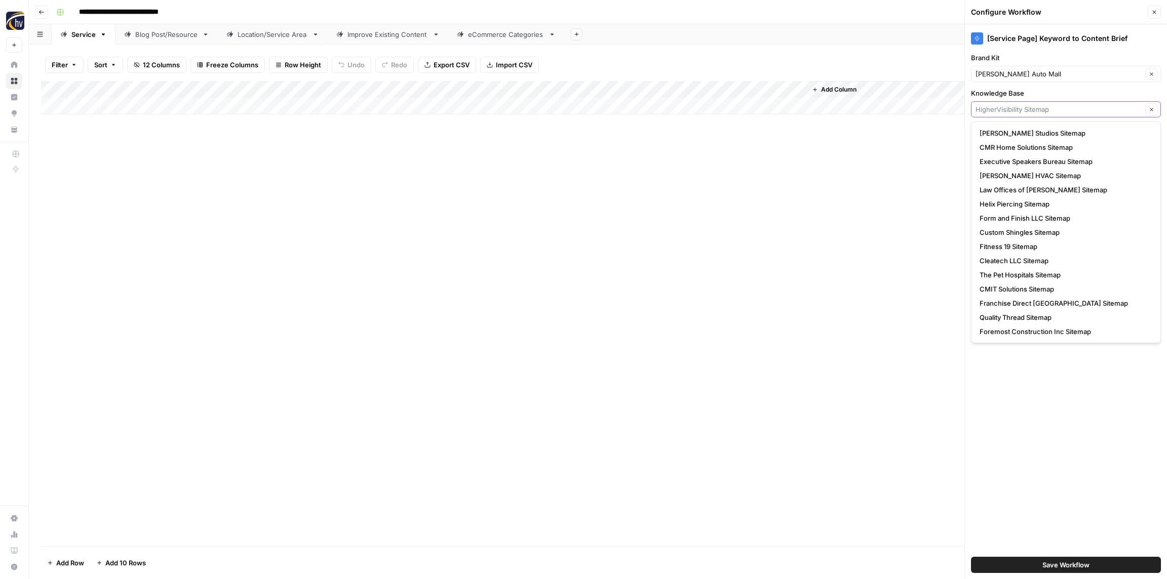
paste input "[PERSON_NAME] Auto Mall"
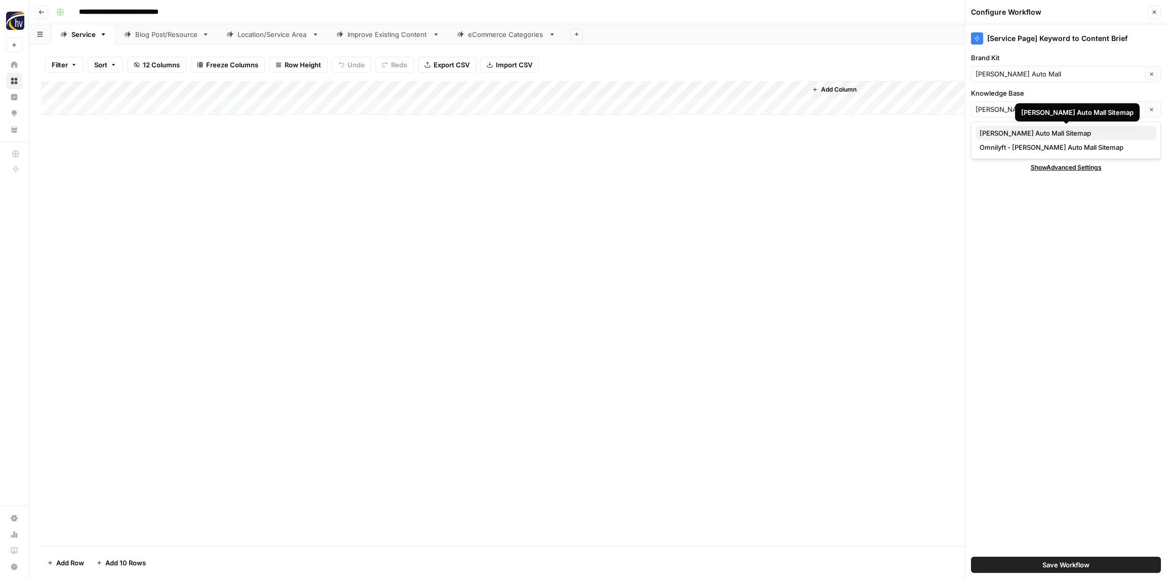
click at [1097, 134] on span "[PERSON_NAME] Auto Mall Sitemap" at bounding box center [1063, 133] width 169 height 10
type input "[PERSON_NAME] Auto Mall Sitemap"
click at [980, 218] on div "[Service Page] Keyword to Content Brief Brand Kit [PERSON_NAME] Auto Mall Clear…" at bounding box center [1066, 301] width 202 height 555
click at [994, 115] on div "[PERSON_NAME] Auto Mall Sitemap Clear" at bounding box center [1066, 109] width 190 height 16
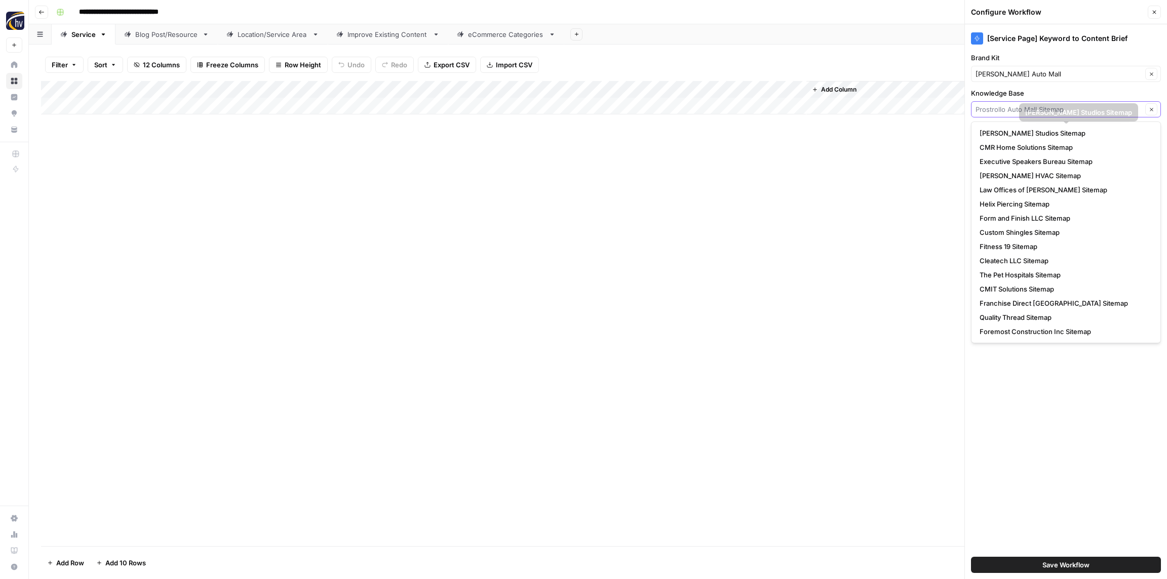
click at [999, 111] on input "Knowledge Base" at bounding box center [1058, 109] width 167 height 10
paste input "[PERSON_NAME] Auto Mall"
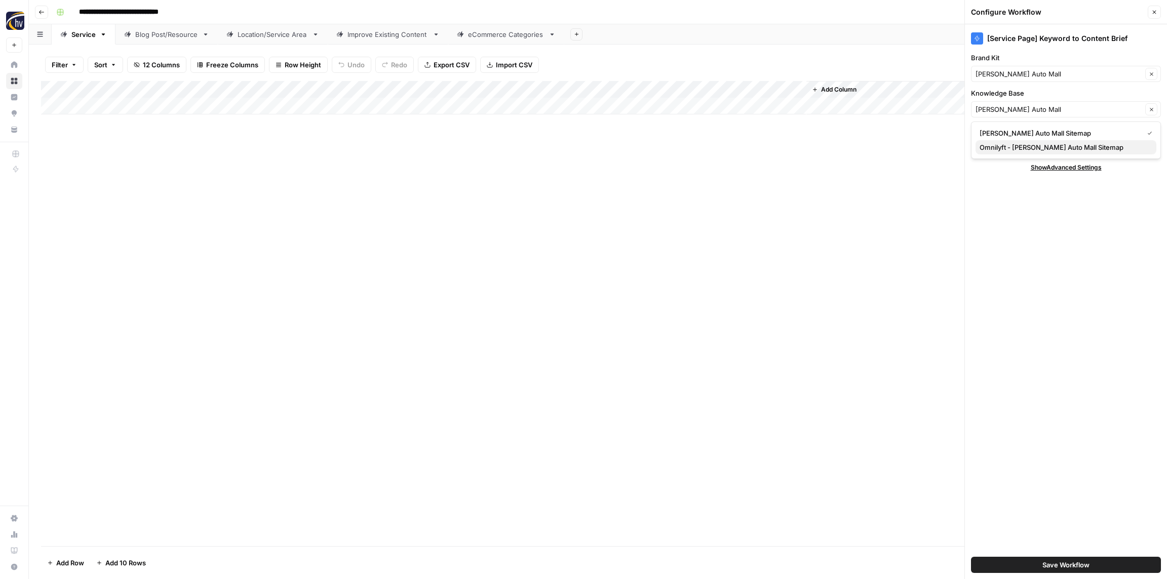
click at [1002, 142] on span "Omnilyft - [PERSON_NAME] Auto Mall Sitemap" at bounding box center [1063, 147] width 169 height 10
type input "Omnilyft - [PERSON_NAME] Auto Mall Sitemap"
drag, startPoint x: 1018, startPoint y: 227, endPoint x: 1021, endPoint y: 219, distance: 8.5
click at [1018, 227] on div "[Service Page] Keyword to Content Brief Brand Kit [PERSON_NAME] Auto Mall Clear…" at bounding box center [1066, 301] width 202 height 555
click at [1050, 564] on span "Save Workflow" at bounding box center [1065, 565] width 47 height 10
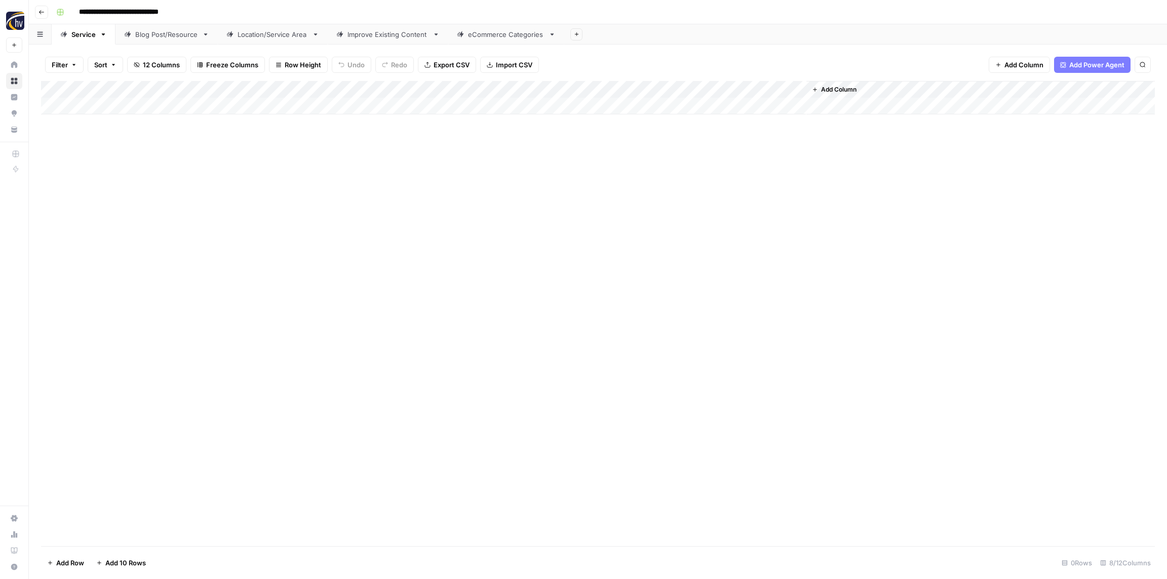
click at [667, 95] on div "Add Column" at bounding box center [598, 97] width 1114 height 33
click at [681, 177] on span "Configure Inputs" at bounding box center [687, 175] width 89 height 10
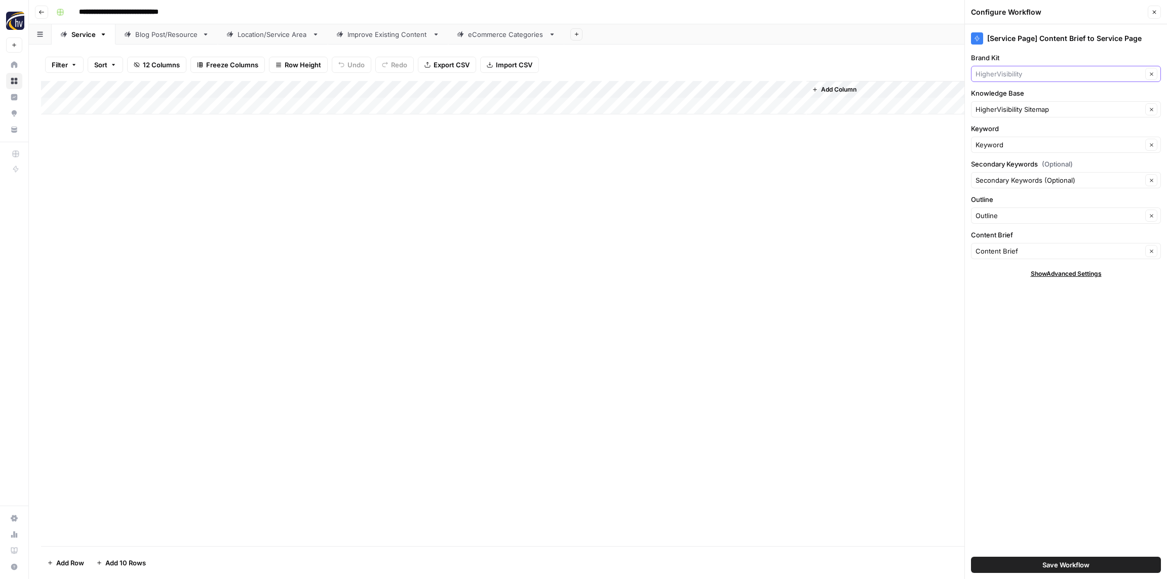
click at [991, 72] on input "Brand Kit" at bounding box center [1058, 74] width 167 height 10
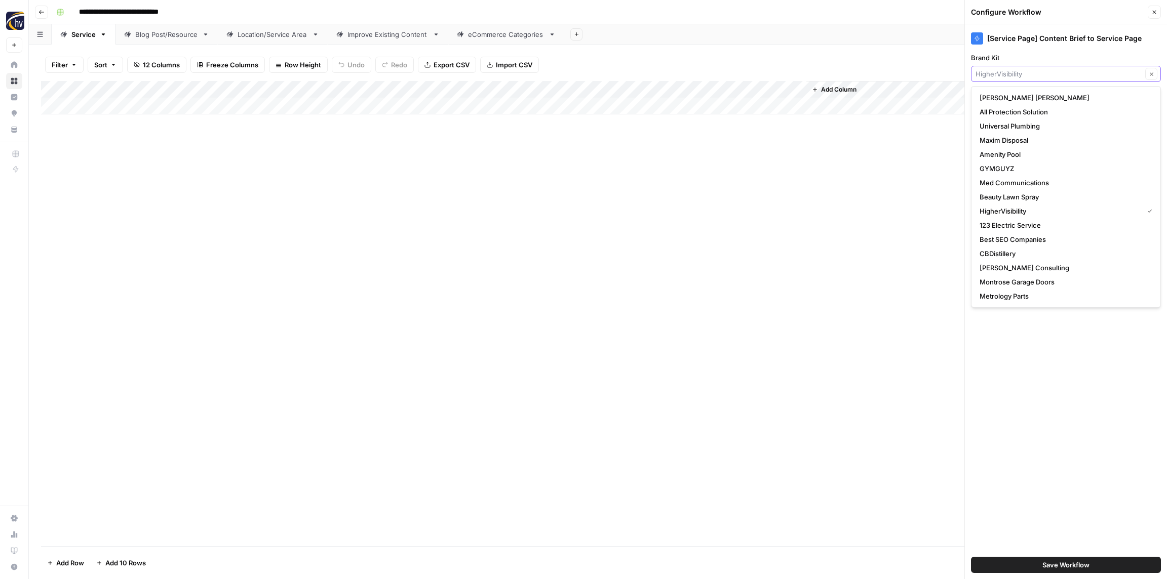
paste input "[PERSON_NAME] Auto Mall"
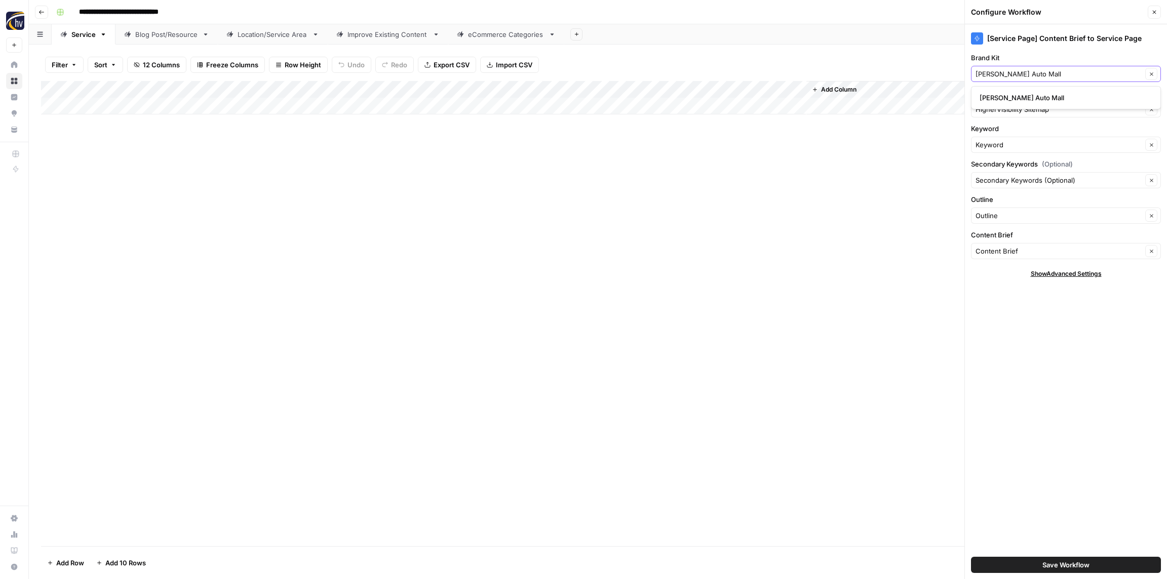
type input "[PERSON_NAME] Auto Mall"
click at [1002, 94] on span "[PERSON_NAME] Auto Mall" at bounding box center [1063, 98] width 169 height 10
click at [1000, 102] on div "HigherVisibility Sitemap Clear" at bounding box center [1066, 109] width 190 height 16
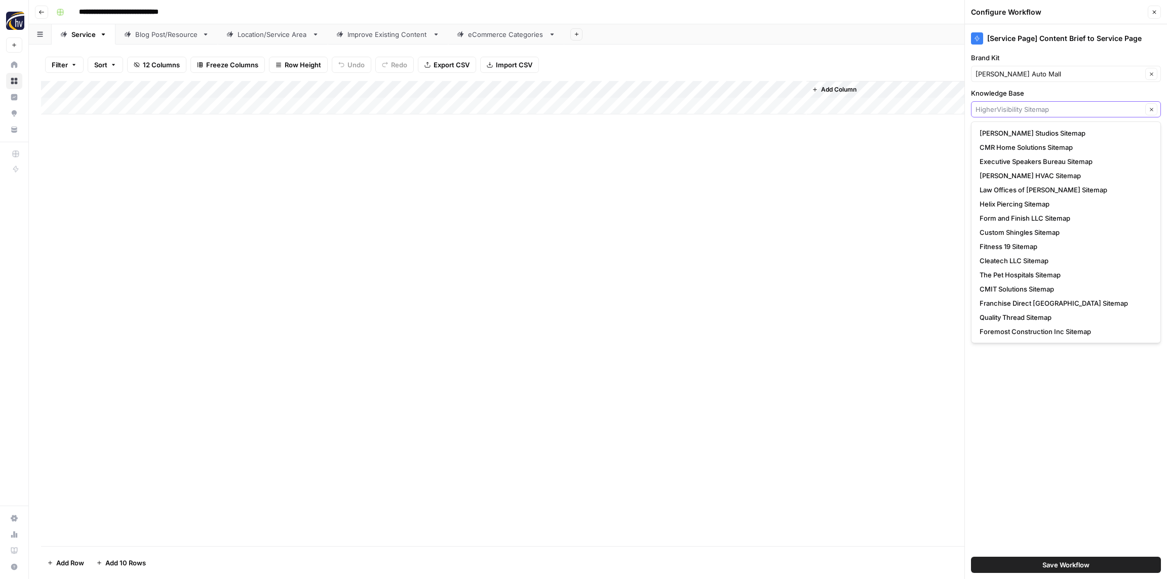
paste input "[PERSON_NAME] Auto Mall"
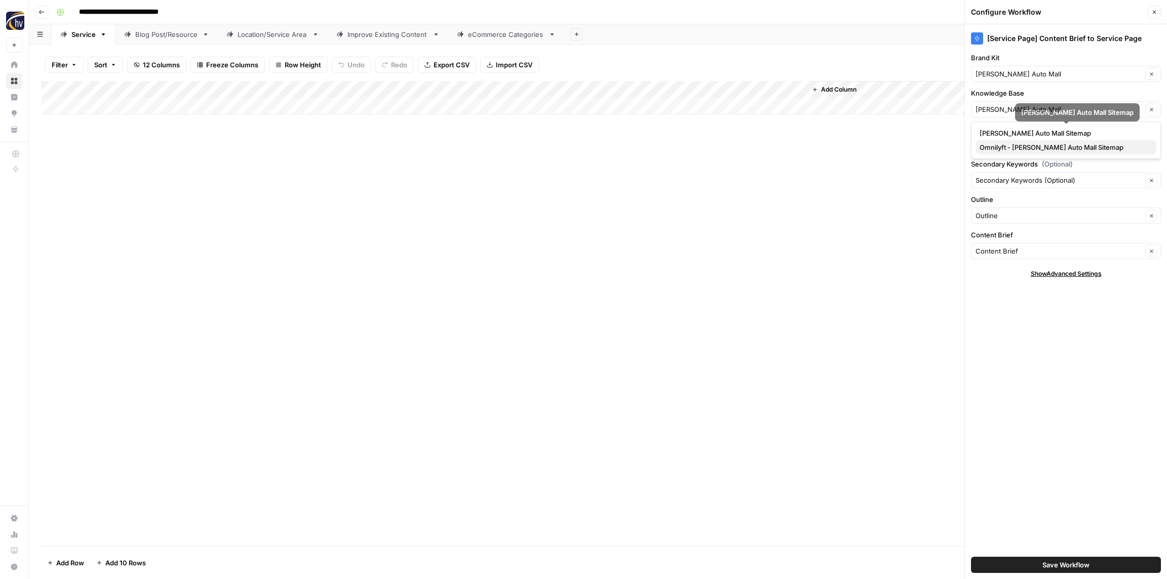
click at [995, 146] on span "Omnilyft - [PERSON_NAME] Auto Mall Sitemap" at bounding box center [1063, 147] width 169 height 10
type input "Omnilyft - [PERSON_NAME] Auto Mall Sitemap"
drag, startPoint x: 1044, startPoint y: 566, endPoint x: 1054, endPoint y: 557, distance: 13.3
click at [1044, 566] on span "Save Workflow" at bounding box center [1065, 565] width 47 height 10
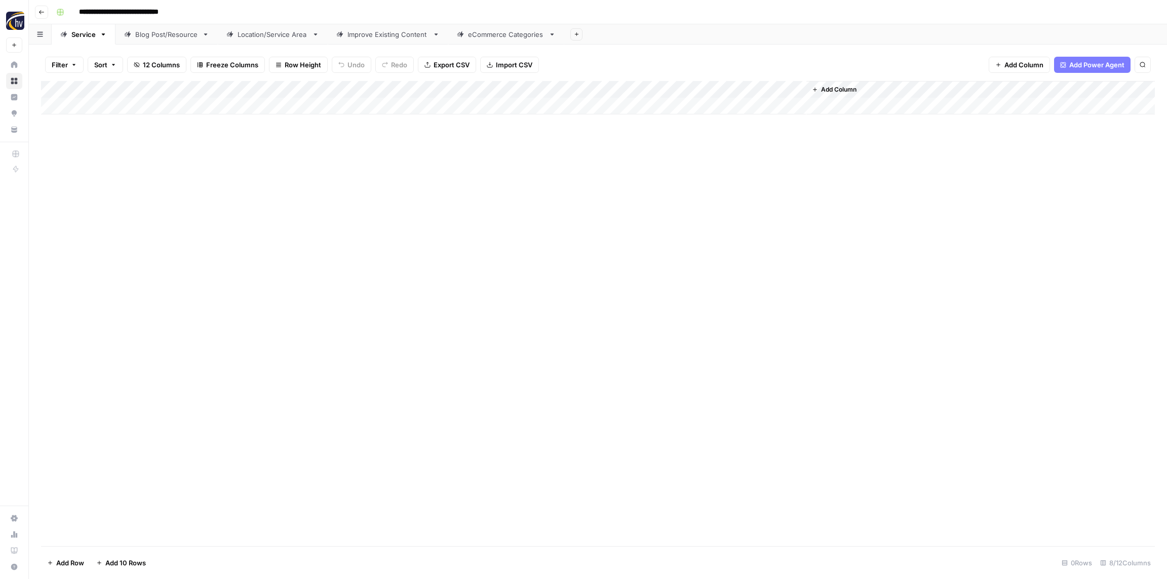
click at [155, 33] on div "Blog Post/Resource" at bounding box center [166, 34] width 63 height 10
click at [195, 89] on div "Add Column" at bounding box center [598, 97] width 1114 height 33
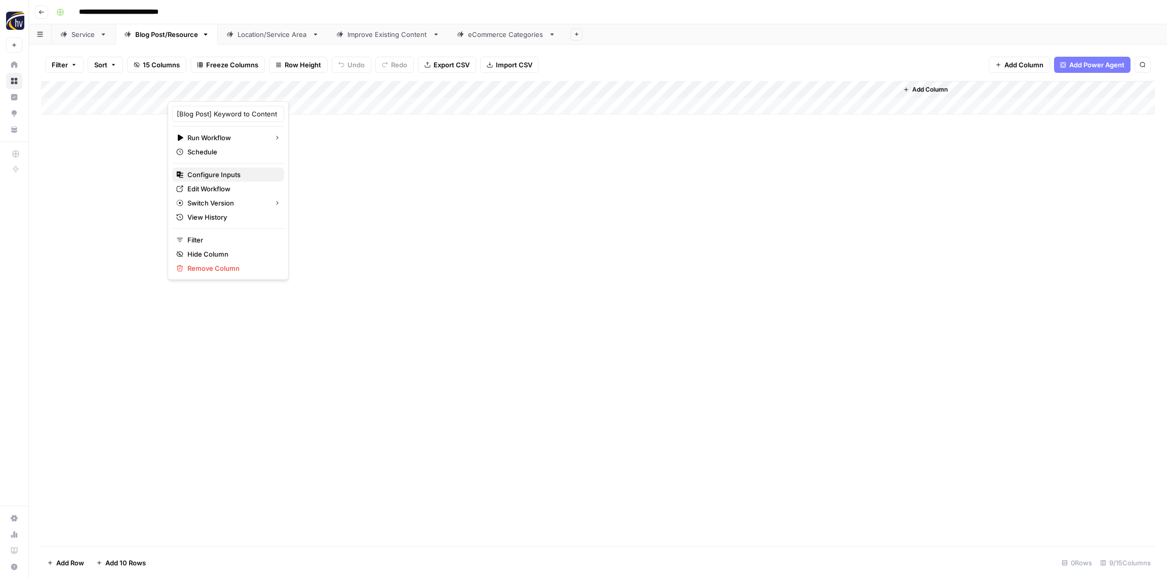
click at [205, 175] on span "Configure Inputs" at bounding box center [231, 175] width 89 height 10
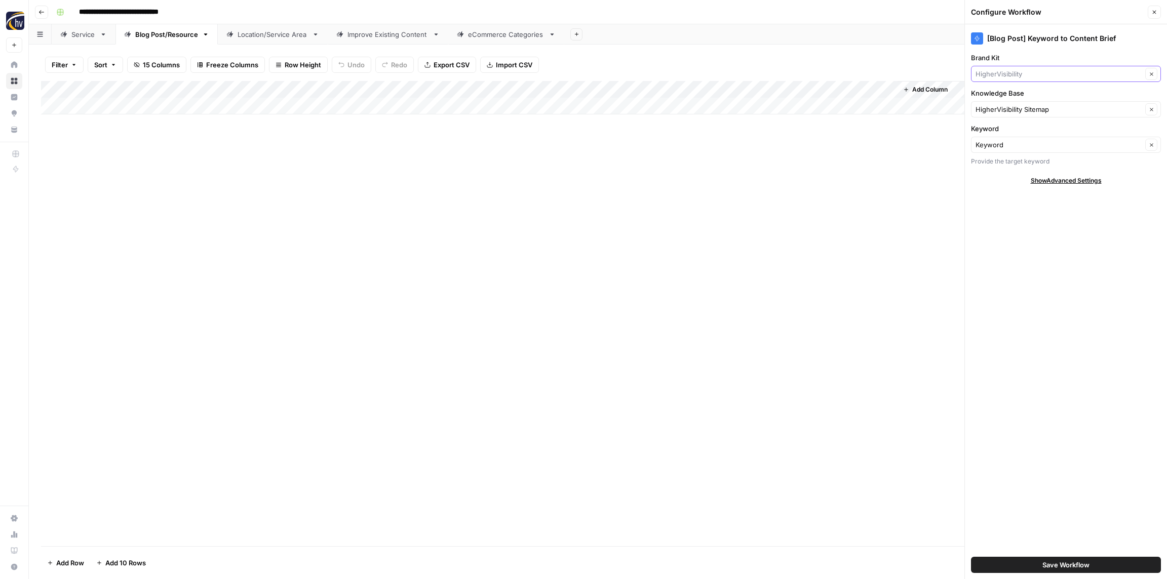
click at [1015, 72] on input "Brand Kit" at bounding box center [1058, 74] width 167 height 10
paste input "[PERSON_NAME] Auto Mall"
type input "[PERSON_NAME] Auto Mall"
click at [1019, 101] on span "[PERSON_NAME] Auto Mall" at bounding box center [1063, 98] width 169 height 10
click at [1010, 108] on input "Knowledge Base" at bounding box center [1058, 109] width 167 height 10
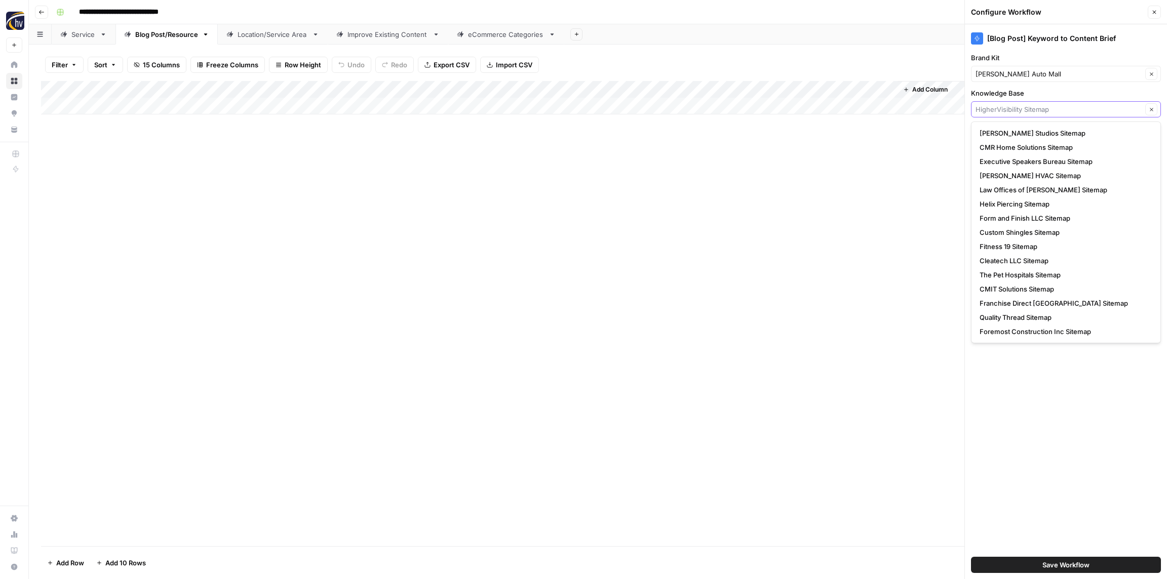
paste input "[PERSON_NAME] Auto Mall"
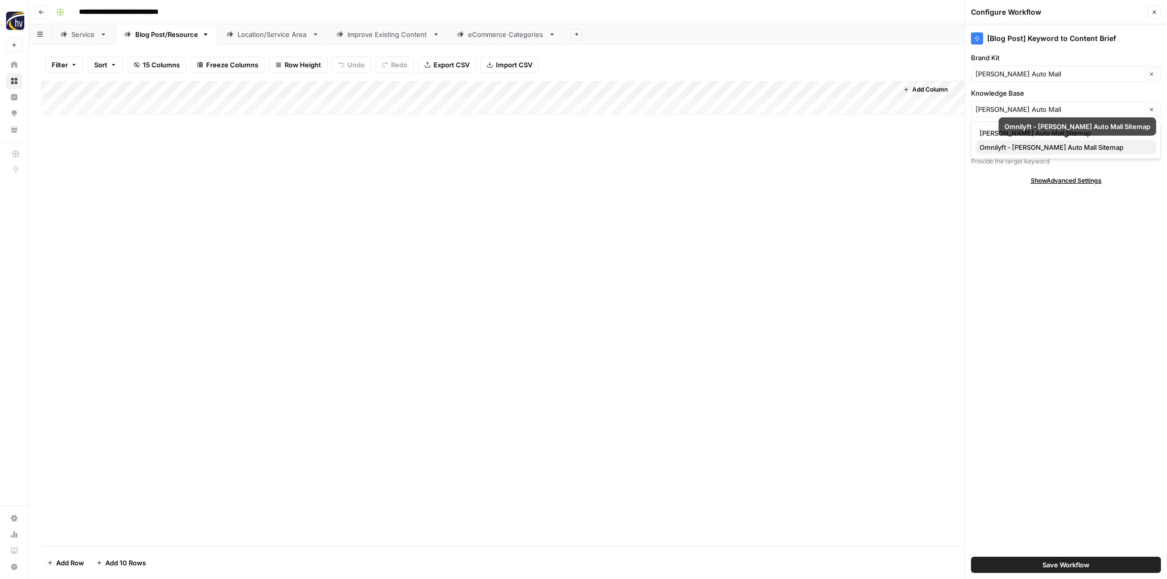
click at [1004, 145] on span "Omnilyft - [PERSON_NAME] Auto Mall Sitemap" at bounding box center [1063, 147] width 169 height 10
type input "Omnilyft - [PERSON_NAME] Auto Mall Sitemap"
click at [1058, 564] on span "Save Workflow" at bounding box center [1065, 565] width 47 height 10
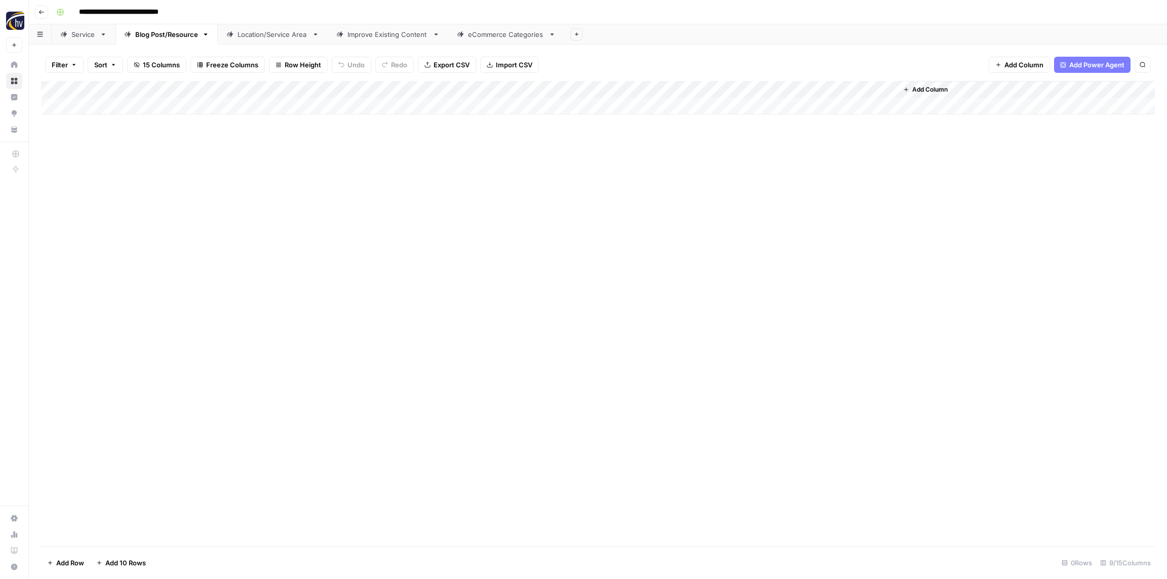
click at [766, 90] on div "Add Column" at bounding box center [598, 97] width 1114 height 33
click at [774, 177] on span "Configure Inputs" at bounding box center [778, 175] width 89 height 10
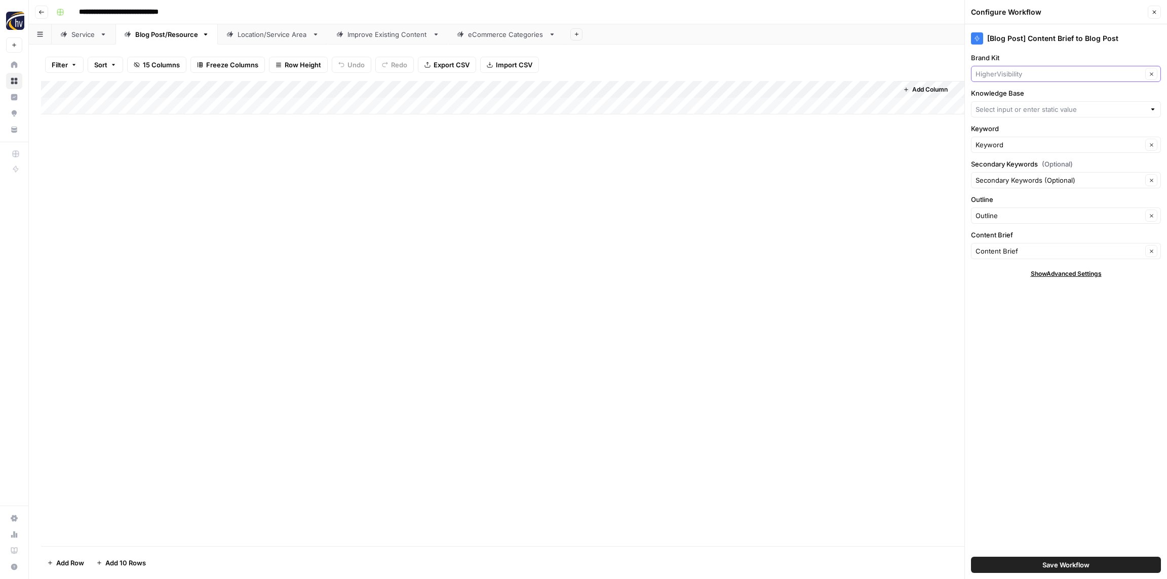
click at [1008, 73] on input "Brand Kit" at bounding box center [1058, 74] width 167 height 10
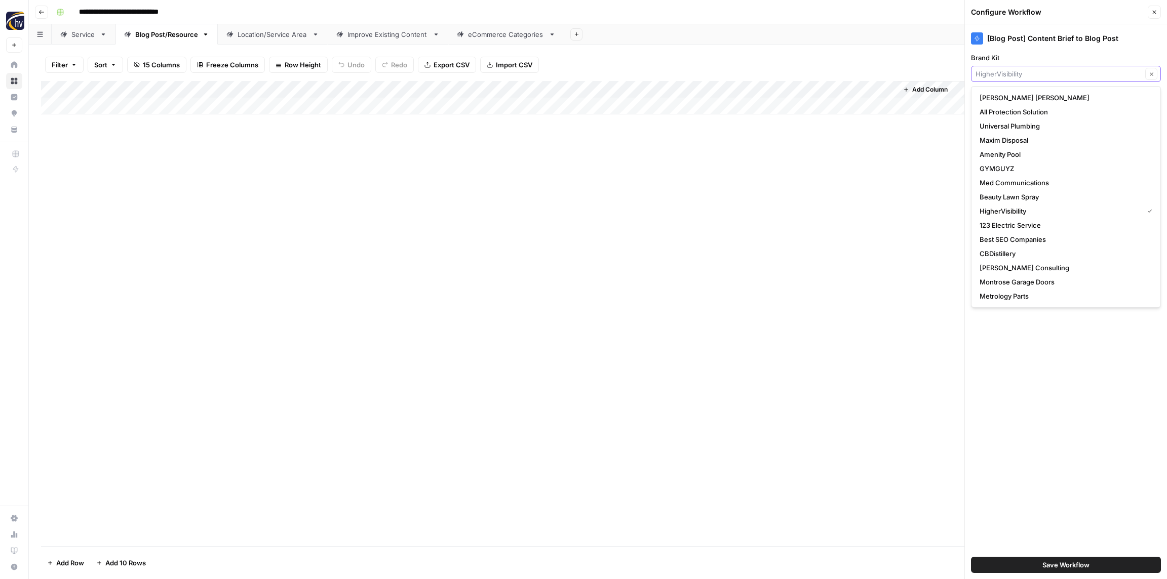
paste input "[PERSON_NAME] Auto Mall"
type input "[PERSON_NAME] Auto Mall"
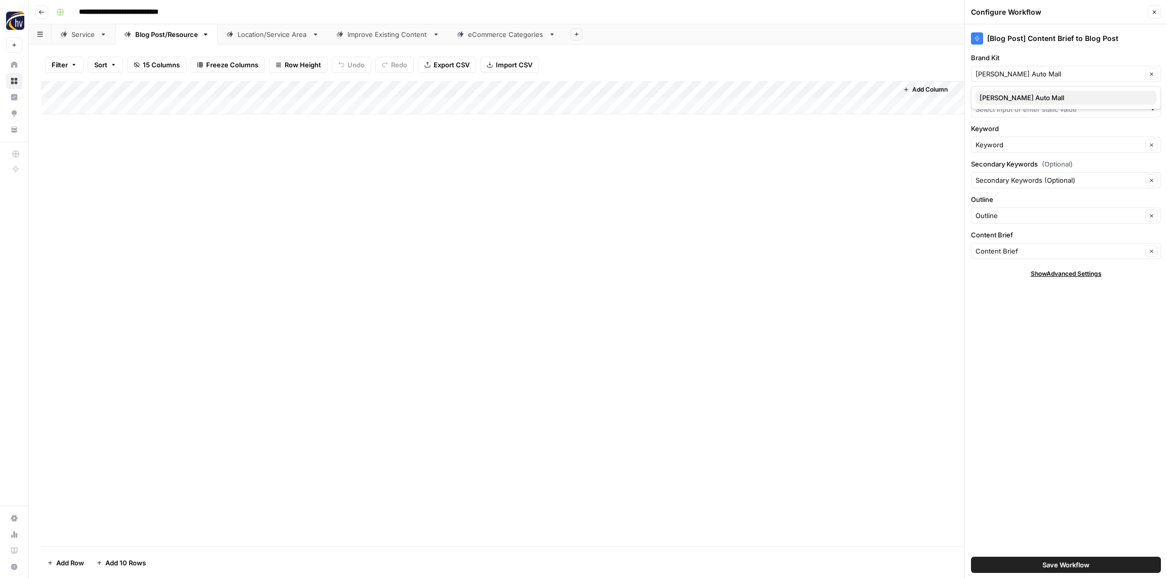
click at [1008, 96] on span "[PERSON_NAME] Auto Mall" at bounding box center [1063, 98] width 169 height 10
click at [1009, 107] on input "Knowledge Base" at bounding box center [1060, 109] width 170 height 10
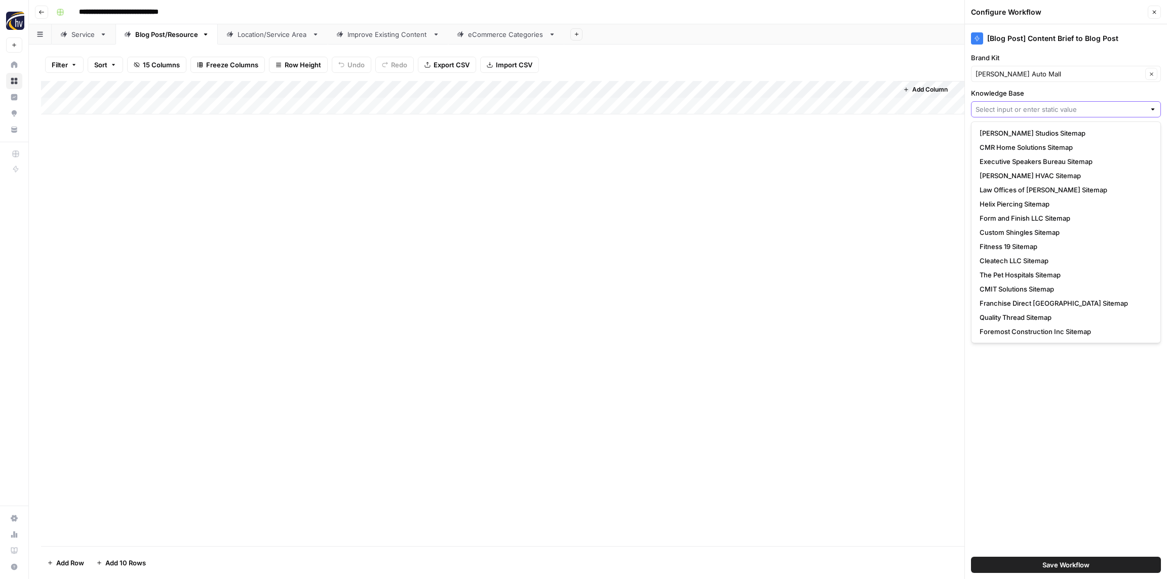
paste input "[PERSON_NAME] Auto Mall"
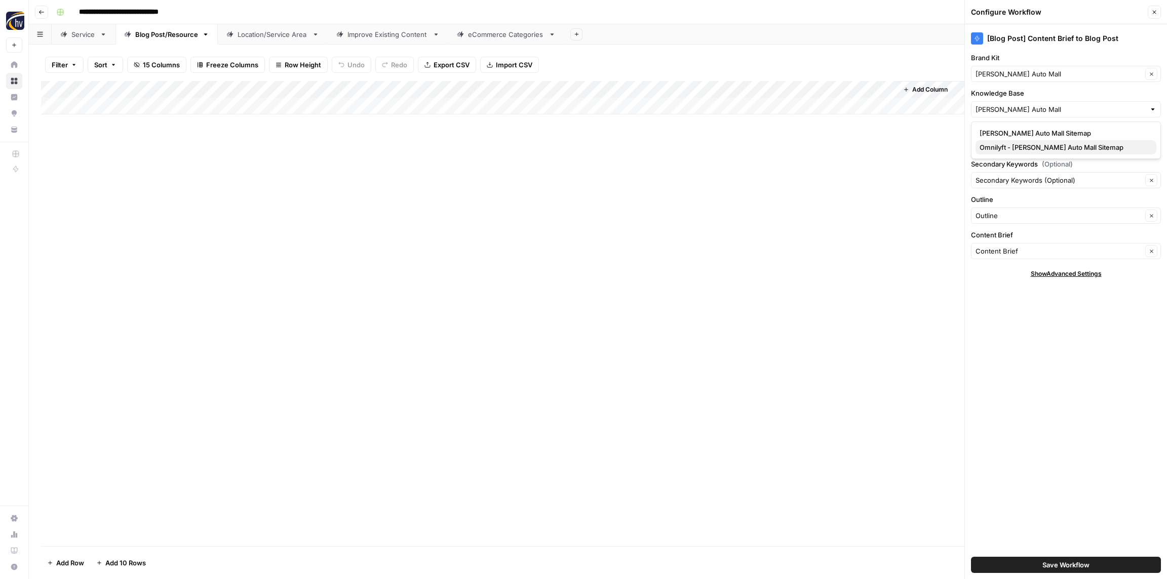
click at [1011, 145] on span "Omnilyft - [PERSON_NAME] Auto Mall Sitemap" at bounding box center [1063, 147] width 169 height 10
type input "Omnilyft - [PERSON_NAME] Auto Mall Sitemap"
click at [1048, 563] on span "Save Workflow" at bounding box center [1065, 565] width 47 height 10
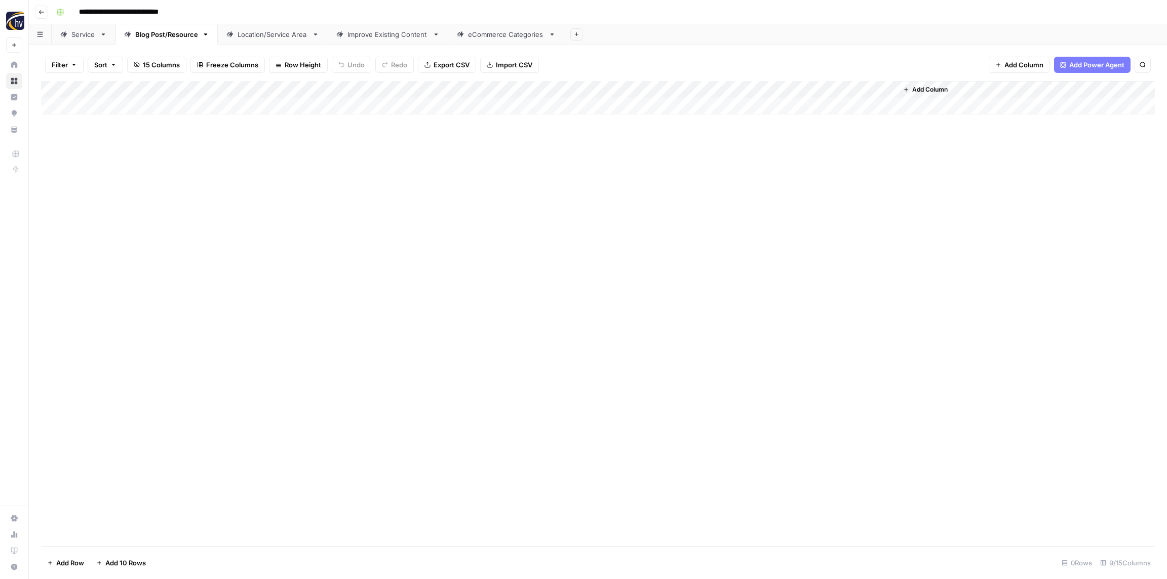
click at [255, 31] on div "Location/Service Area" at bounding box center [272, 34] width 70 height 10
click at [412, 92] on div "Add Column" at bounding box center [598, 97] width 1114 height 33
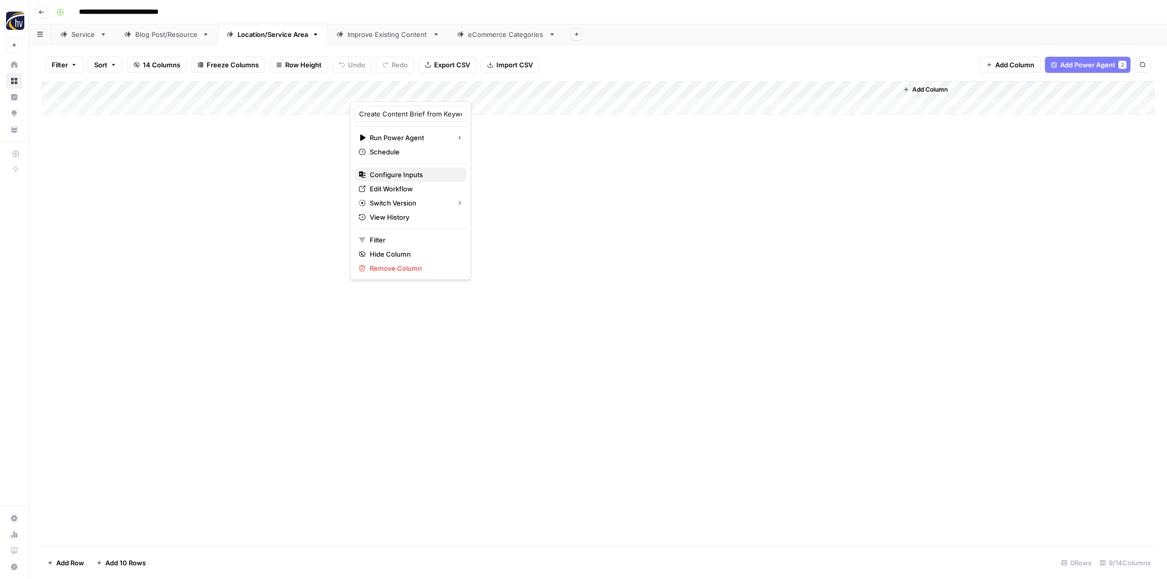
click at [400, 170] on span "Configure Inputs" at bounding box center [414, 175] width 89 height 10
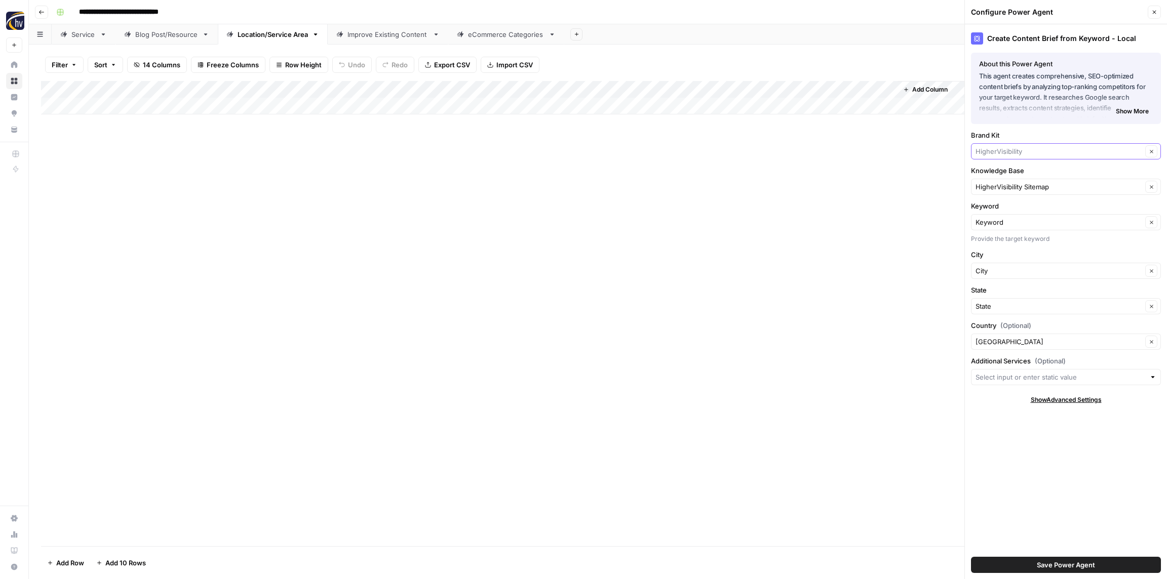
click at [1025, 149] on input "Brand Kit" at bounding box center [1058, 151] width 167 height 10
paste input "[PERSON_NAME] Auto Mall"
type input "[PERSON_NAME] Auto Mall"
click at [1021, 177] on span "[PERSON_NAME] Auto Mall" at bounding box center [1063, 175] width 169 height 10
click at [1020, 189] on input "Knowledge Base" at bounding box center [1058, 187] width 167 height 10
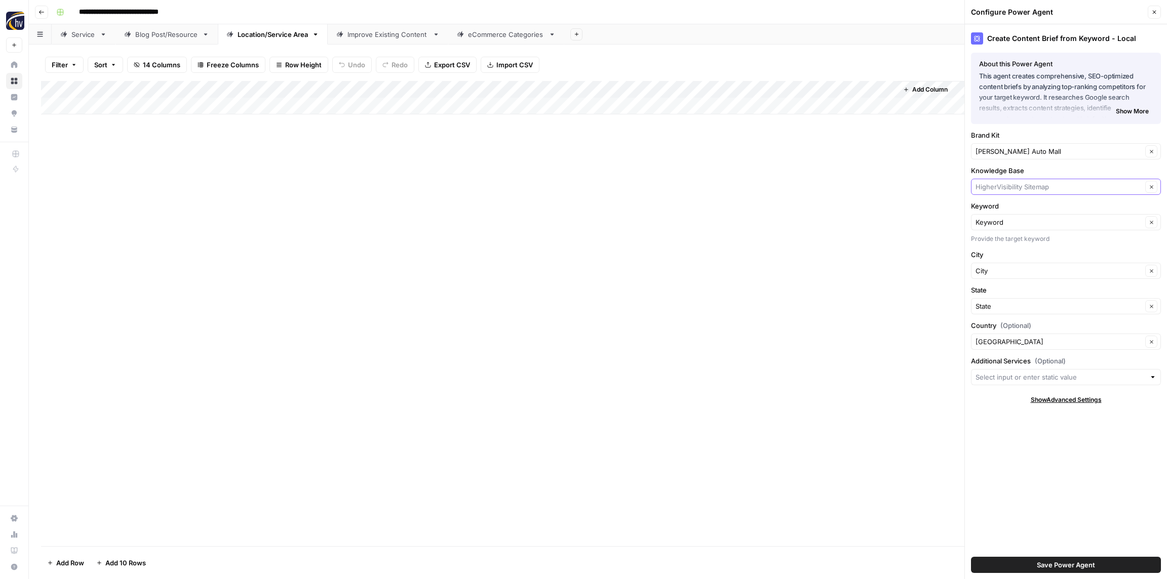
paste input "[PERSON_NAME] Auto Mall"
click at [1007, 226] on span "Omnilyft - [PERSON_NAME] Auto Mall Sitemap" at bounding box center [1063, 225] width 169 height 10
type input "Omnilyft - [PERSON_NAME] Auto Mall Sitemap"
click at [1044, 554] on div "Save Power Agent" at bounding box center [1066, 565] width 190 height 28
click at [1052, 567] on span "Save Power Agent" at bounding box center [1066, 565] width 58 height 10
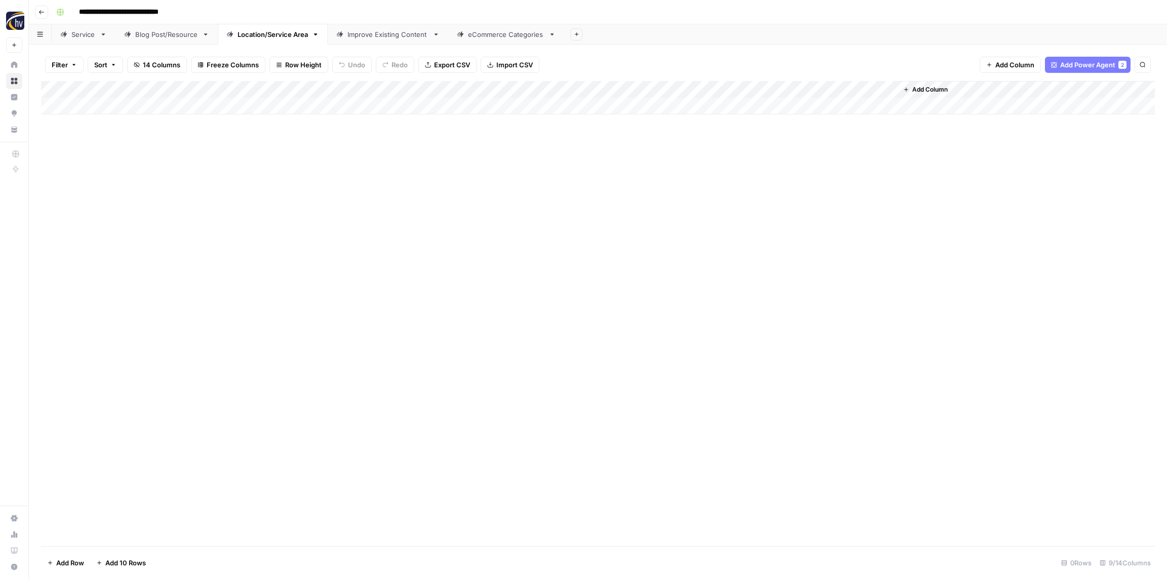
click at [748, 92] on div "Add Column" at bounding box center [598, 97] width 1114 height 33
click at [754, 177] on span "Configure Inputs" at bounding box center [778, 175] width 89 height 10
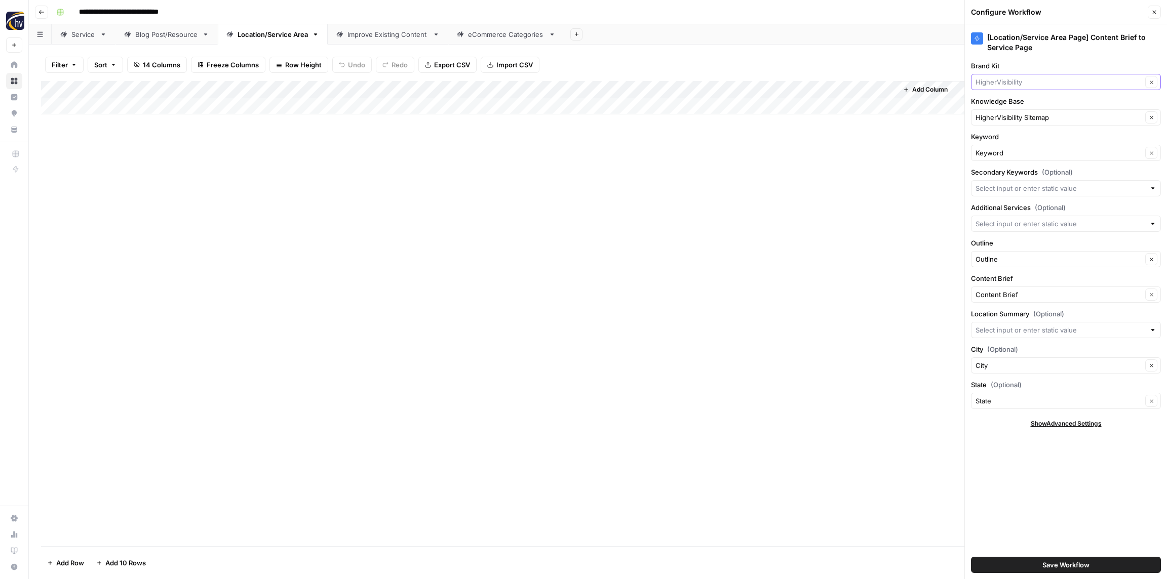
click at [1004, 84] on input "Brand Kit" at bounding box center [1058, 82] width 167 height 10
paste input "[PERSON_NAME] Auto Mall"
type input "[PERSON_NAME] Auto Mall"
click at [1001, 100] on button "[PERSON_NAME] Auto Mall" at bounding box center [1065, 106] width 181 height 14
click at [998, 120] on input "Knowledge Base" at bounding box center [1058, 117] width 167 height 10
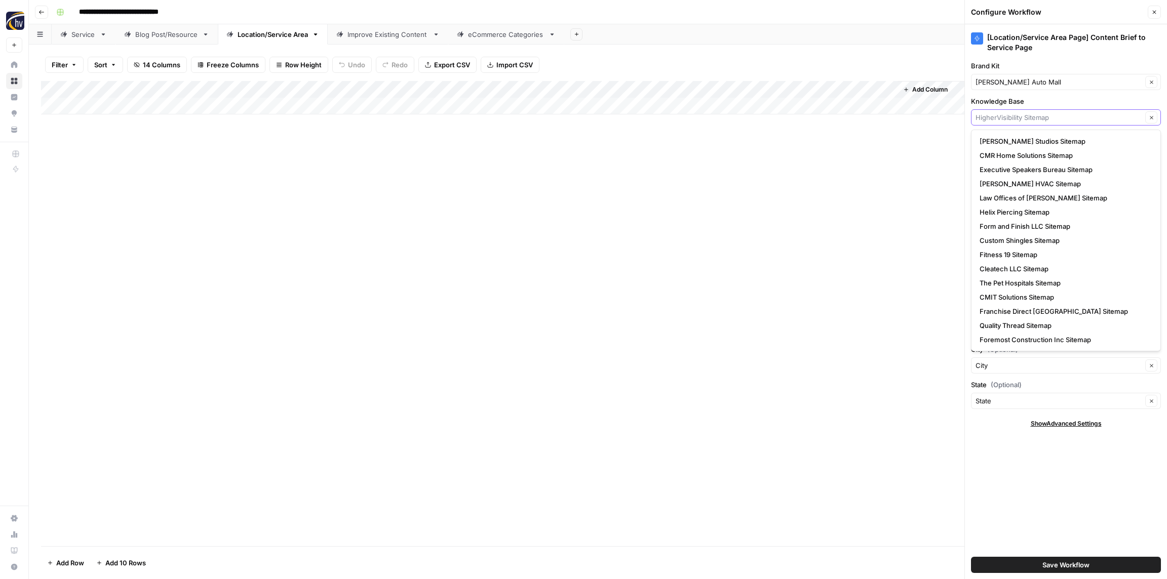
paste input "[PERSON_NAME] Auto Mall"
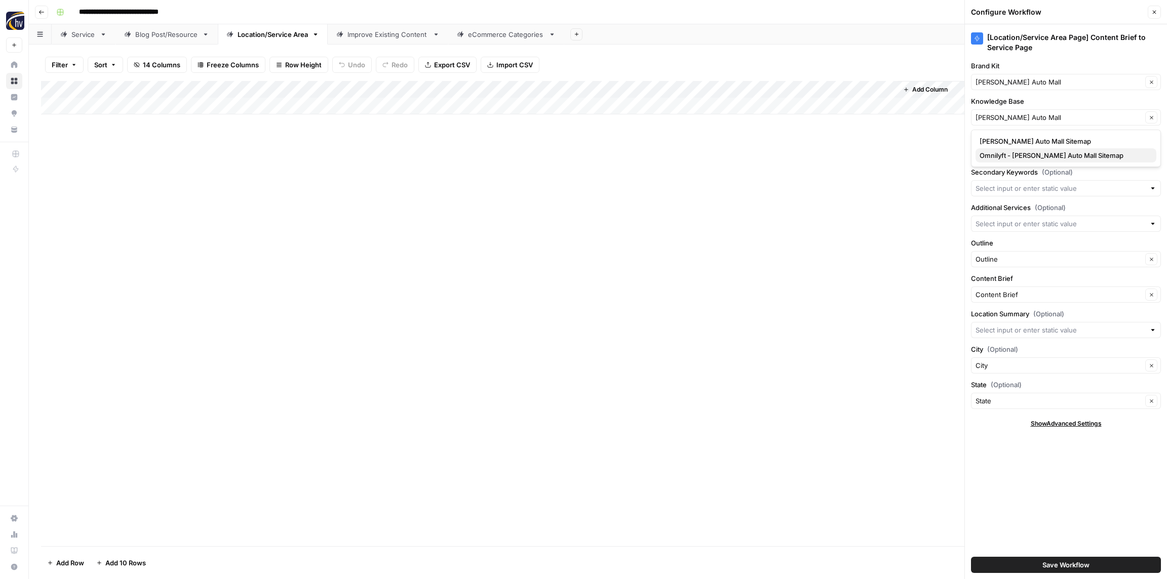
click at [1005, 156] on span "Omnilyft - [PERSON_NAME] Auto Mall Sitemap" at bounding box center [1063, 155] width 169 height 10
type input "Omnilyft - [PERSON_NAME] Auto Mall Sitemap"
click at [1056, 565] on span "Save Workflow" at bounding box center [1065, 565] width 47 height 10
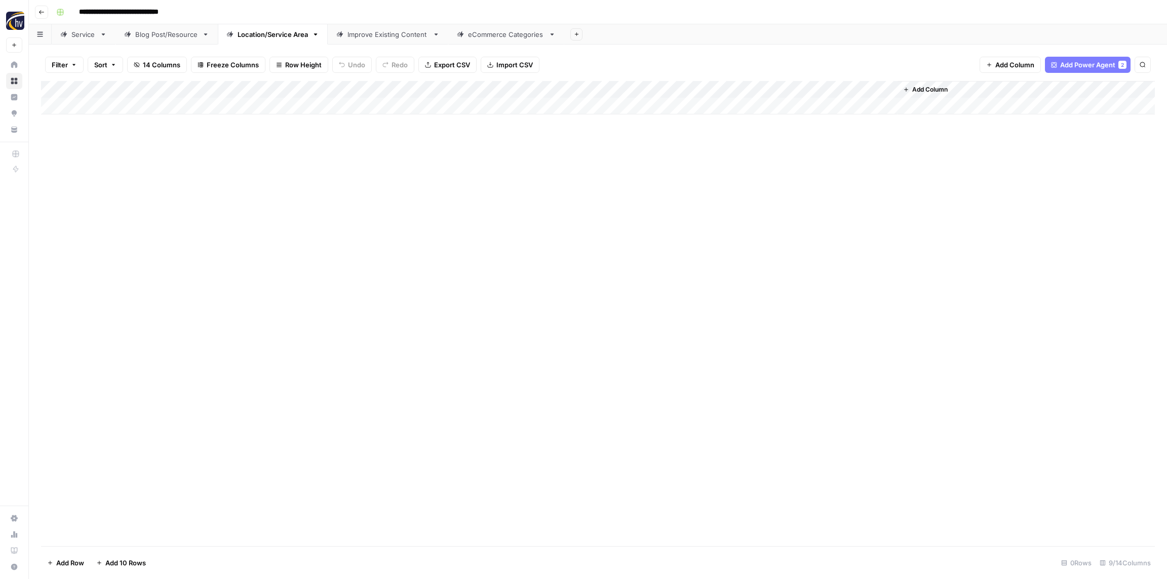
click at [370, 34] on div "Improve Existing Content" at bounding box center [387, 34] width 81 height 10
click at [323, 90] on div "Add Column" at bounding box center [598, 97] width 1114 height 33
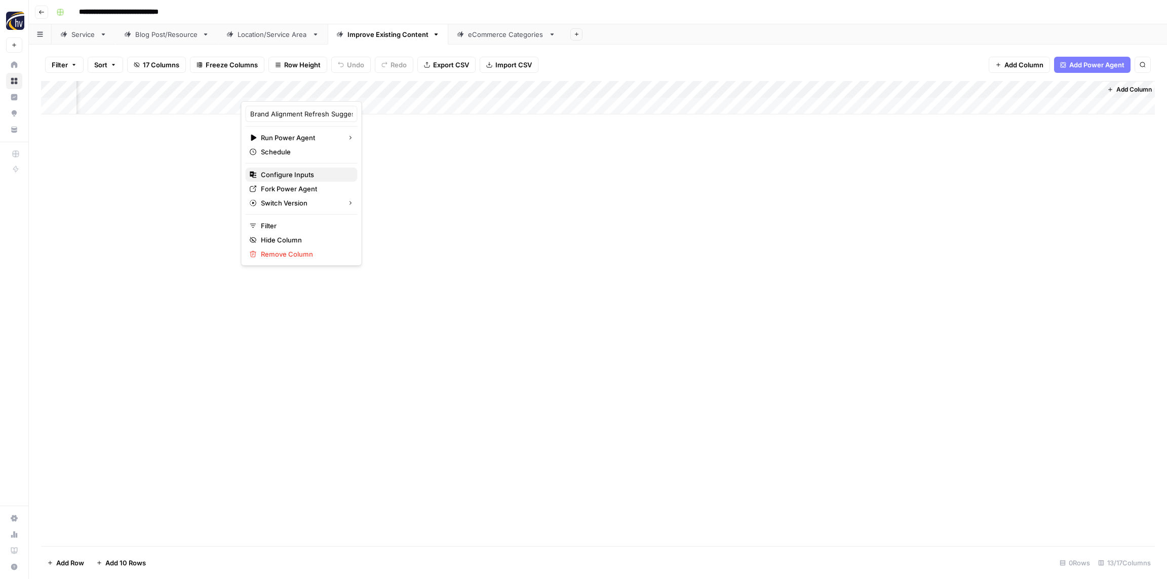
click at [301, 172] on span "Configure Inputs" at bounding box center [305, 175] width 89 height 10
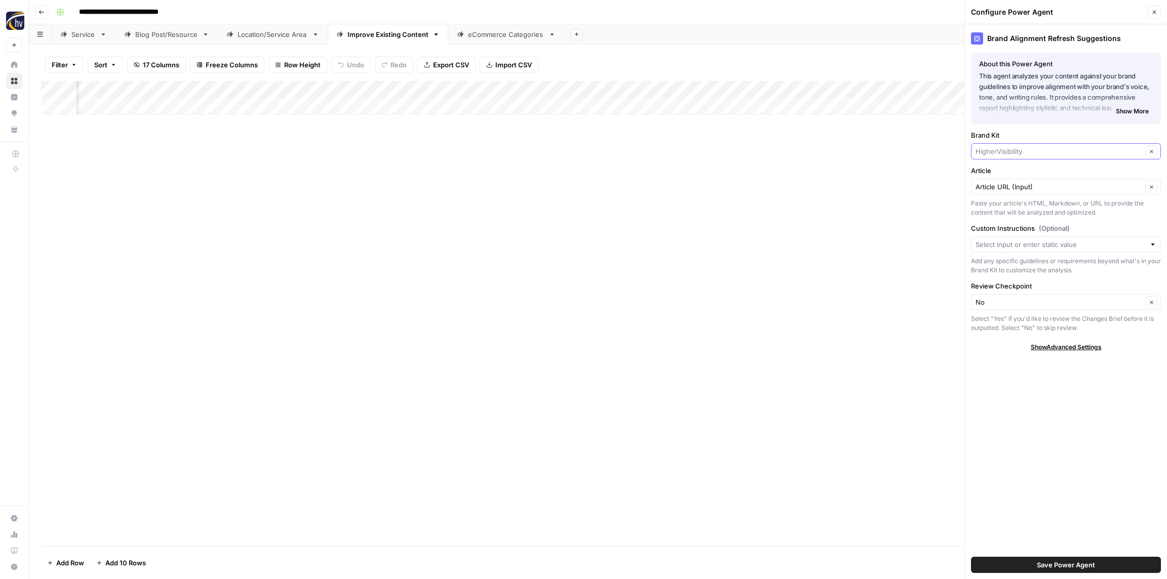
click at [1039, 154] on input "Brand Kit" at bounding box center [1058, 151] width 167 height 10
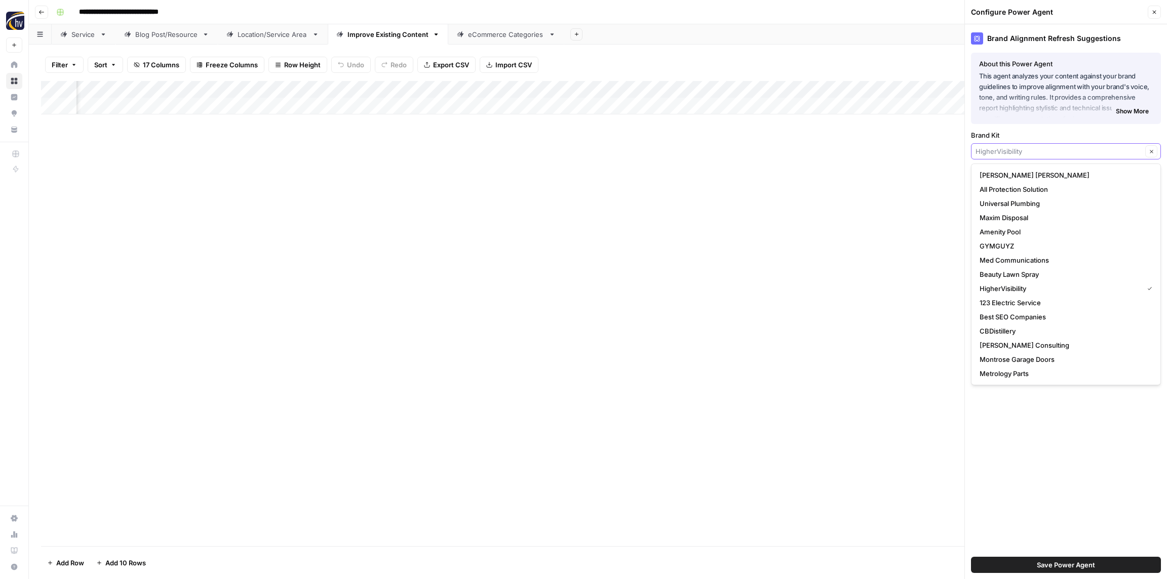
paste input "[PERSON_NAME] Auto Mall"
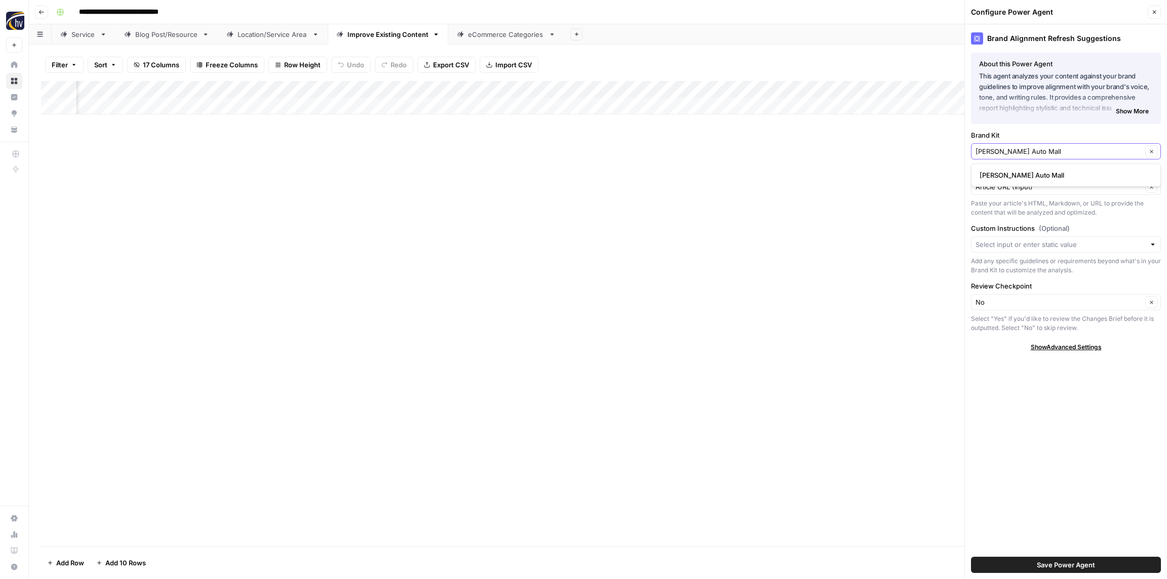
type input "[PERSON_NAME] Auto Mall"
drag, startPoint x: 1035, startPoint y: 178, endPoint x: 1036, endPoint y: 169, distance: 9.1
click at [1035, 178] on span "[PERSON_NAME] Auto Mall" at bounding box center [1063, 175] width 169 height 10
click at [1089, 565] on span "Save Power Agent" at bounding box center [1066, 565] width 58 height 10
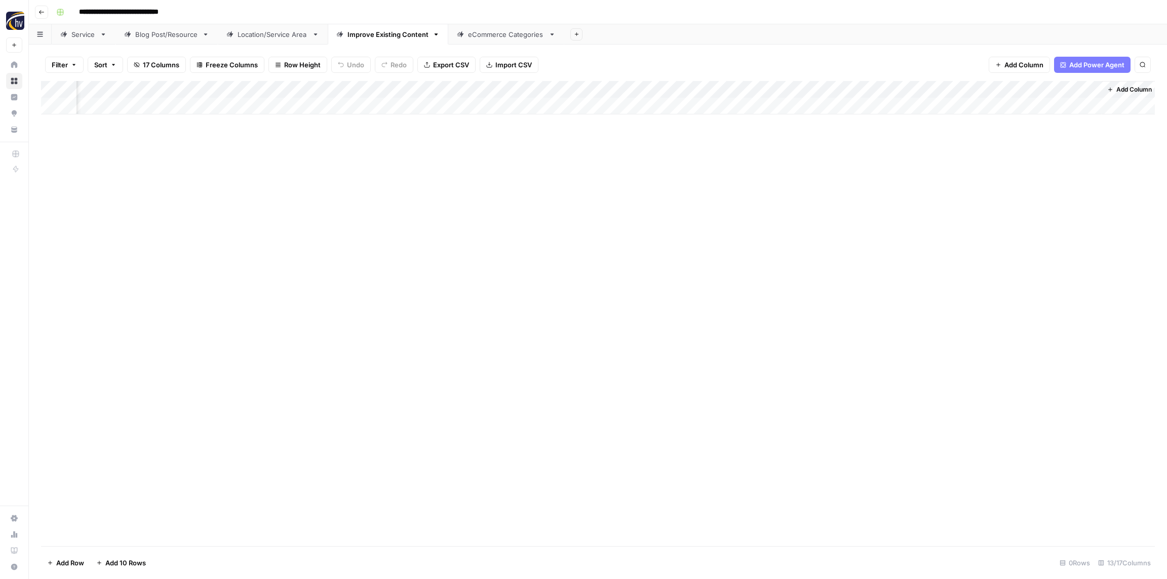
click at [560, 90] on div "Add Column" at bounding box center [598, 97] width 1114 height 33
drag, startPoint x: 549, startPoint y: 177, endPoint x: 558, endPoint y: 177, distance: 8.6
click at [549, 177] on span "Configure Inputs" at bounding box center [563, 175] width 89 height 10
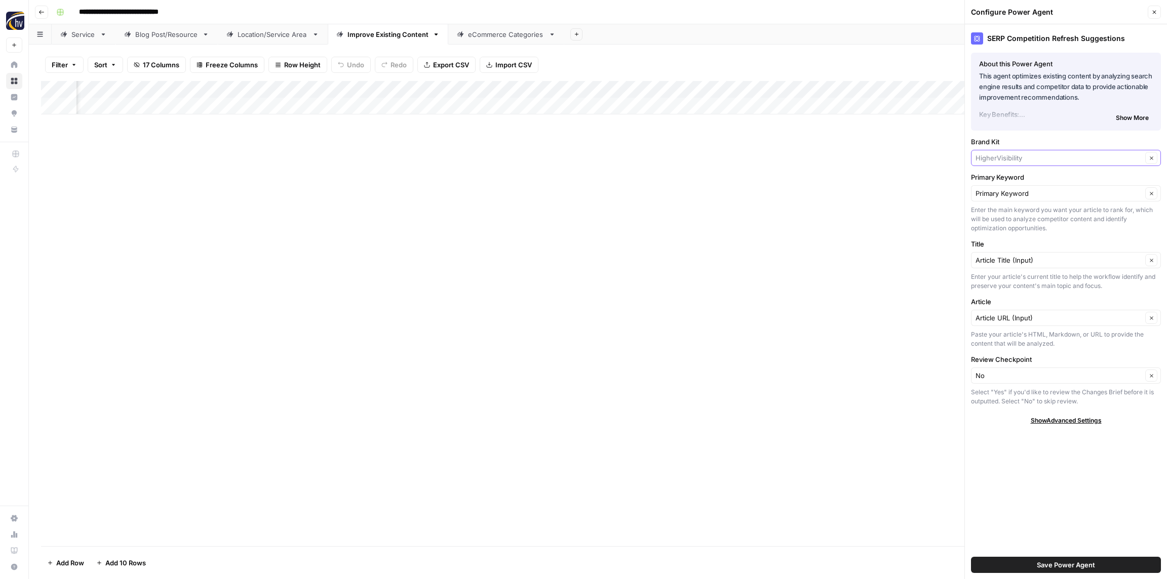
click at [1018, 157] on input "Brand Kit" at bounding box center [1058, 158] width 167 height 10
paste input "[PERSON_NAME] Auto Mall"
type input "[PERSON_NAME] Auto Mall"
click at [1017, 177] on span "[PERSON_NAME] Auto Mall" at bounding box center [1063, 182] width 169 height 10
click at [1092, 566] on span "Save Power Agent" at bounding box center [1066, 565] width 58 height 10
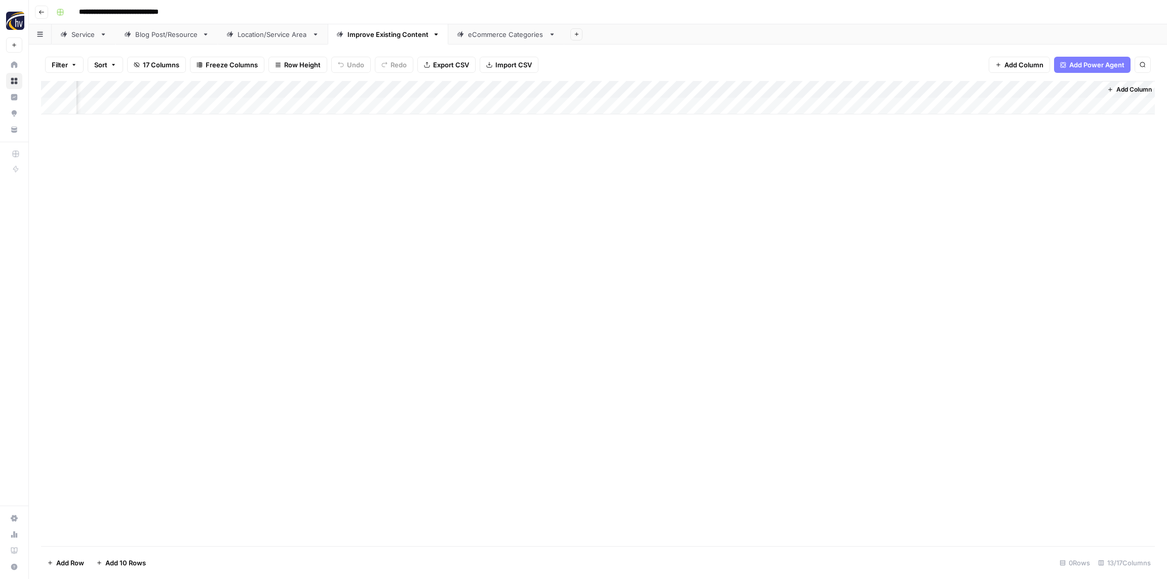
click at [820, 90] on div "Add Column" at bounding box center [598, 97] width 1114 height 33
click at [815, 178] on span "Configure Inputs" at bounding box center [825, 175] width 89 height 10
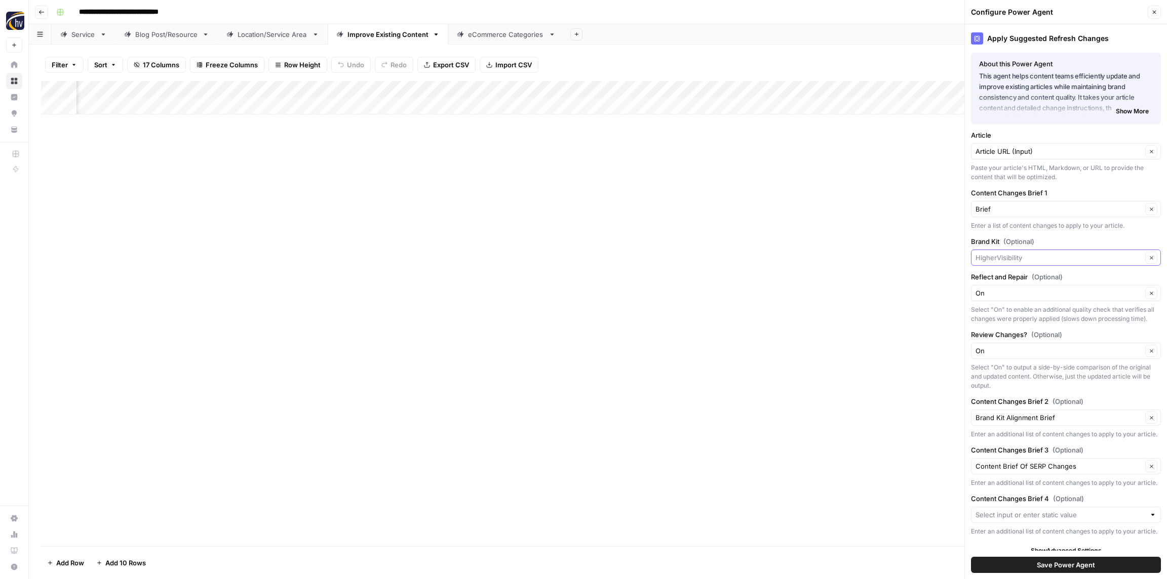
click at [1018, 262] on input "Brand Kit (Optional)" at bounding box center [1058, 258] width 167 height 10
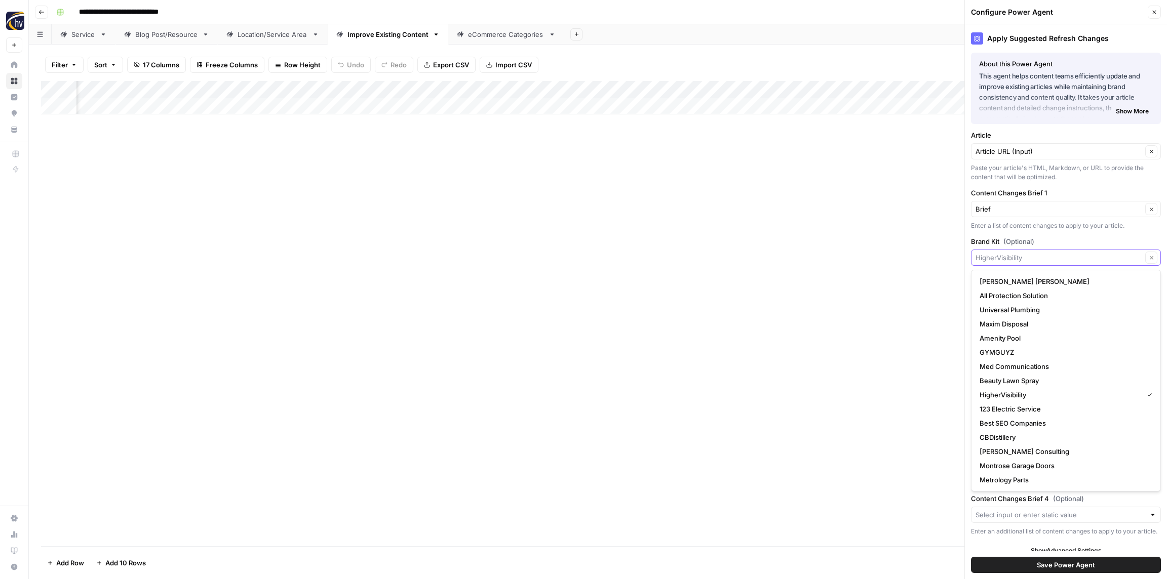
paste input "[PERSON_NAME] Auto Mall"
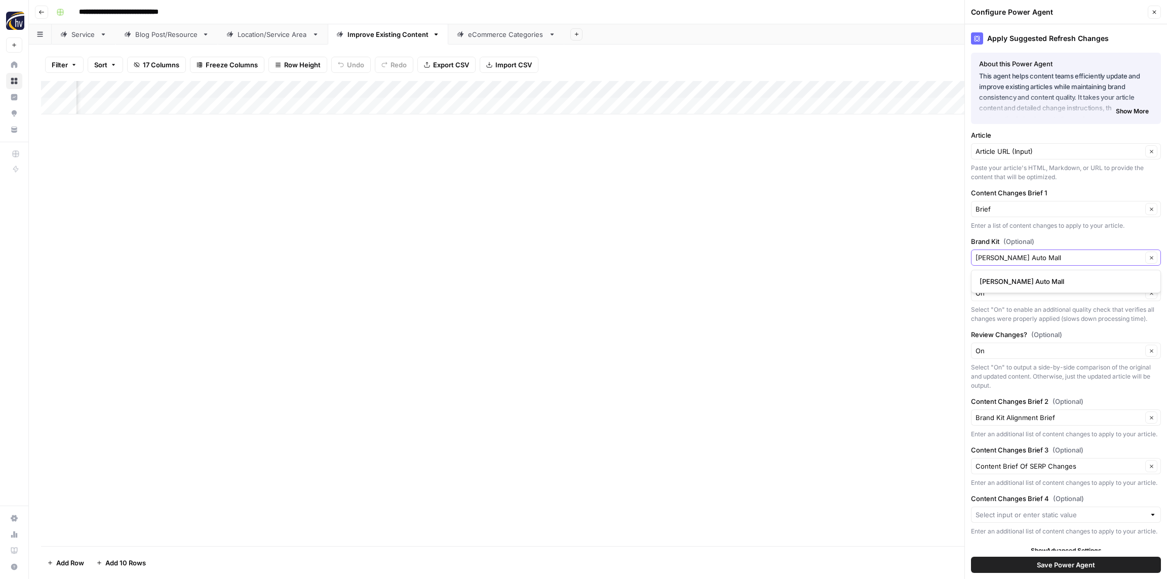
type input "[PERSON_NAME] Auto Mall"
click at [1015, 281] on span "[PERSON_NAME] Auto Mall" at bounding box center [1063, 281] width 169 height 10
click at [1100, 564] on button "Save Power Agent" at bounding box center [1066, 565] width 190 height 16
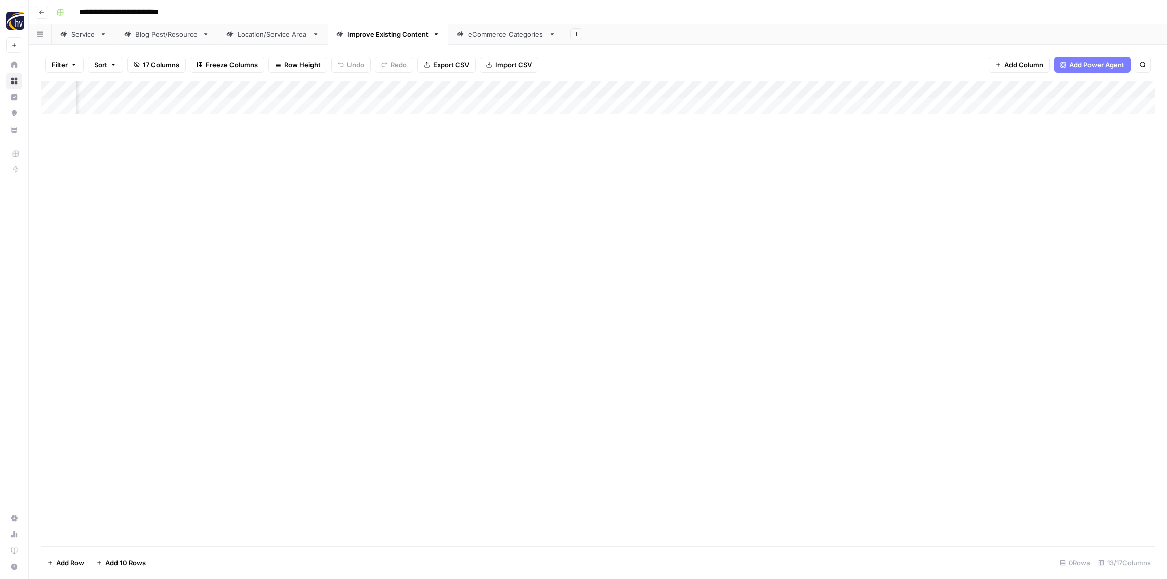
scroll to position [0, 632]
click at [496, 31] on div "eCommerce Categories" at bounding box center [506, 34] width 76 height 10
type input "**********"
click at [420, 87] on div "Add Column" at bounding box center [598, 97] width 1114 height 33
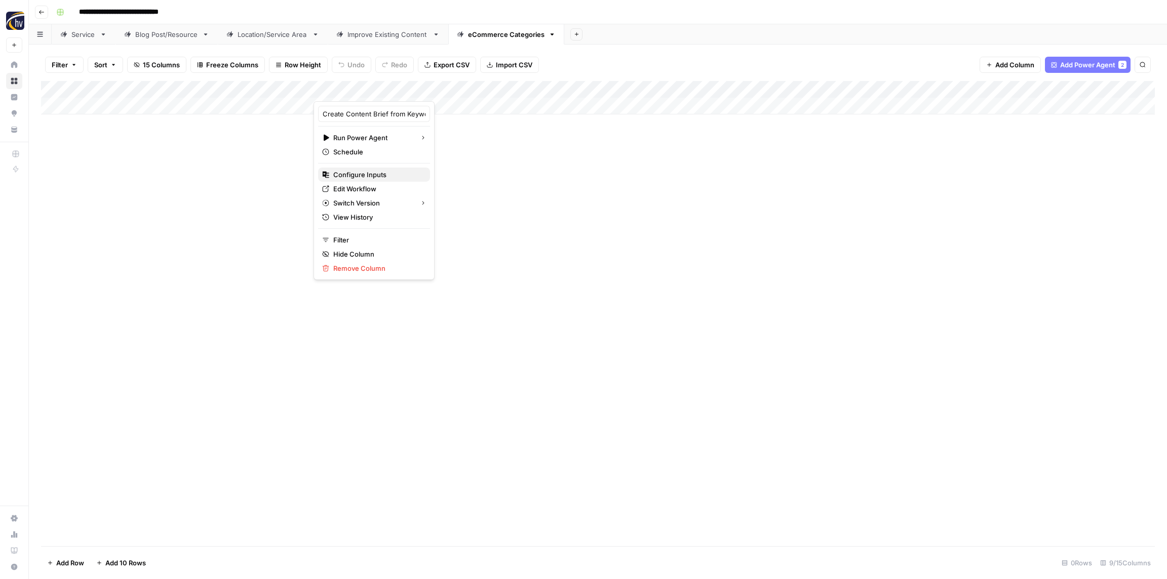
click at [364, 177] on span "Configure Inputs" at bounding box center [377, 175] width 89 height 10
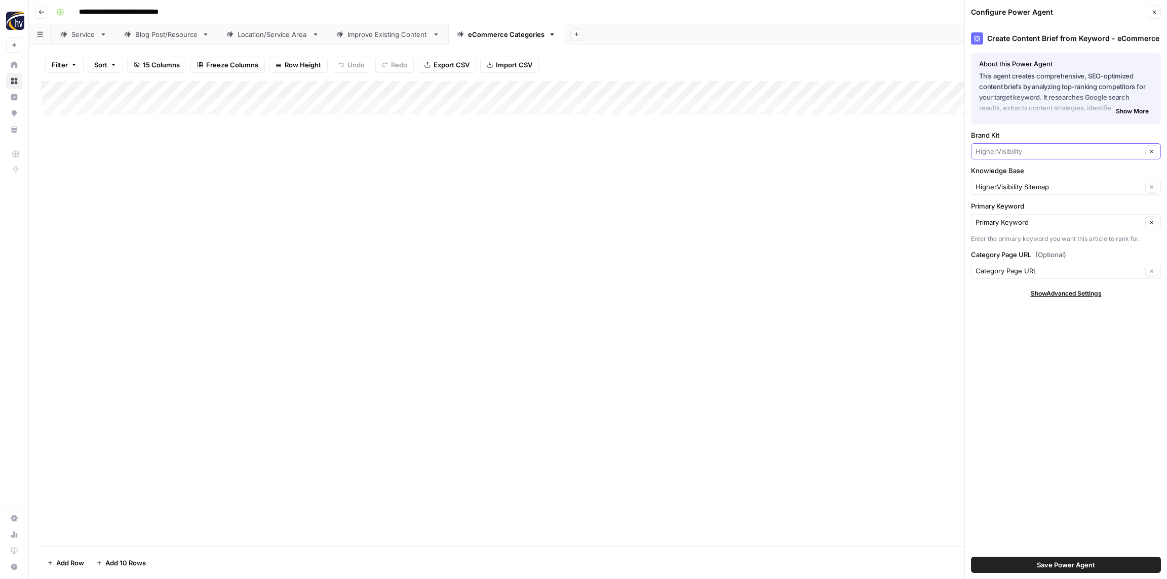
click at [1001, 153] on input "Brand Kit" at bounding box center [1058, 151] width 167 height 10
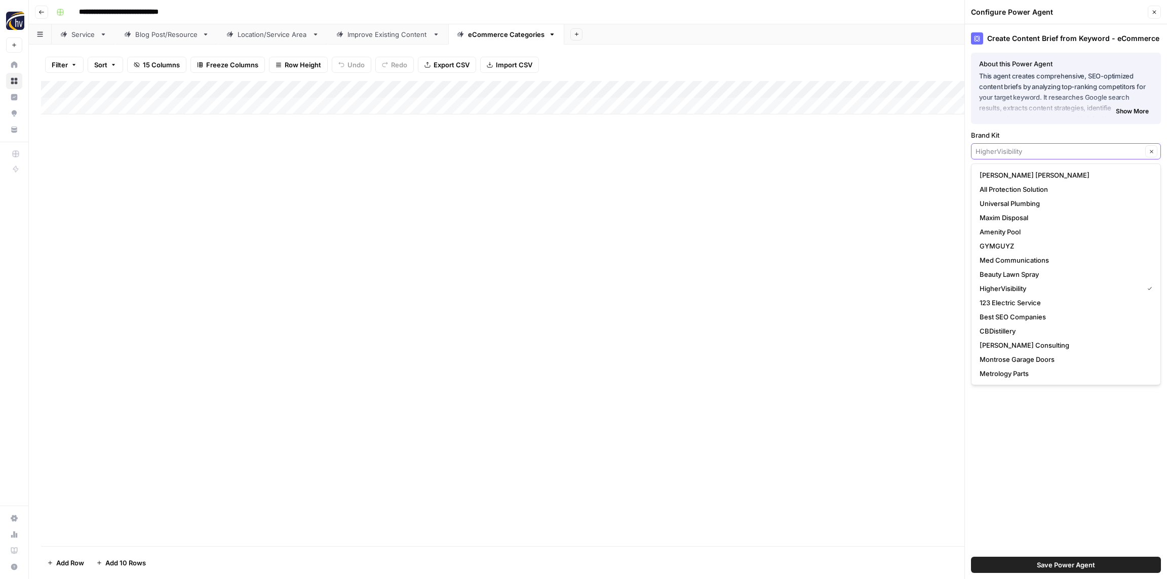
paste input "[PERSON_NAME] Auto Mall"
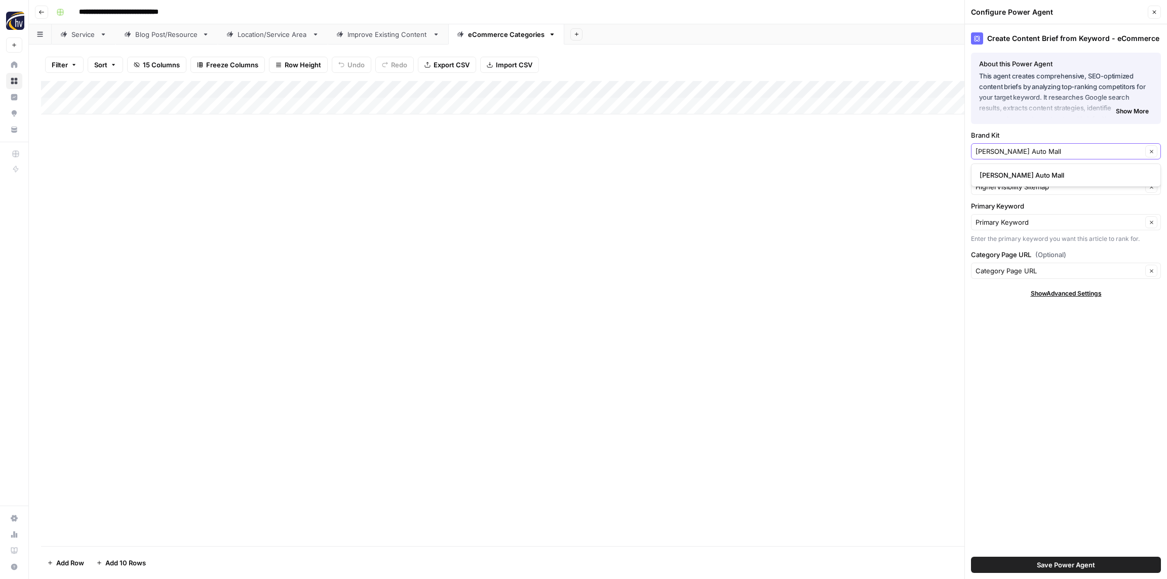
type input "[PERSON_NAME] Auto Mall"
click at [1003, 176] on span "[PERSON_NAME] Auto Mall" at bounding box center [1063, 175] width 169 height 10
click at [1001, 188] on input "Knowledge Base" at bounding box center [1058, 187] width 167 height 10
paste input "[PERSON_NAME] Auto Mall"
click at [1005, 223] on span "Omnilyft - [PERSON_NAME] Auto Mall Sitemap" at bounding box center [1063, 225] width 169 height 10
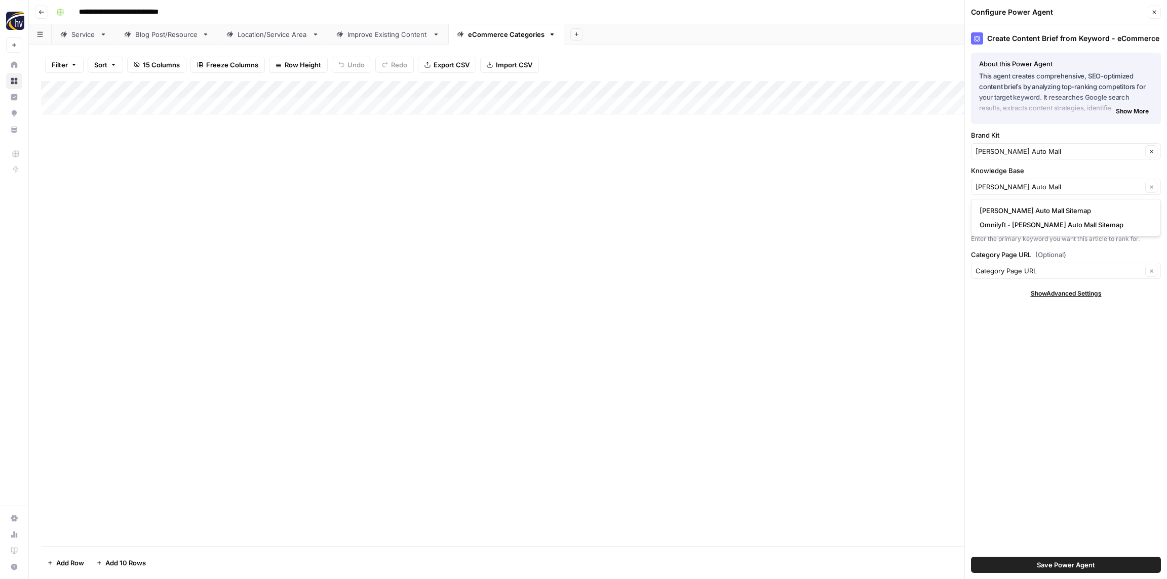
type input "Omnilyft - [PERSON_NAME] Auto Mall Sitemap"
click at [1063, 561] on span "Save Power Agent" at bounding box center [1066, 565] width 58 height 10
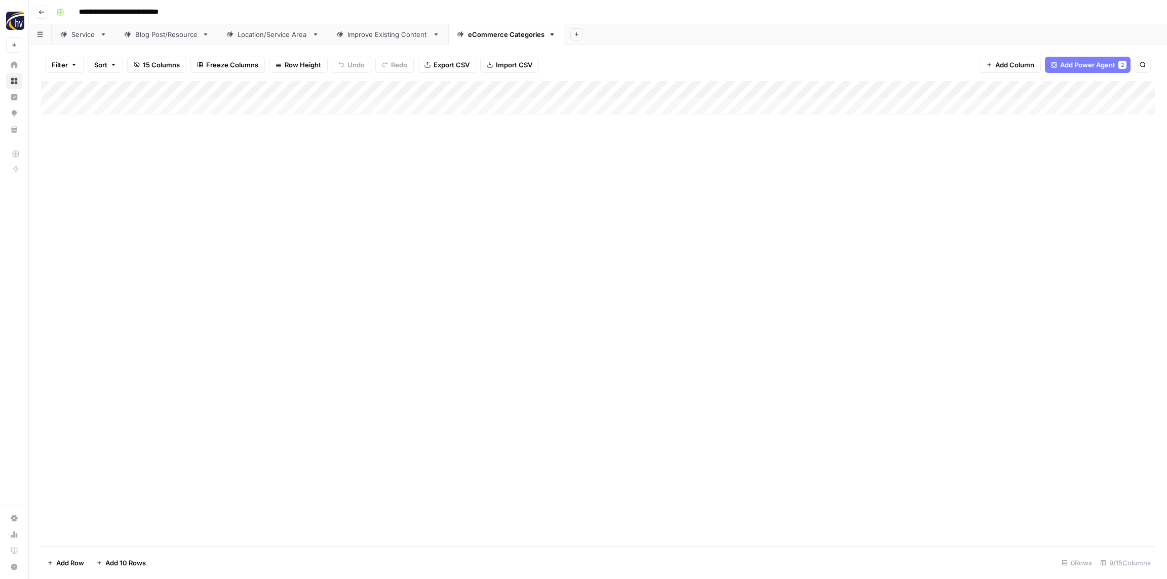
click at [959, 87] on div "Add Column" at bounding box center [598, 97] width 1114 height 33
click at [929, 179] on span "Configure Inputs" at bounding box center [944, 175] width 89 height 10
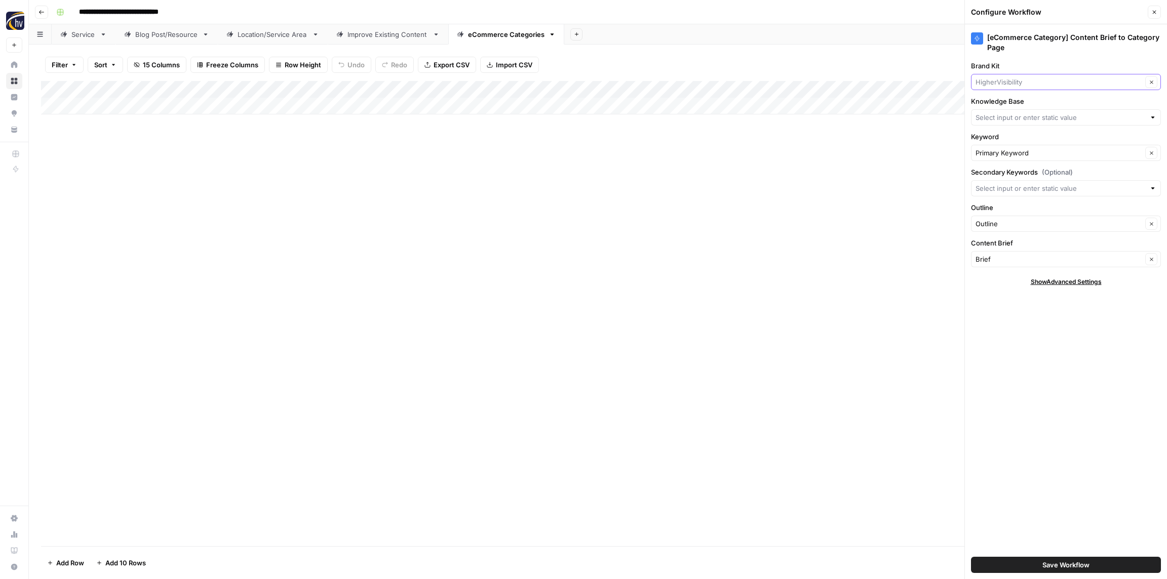
click at [998, 78] on input "Brand Kit" at bounding box center [1058, 82] width 167 height 10
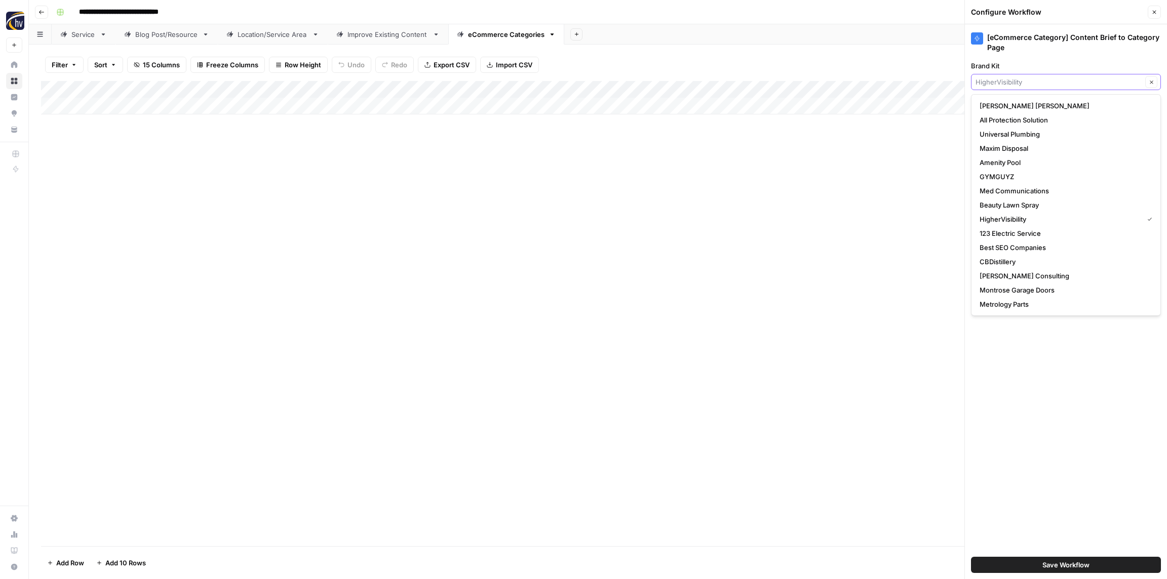
paste input "[PERSON_NAME] Auto Mall"
type input "[PERSON_NAME] Auto Mall"
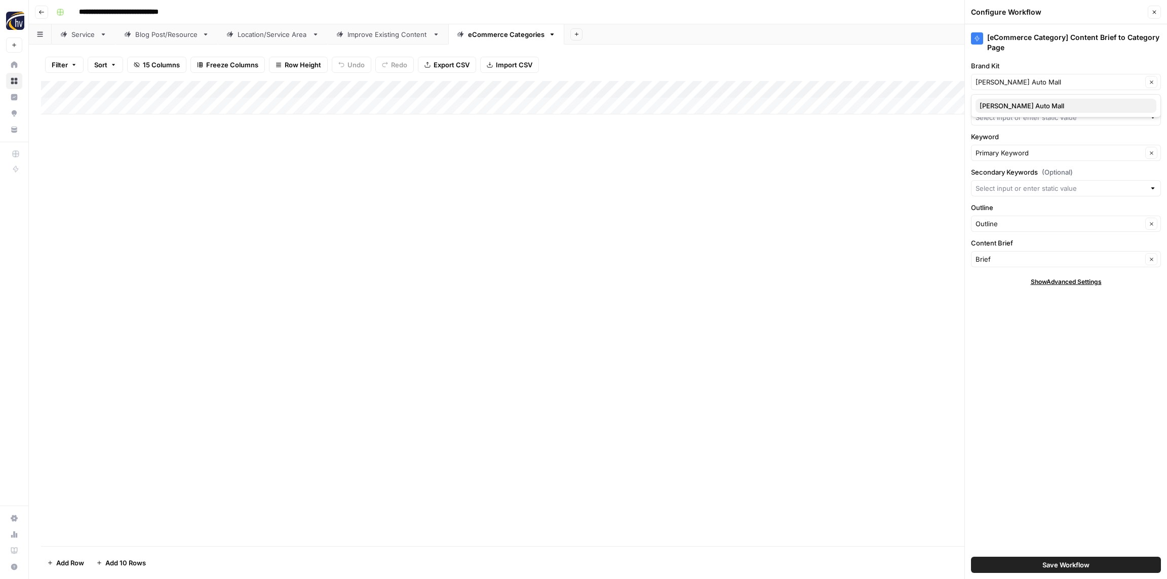
click at [1006, 105] on span "[PERSON_NAME] Auto Mall" at bounding box center [1063, 106] width 169 height 10
click at [1001, 121] on input "Knowledge Base" at bounding box center [1060, 117] width 170 height 10
paste input "[PERSON_NAME] Auto Mall"
click at [1002, 155] on span "Omnilyft - [PERSON_NAME] Auto Mall Sitemap" at bounding box center [1063, 155] width 169 height 10
type input "Omnilyft - [PERSON_NAME] Auto Mall Sitemap"
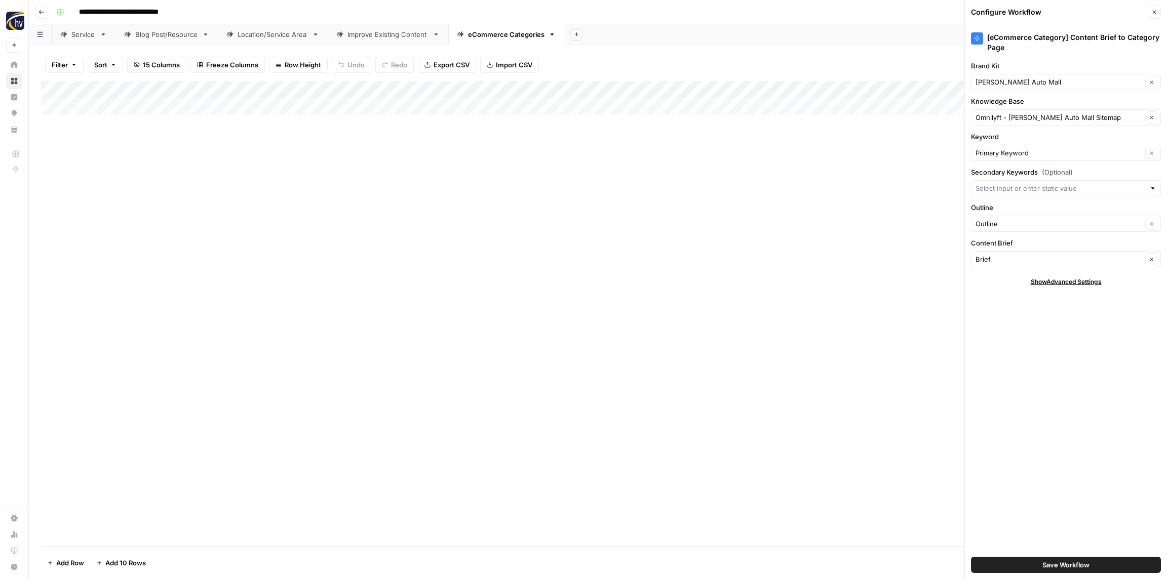
click at [1055, 562] on span "Save Workflow" at bounding box center [1065, 565] width 47 height 10
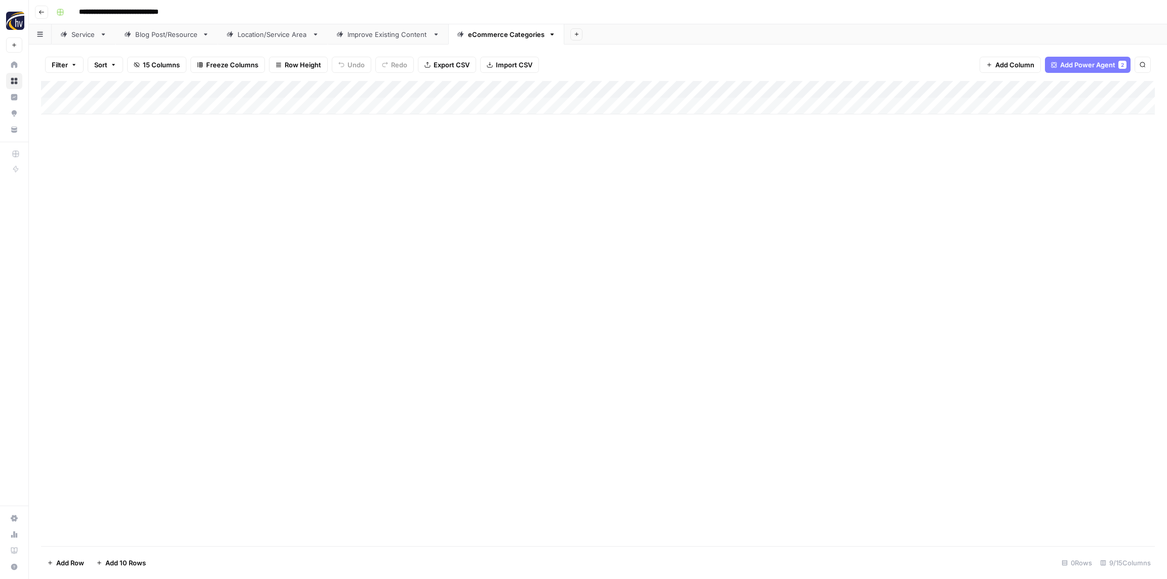
click at [41, 15] on icon "button" at bounding box center [41, 12] width 6 height 6
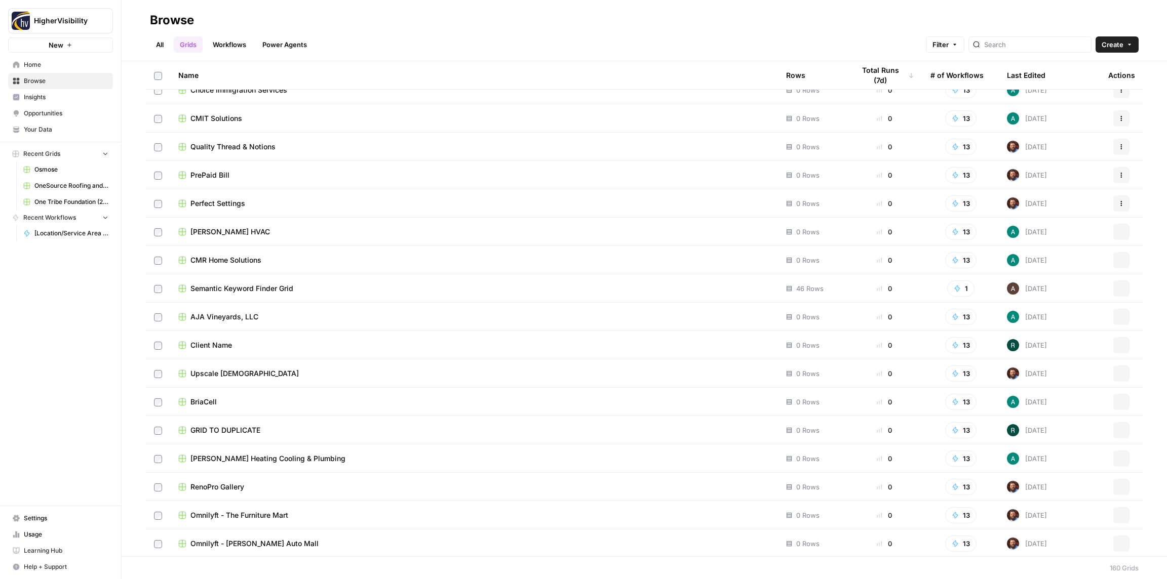
scroll to position [4070, 0]
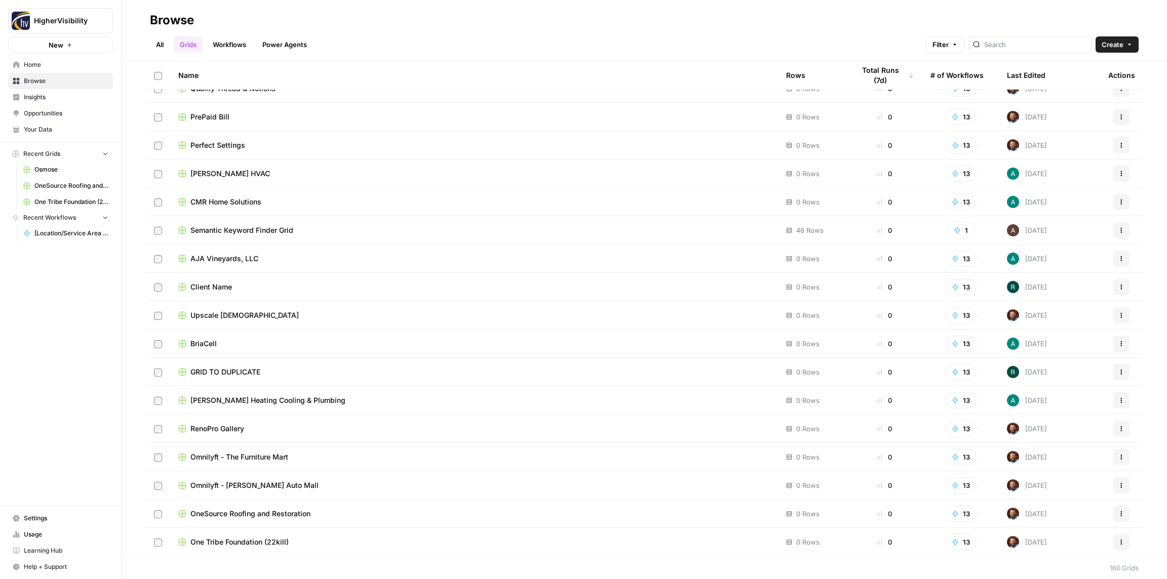
click at [1122, 371] on icon "button" at bounding box center [1121, 372] width 6 height 6
click at [1044, 399] on span "Duplicate" at bounding box center [1076, 396] width 81 height 10
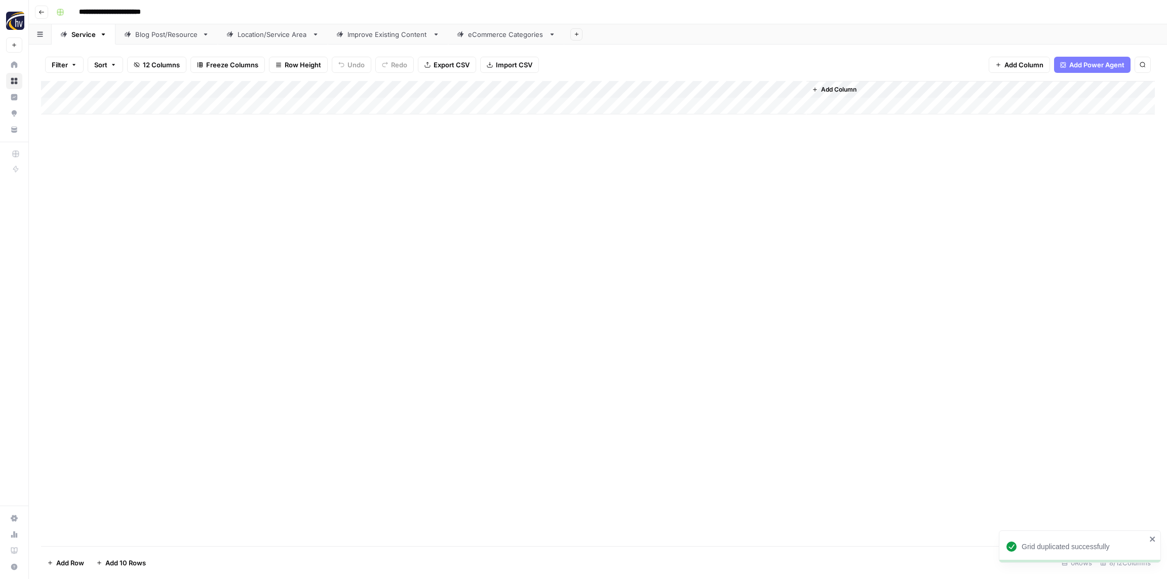
click at [126, 13] on input "**********" at bounding box center [126, 12] width 104 height 16
paste input "***"
type input "**********"
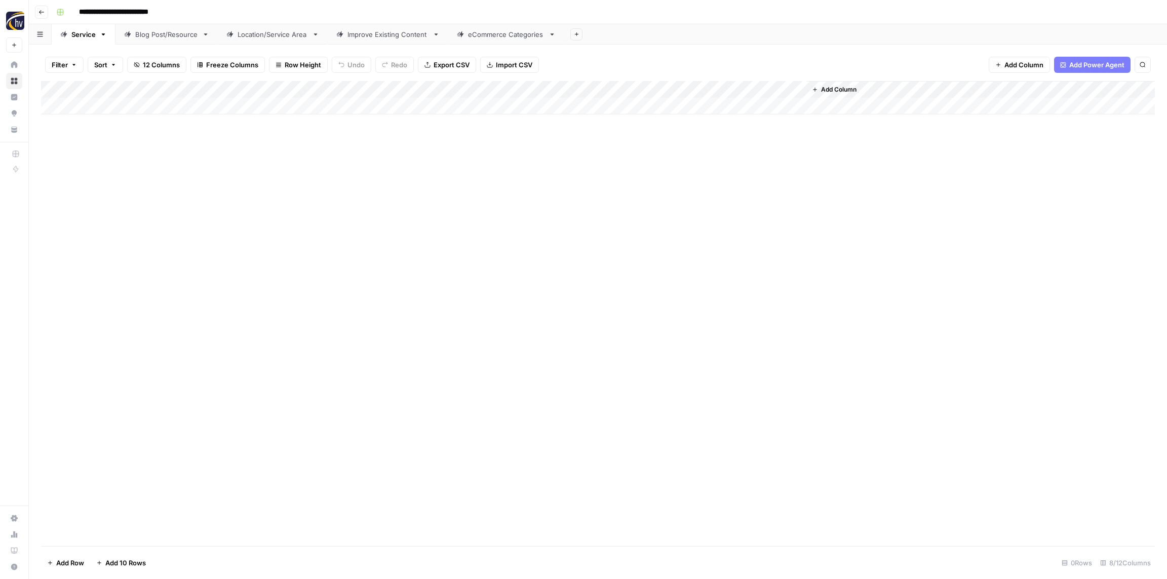
click at [209, 13] on div "**********" at bounding box center [604, 12] width 1104 height 16
click at [124, 13] on input "**********" at bounding box center [126, 12] width 105 height 16
click at [124, 12] on input "**********" at bounding box center [126, 12] width 105 height 16
click at [118, 12] on input "**********" at bounding box center [126, 12] width 105 height 16
drag, startPoint x: 118, startPoint y: 11, endPoint x: 186, endPoint y: 13, distance: 68.4
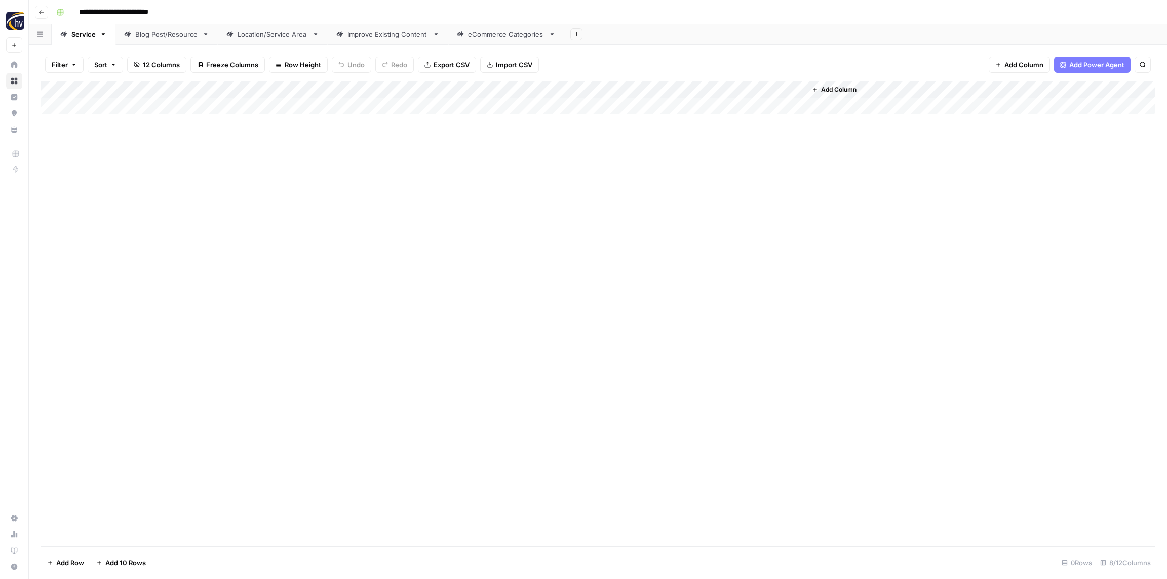
click at [186, 13] on div "**********" at bounding box center [604, 12] width 1104 height 16
click at [191, 10] on div "**********" at bounding box center [604, 12] width 1104 height 16
drag, startPoint x: 223, startPoint y: 211, endPoint x: 219, endPoint y: 101, distance: 110.0
click at [223, 209] on div "Add Column" at bounding box center [598, 313] width 1114 height 465
click at [195, 91] on div "Add Column" at bounding box center [598, 97] width 1114 height 33
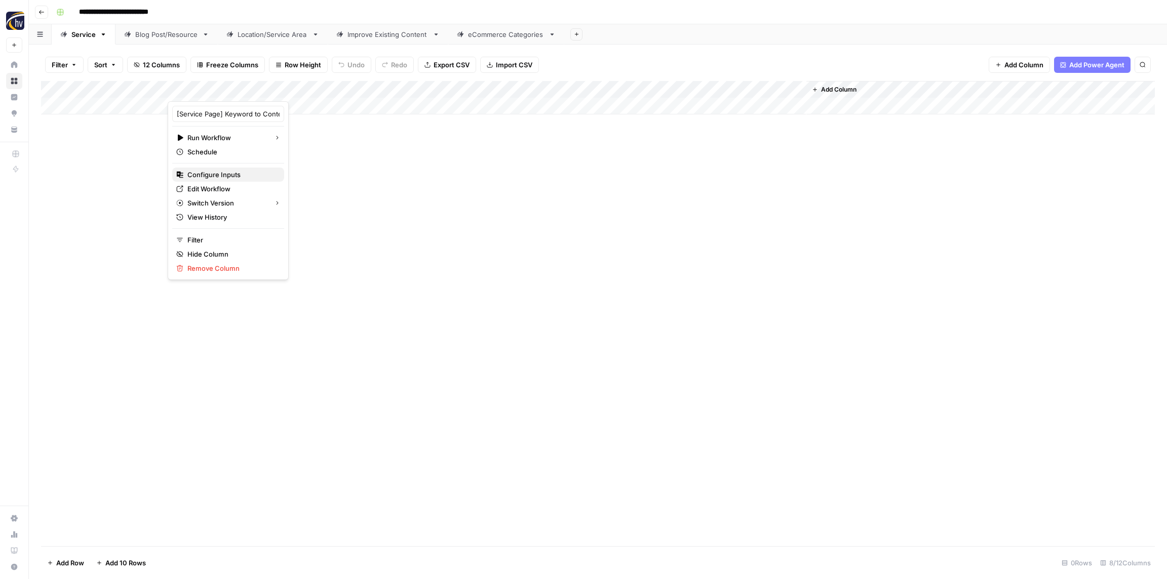
click at [214, 175] on span "Configure Inputs" at bounding box center [231, 175] width 89 height 10
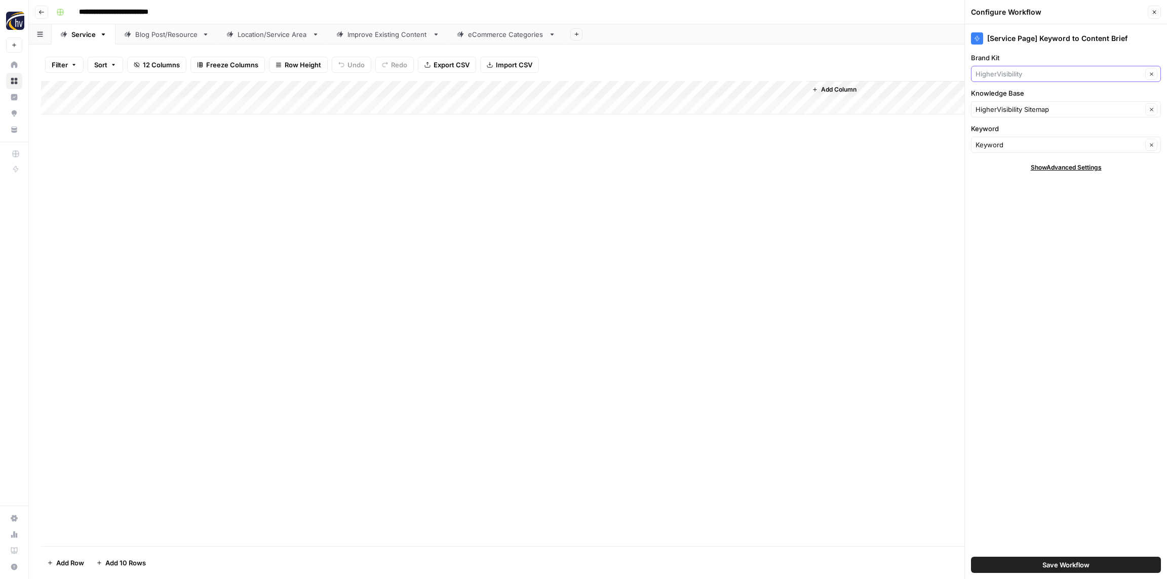
click at [1006, 71] on input "Brand Kit" at bounding box center [1058, 74] width 167 height 10
paste input "Metro Ford Miami"
type input "Metro Ford"
click at [1007, 95] on span "Metro Ford" at bounding box center [1063, 98] width 169 height 10
click at [906, 201] on div "Add Column" at bounding box center [598, 313] width 1114 height 465
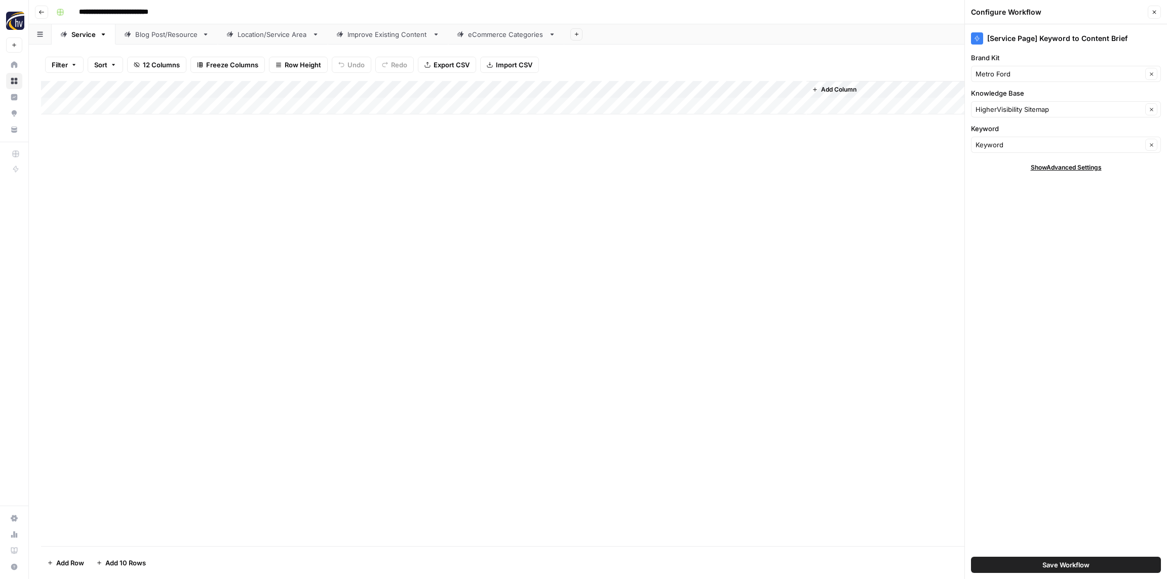
click at [140, 12] on input "**********" at bounding box center [126, 12] width 105 height 16
click at [149, 11] on input "**********" at bounding box center [126, 12] width 105 height 16
click at [152, 11] on input "**********" at bounding box center [126, 12] width 105 height 16
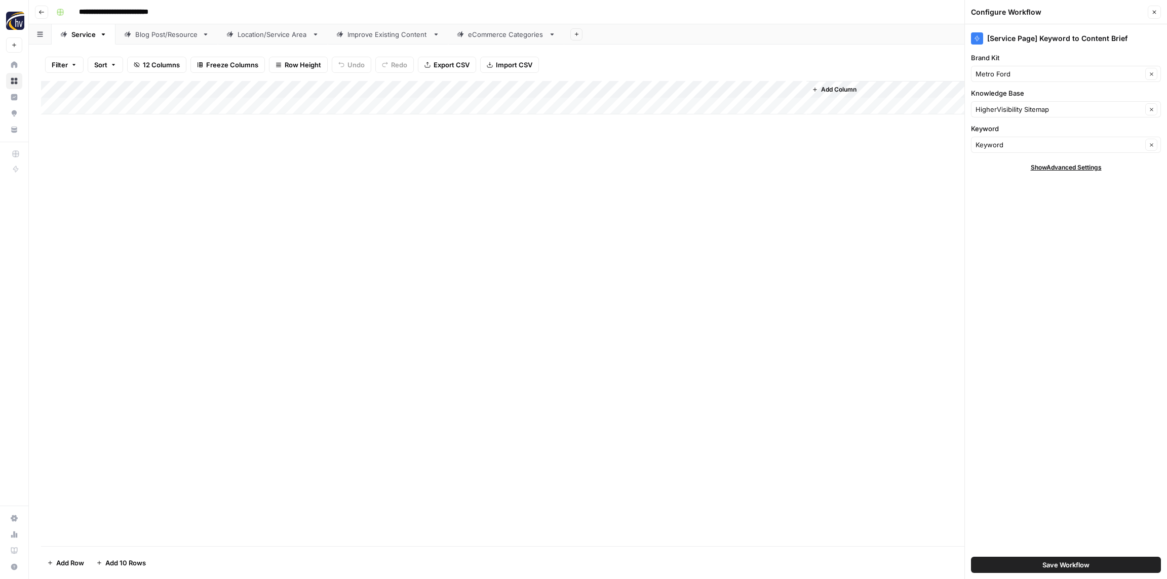
click at [152, 11] on input "**********" at bounding box center [126, 12] width 105 height 16
drag, startPoint x: 149, startPoint y: 11, endPoint x: 127, endPoint y: 14, distance: 22.6
click at [116, 12] on input "**********" at bounding box center [126, 12] width 105 height 16
click at [209, 13] on div "**********" at bounding box center [604, 12] width 1104 height 16
click at [1047, 108] on input "Knowledge Base" at bounding box center [1058, 109] width 167 height 10
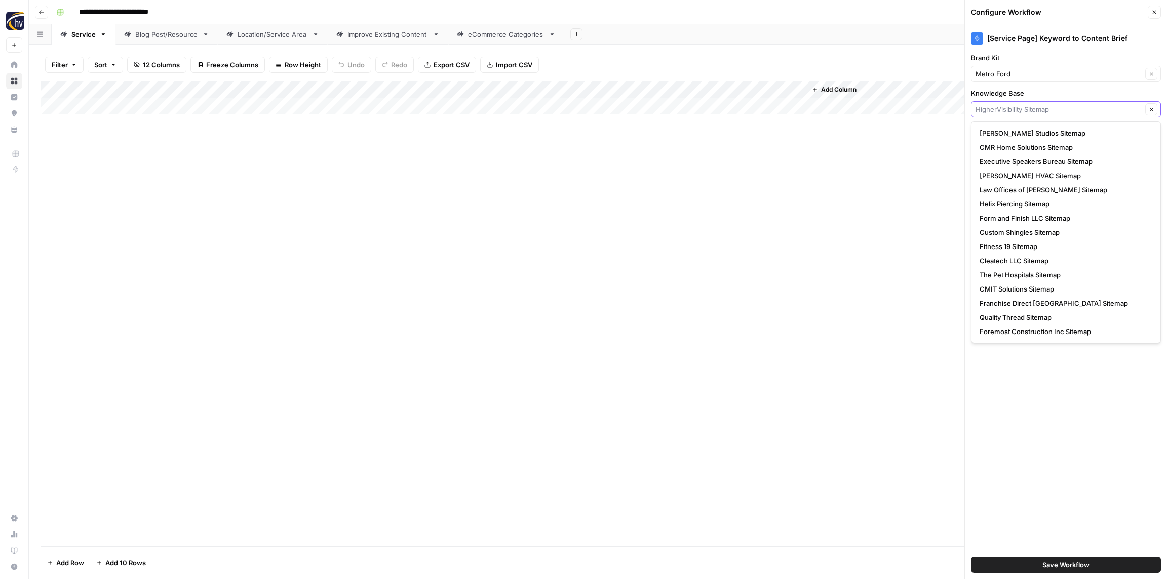
paste input "Metro Ford"
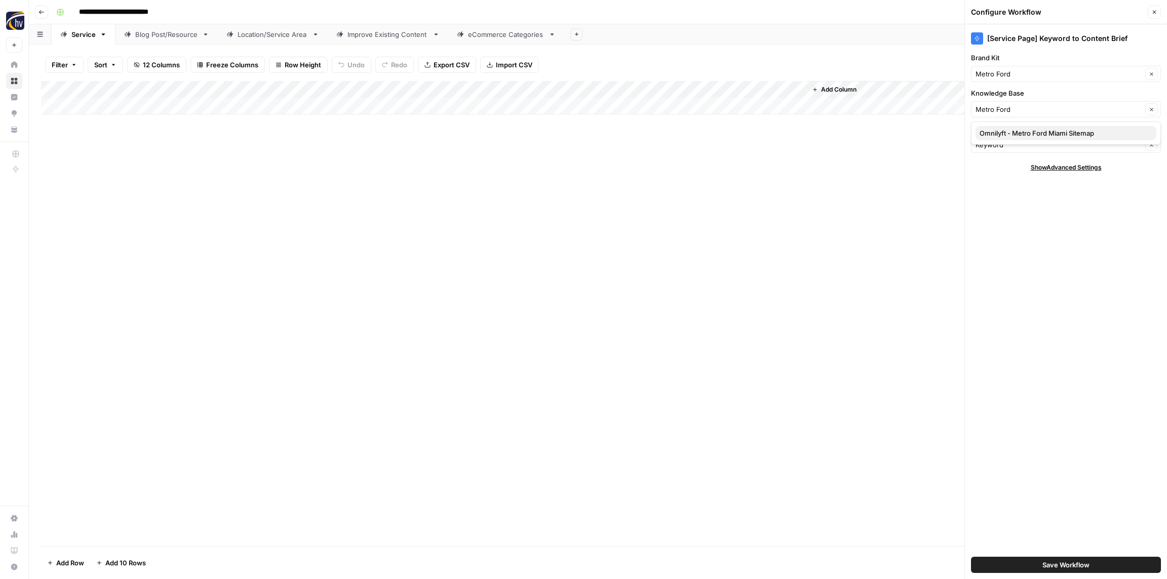
click at [1025, 132] on span "Omnilyft - Metro Ford Miami Sitemap" at bounding box center [1063, 133] width 169 height 10
type input "Omnilyft - Metro Ford Miami Sitemap"
click at [1055, 568] on span "Save Workflow" at bounding box center [1065, 565] width 47 height 10
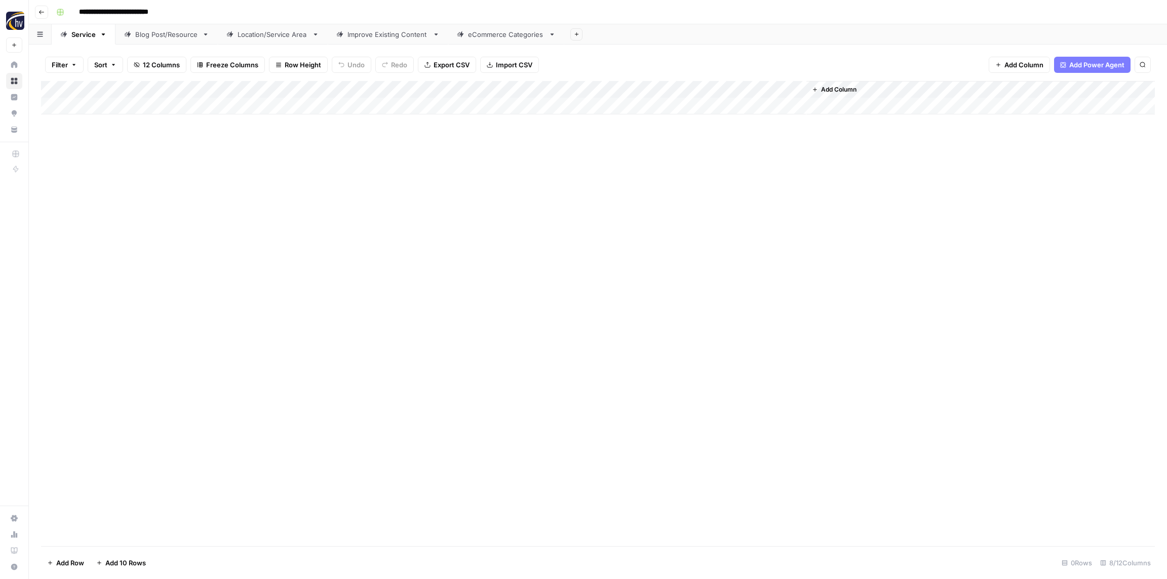
click at [657, 92] on div "Add Column" at bounding box center [598, 97] width 1114 height 33
drag, startPoint x: 668, startPoint y: 173, endPoint x: 707, endPoint y: 177, distance: 39.2
click at [668, 173] on span "Configure Inputs" at bounding box center [687, 175] width 89 height 10
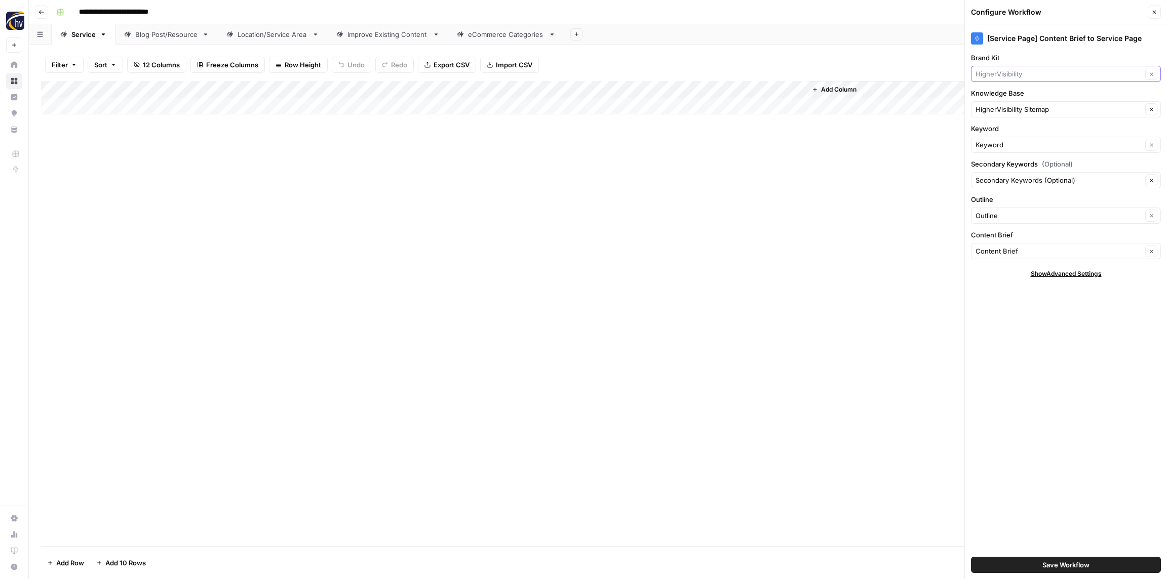
click at [1000, 72] on input "Brand Kit" at bounding box center [1058, 74] width 167 height 10
paste input "Metro Ford"
type input "Metro Ford"
click at [1000, 98] on span "Metro Ford" at bounding box center [1063, 98] width 169 height 10
click at [1000, 115] on div "HigherVisibility Sitemap Clear" at bounding box center [1066, 109] width 190 height 16
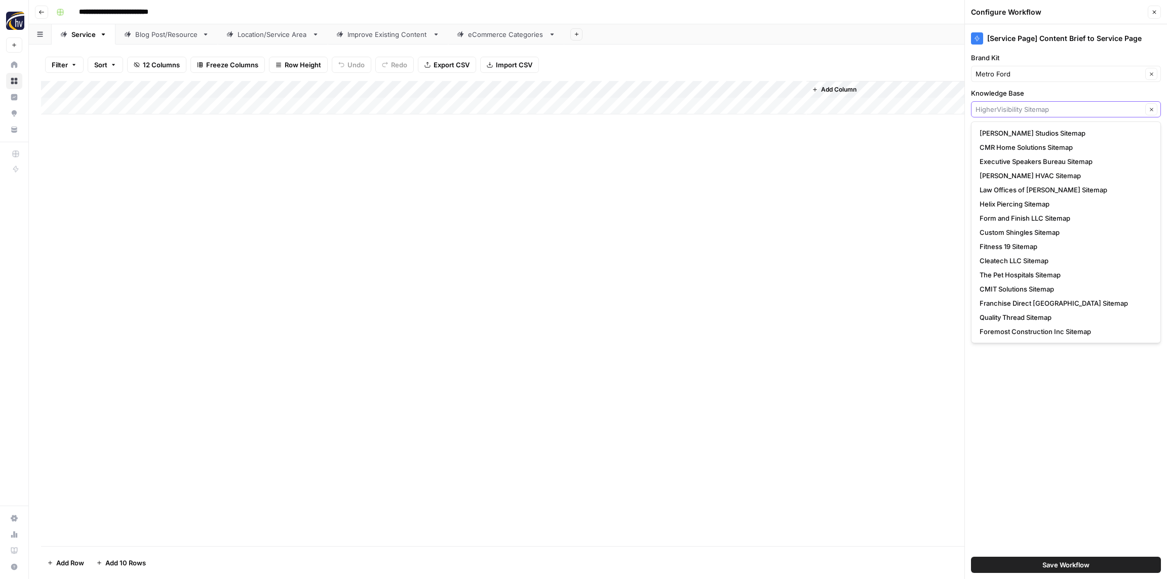
paste input "Metro Ford"
type input "Metro Ford"
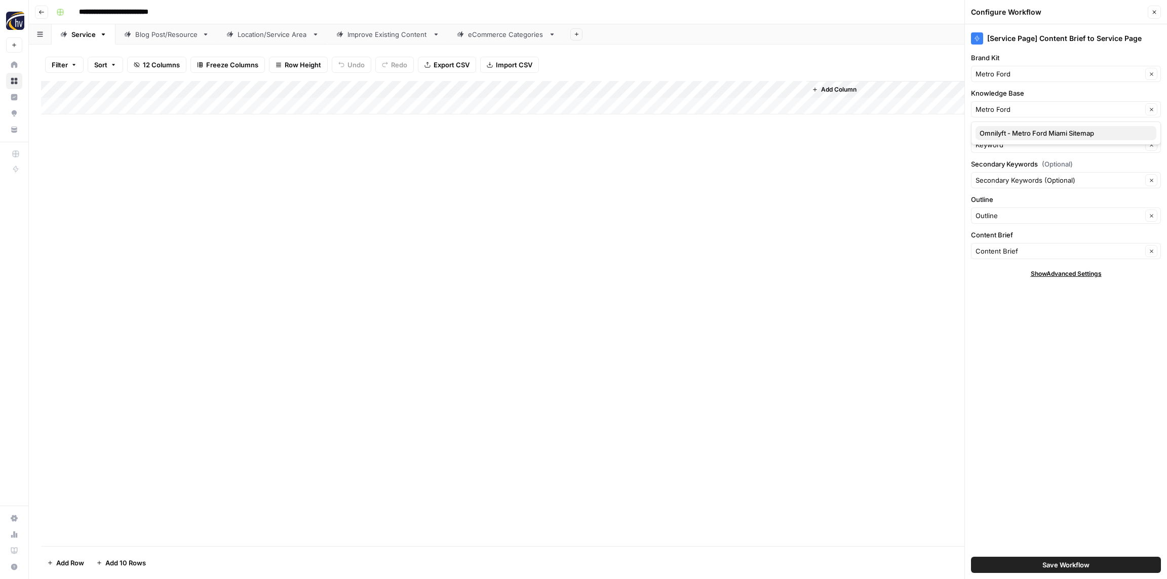
click at [1007, 132] on span "Omnilyft - Metro Ford Miami Sitemap" at bounding box center [1063, 133] width 169 height 10
type input "Omnilyft - Metro Ford Miami Sitemap"
click at [1056, 558] on button "Save Workflow" at bounding box center [1066, 565] width 190 height 16
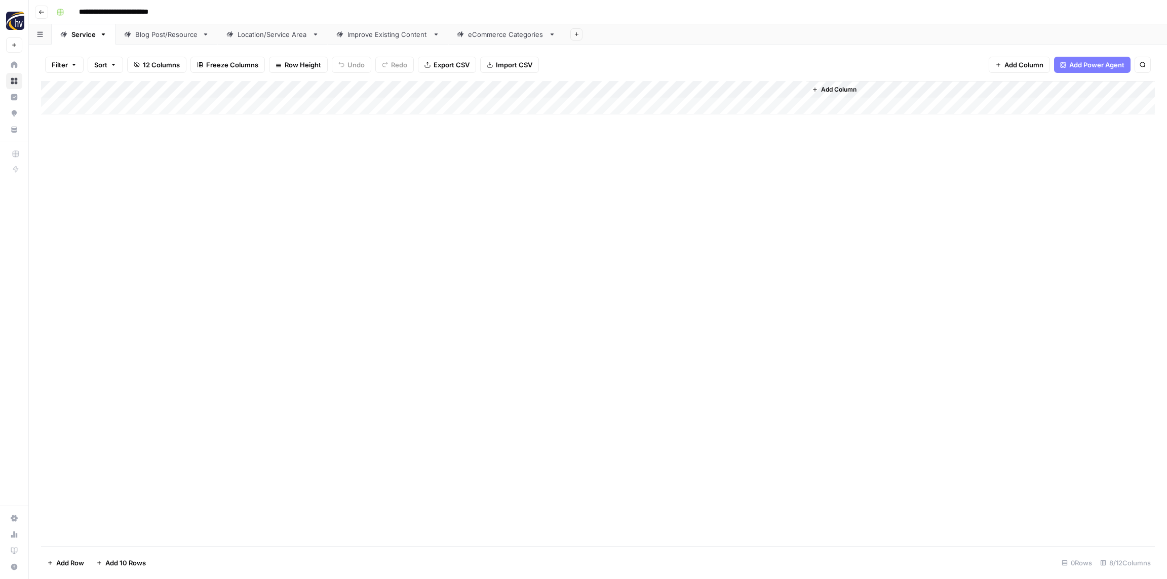
click at [171, 38] on div "Blog Post/Resource" at bounding box center [166, 34] width 63 height 10
click at [204, 92] on div "Add Column" at bounding box center [598, 97] width 1114 height 33
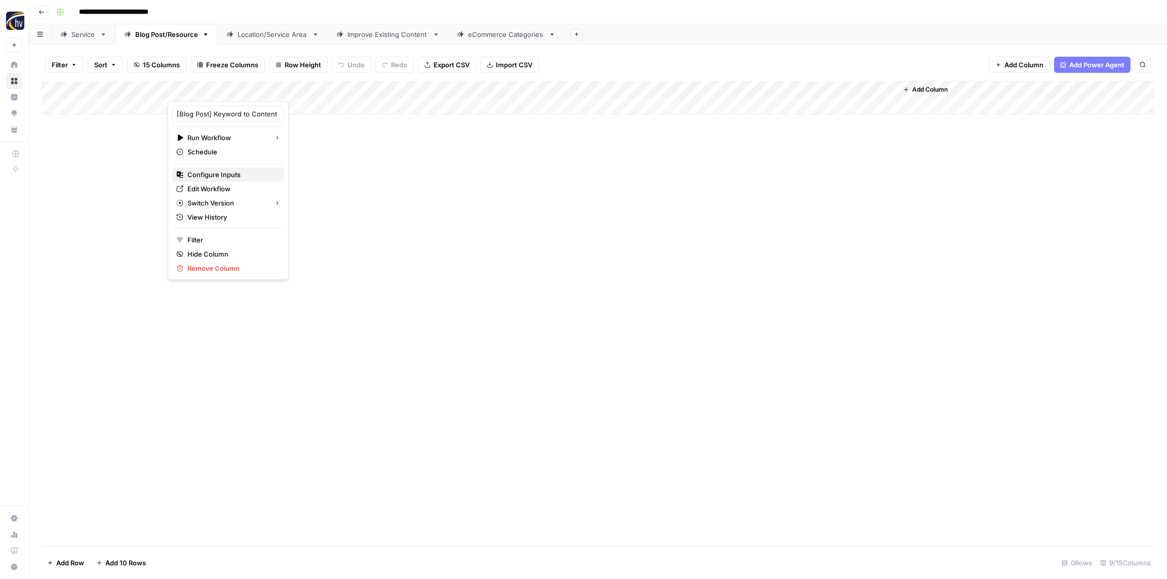
click at [206, 174] on span "Configure Inputs" at bounding box center [231, 175] width 89 height 10
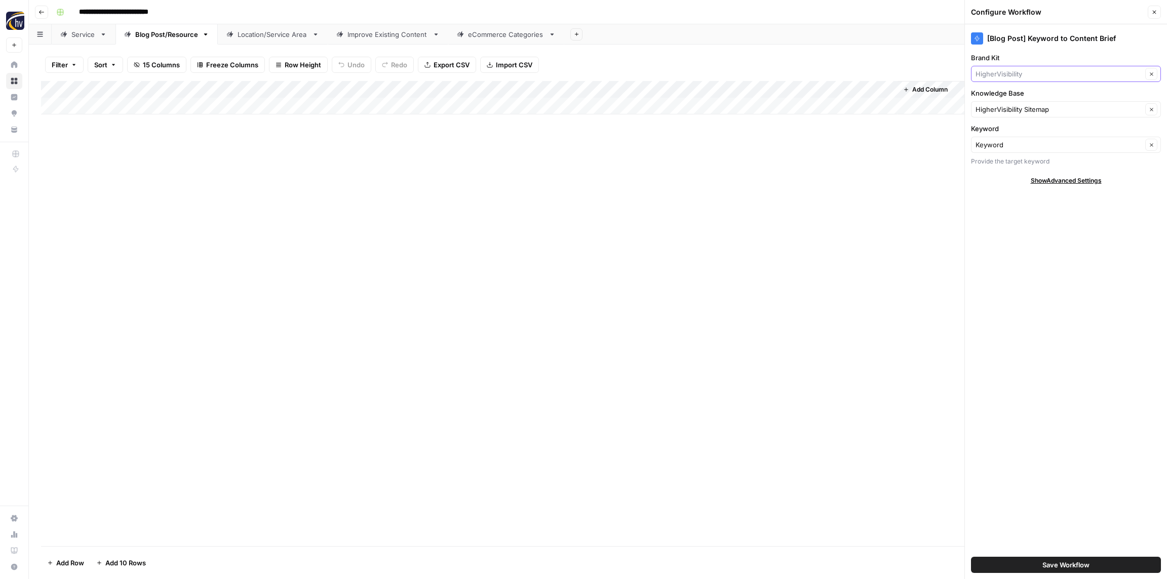
click at [1031, 76] on input "Brand Kit" at bounding box center [1058, 74] width 167 height 10
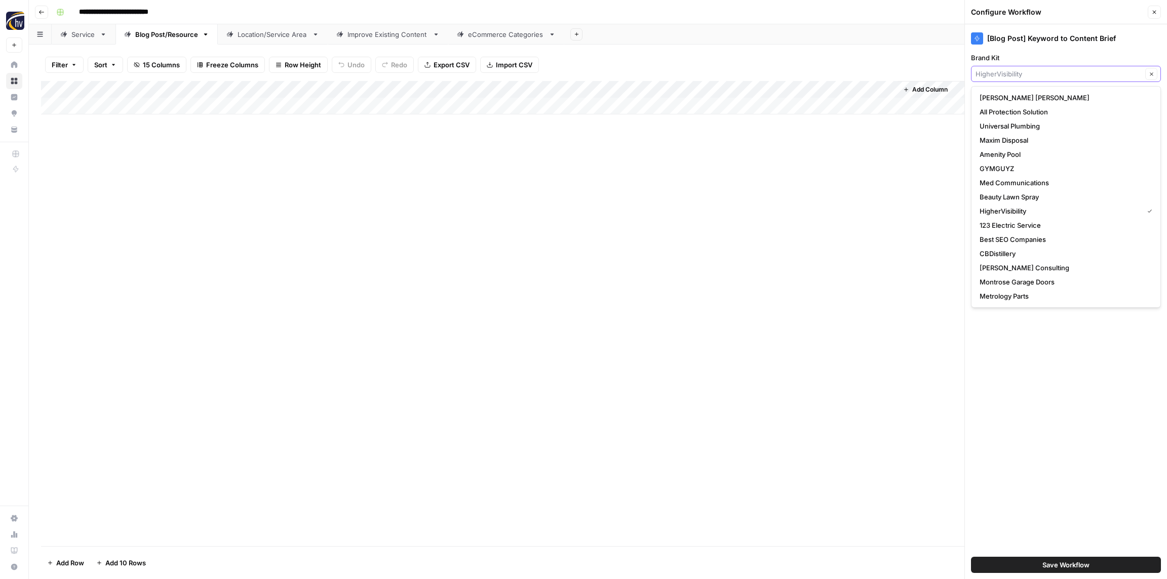
paste input "Metro Ford"
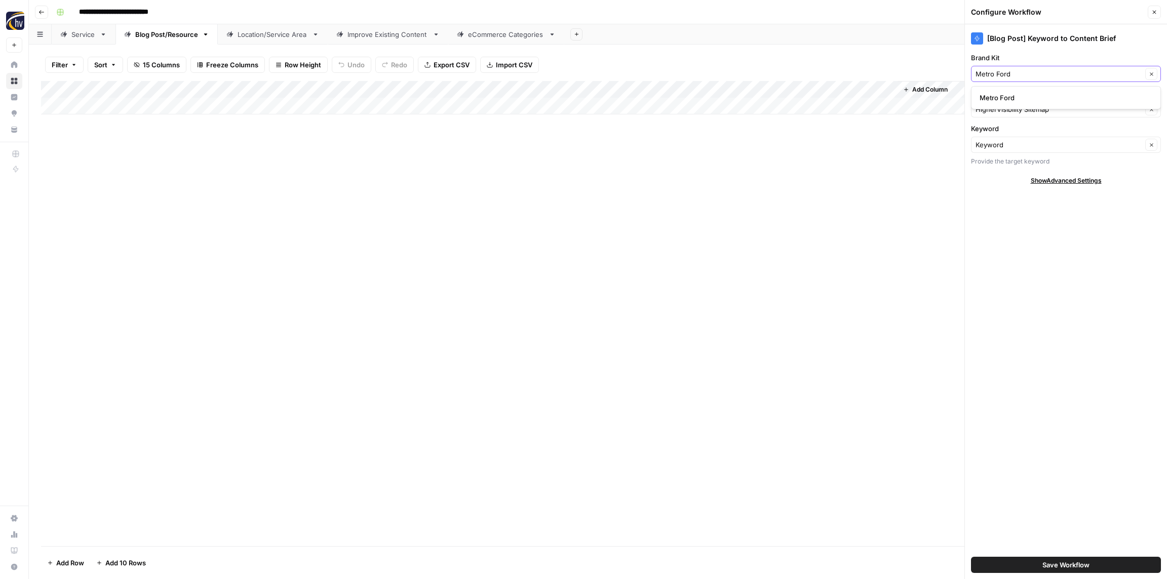
type input "Metro Ford"
click at [1019, 97] on span "Metro Ford" at bounding box center [1063, 98] width 169 height 10
drag, startPoint x: 1006, startPoint y: 105, endPoint x: 1004, endPoint y: 101, distance: 5.2
click at [1006, 105] on input "Knowledge Base" at bounding box center [1058, 109] width 167 height 10
paste input "Metro Ford"
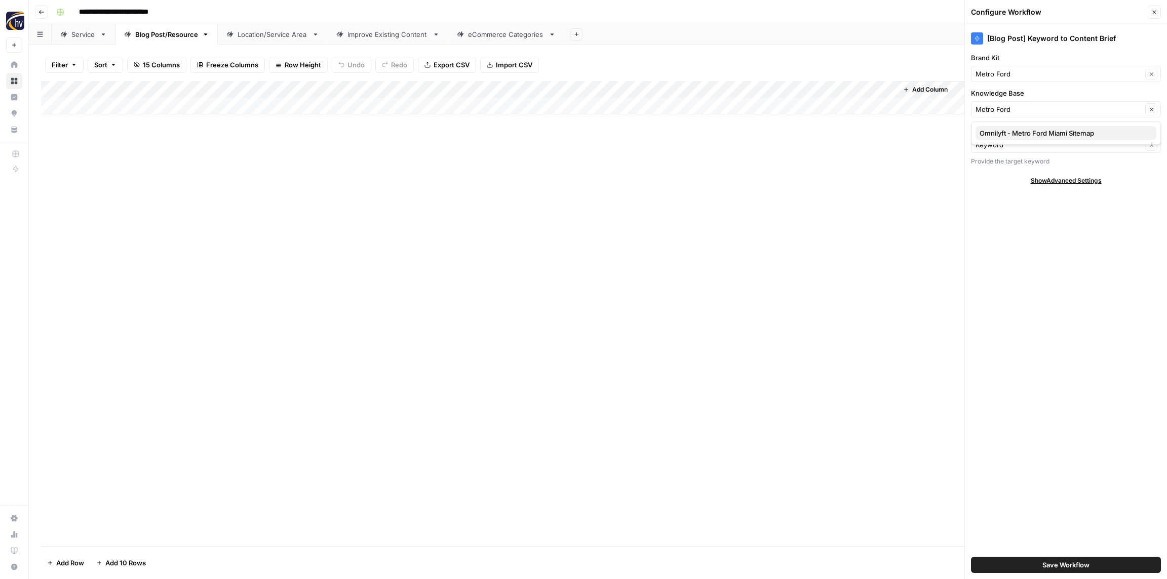
click at [1002, 130] on span "Omnilyft - Metro Ford Miami Sitemap" at bounding box center [1063, 133] width 169 height 10
type input "Omnilyft - Metro Ford Miami Sitemap"
click at [1047, 564] on span "Save Workflow" at bounding box center [1065, 565] width 47 height 10
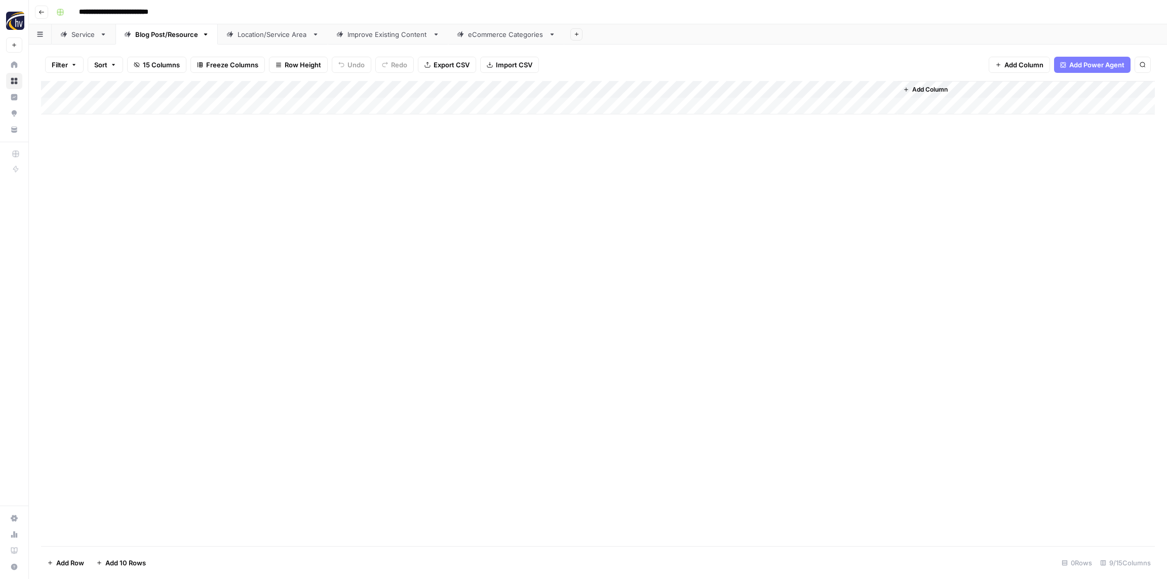
click at [734, 92] on div "Add Column" at bounding box center [598, 97] width 1114 height 33
click at [745, 174] on span "Configure Inputs" at bounding box center [778, 175] width 89 height 10
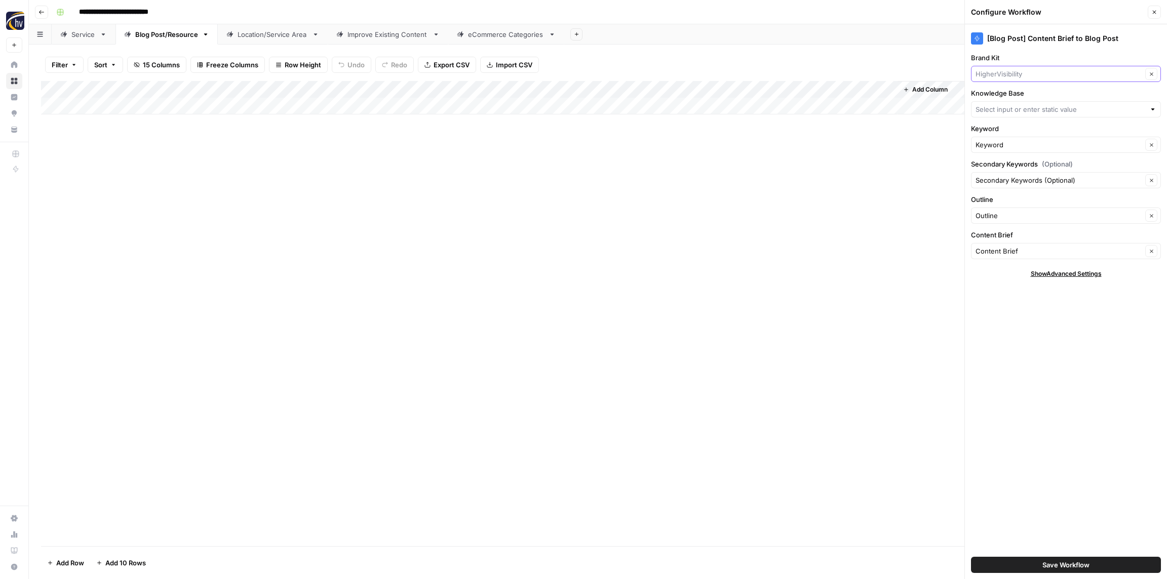
click at [1024, 74] on input "Brand Kit" at bounding box center [1058, 74] width 167 height 10
paste input "Metro Ford"
type input "Metro Ford"
click at [1007, 100] on span "Metro Ford" at bounding box center [1063, 98] width 169 height 10
click at [1004, 109] on input "Knowledge Base" at bounding box center [1060, 109] width 170 height 10
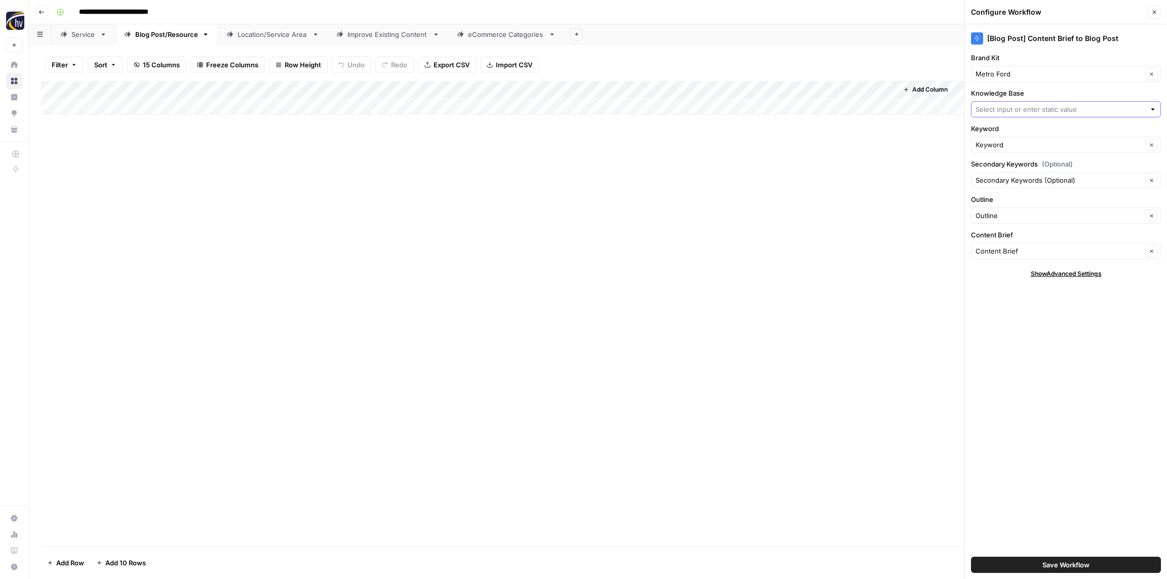
paste input "Metro Ford"
click at [1002, 135] on span "Omnilyft - Metro Ford Miami Sitemap" at bounding box center [1063, 133] width 169 height 10
type input "Omnilyft - Metro Ford Miami Sitemap"
click at [1053, 559] on button "Save Workflow" at bounding box center [1066, 565] width 190 height 16
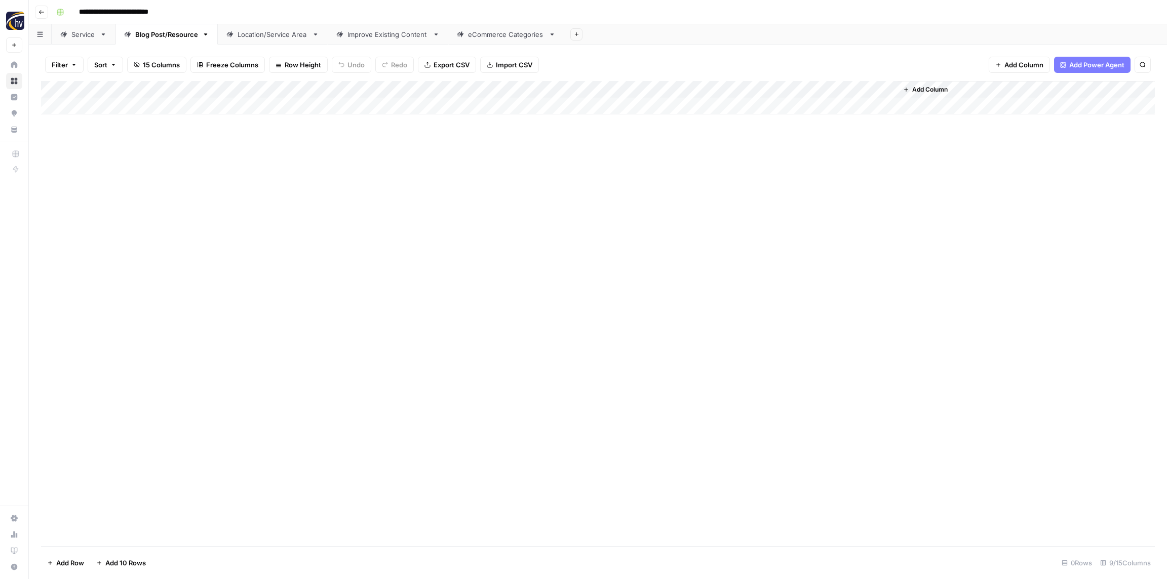
click at [245, 34] on div "Location/Service Area" at bounding box center [272, 34] width 70 height 10
click at [402, 87] on div "Add Column" at bounding box center [598, 97] width 1114 height 33
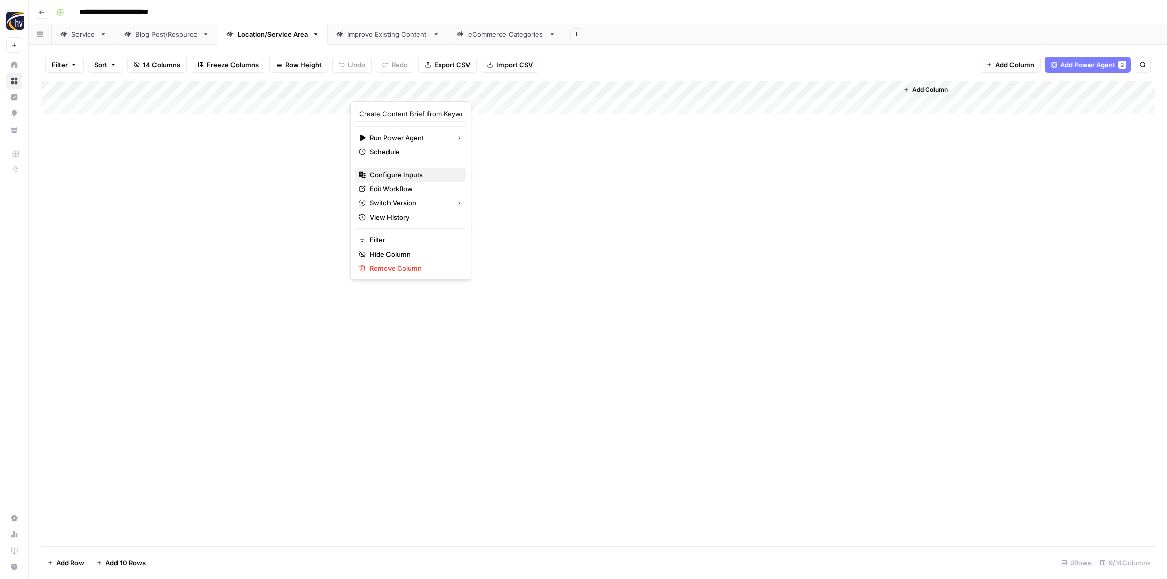
click at [393, 172] on span "Configure Inputs" at bounding box center [414, 175] width 89 height 10
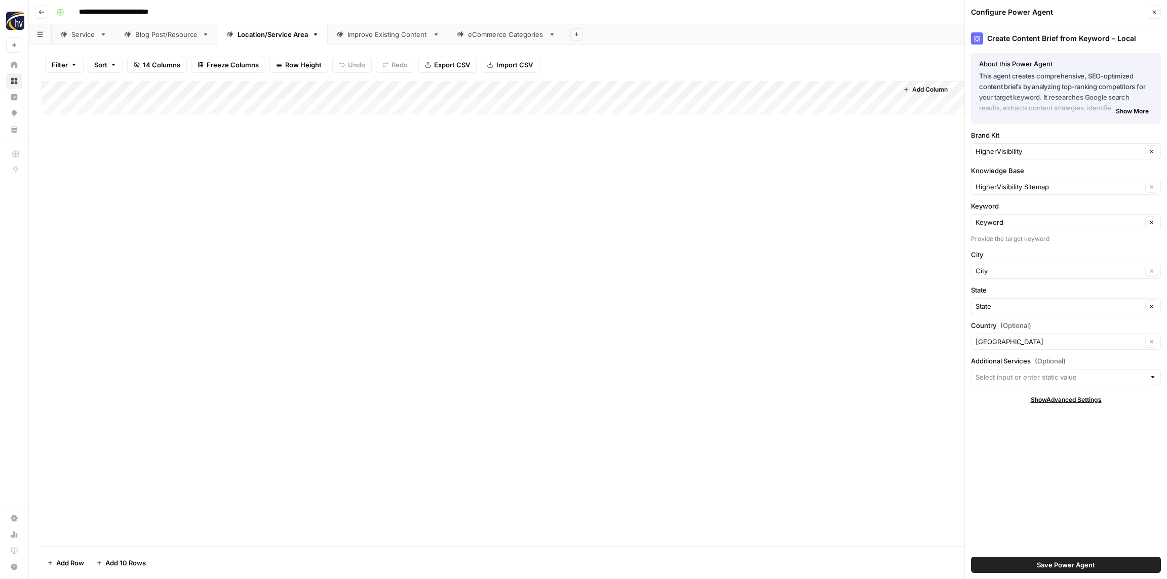
click at [997, 145] on div "HigherVisibility Clear" at bounding box center [1066, 151] width 190 height 16
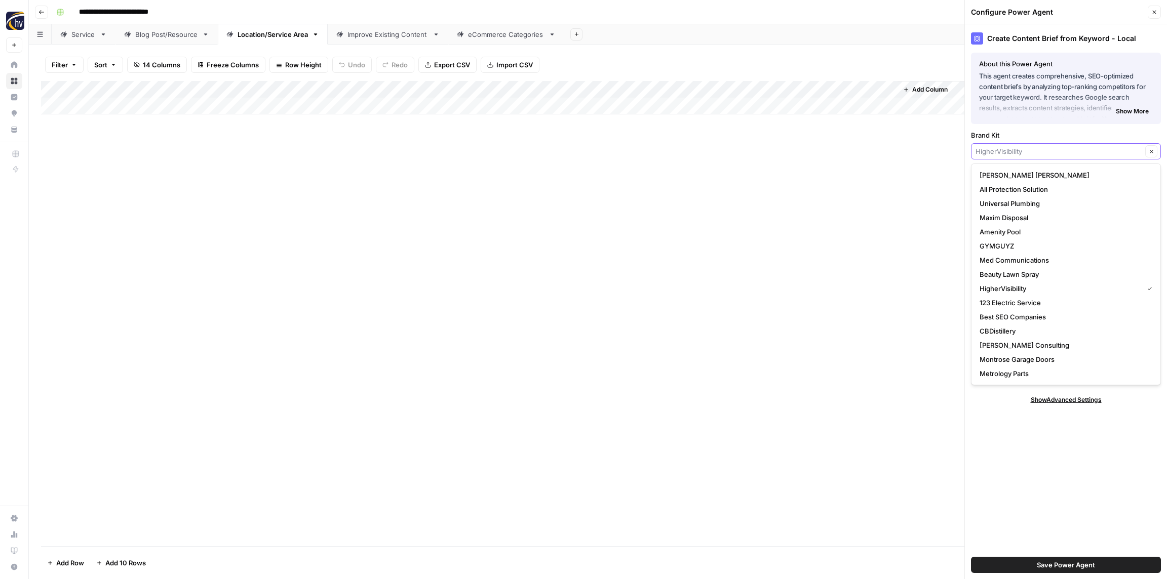
paste input "Metro Ford"
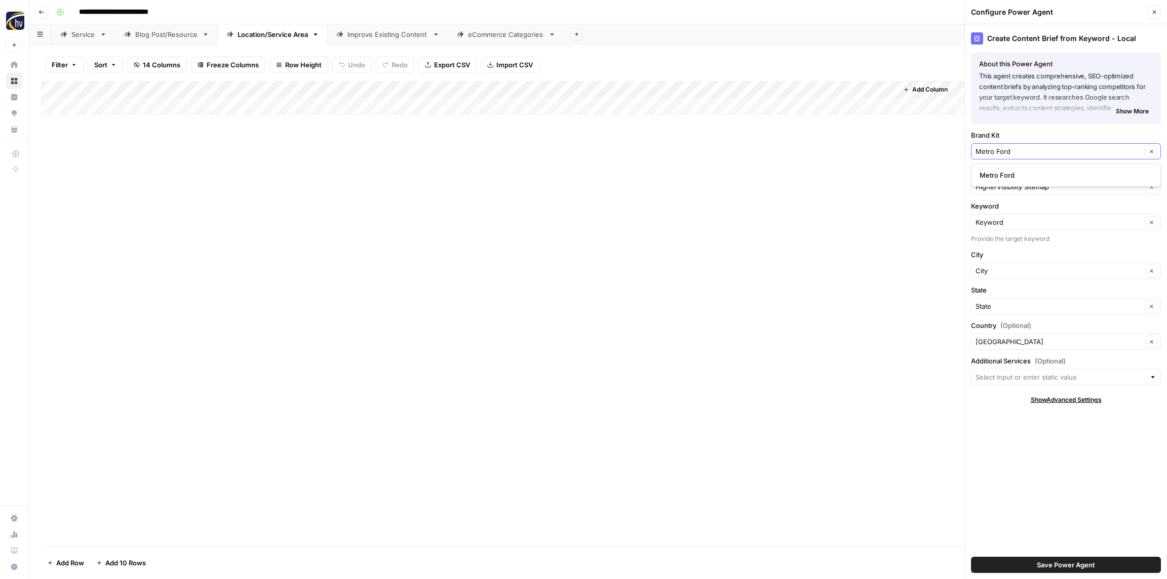
type input "Metro Ford"
click at [1003, 172] on span "Metro Ford" at bounding box center [1063, 175] width 169 height 10
click at [1001, 187] on input "Knowledge Base" at bounding box center [1058, 187] width 167 height 10
paste input "Metro Ford"
click at [1002, 210] on span "Omnilyft - Metro Ford Miami Sitemap" at bounding box center [1063, 211] width 169 height 10
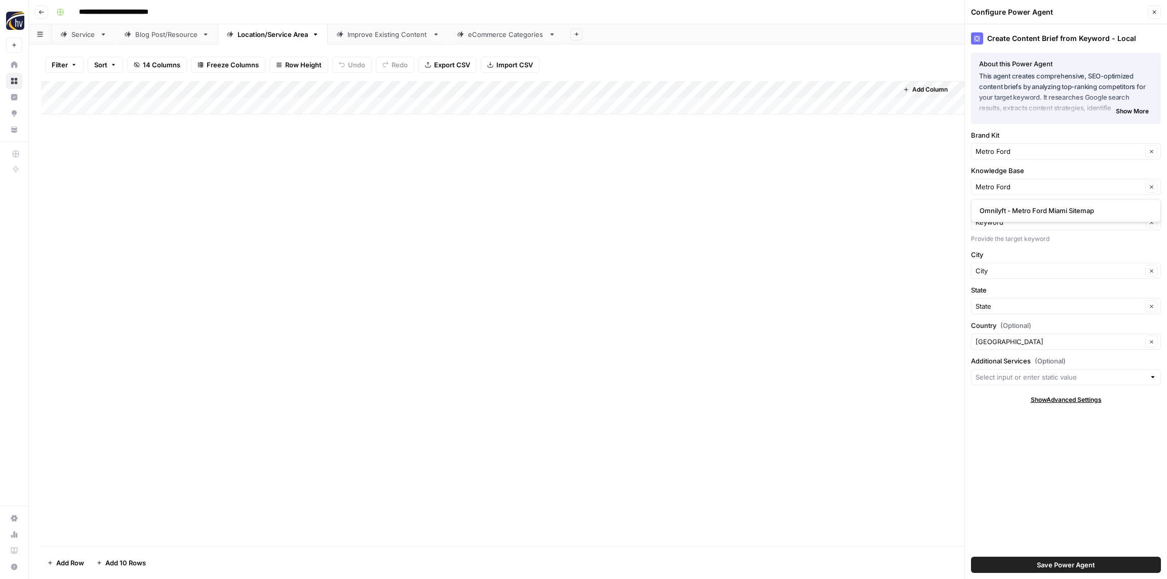
type input "Omnilyft - Metro Ford Miami Sitemap"
click at [1075, 570] on button "Save Power Agent" at bounding box center [1066, 565] width 190 height 16
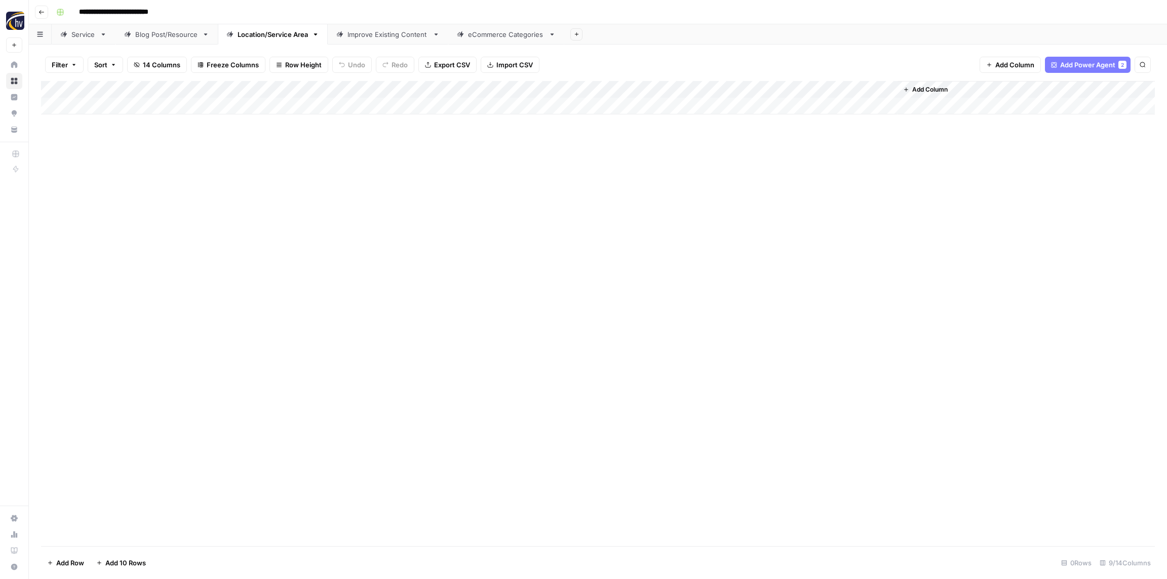
click at [758, 86] on div "Add Column" at bounding box center [598, 97] width 1114 height 33
click at [772, 175] on span "Configure Inputs" at bounding box center [778, 175] width 89 height 10
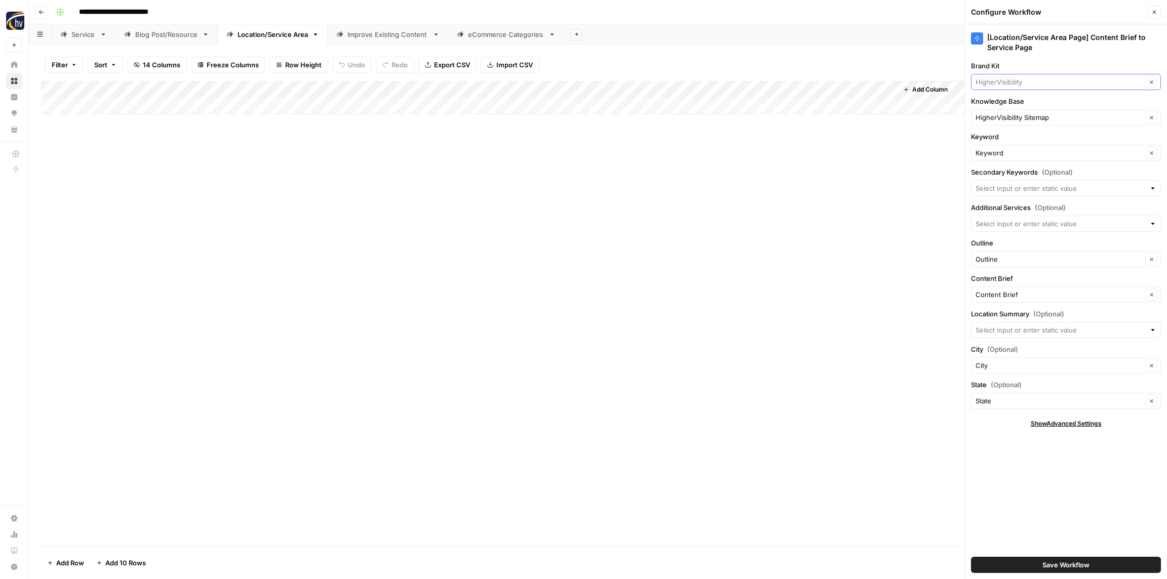
click at [999, 84] on input "Brand Kit" at bounding box center [1058, 82] width 167 height 10
paste input "Metro Ford"
type input "Metro Ford"
click at [1001, 108] on span "Metro Ford" at bounding box center [1063, 106] width 169 height 10
click at [1000, 120] on input "Knowledge Base" at bounding box center [1058, 117] width 167 height 10
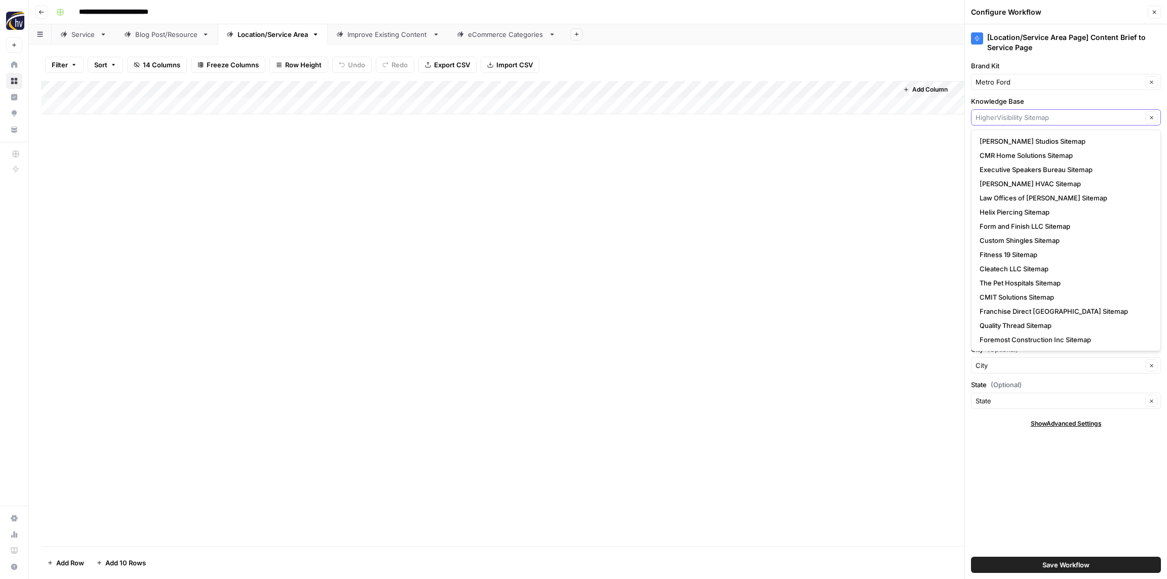
paste input "Metro Ford"
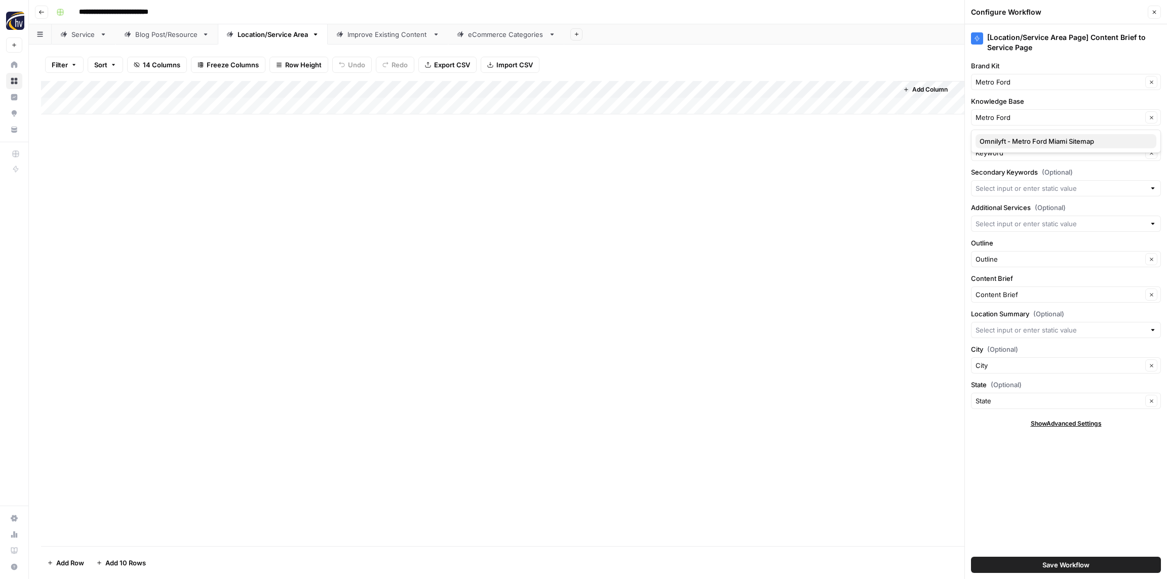
click at [999, 140] on span "Omnilyft - Metro Ford Miami Sitemap" at bounding box center [1063, 141] width 169 height 10
type input "Omnilyft - Metro Ford Miami Sitemap"
click at [1046, 570] on span "Save Workflow" at bounding box center [1065, 565] width 47 height 10
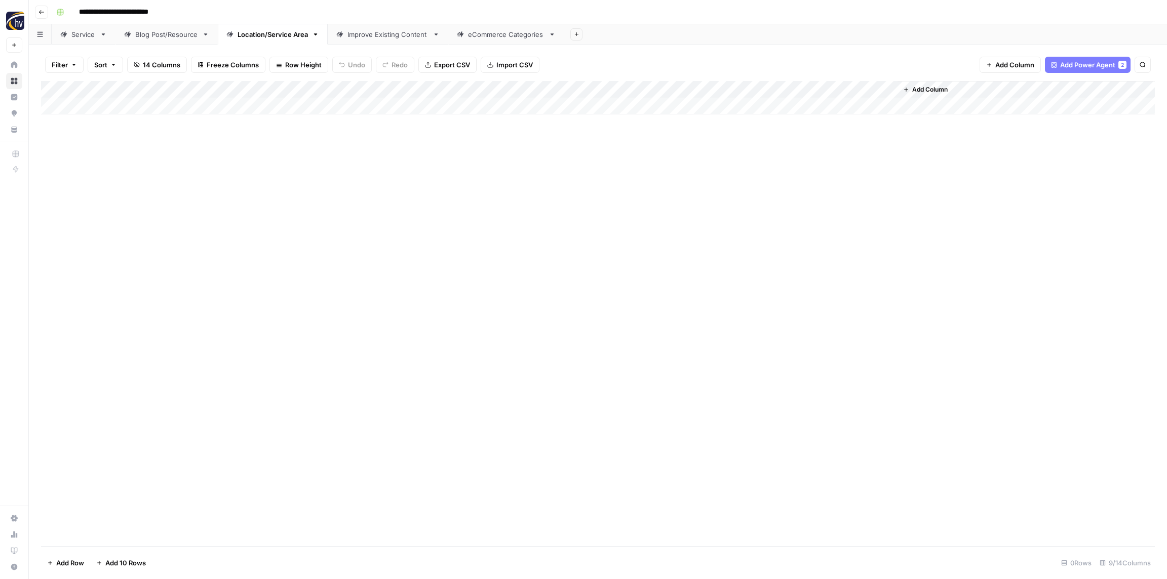
click at [381, 32] on div "Improve Existing Content" at bounding box center [387, 34] width 81 height 10
click at [293, 89] on div "Add Column" at bounding box center [598, 97] width 1114 height 33
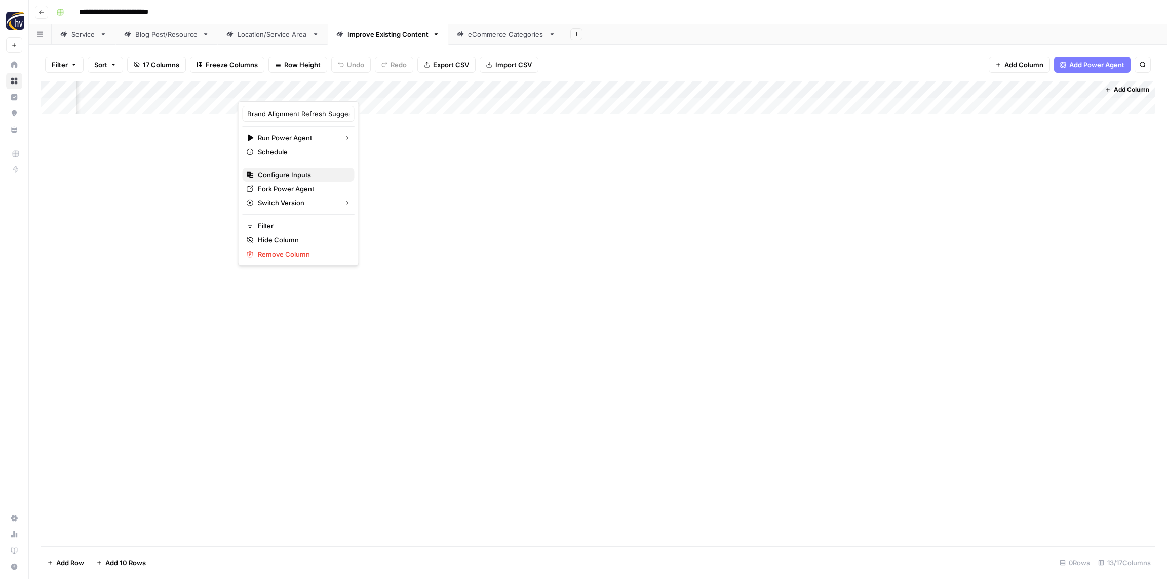
click at [279, 174] on span "Configure Inputs" at bounding box center [302, 175] width 89 height 10
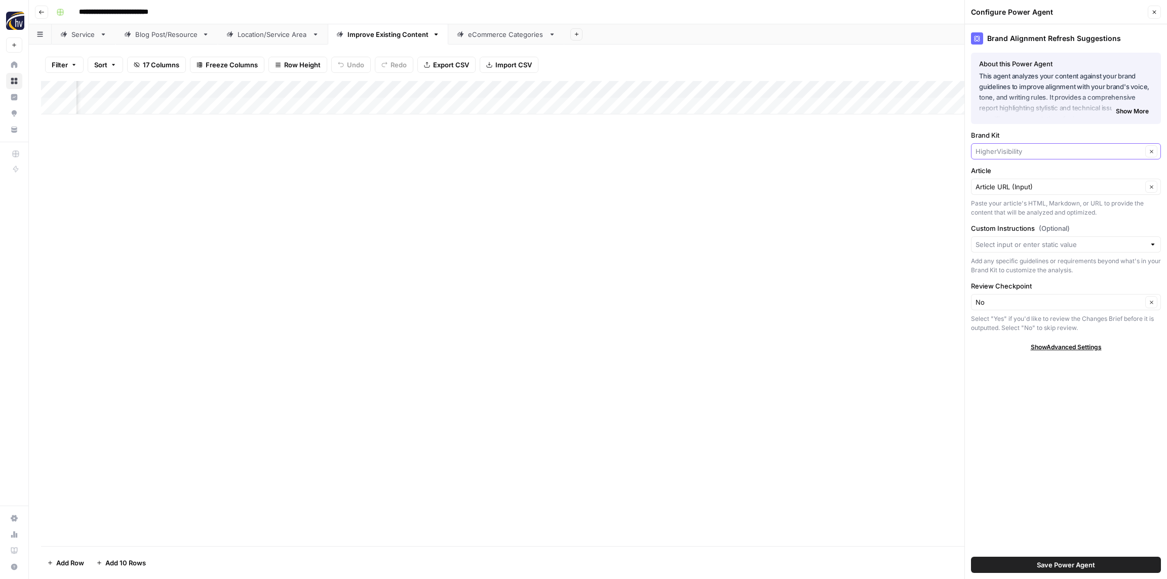
click at [990, 153] on input "Brand Kit" at bounding box center [1058, 151] width 167 height 10
paste input "Metro Ford"
type input "Metro Ford"
click at [996, 176] on span "Metro Ford" at bounding box center [1063, 175] width 169 height 10
click at [1077, 561] on span "Save Power Agent" at bounding box center [1066, 565] width 58 height 10
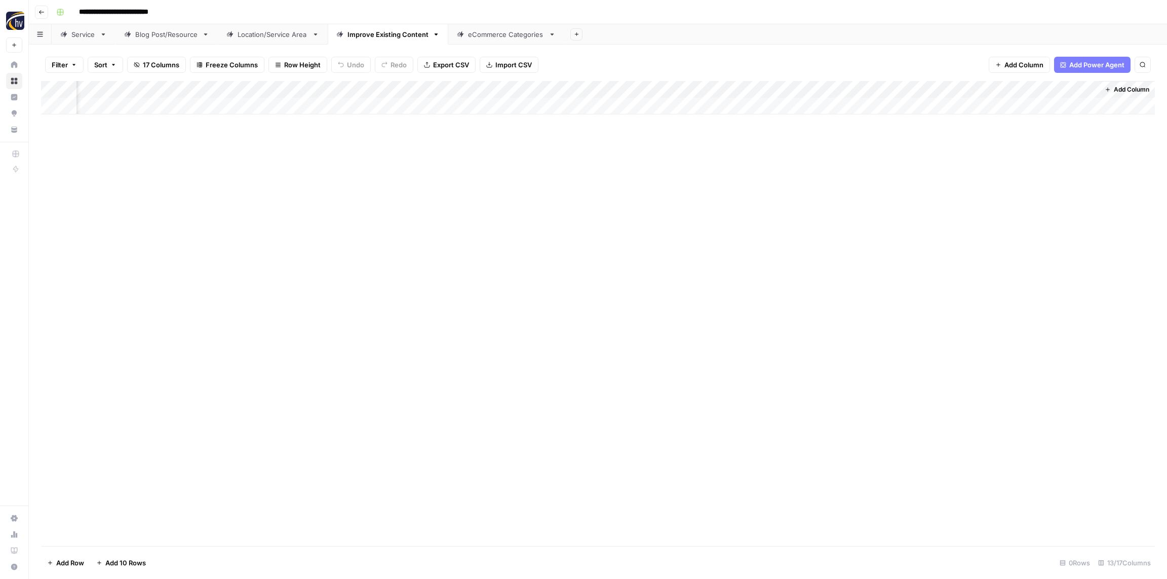
click at [571, 88] on div "Add Column" at bounding box center [598, 97] width 1114 height 33
click at [533, 174] on span "Configure Inputs" at bounding box center [559, 175] width 89 height 10
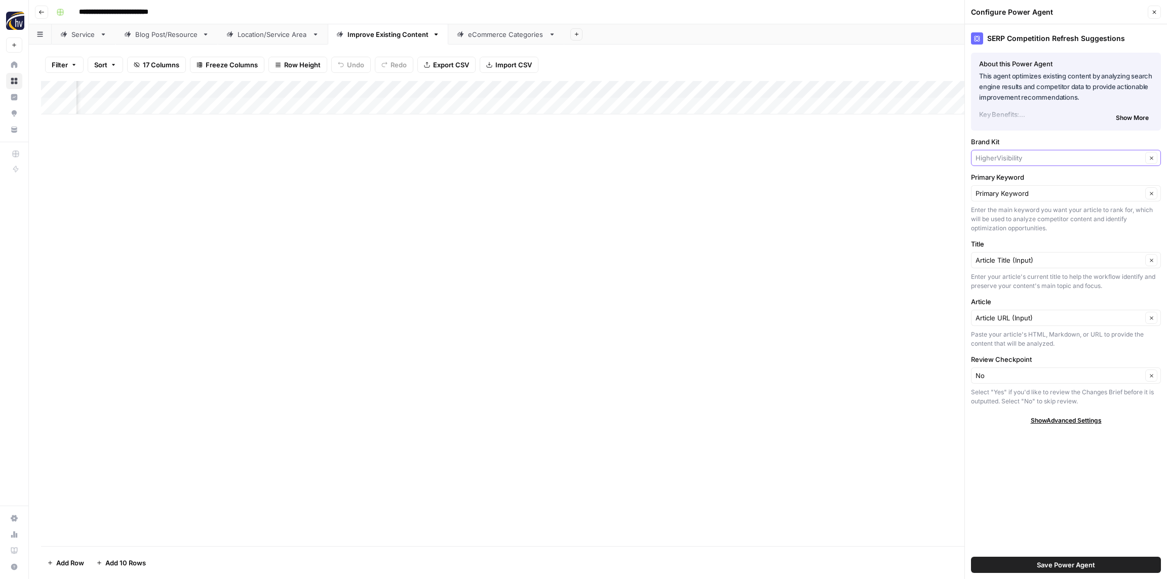
click at [1013, 158] on input "Brand Kit" at bounding box center [1058, 158] width 167 height 10
paste input "Metro Ford"
type input "Metro Ford"
click at [1007, 179] on span "Metro Ford" at bounding box center [1063, 182] width 169 height 10
click at [1070, 566] on span "Save Power Agent" at bounding box center [1066, 565] width 58 height 10
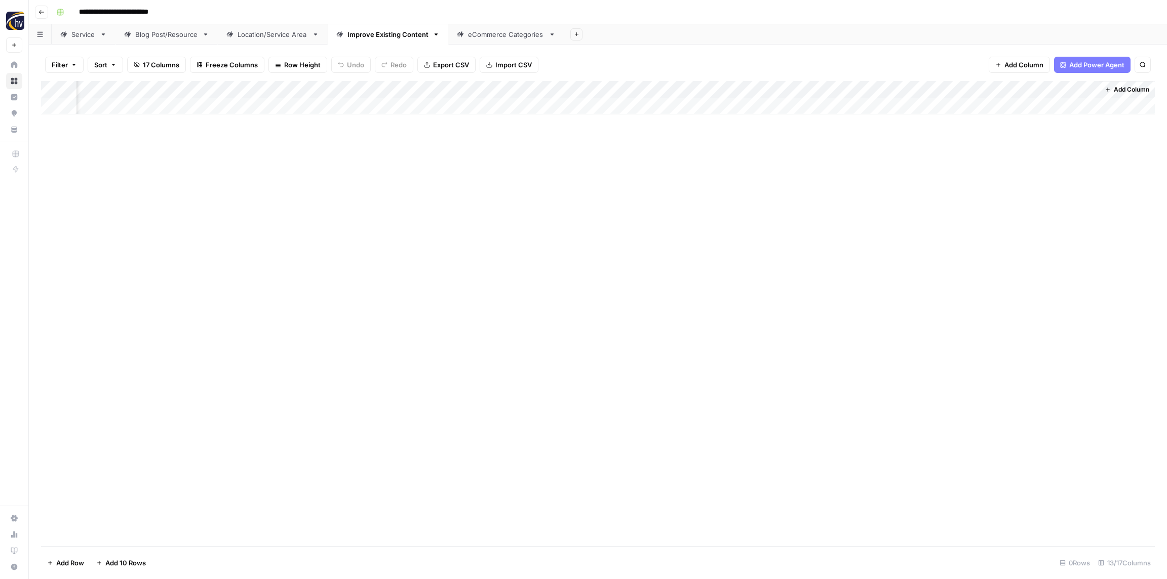
click at [823, 88] on div "Add Column" at bounding box center [598, 97] width 1114 height 33
click at [802, 171] on span "Configure Inputs" at bounding box center [822, 175] width 89 height 10
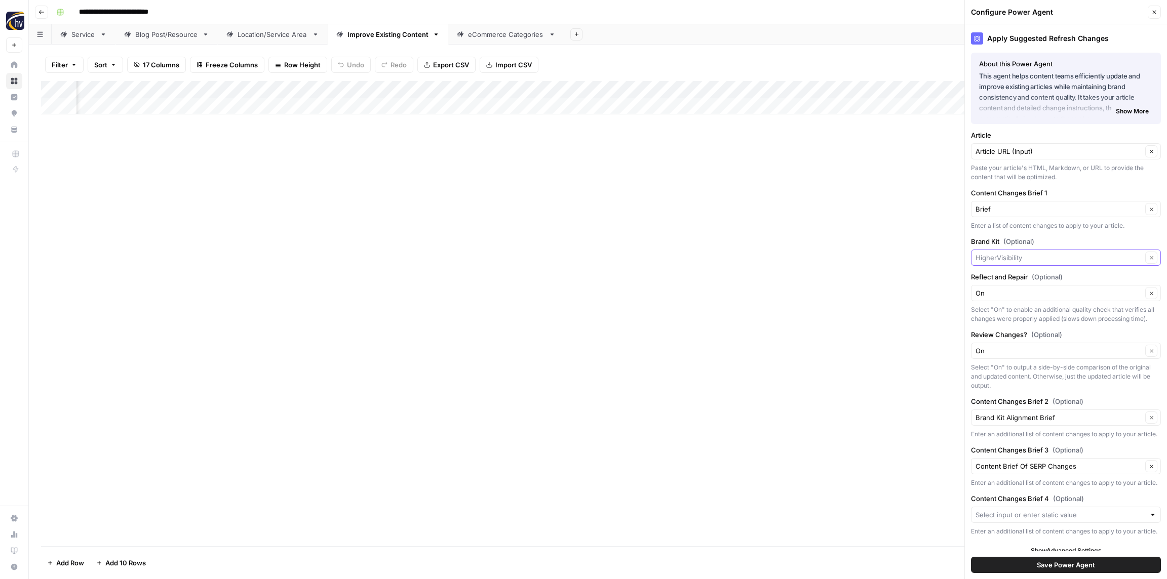
click at [1021, 259] on input "Brand Kit (Optional)" at bounding box center [1058, 258] width 167 height 10
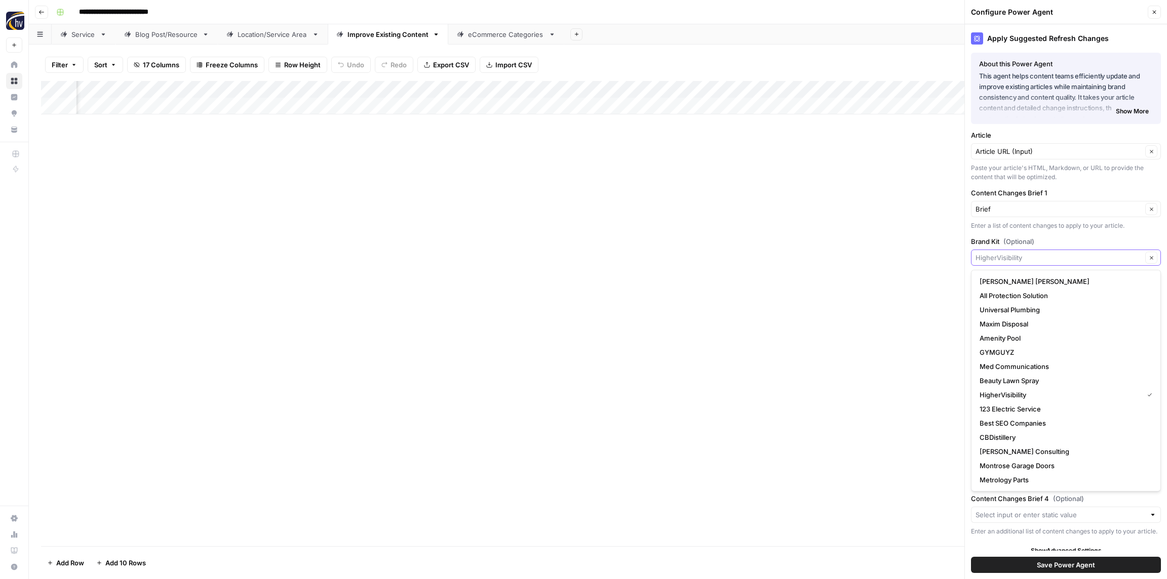
paste input "Metro Ford"
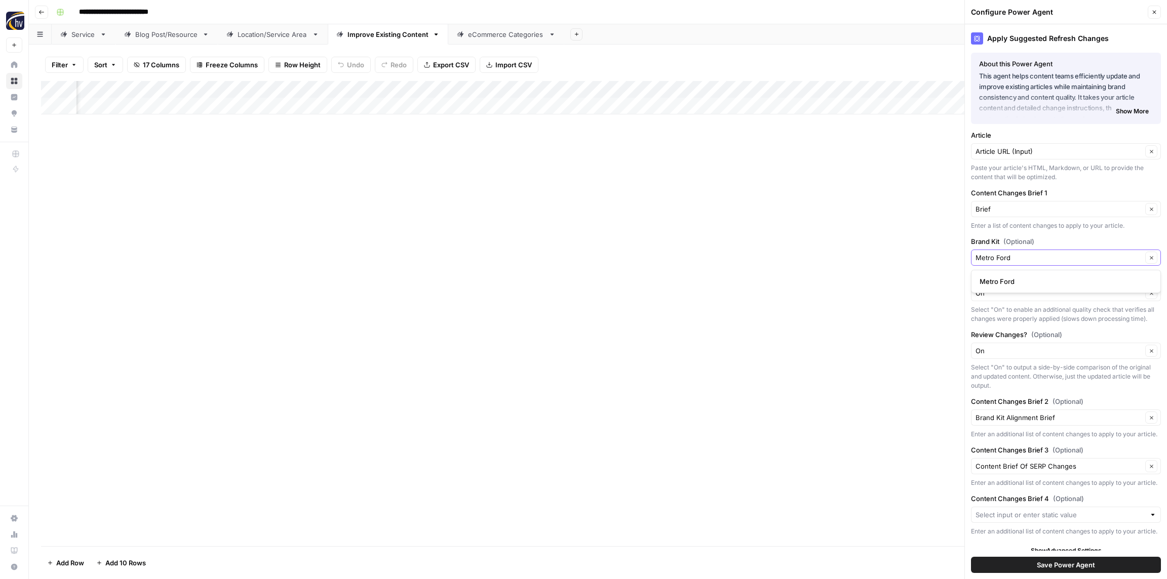
type input "Metro Ford"
click at [1020, 281] on span "Metro Ford" at bounding box center [1063, 281] width 169 height 10
click at [1074, 562] on span "Save Power Agent" at bounding box center [1066, 565] width 58 height 10
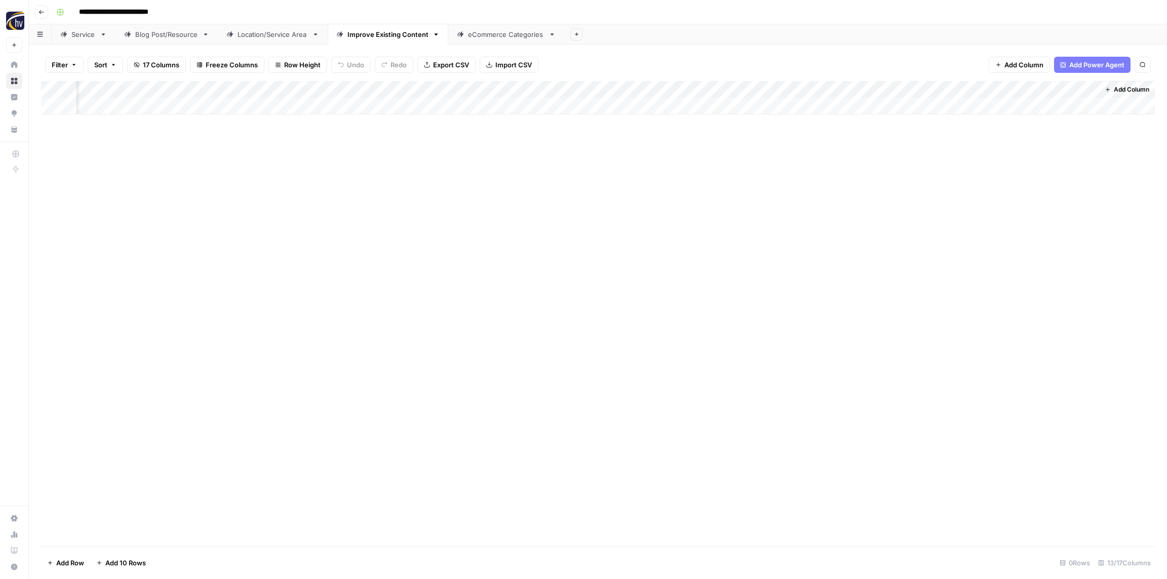
click at [788, 94] on div "Add Column" at bounding box center [598, 97] width 1114 height 33
click at [807, 177] on span "Configure Inputs" at bounding box center [822, 175] width 89 height 10
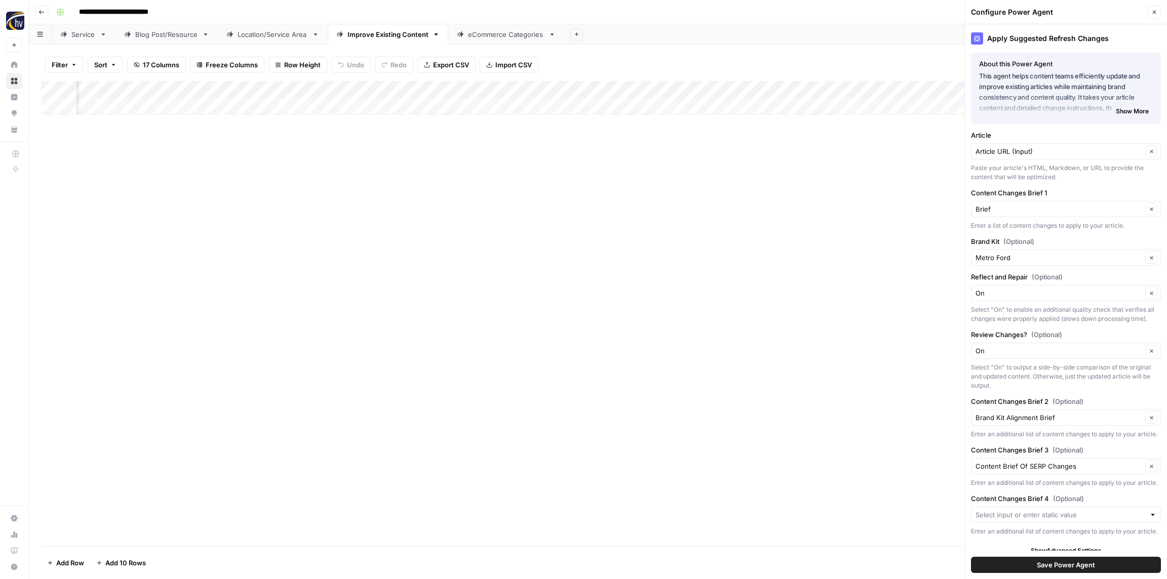
click at [1156, 13] on icon "button" at bounding box center [1154, 12] width 6 height 6
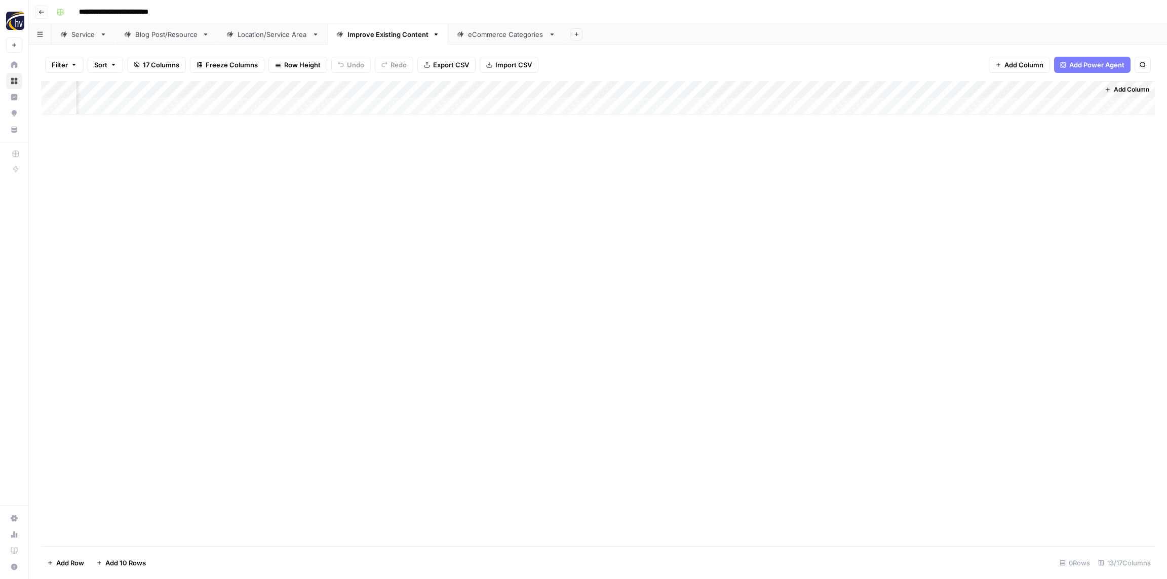
click at [501, 38] on div "eCommerce Categories" at bounding box center [506, 34] width 76 height 10
click at [360, 88] on div "Add Column" at bounding box center [598, 97] width 1114 height 33
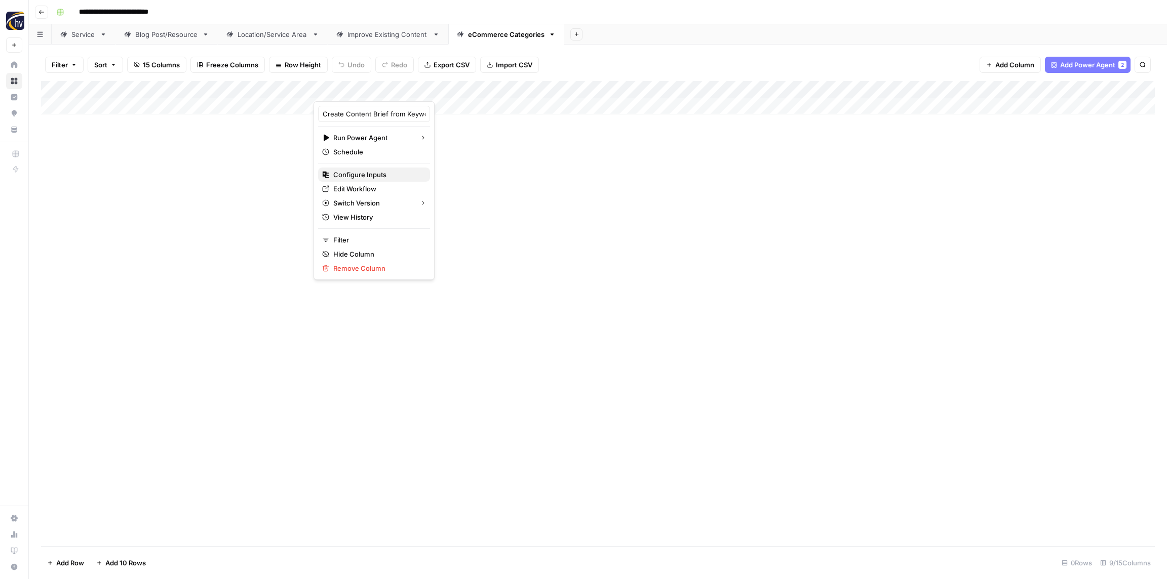
click at [359, 175] on span "Configure Inputs" at bounding box center [377, 175] width 89 height 10
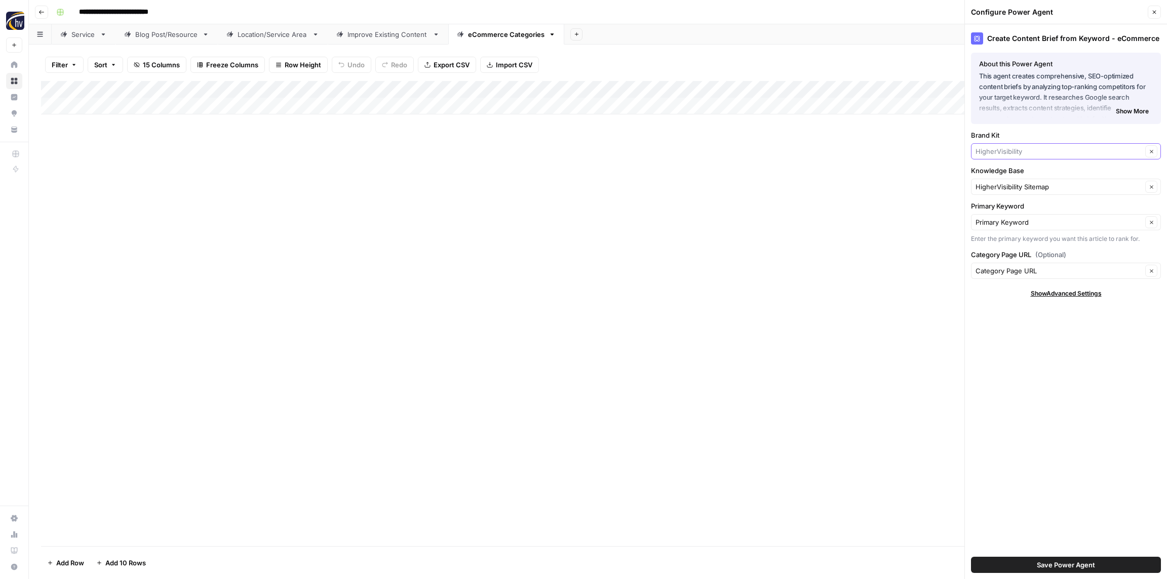
click at [1009, 151] on input "Brand Kit" at bounding box center [1058, 151] width 167 height 10
paste input "Metro Ford"
type input "Metro Ford"
click at [1007, 174] on span "Metro Ford" at bounding box center [1063, 175] width 169 height 10
click at [1005, 187] on input "Knowledge Base" at bounding box center [1058, 187] width 167 height 10
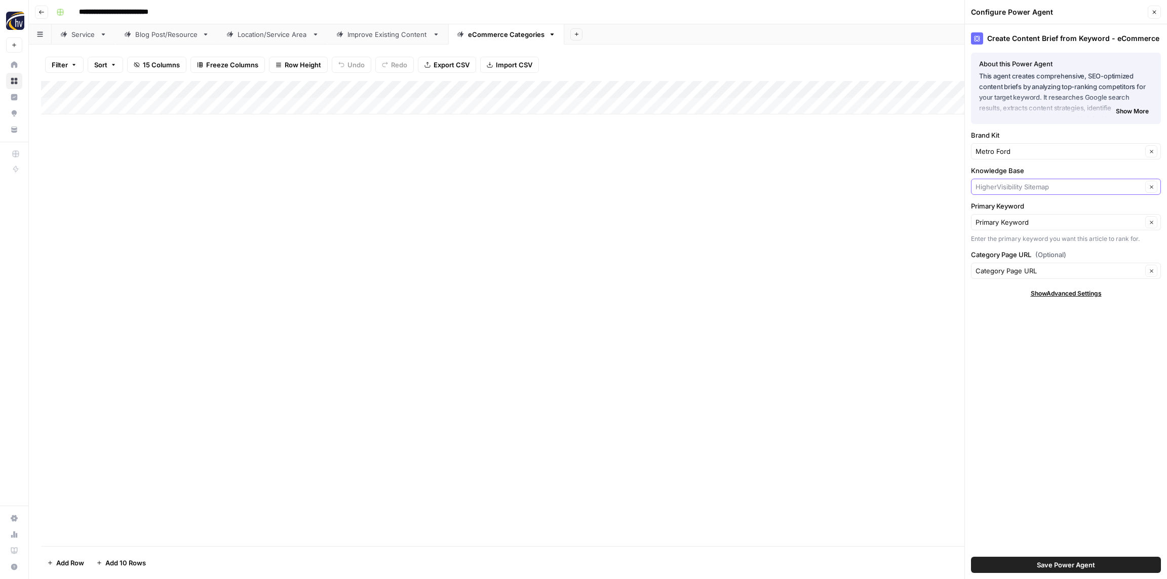
paste input "Metro Ford"
click at [1007, 213] on span "Omnilyft - Metro Ford Miami Sitemap" at bounding box center [1063, 211] width 169 height 10
type input "Omnilyft - Metro Ford Miami Sitemap"
click at [1086, 566] on span "Save Power Agent" at bounding box center [1066, 565] width 58 height 10
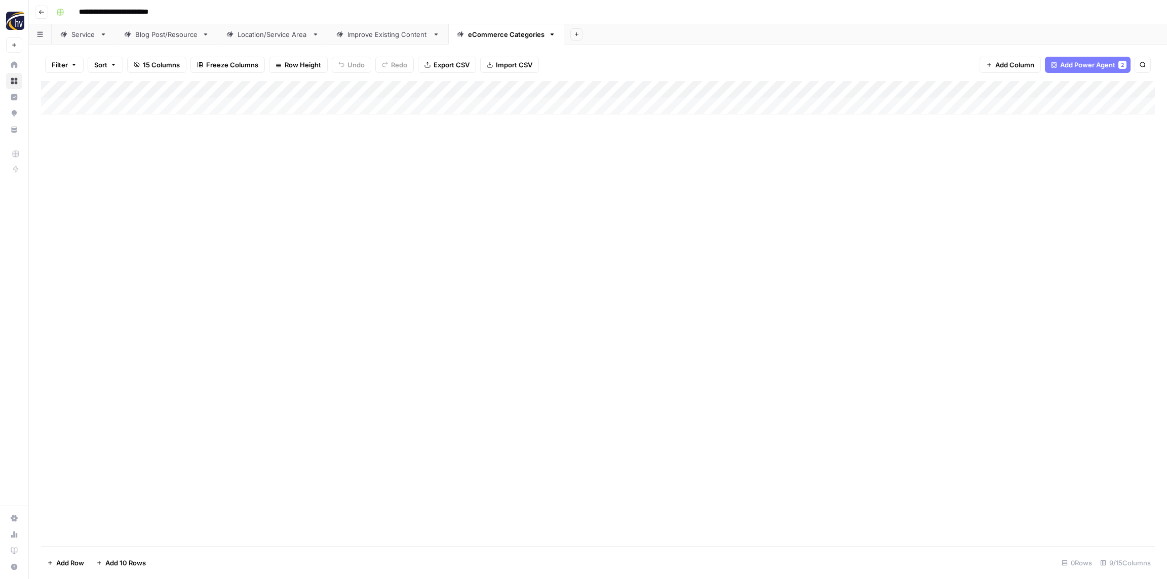
click at [942, 90] on div "Add Column" at bounding box center [598, 97] width 1114 height 33
click at [923, 176] on span "Configure Inputs" at bounding box center [944, 175] width 89 height 10
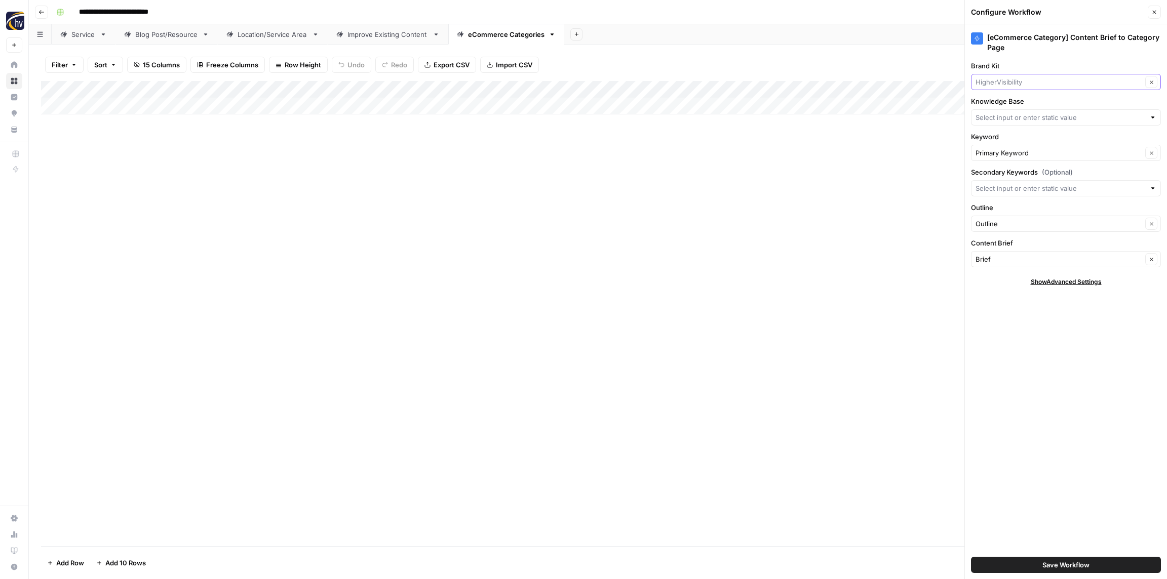
click at [1012, 82] on input "Brand Kit" at bounding box center [1058, 82] width 167 height 10
paste input "Metro Ford"
type input "Metro Ford"
click at [1008, 103] on span "Metro Ford" at bounding box center [1063, 106] width 169 height 10
click at [1004, 113] on input "Knowledge Base" at bounding box center [1060, 117] width 170 height 10
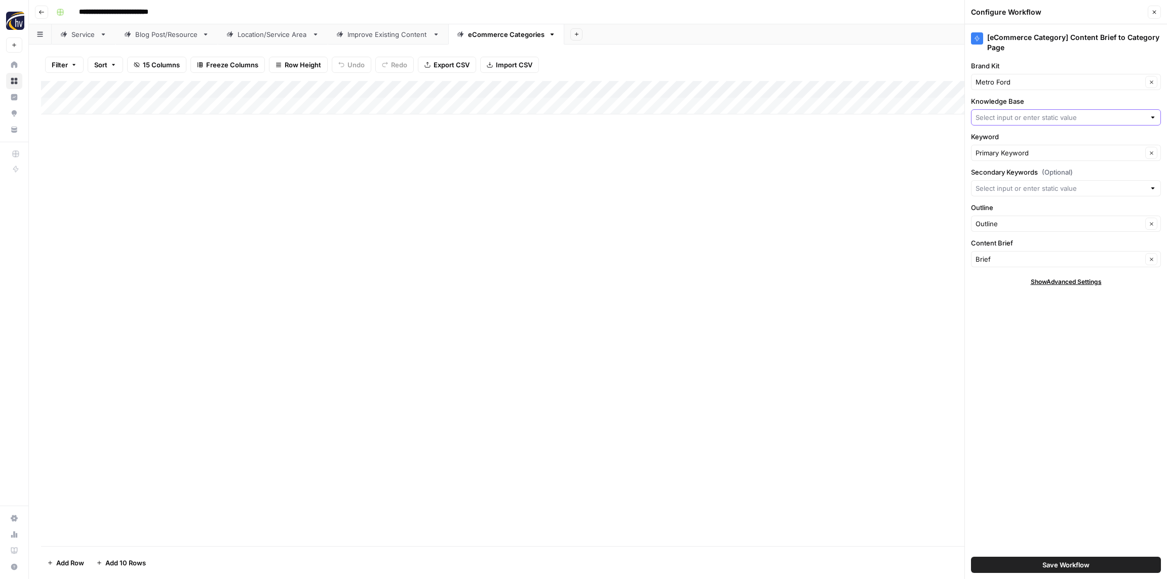
paste input "Metro Ford"
click at [1005, 143] on span "Omnilyft - Metro Ford Miami Sitemap" at bounding box center [1063, 141] width 169 height 10
type input "Omnilyft - Metro Ford Miami Sitemap"
click at [1054, 560] on span "Save Workflow" at bounding box center [1065, 565] width 47 height 10
